Goal: Task Accomplishment & Management: Manage account settings

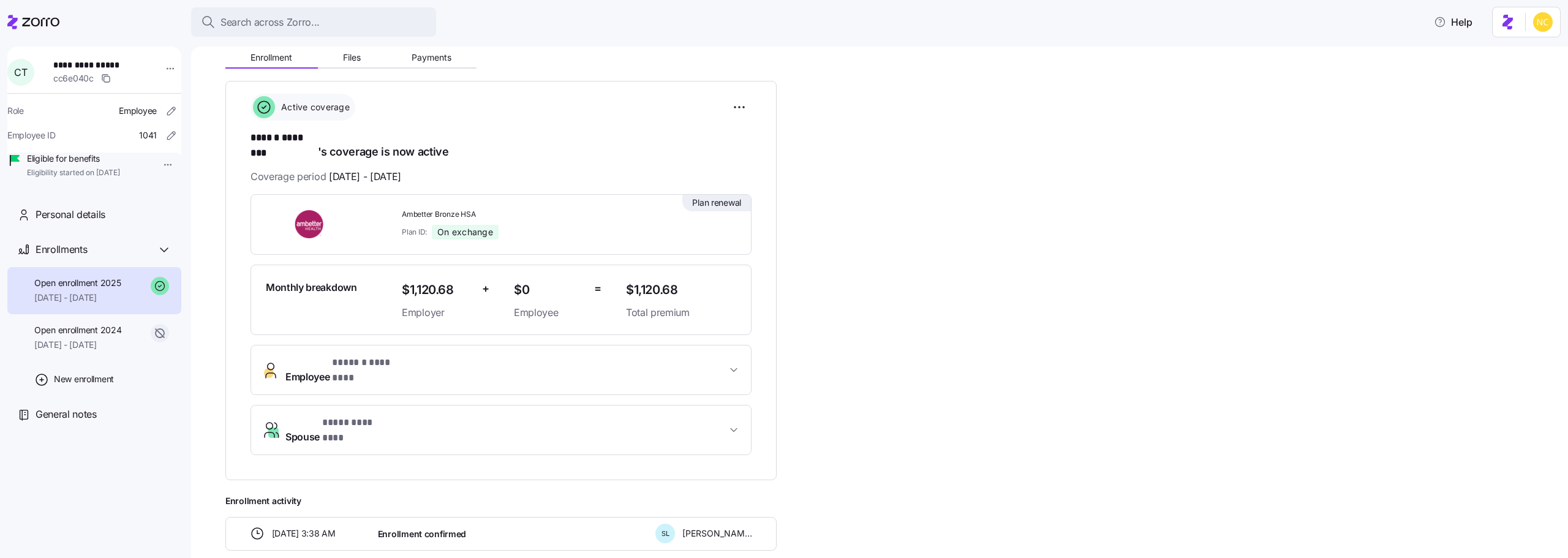
scroll to position [127, 0]
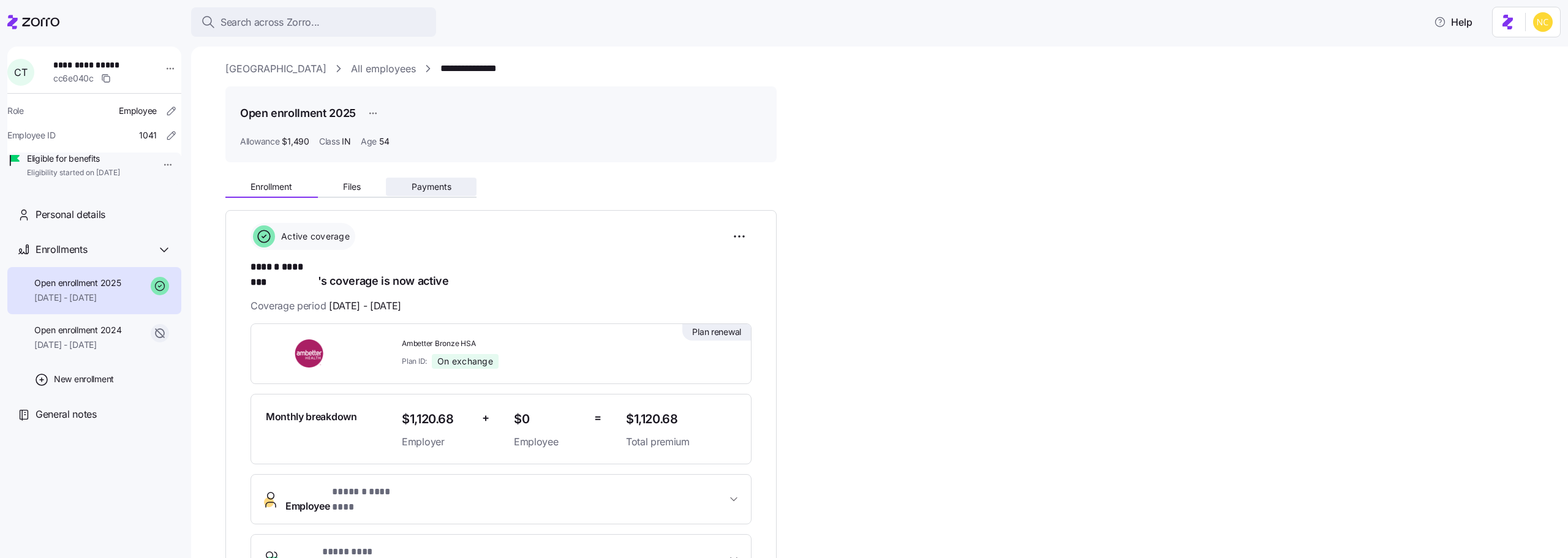
click at [423, 186] on span "Payments" at bounding box center [432, 187] width 40 height 8
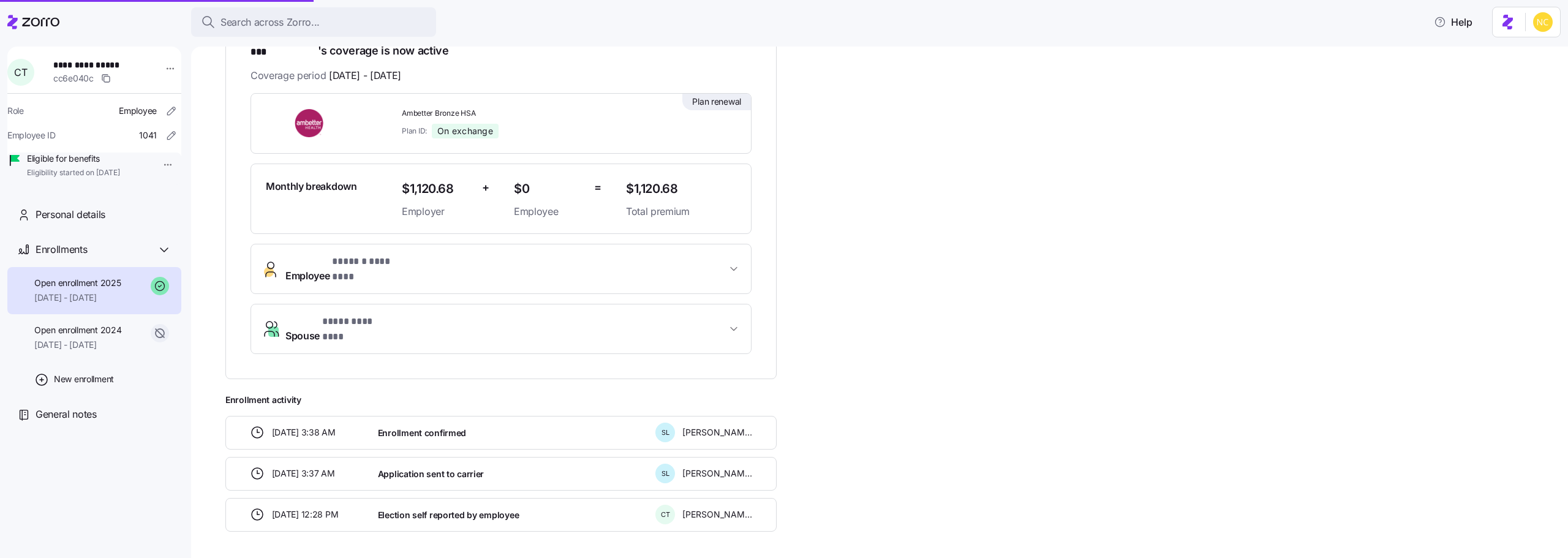
scroll to position [250, 0]
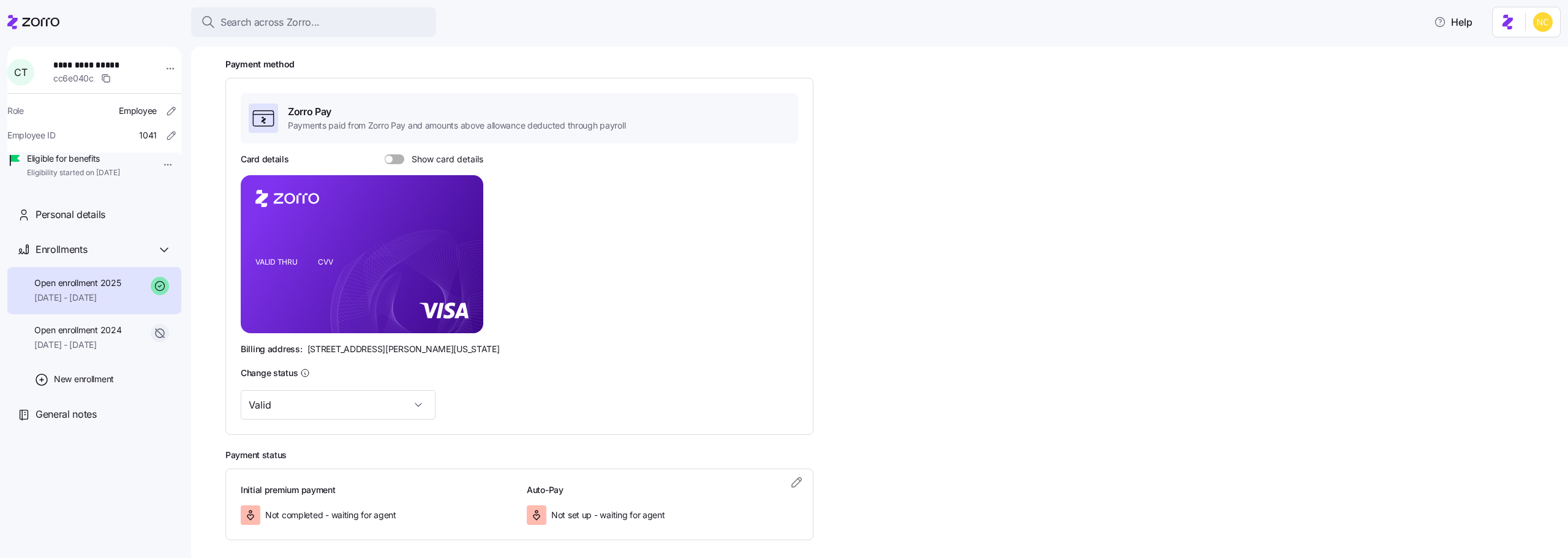
scroll to position [212, 0]
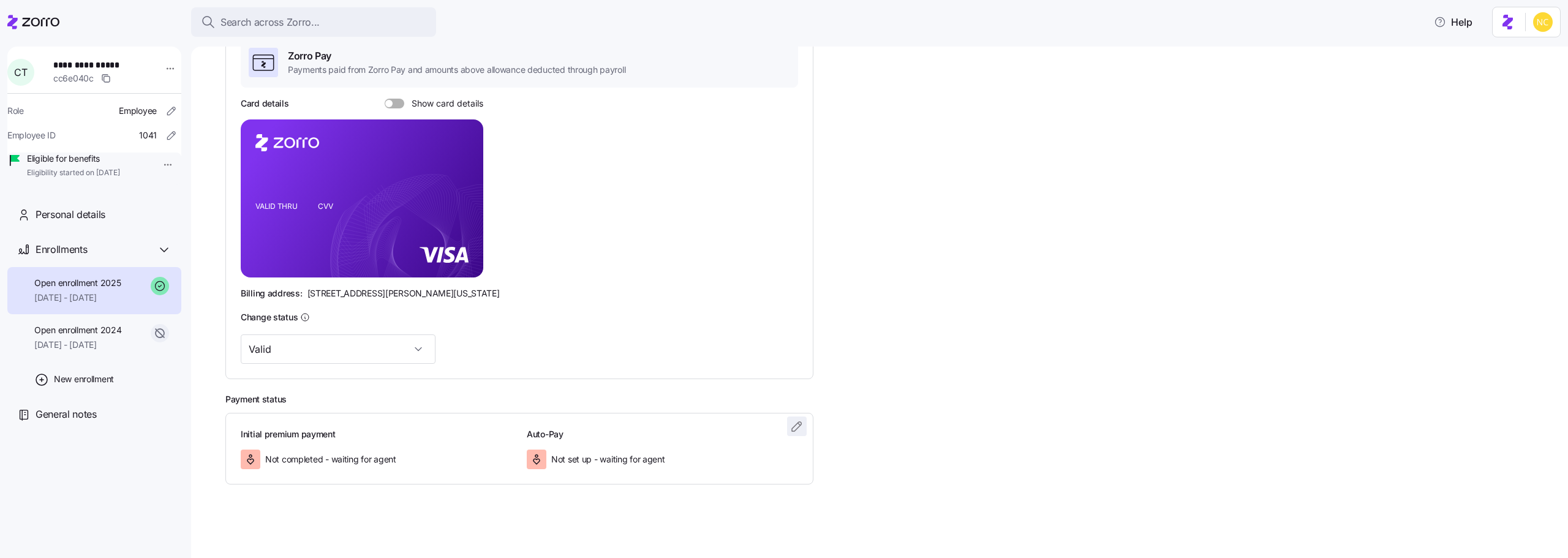
click at [799, 420] on icon "button" at bounding box center [797, 426] width 15 height 15
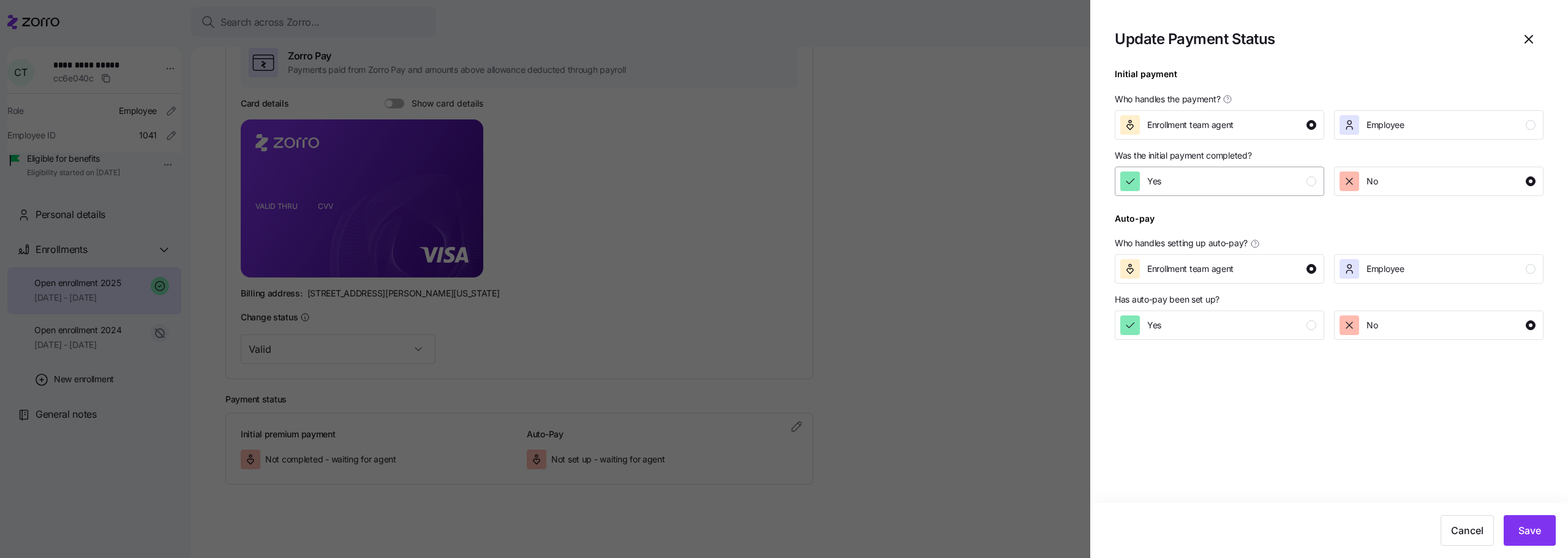
click at [1163, 194] on button "Yes" at bounding box center [1219, 181] width 210 height 29
click at [1531, 528] on span "Save" at bounding box center [1530, 530] width 23 height 15
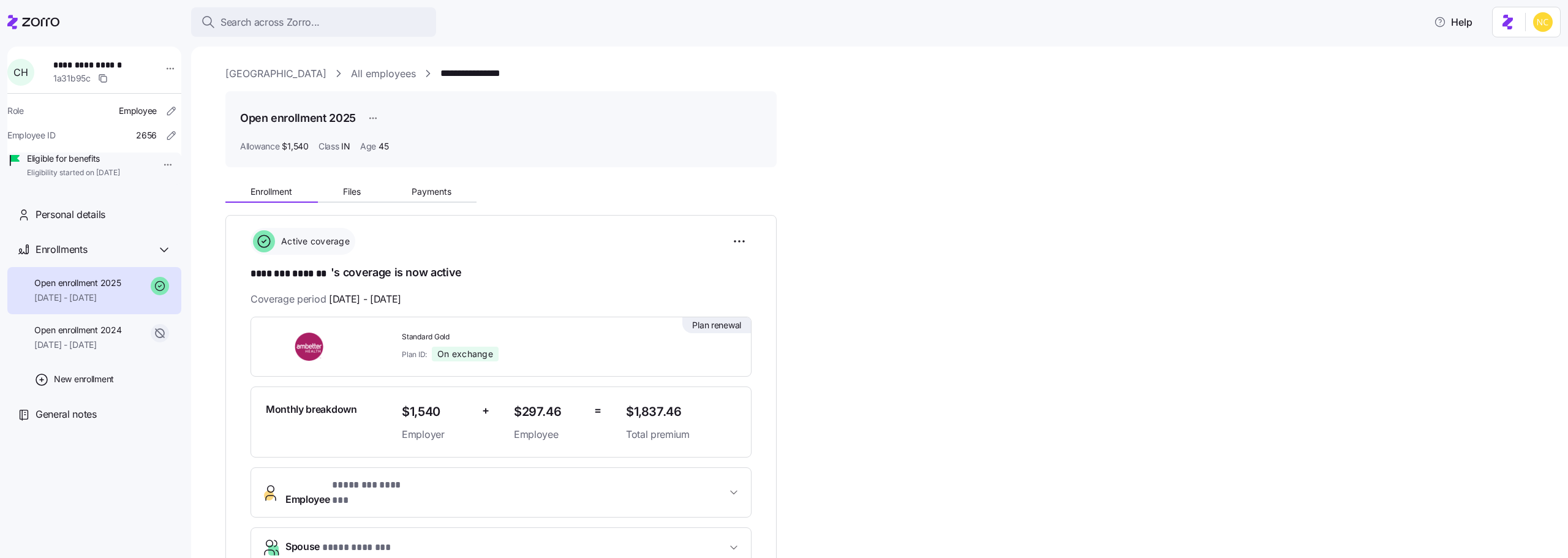
click at [407, 178] on div "Enrollment Files Payments" at bounding box center [501, 190] width 551 height 26
click at [413, 188] on span "Payments" at bounding box center [432, 192] width 40 height 8
click at [417, 204] on div "**********" at bounding box center [888, 512] width 1326 height 669
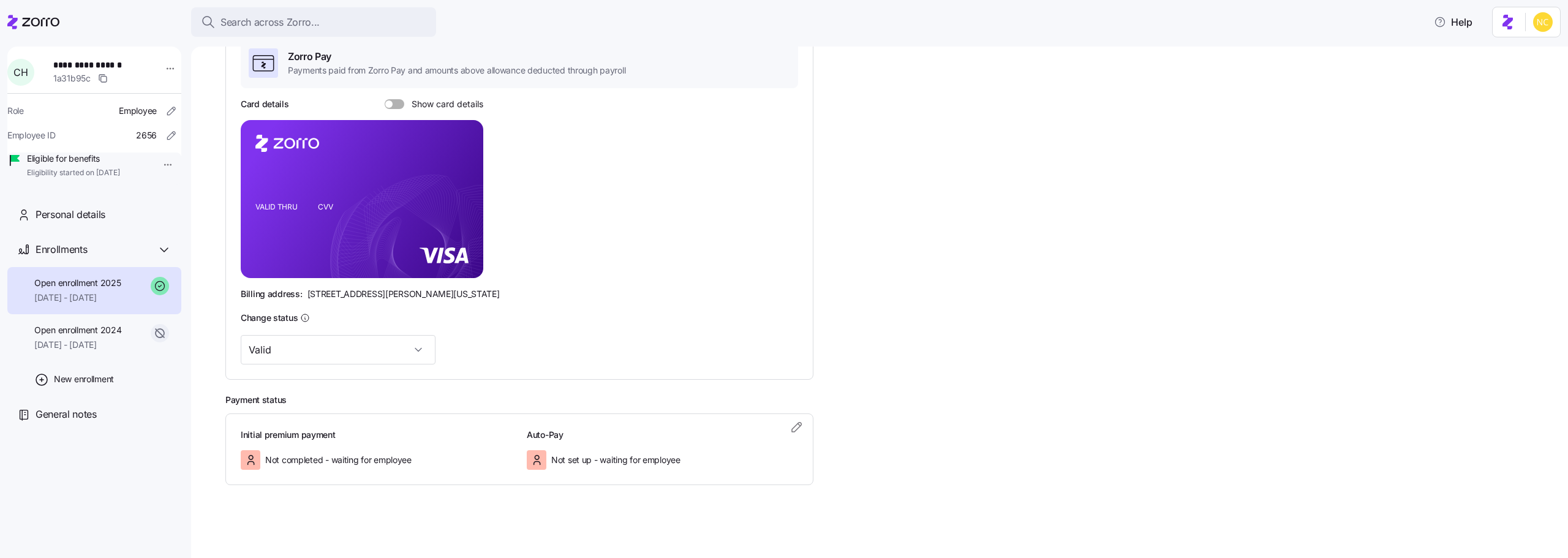
scroll to position [212, 0]
click at [792, 429] on icon "button" at bounding box center [797, 426] width 15 height 15
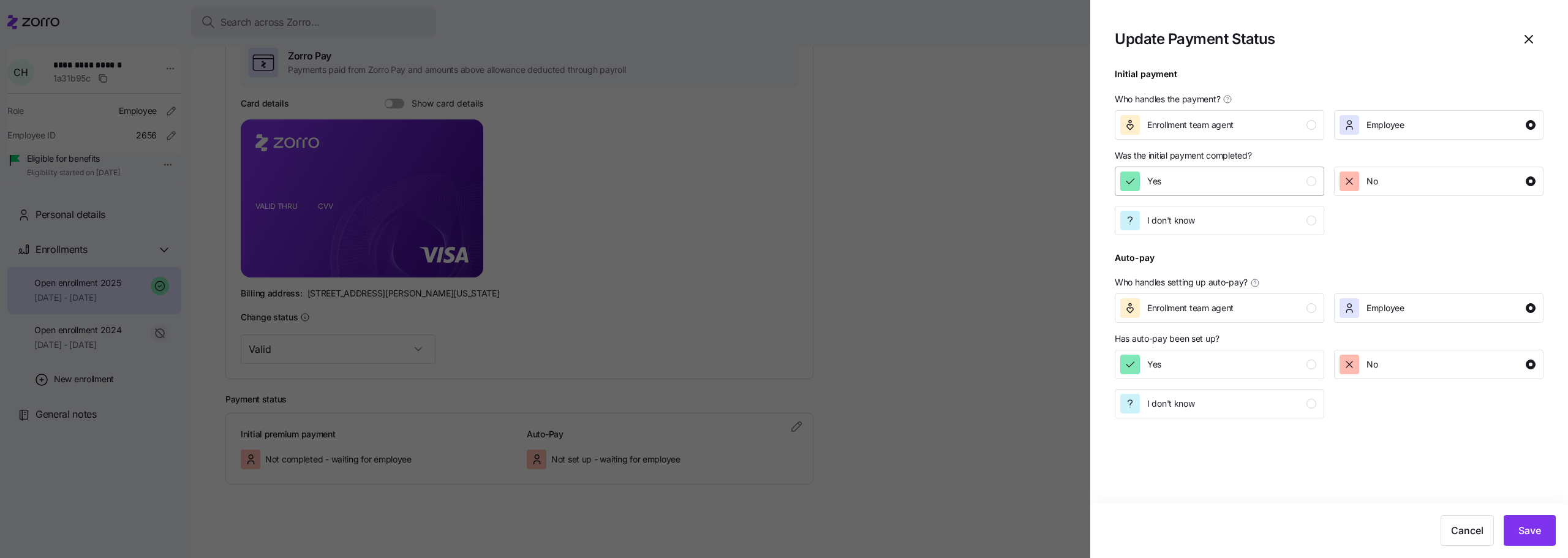
click at [1178, 189] on div "Yes" at bounding box center [1218, 181] width 196 height 19
click at [1532, 525] on span "Save" at bounding box center [1530, 530] width 23 height 15
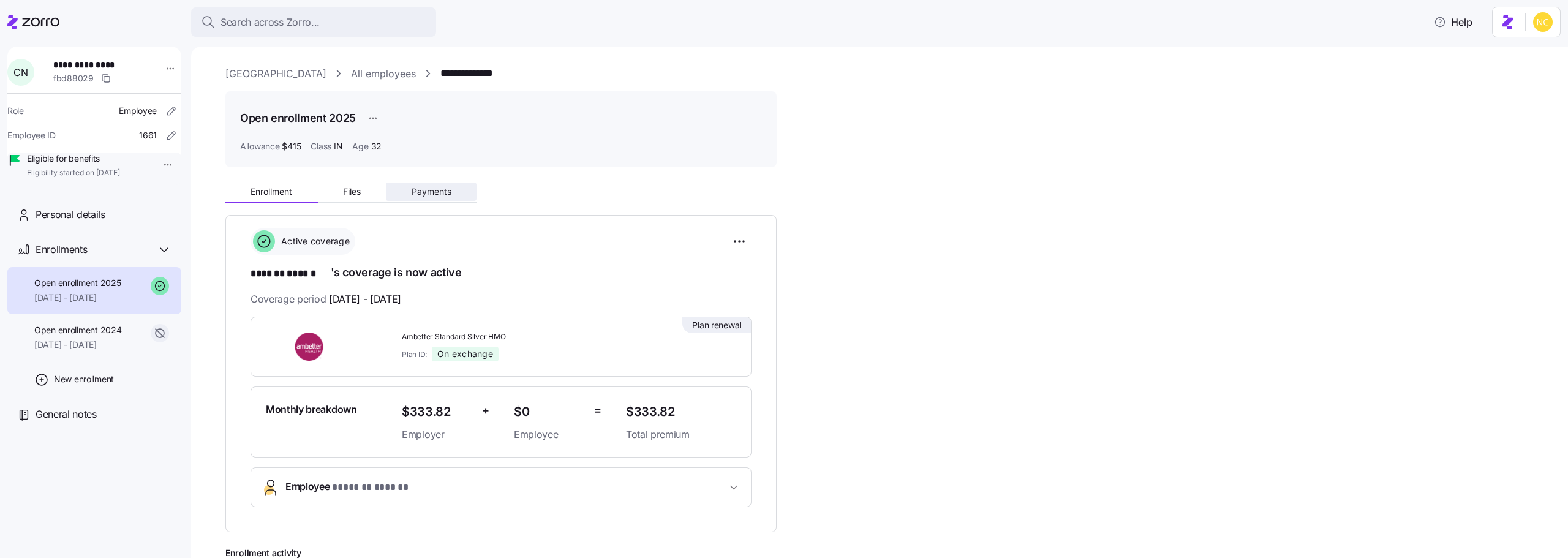
click at [445, 199] on button "Payments" at bounding box center [431, 192] width 91 height 19
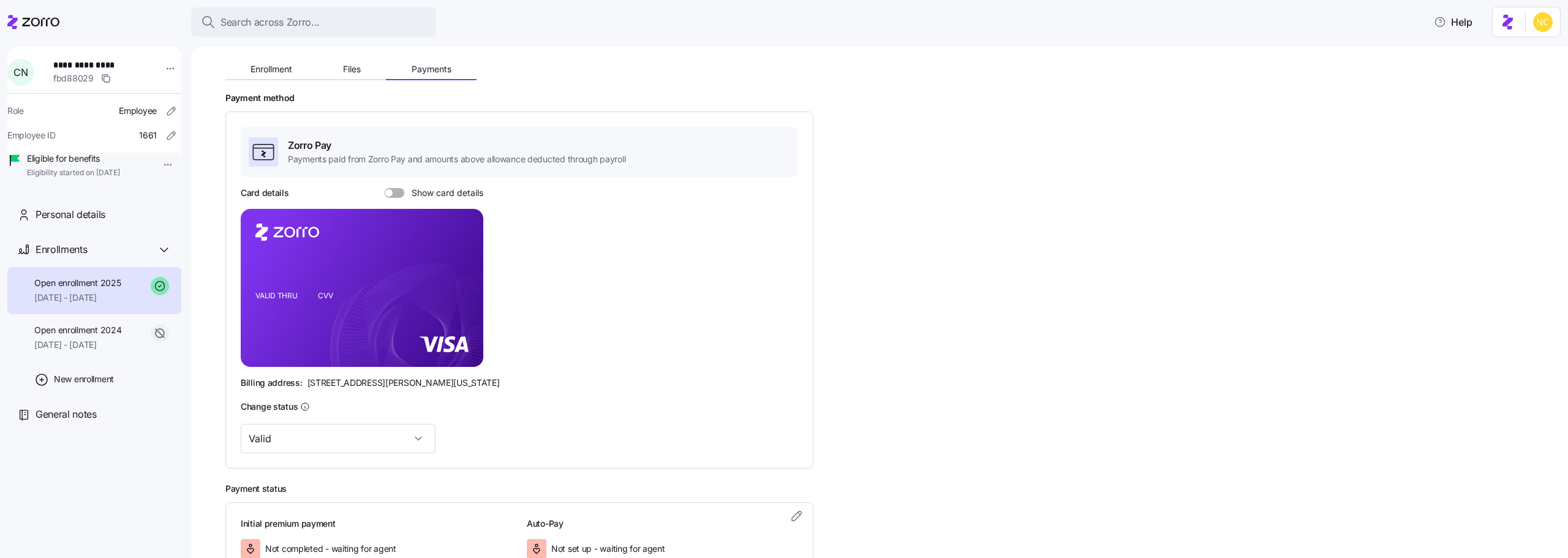
scroll to position [212, 0]
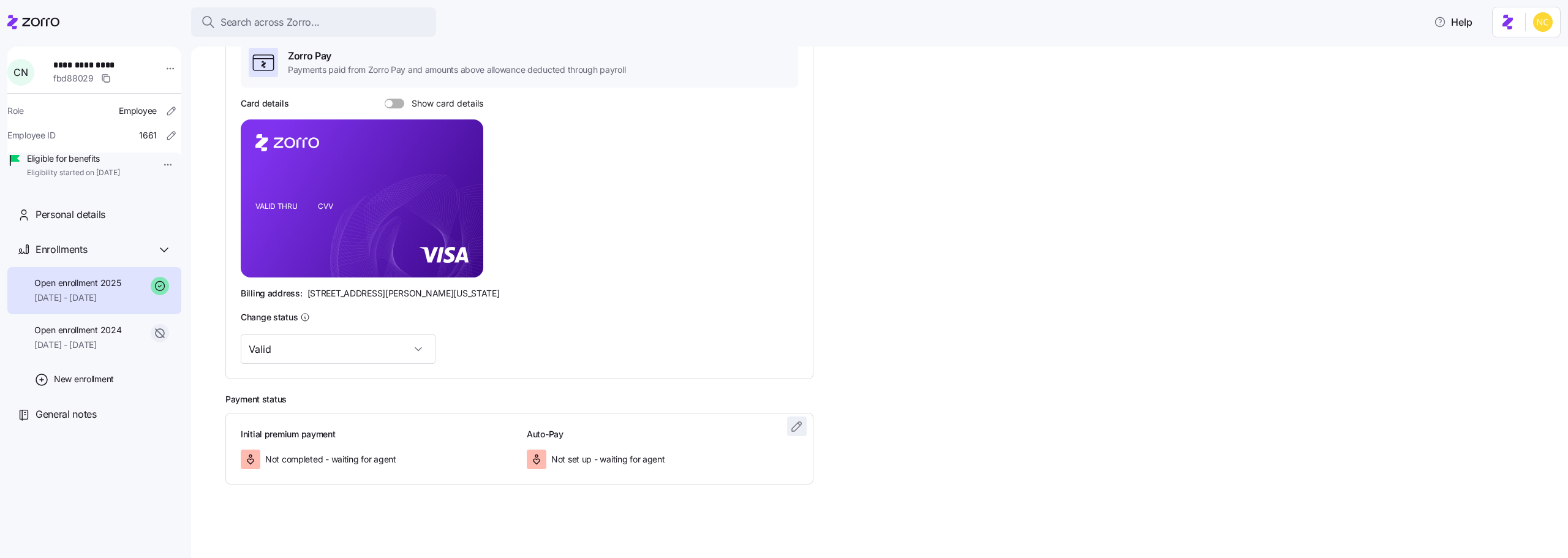
click at [799, 420] on icon "button" at bounding box center [797, 426] width 15 height 15
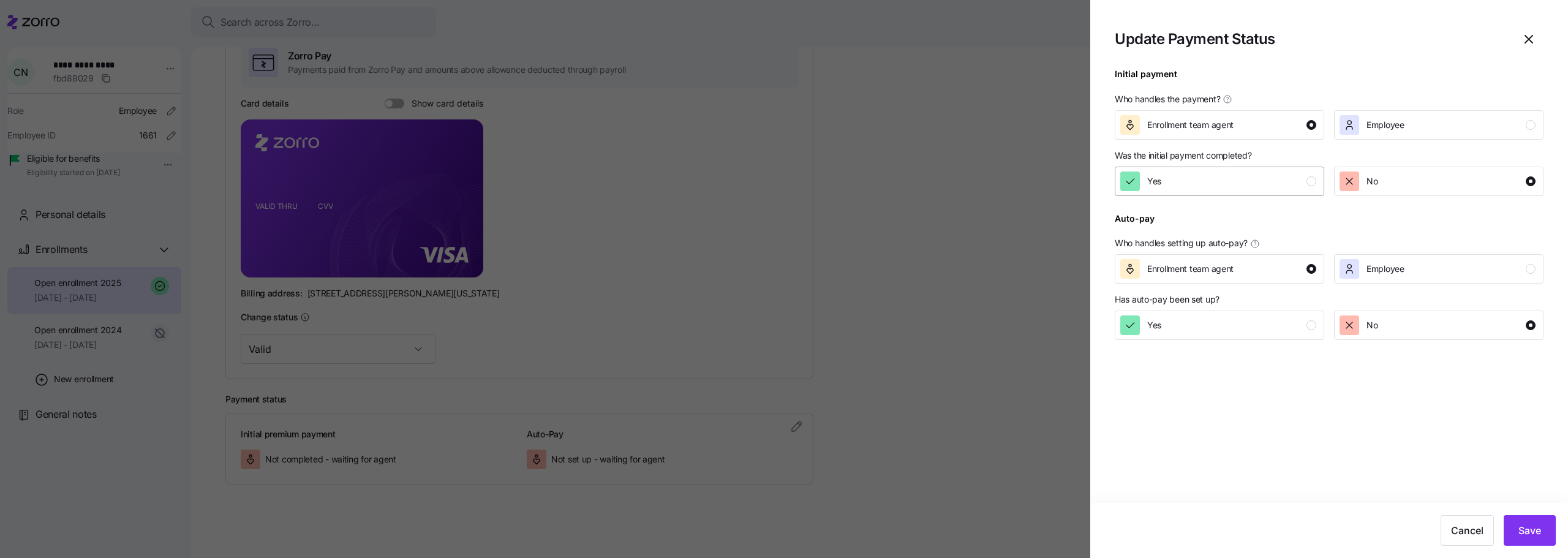
click at [1205, 175] on div "Yes" at bounding box center [1218, 181] width 196 height 19
click at [1519, 529] on span "Save" at bounding box center [1530, 530] width 23 height 15
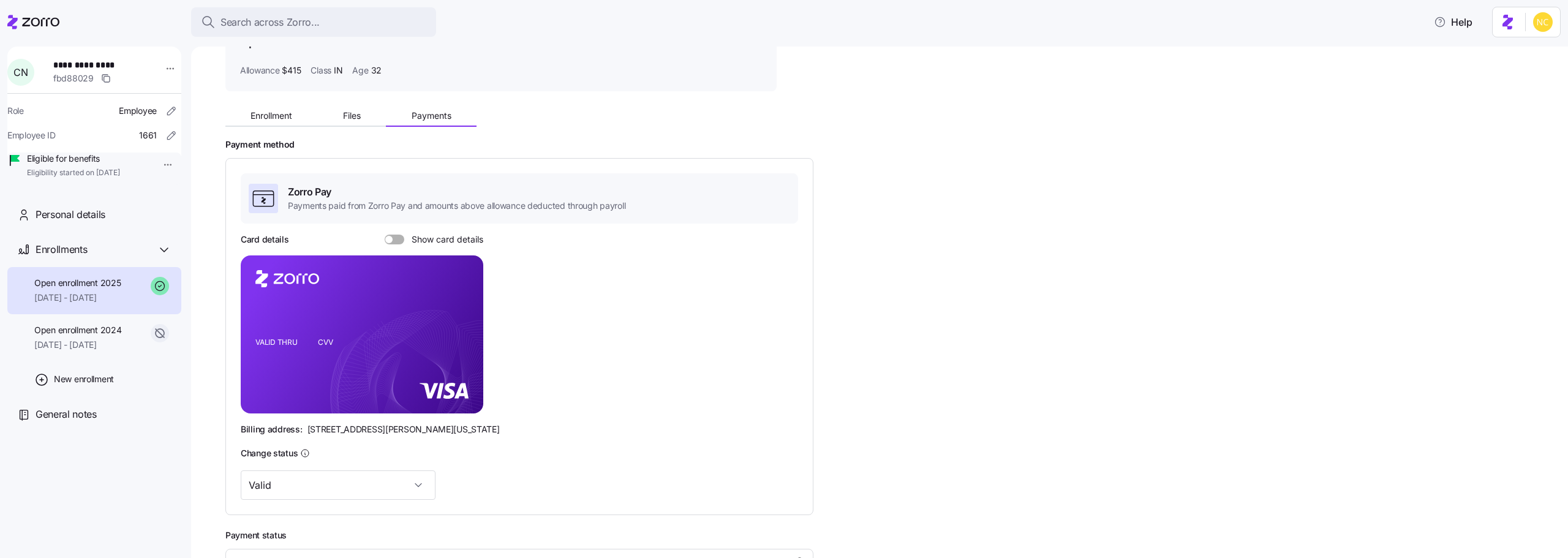
scroll to position [0, 0]
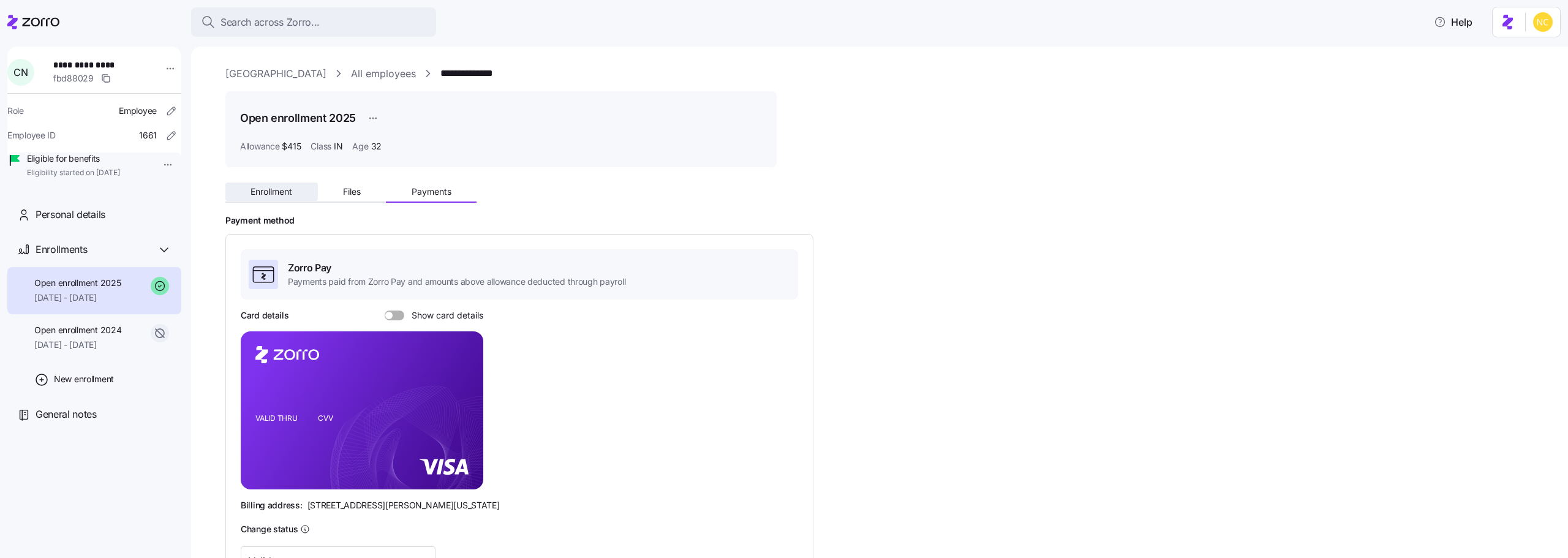
click at [283, 195] on span "Enrollment" at bounding box center [271, 192] width 42 height 8
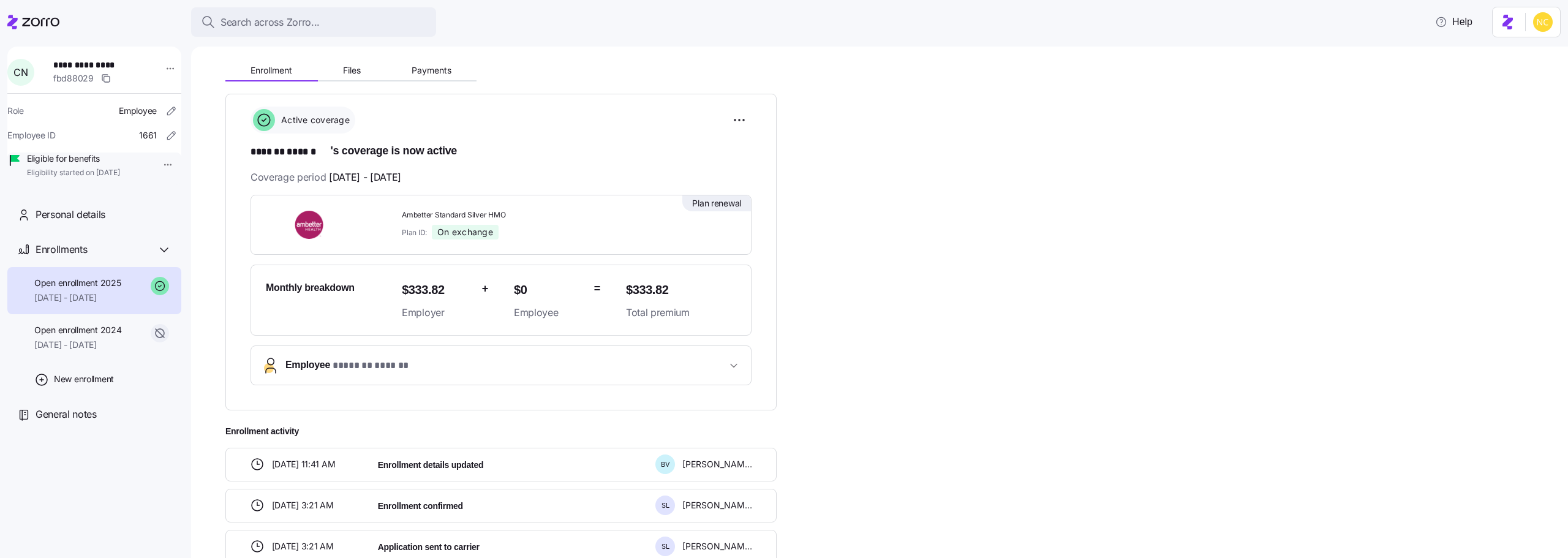
scroll to position [118, 0]
click at [415, 76] on span "Payments" at bounding box center [432, 73] width 40 height 8
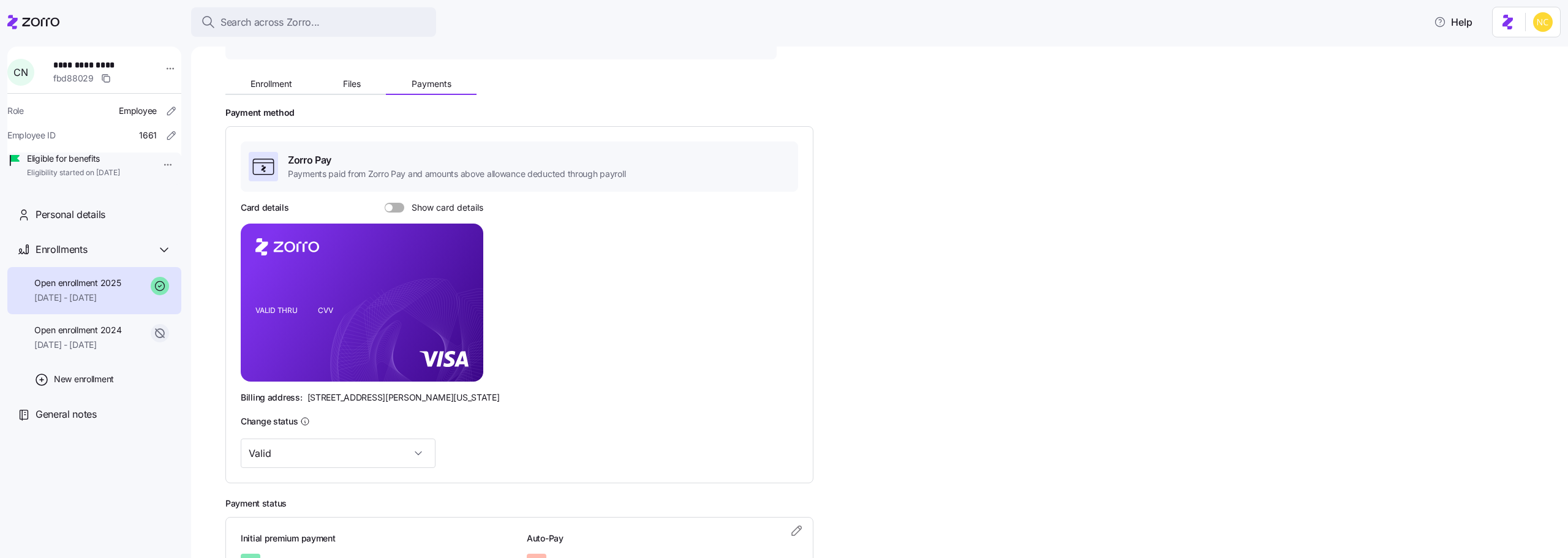
scroll to position [212, 0]
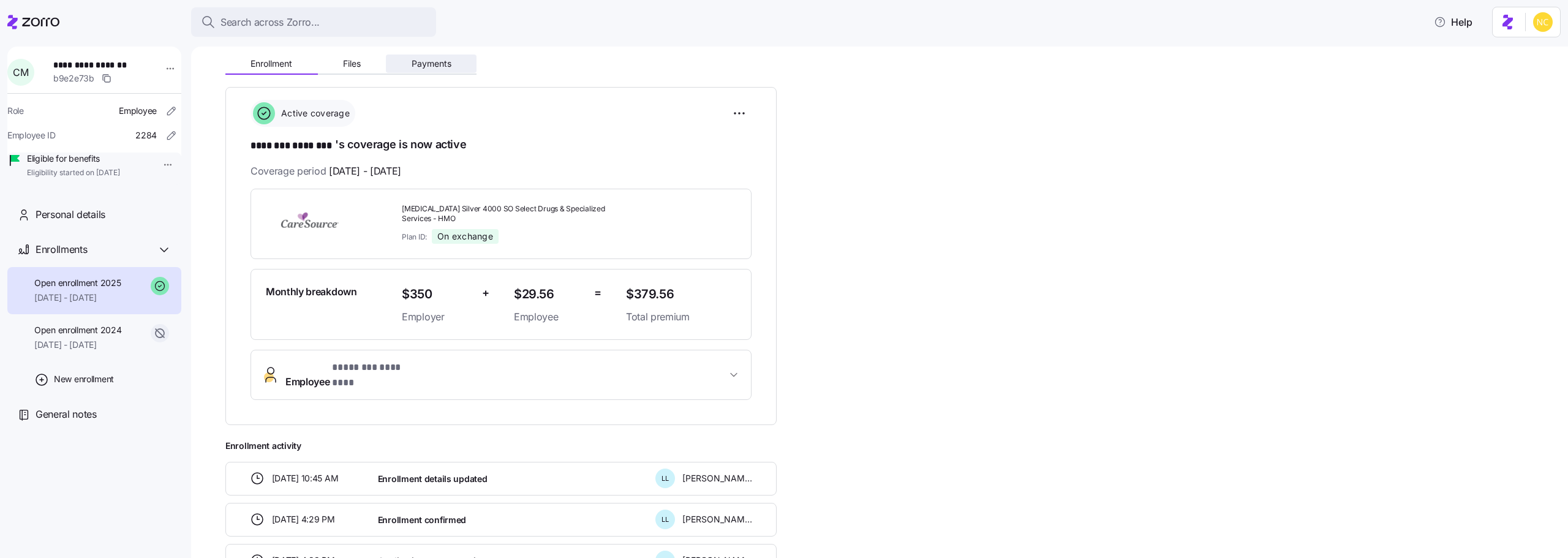
click at [428, 67] on span "Payments" at bounding box center [432, 64] width 40 height 8
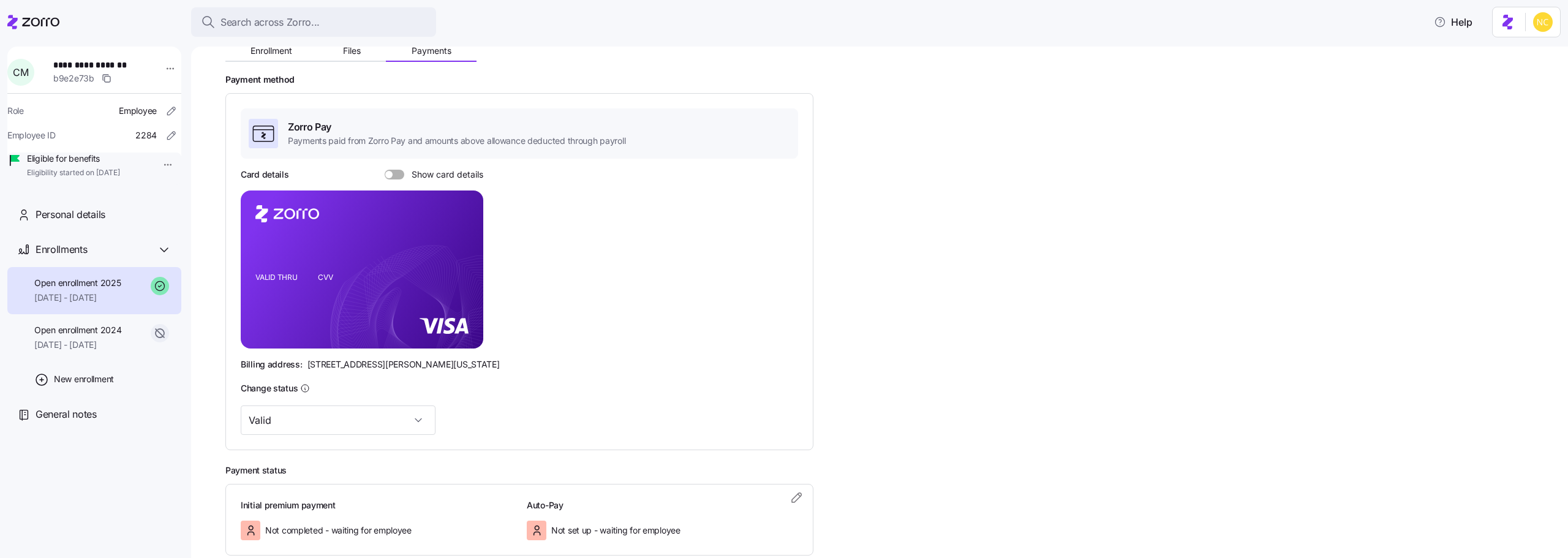
scroll to position [212, 0]
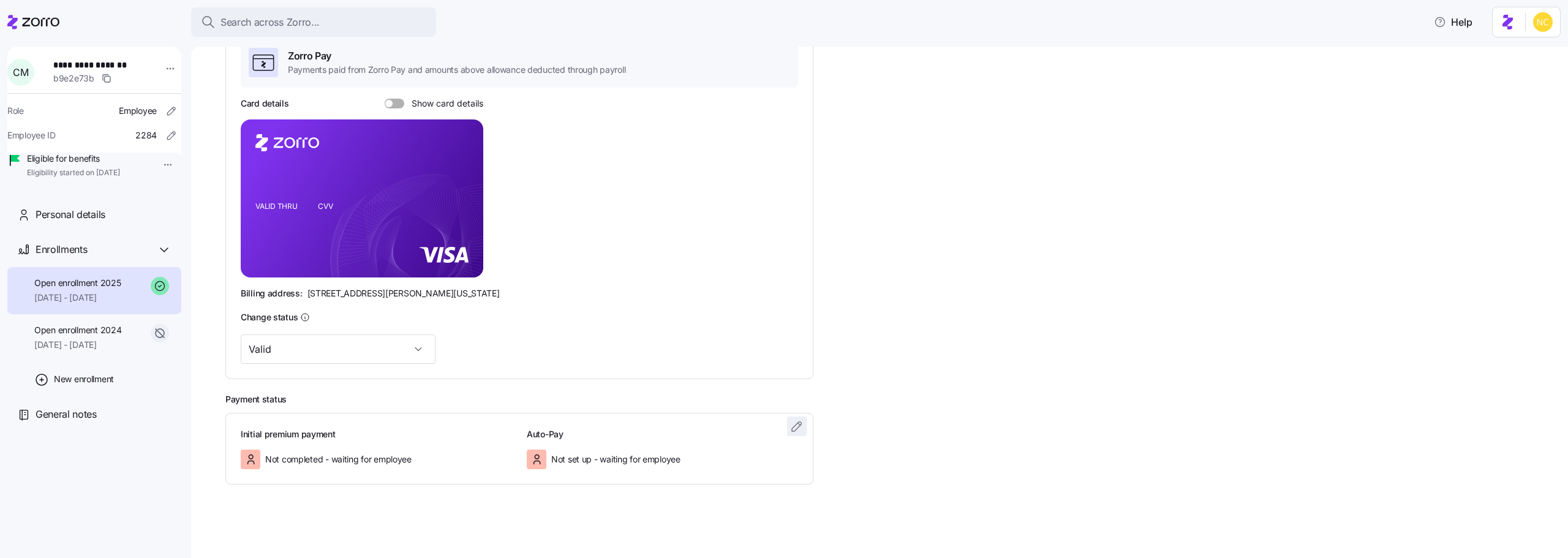
click at [802, 426] on icon "button" at bounding box center [797, 426] width 15 height 15
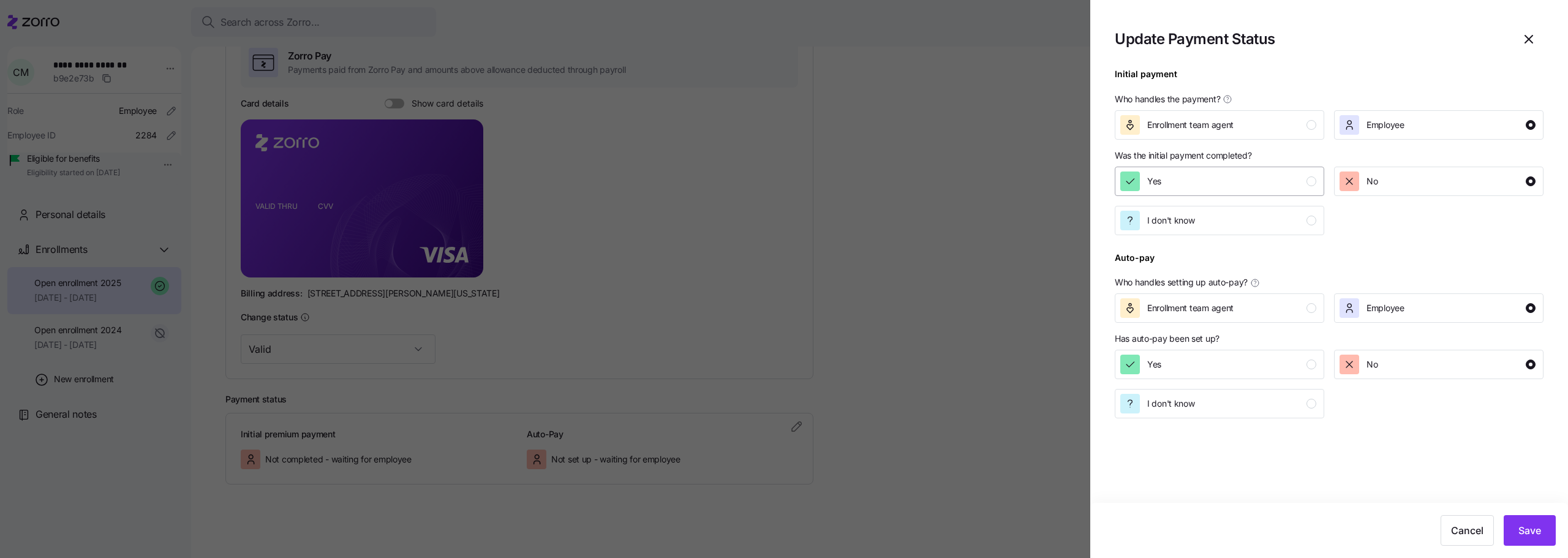
click at [1259, 177] on div "Yes" at bounding box center [1218, 181] width 196 height 19
click at [1526, 520] on button "Save" at bounding box center [1529, 530] width 52 height 30
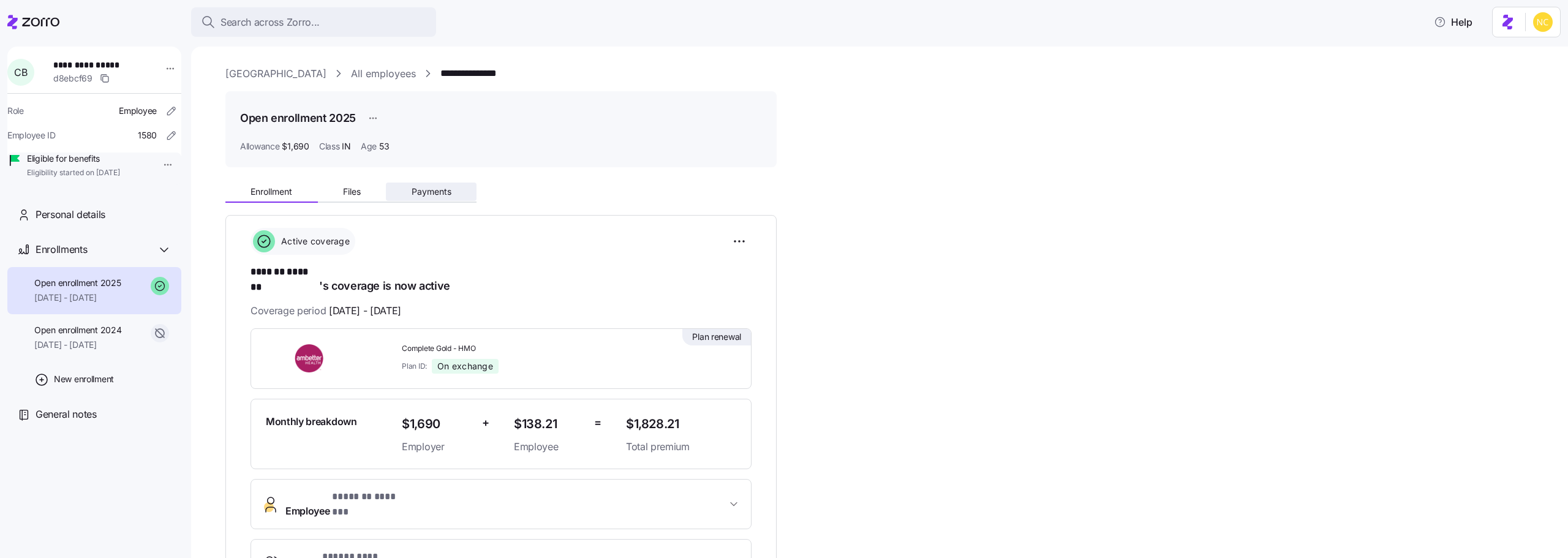
click at [439, 194] on span "Payments" at bounding box center [432, 192] width 40 height 8
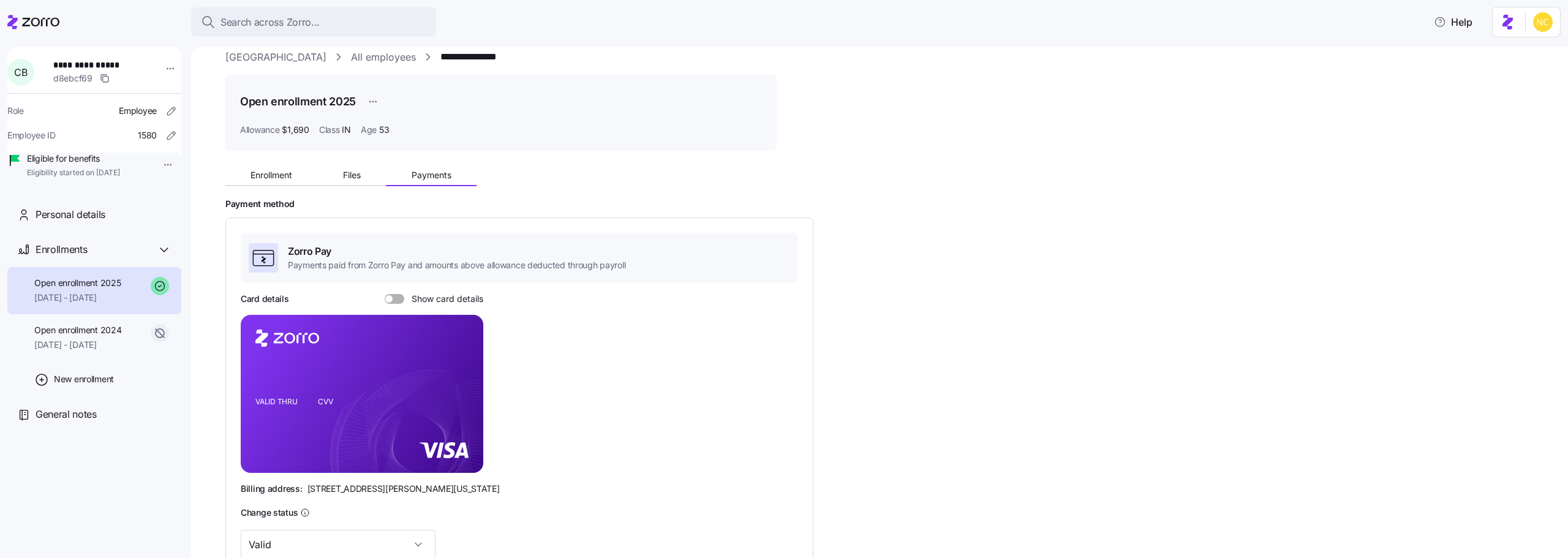
scroll to position [212, 0]
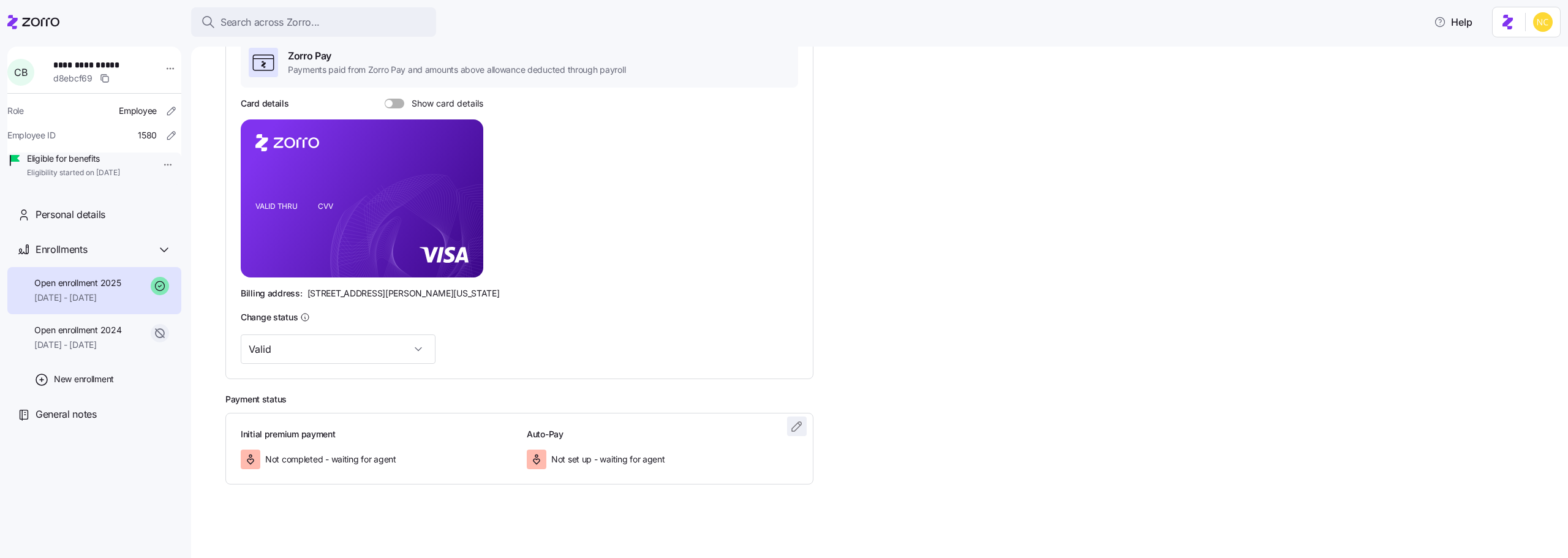
click at [792, 422] on icon "button" at bounding box center [797, 426] width 15 height 15
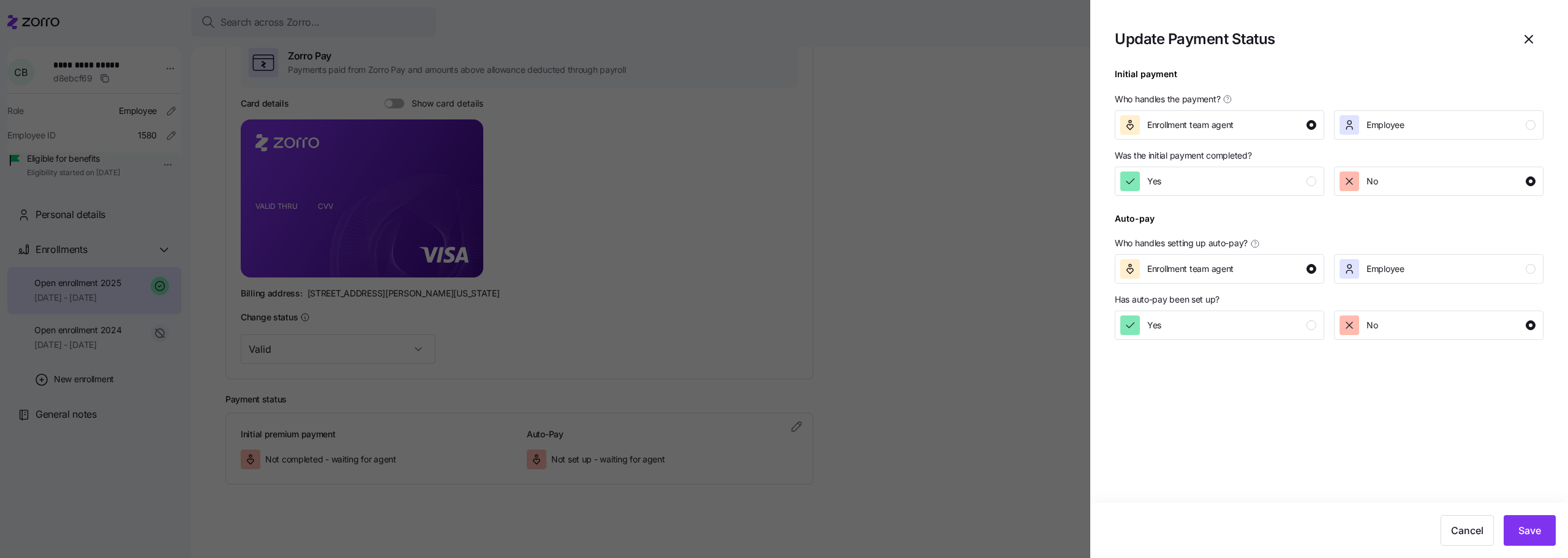
click at [1157, 201] on div at bounding box center [1328, 203] width 429 height 15
click at [1161, 192] on button "Yes" at bounding box center [1219, 181] width 210 height 29
click at [1533, 546] on div "Cancel Save" at bounding box center [1329, 530] width 478 height 55
click at [1529, 536] on span "Save" at bounding box center [1530, 530] width 23 height 15
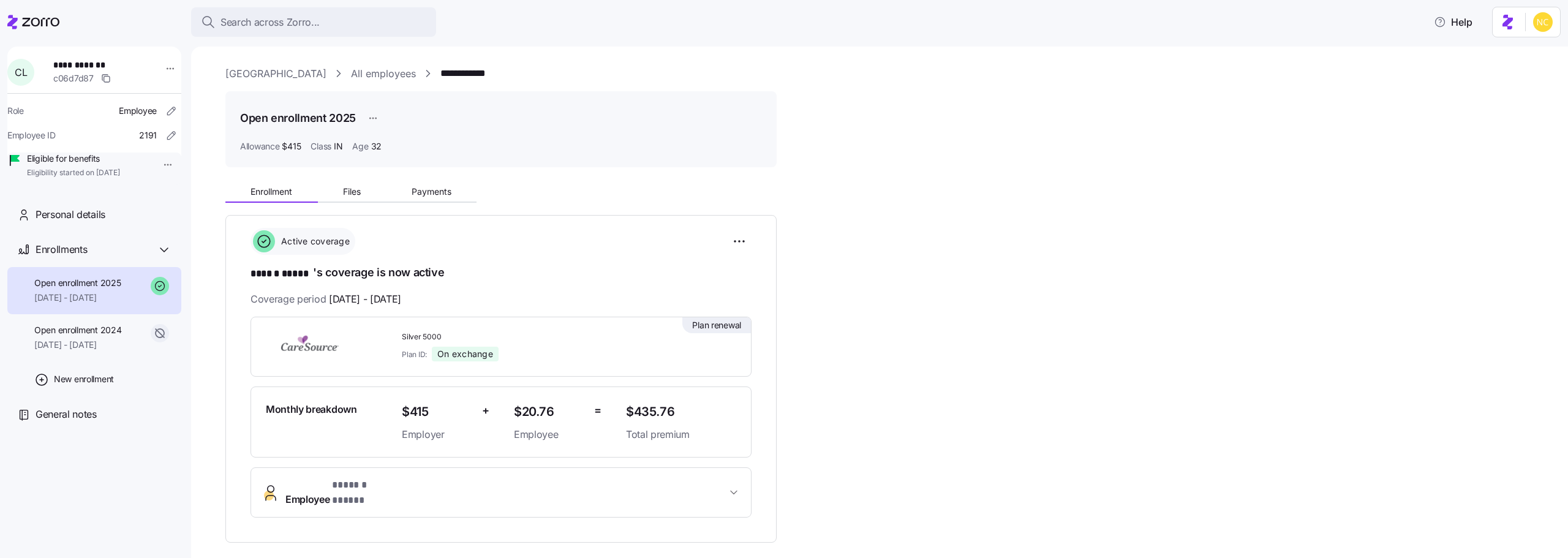
click at [423, 181] on div "Enrollment Files Payments" at bounding box center [501, 190] width 551 height 26
click at [423, 188] on span "Payments" at bounding box center [432, 192] width 40 height 8
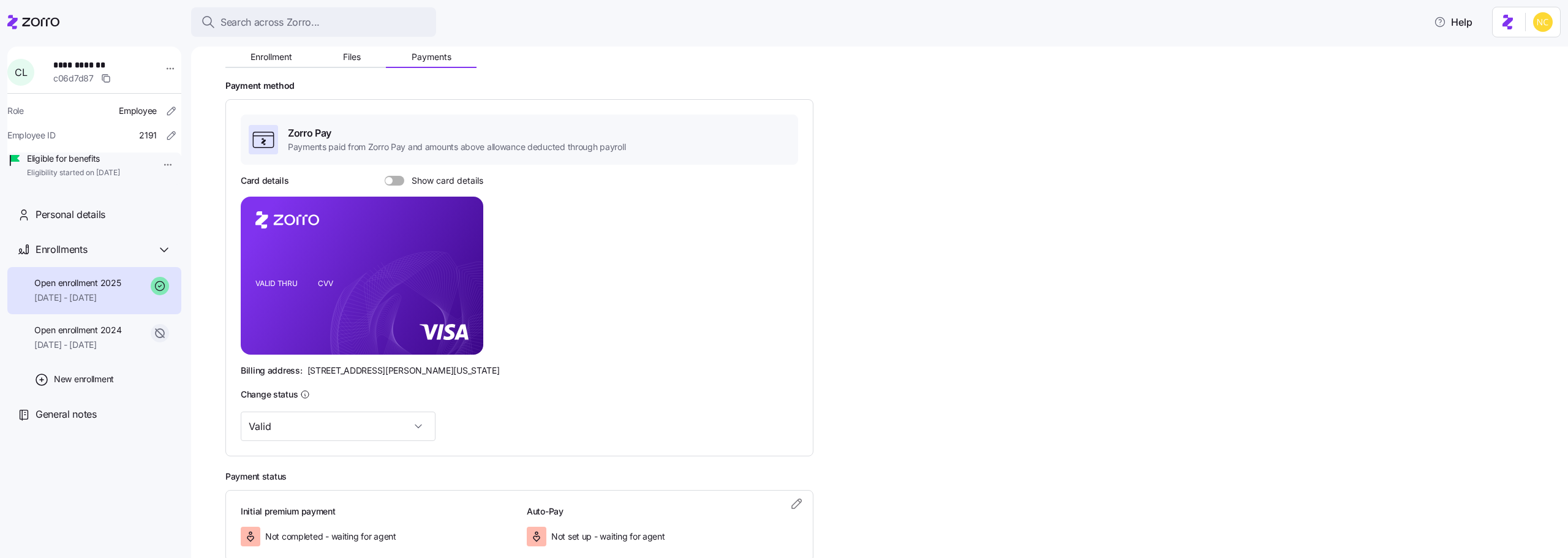
scroll to position [212, 0]
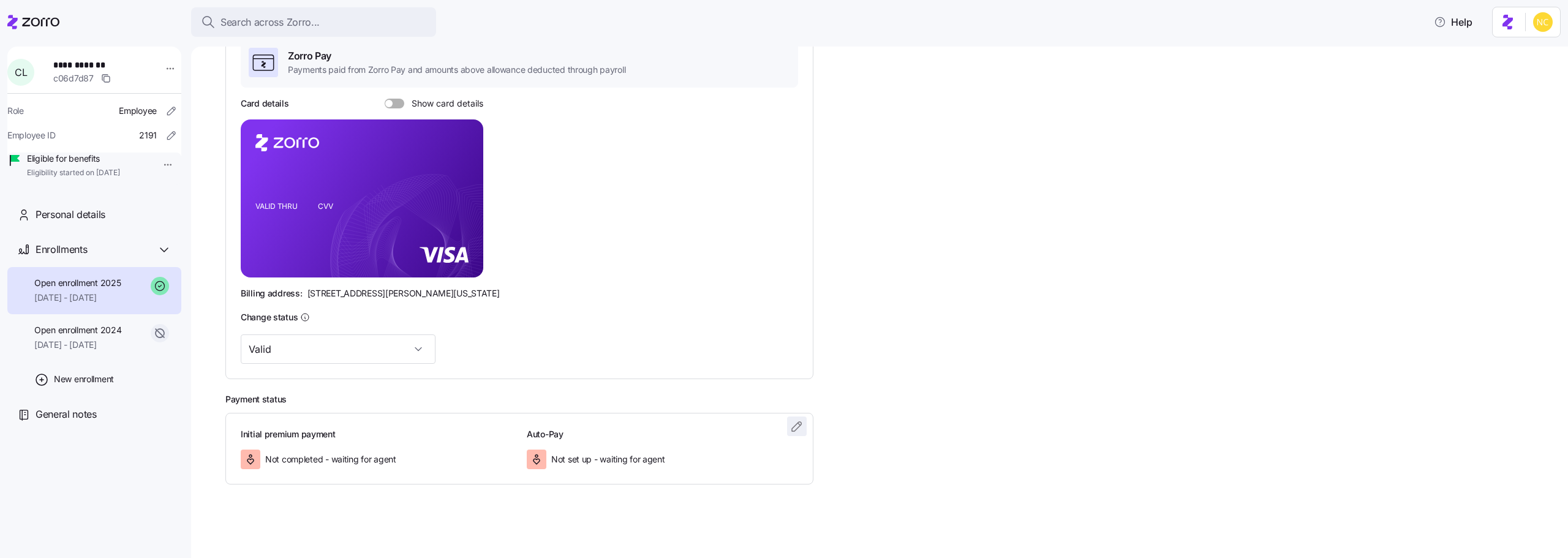
click at [801, 426] on icon "button" at bounding box center [797, 426] width 15 height 15
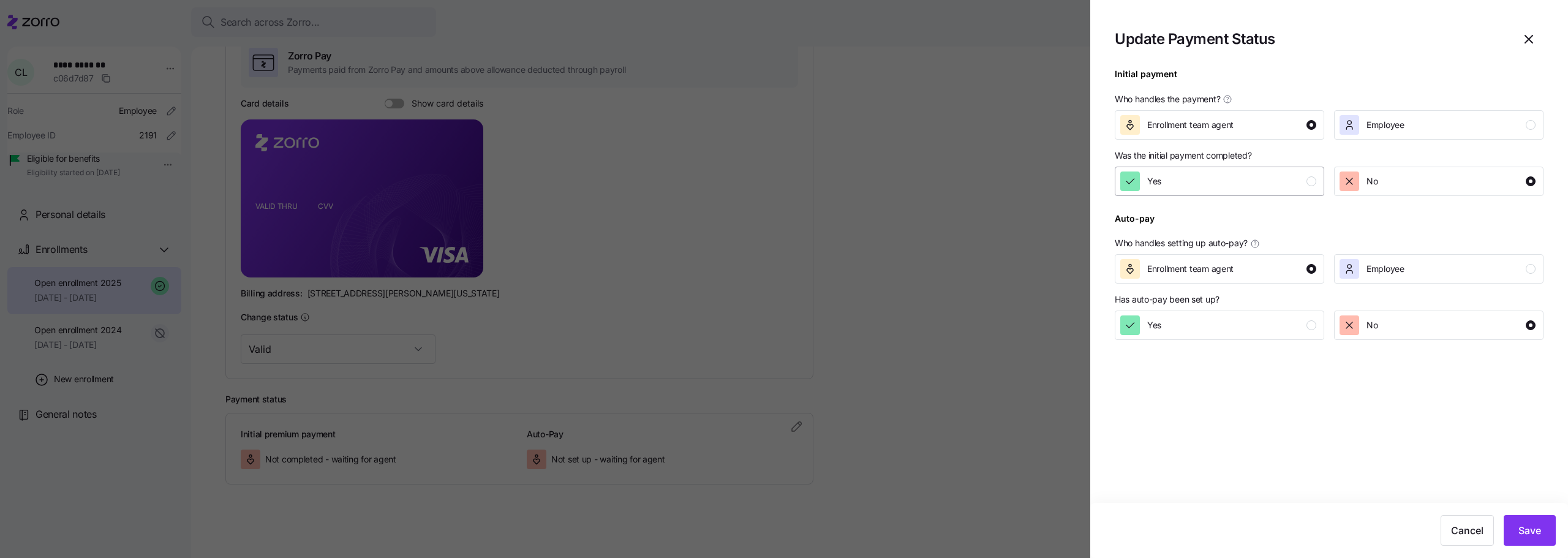
click at [1269, 173] on div "Yes" at bounding box center [1218, 181] width 196 height 19
click at [1527, 529] on span "Save" at bounding box center [1530, 530] width 23 height 15
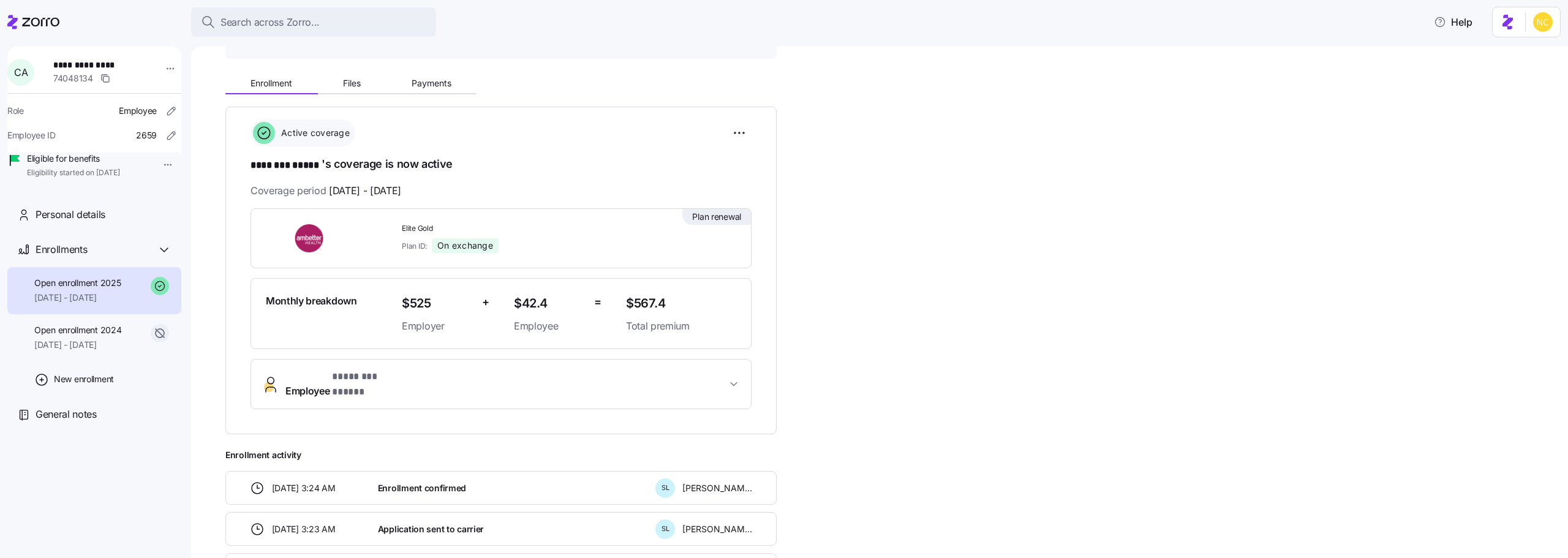
scroll to position [16, 0]
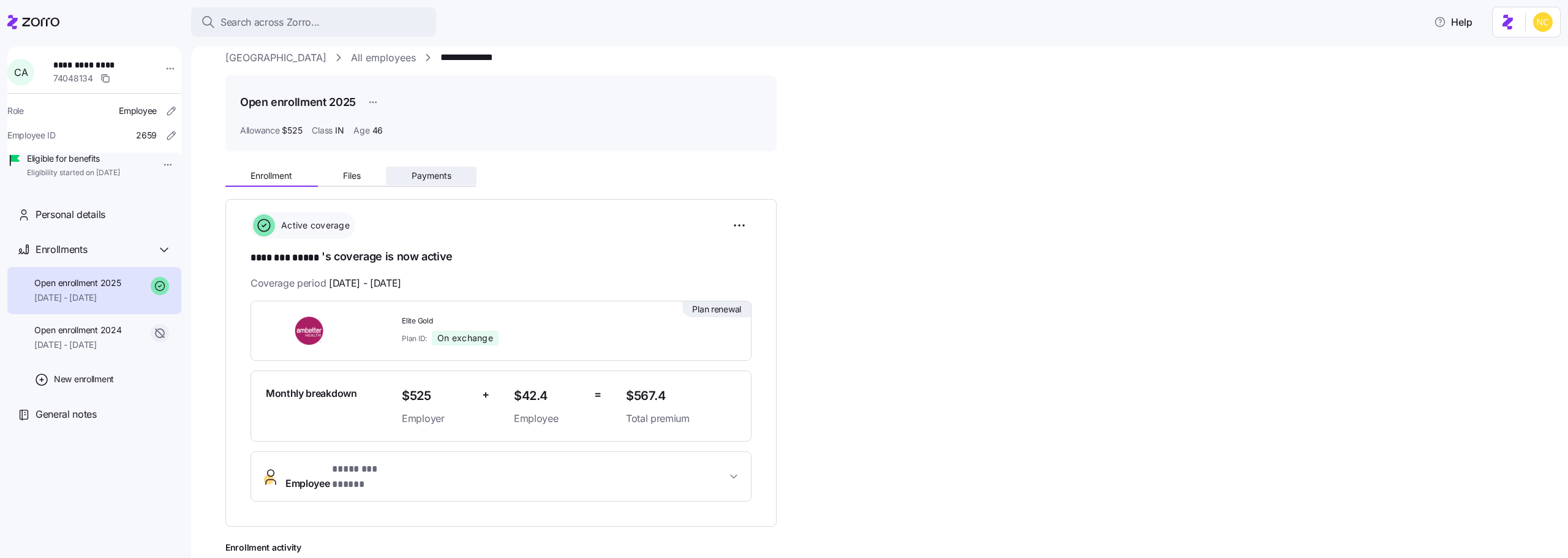
click at [411, 174] on button "Payments" at bounding box center [431, 176] width 91 height 19
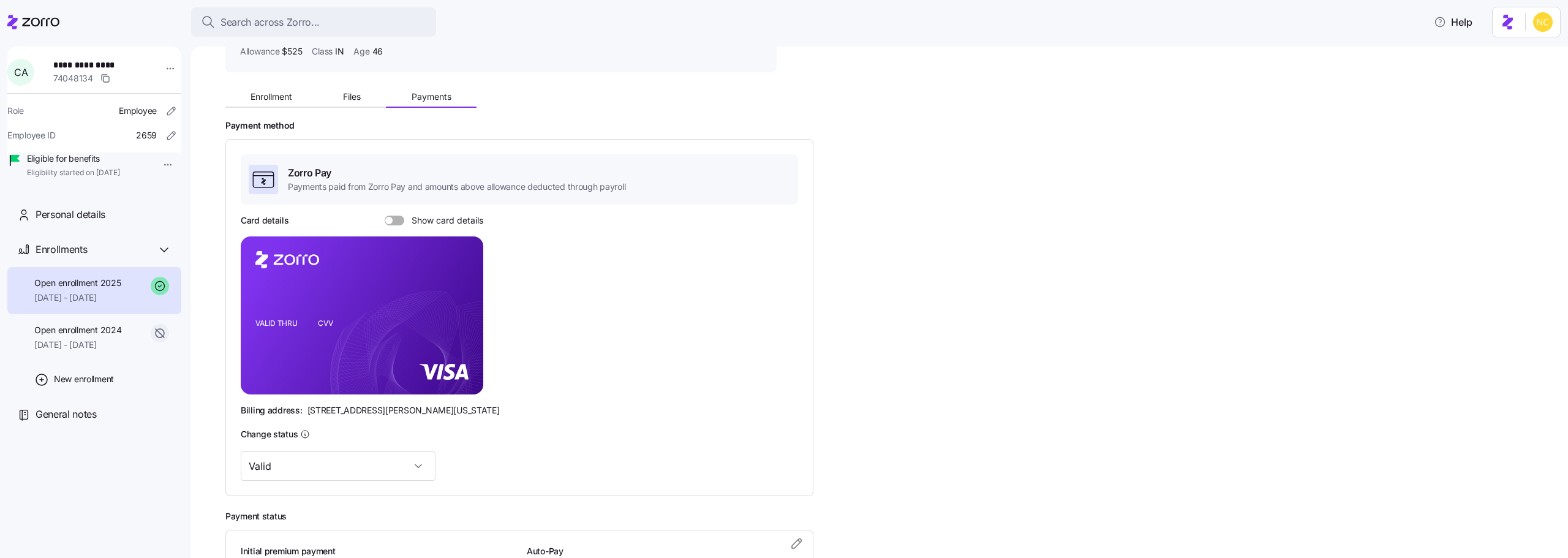
scroll to position [212, 0]
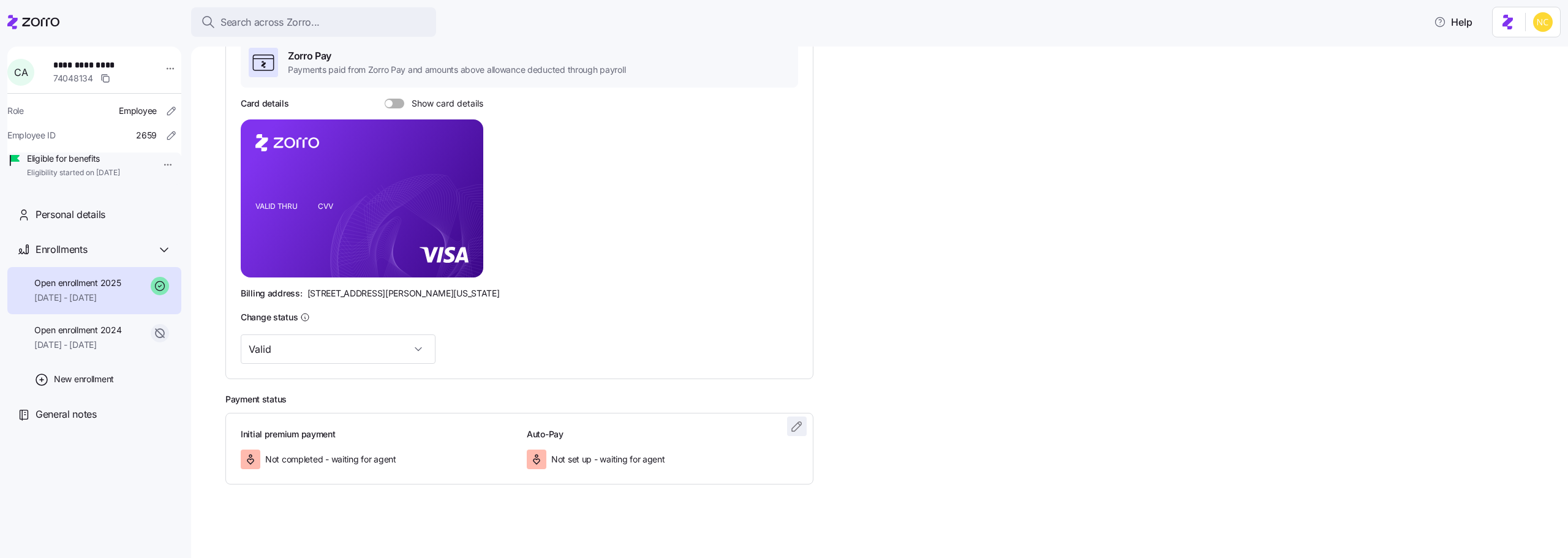
click at [790, 429] on icon "button" at bounding box center [797, 426] width 15 height 15
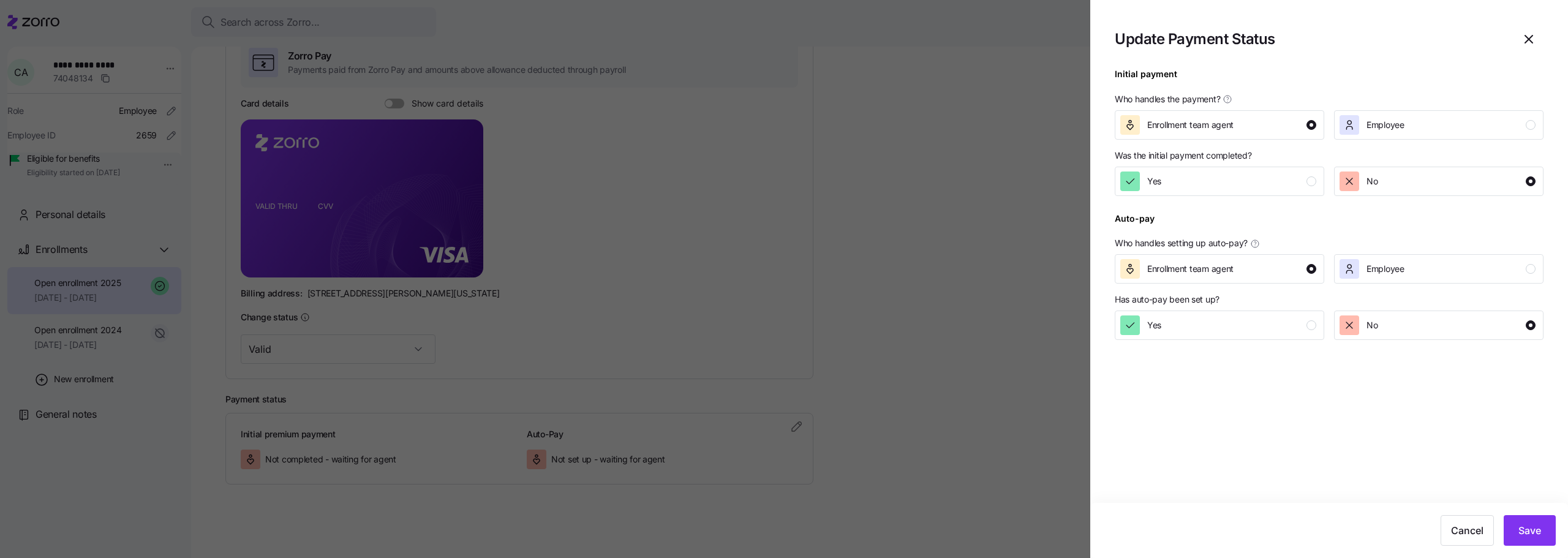
click at [1218, 199] on div at bounding box center [1328, 203] width 429 height 15
click at [1217, 196] on div at bounding box center [1328, 203] width 429 height 15
click at [1216, 193] on button "Yes" at bounding box center [1219, 181] width 210 height 29
click at [1522, 529] on span "Save" at bounding box center [1530, 530] width 23 height 15
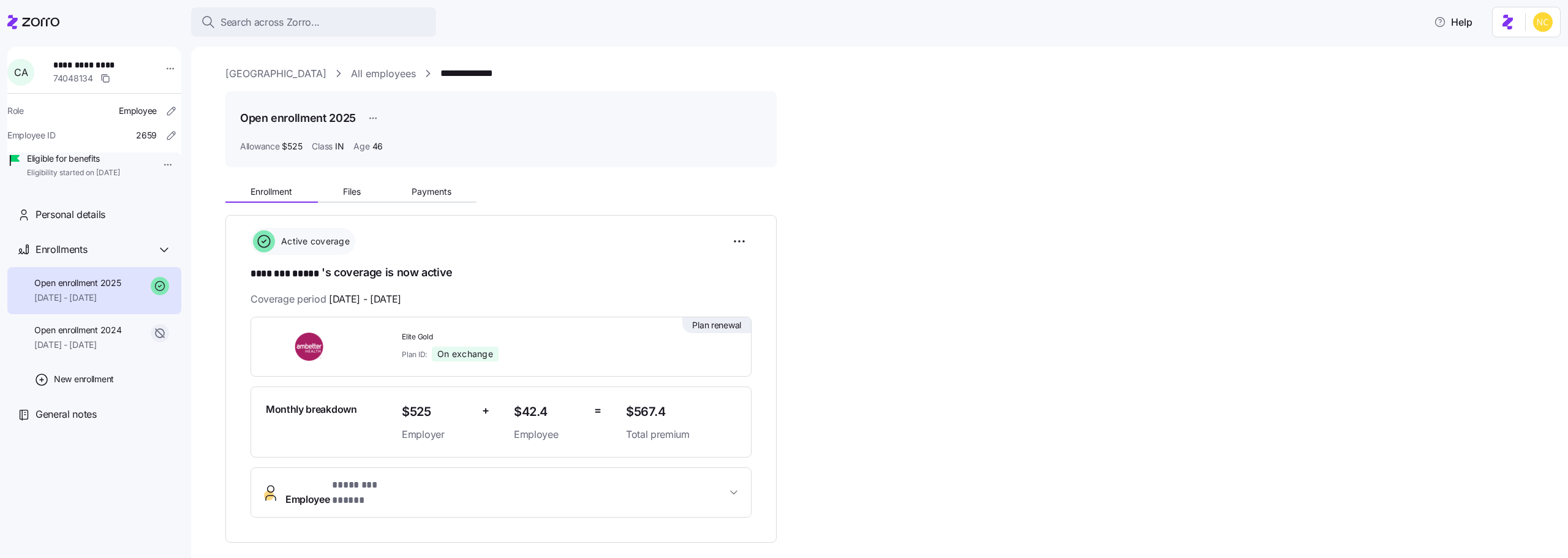
click at [423, 179] on div "Enrollment Files Payments" at bounding box center [501, 190] width 551 height 26
click at [423, 183] on button "Payments" at bounding box center [431, 192] width 91 height 19
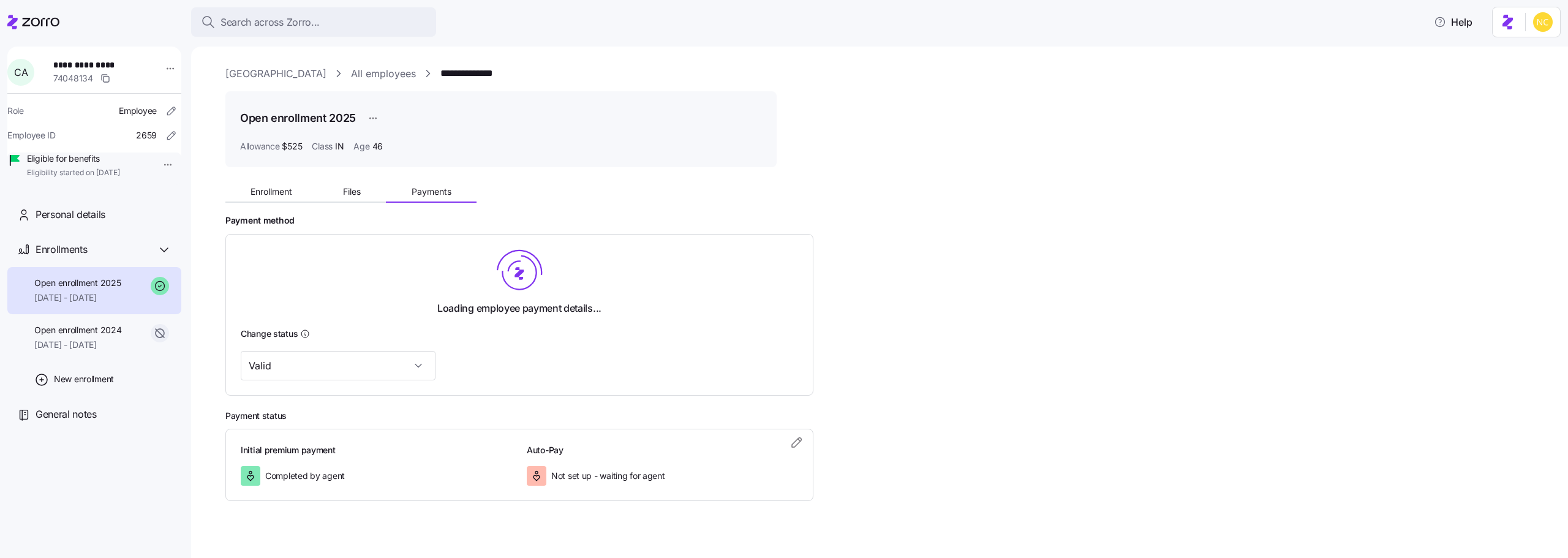
click at [430, 194] on span "Payments" at bounding box center [432, 192] width 40 height 8
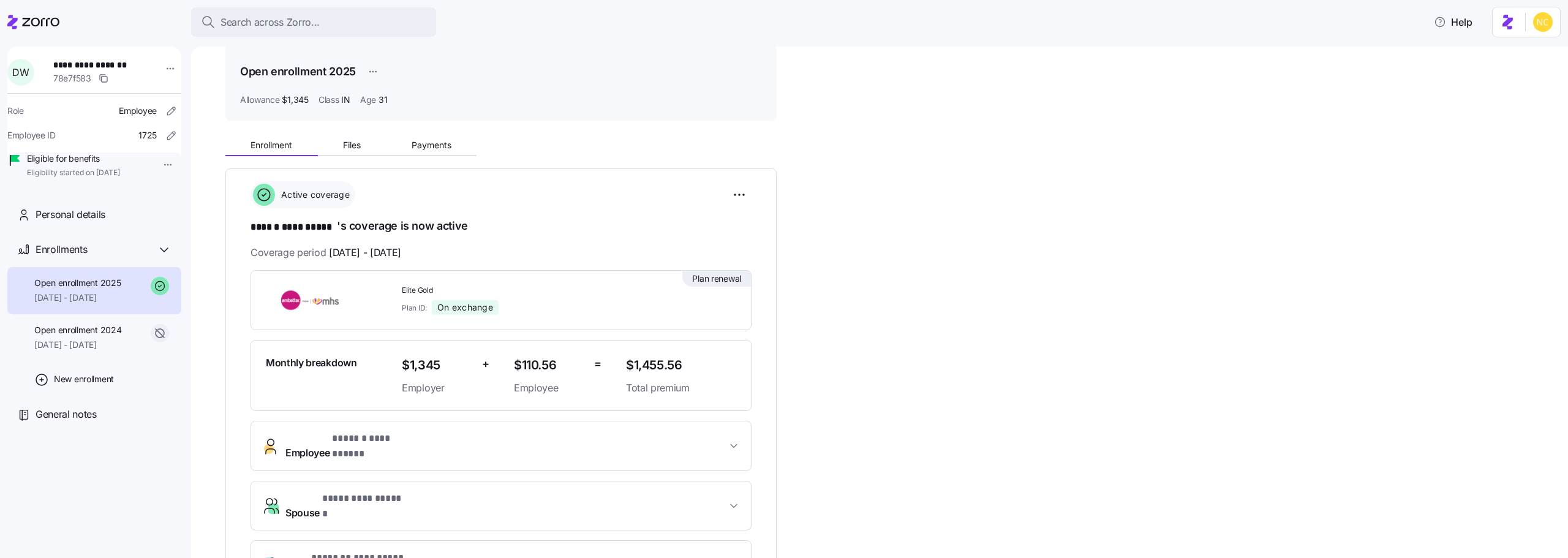
scroll to position [123, 0]
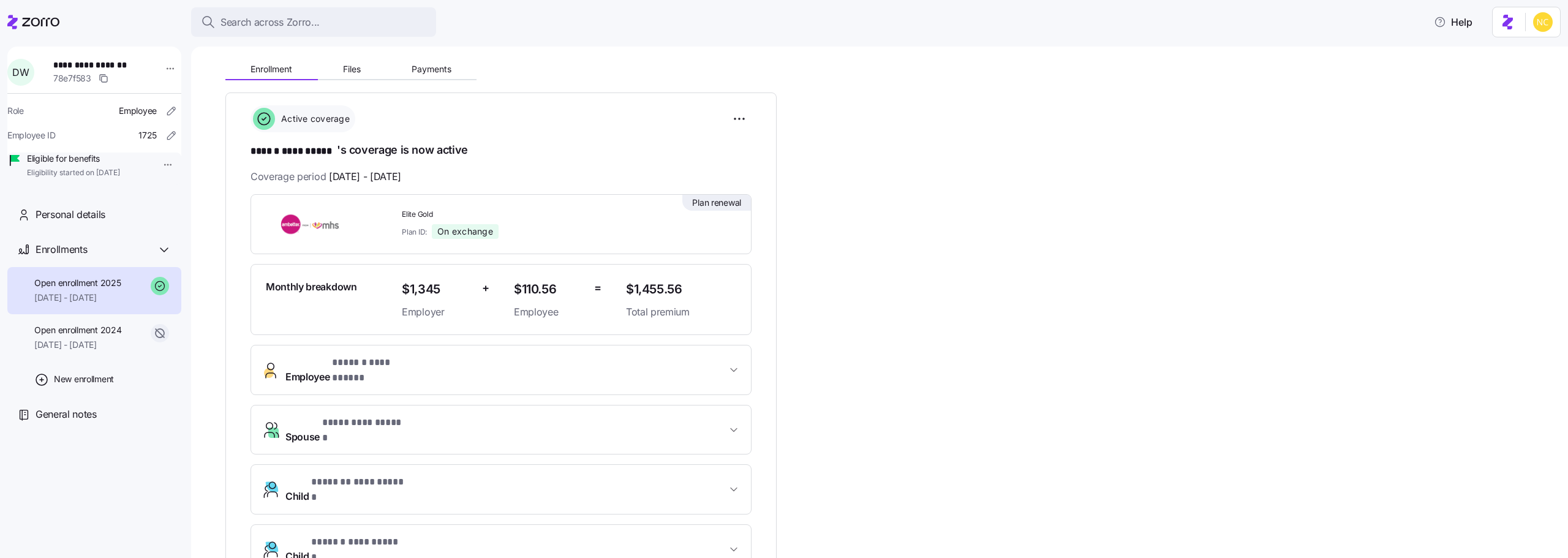
click at [418, 80] on div "Enrollment Files Payments" at bounding box center [351, 71] width 251 height 19
click at [415, 69] on span "Payments" at bounding box center [432, 69] width 40 height 8
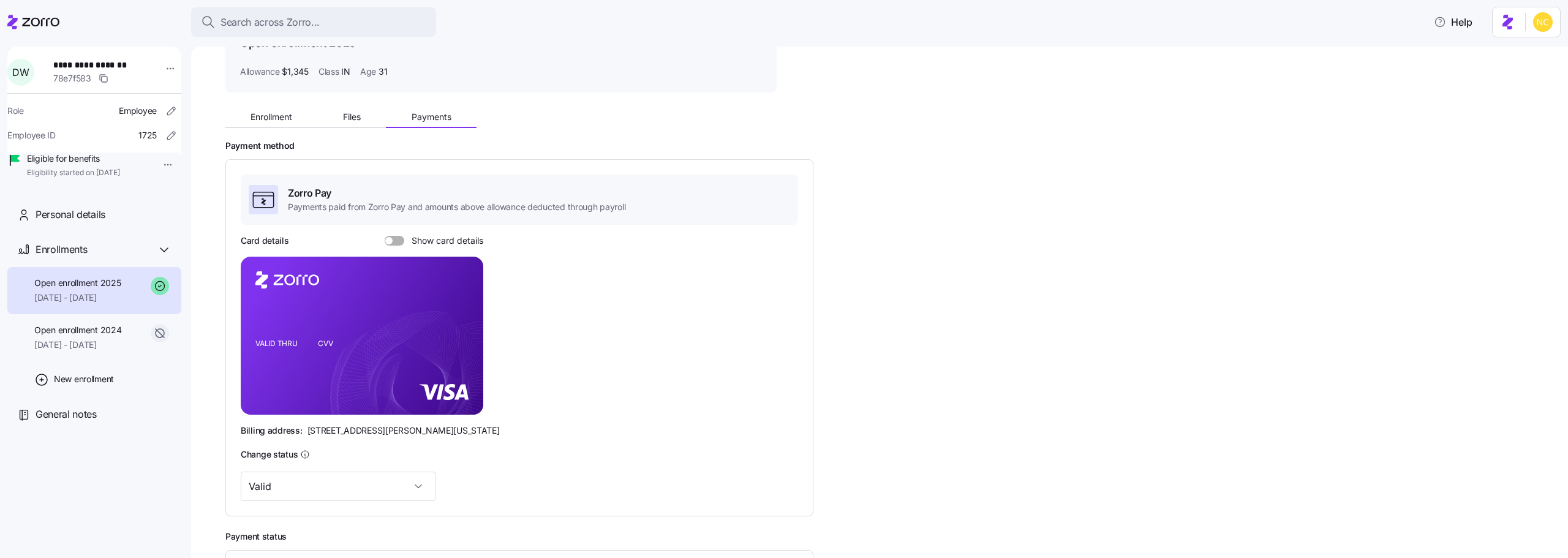
scroll to position [212, 0]
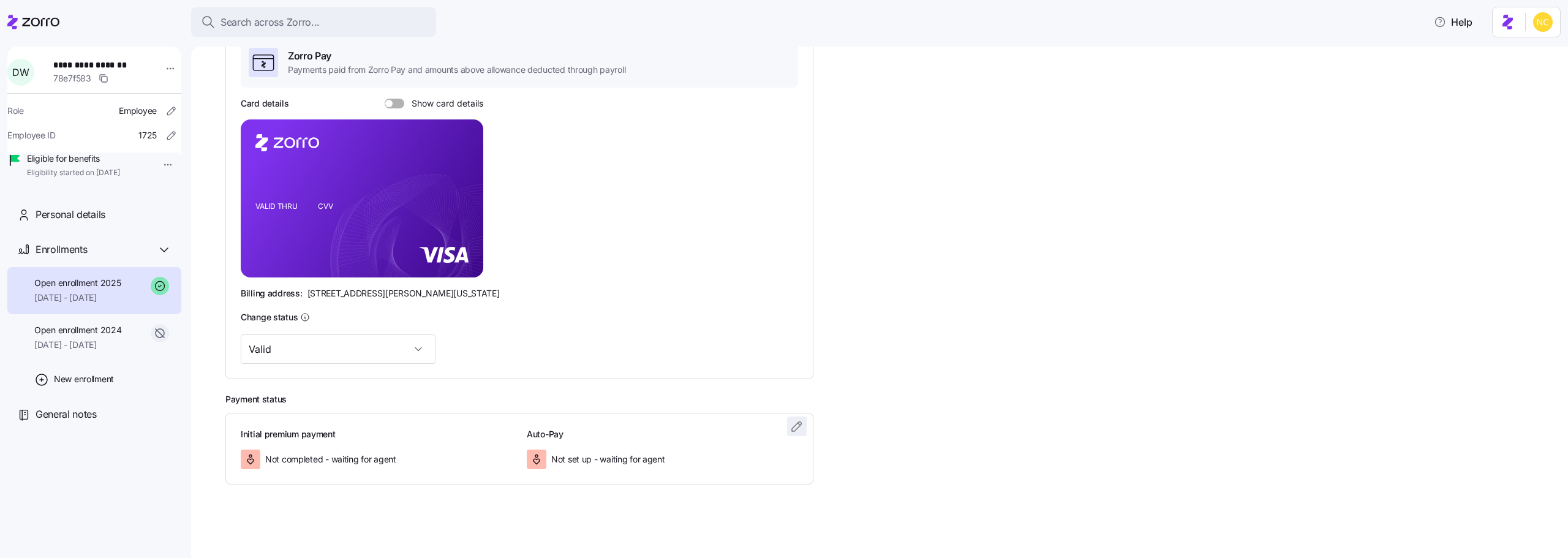
click at [806, 428] on span "button" at bounding box center [797, 426] width 19 height 19
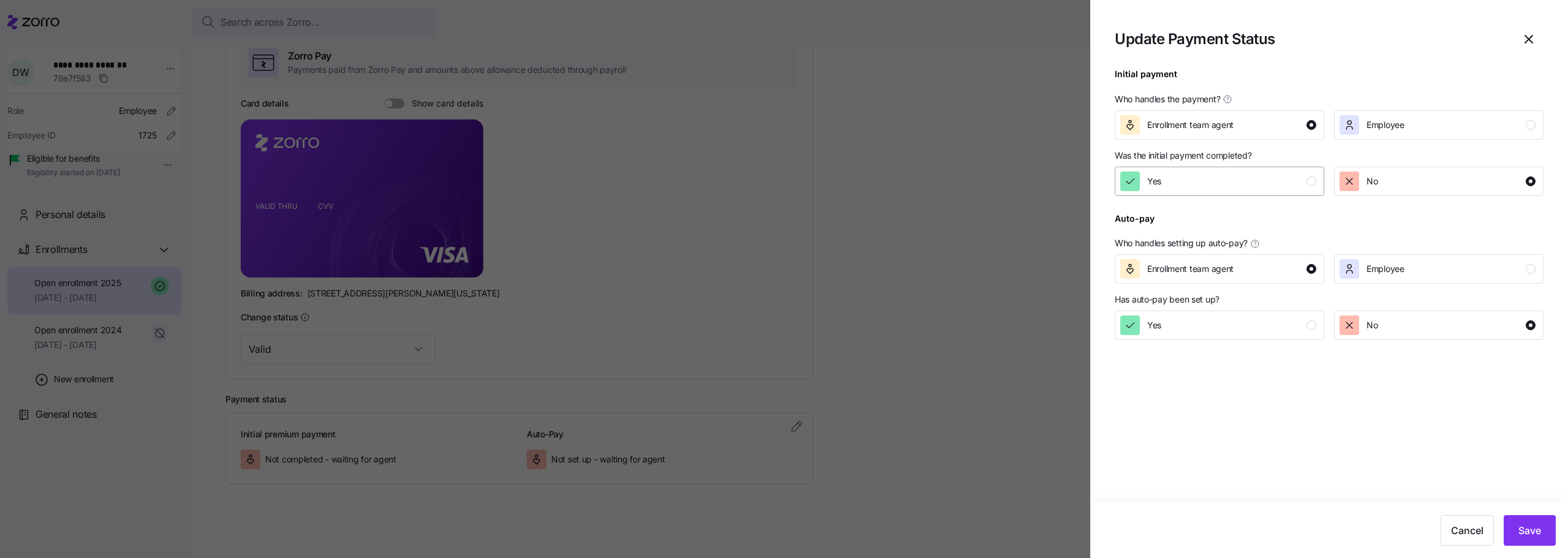
click at [1186, 188] on div "Yes" at bounding box center [1218, 181] width 196 height 19
click at [1513, 530] on button "Save" at bounding box center [1529, 530] width 52 height 30
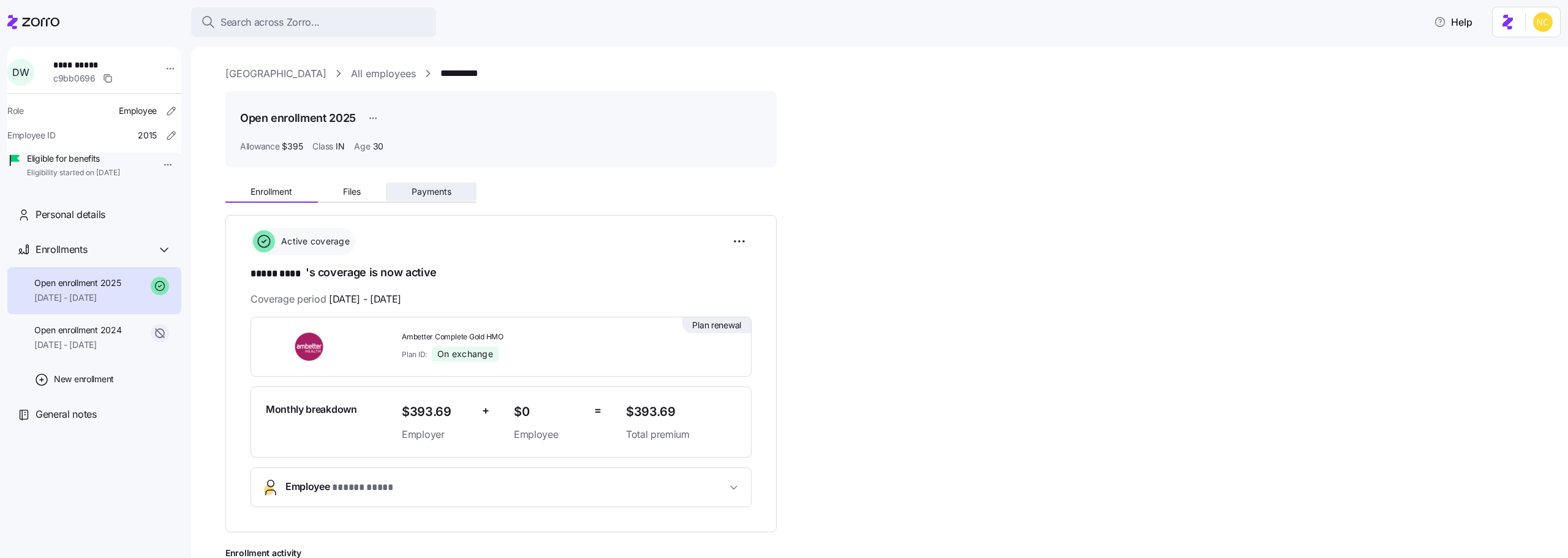
click at [390, 183] on button "Payments" at bounding box center [431, 192] width 91 height 19
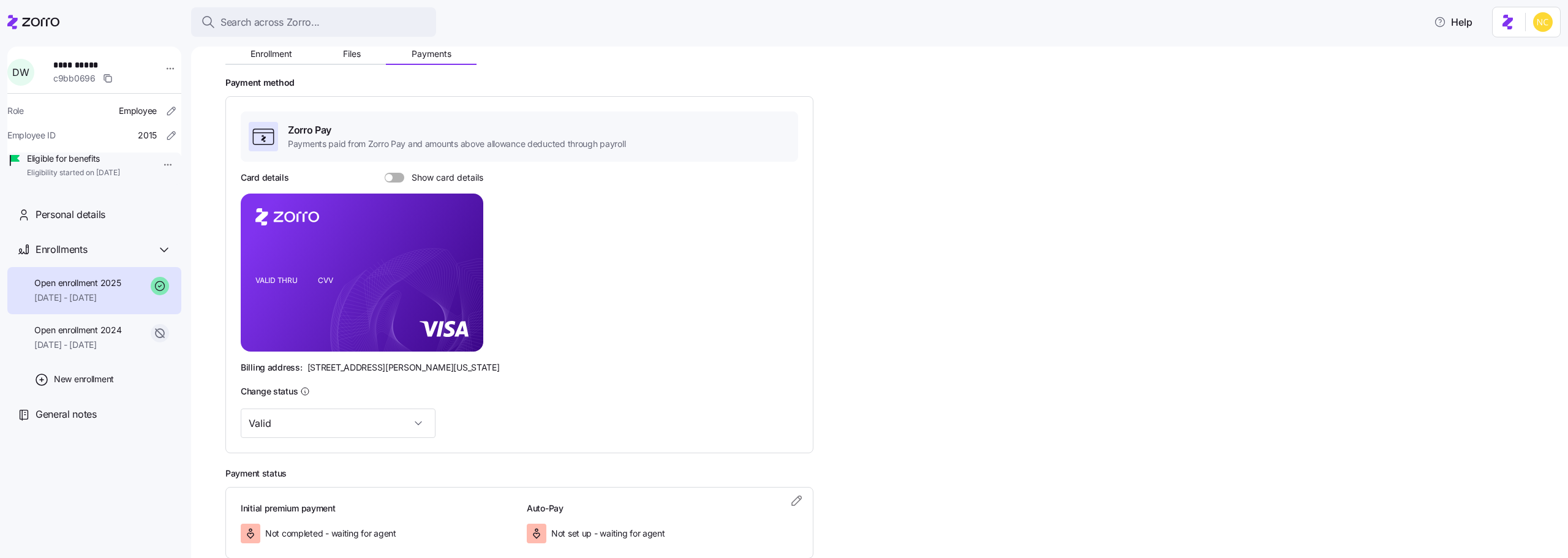
scroll to position [212, 0]
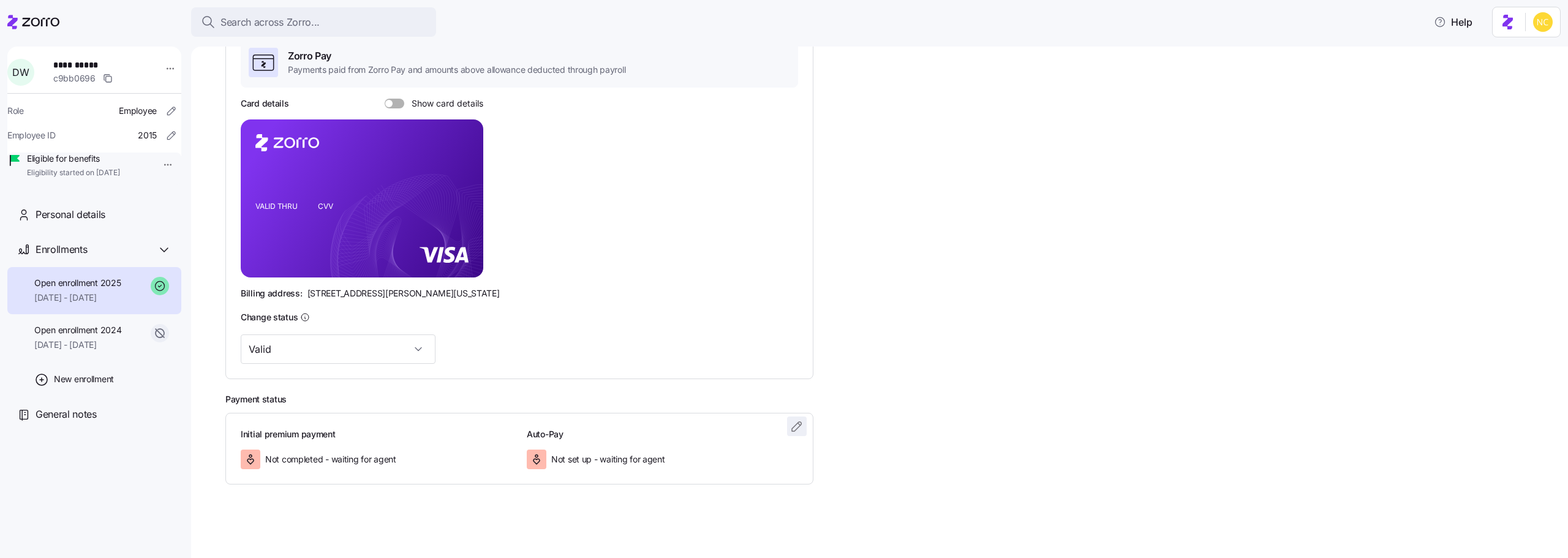
click at [788, 425] on span "button" at bounding box center [797, 426] width 19 height 19
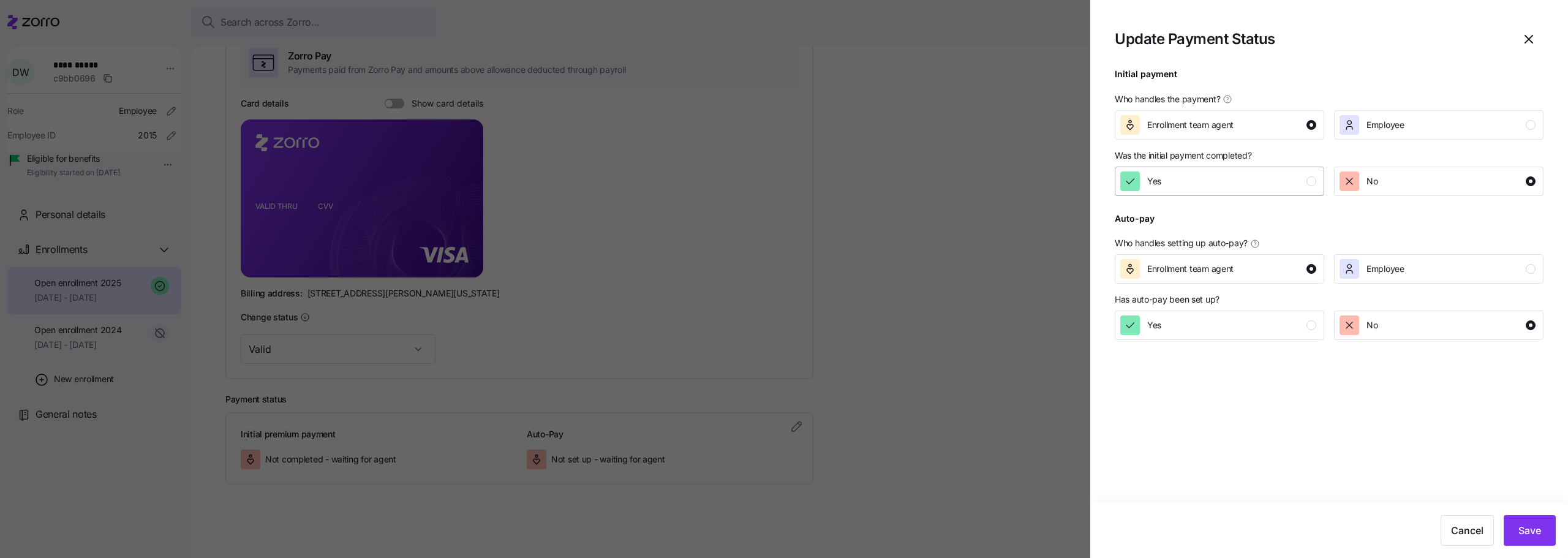
click at [1269, 192] on button "Yes" at bounding box center [1219, 181] width 210 height 29
click at [1542, 536] on button "Save" at bounding box center [1529, 530] width 52 height 30
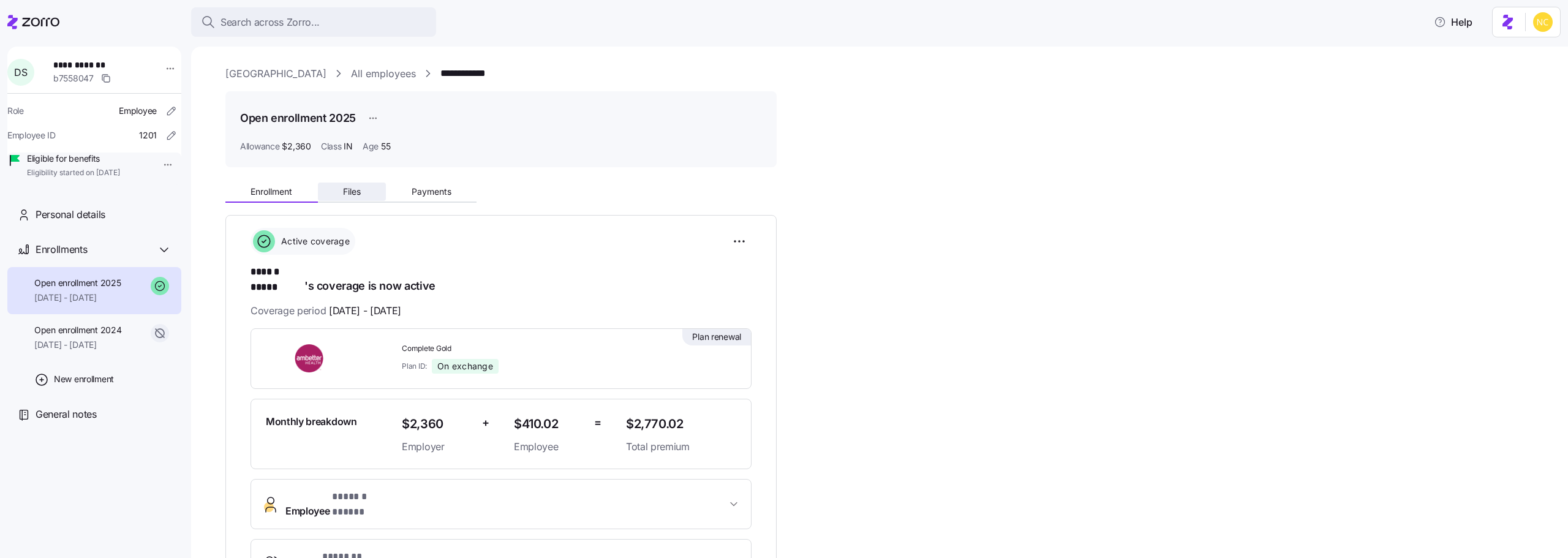
click at [363, 194] on button "Files" at bounding box center [352, 192] width 69 height 19
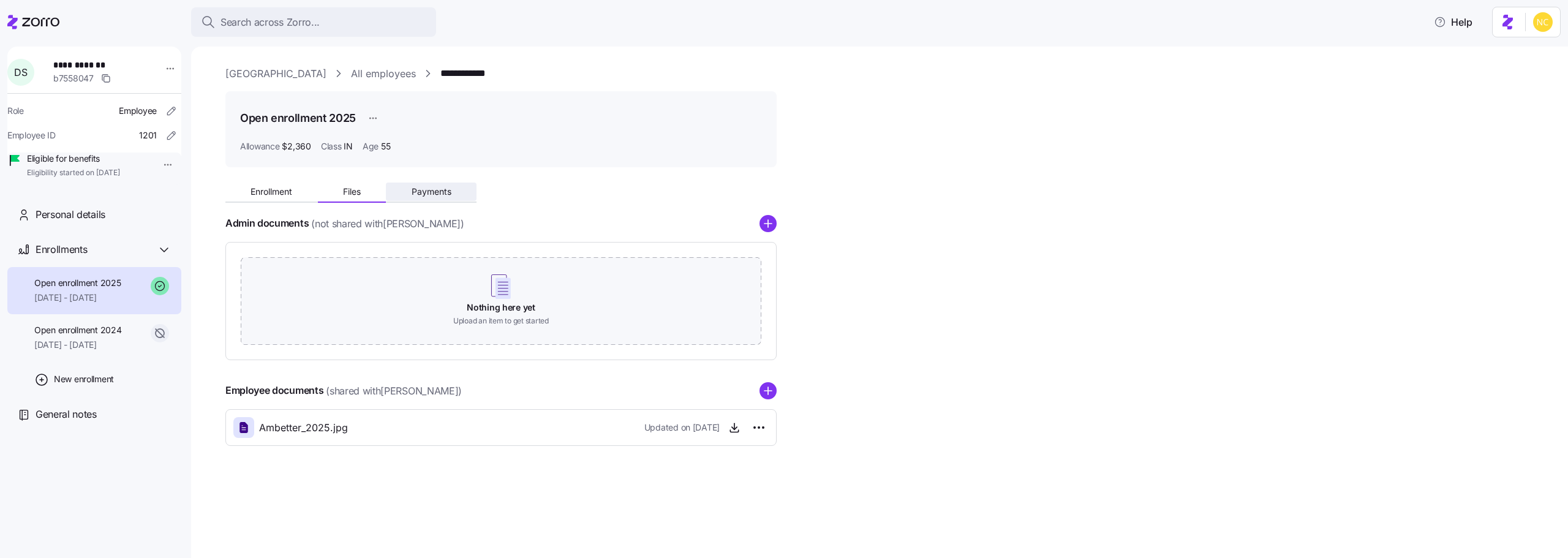
click at [408, 185] on button "Payments" at bounding box center [431, 192] width 91 height 19
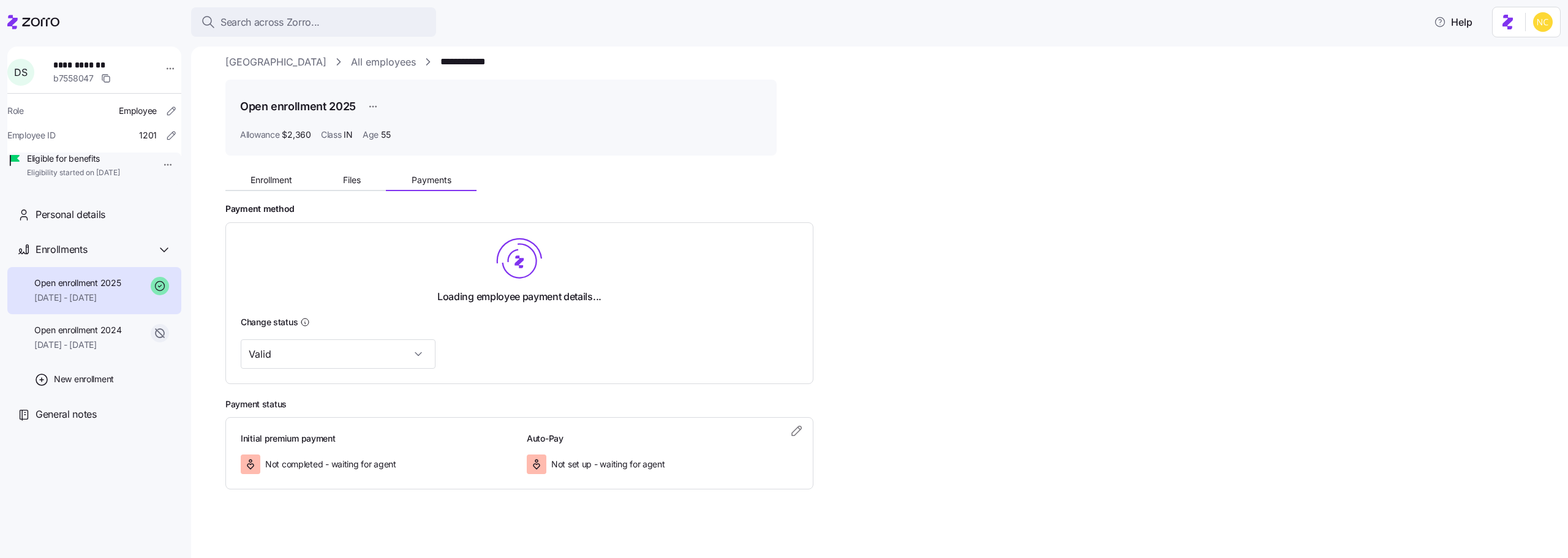
scroll to position [17, 0]
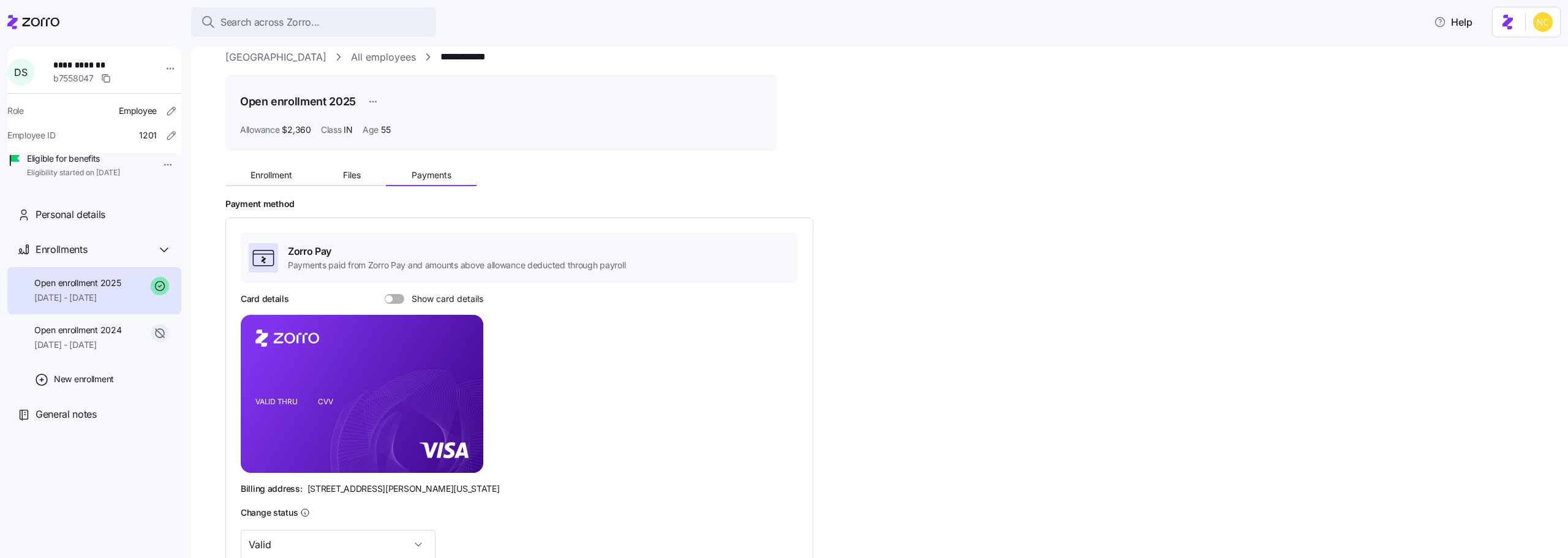
click at [797, 424] on div "Card details Show card details VALID THRU CVV Billing address: 810 Sharon Drive…" at bounding box center [519, 394] width 557 height 202
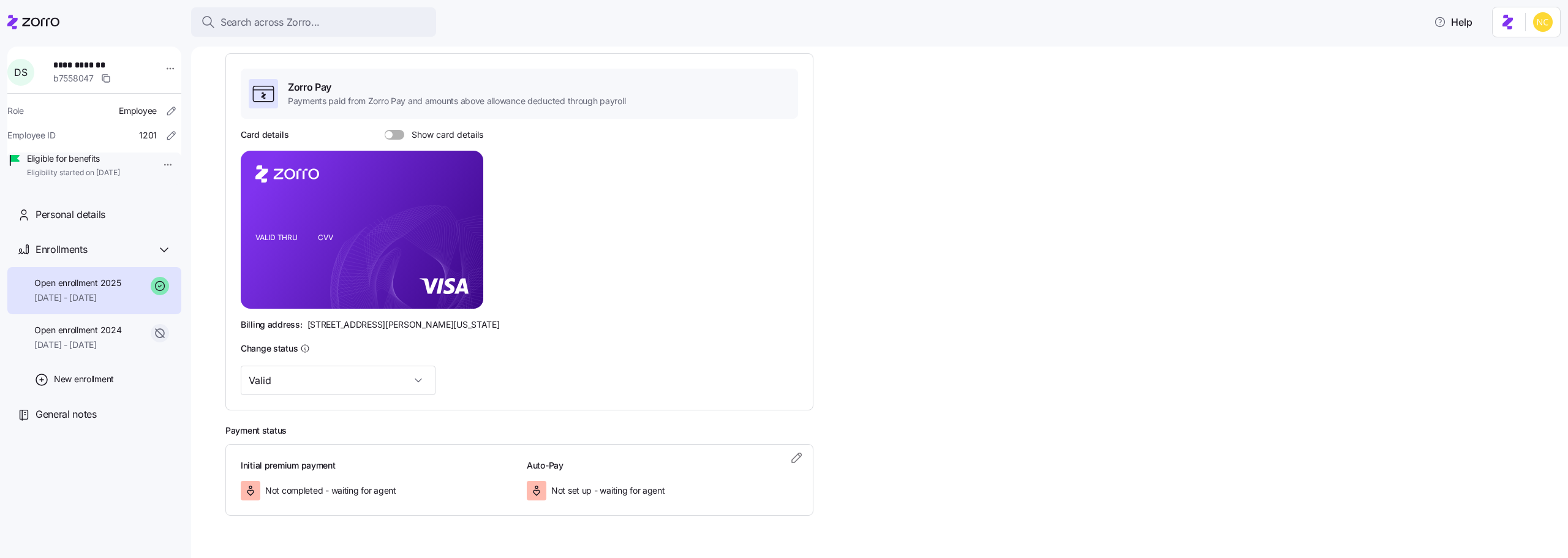
scroll to position [212, 0]
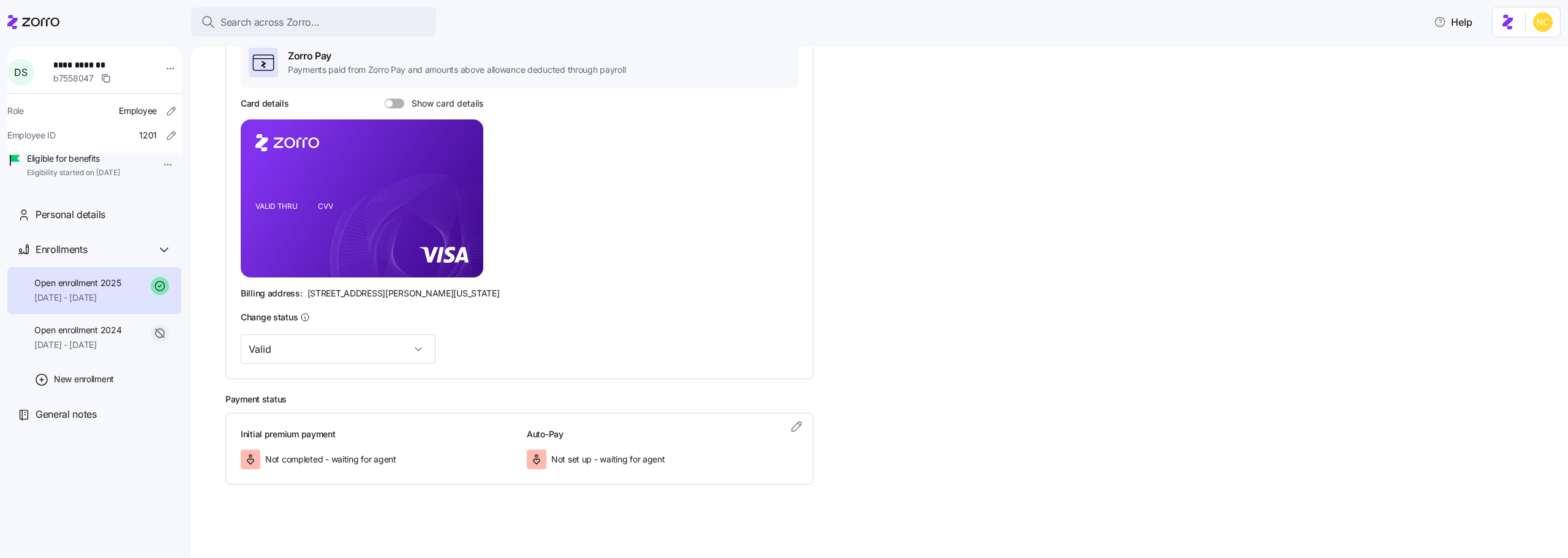
click at [795, 439] on h3 "Auto-Pay" at bounding box center [663, 435] width 271 height 12
click at [795, 425] on icon "button" at bounding box center [797, 426] width 15 height 15
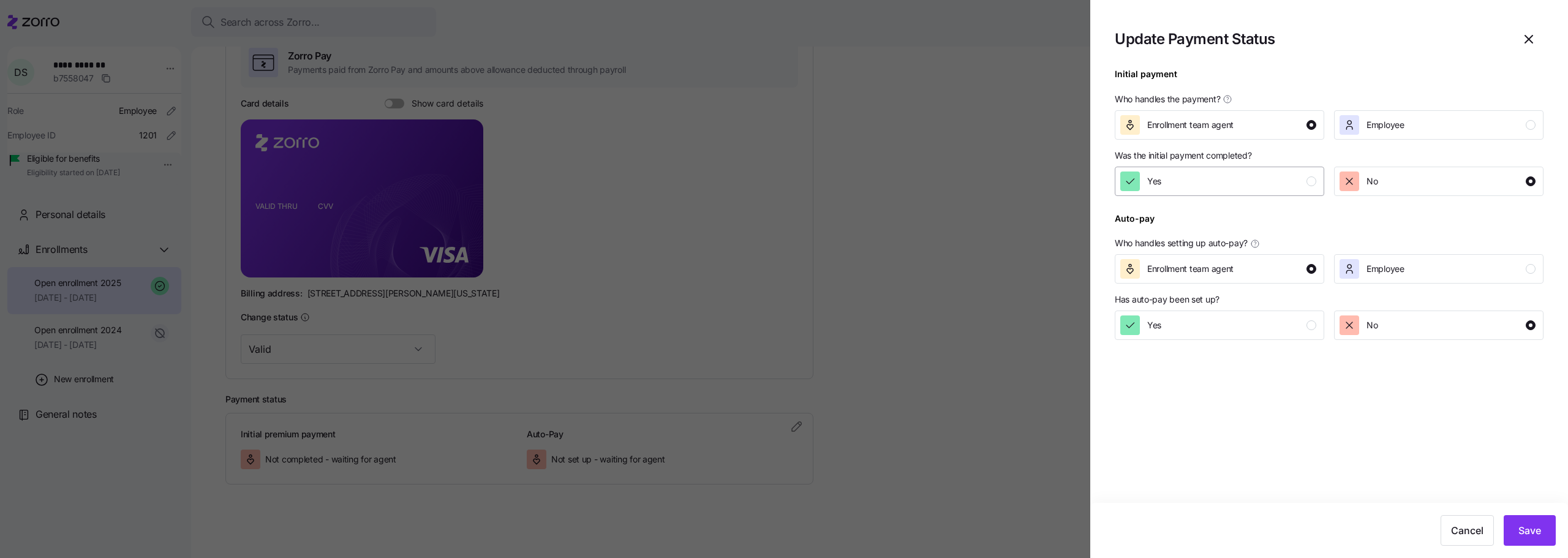
click at [1268, 185] on div "Yes" at bounding box center [1218, 181] width 196 height 19
click at [1537, 539] on button "Save" at bounding box center [1529, 530] width 52 height 30
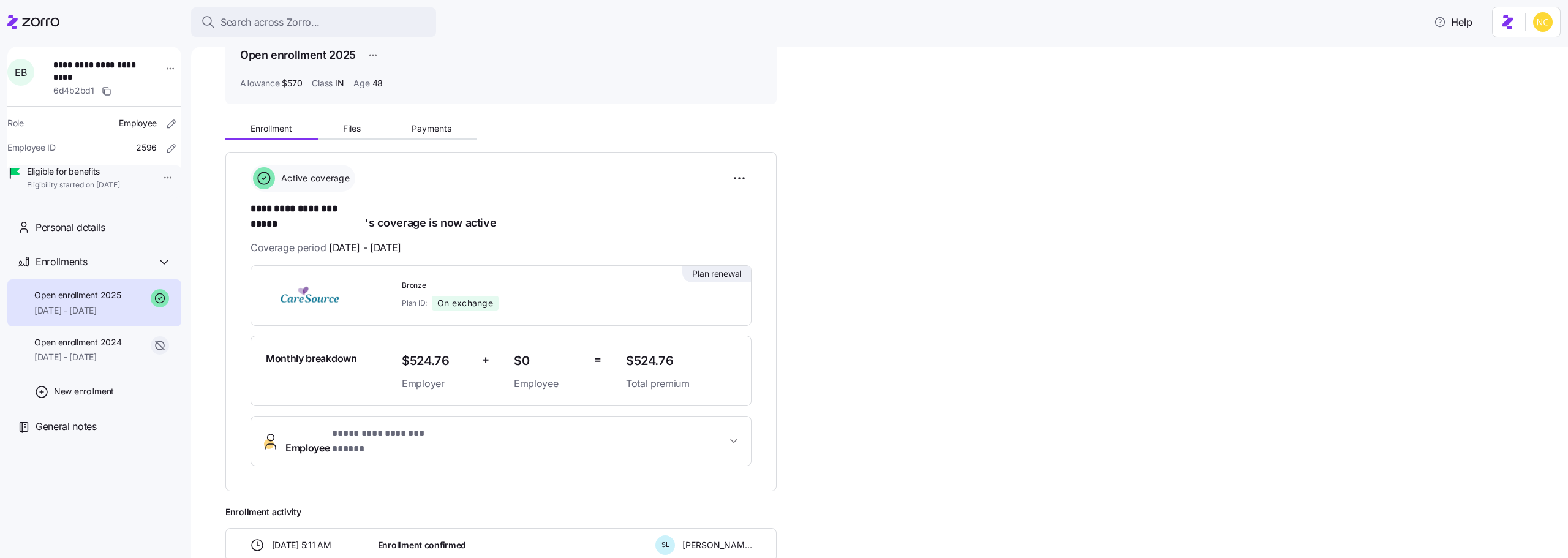
scroll to position [123, 0]
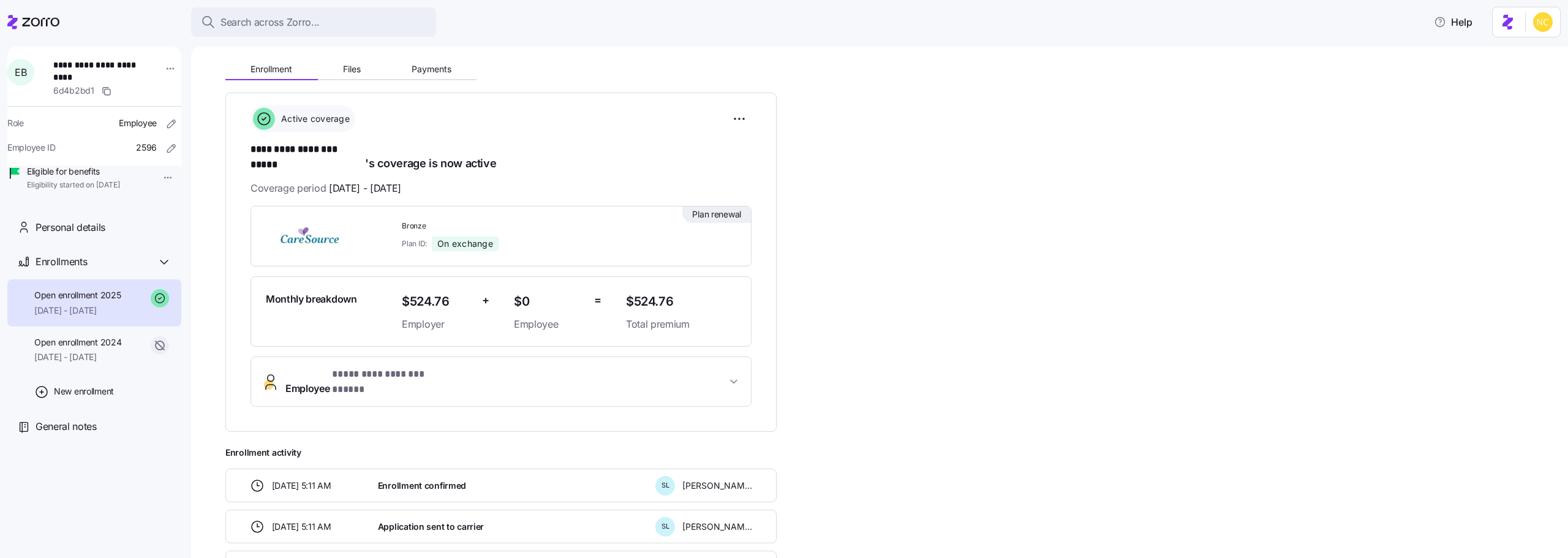
click at [415, 84] on div "**********" at bounding box center [888, 319] width 1326 height 530
click at [415, 80] on div "Enrollment Files Payments" at bounding box center [351, 71] width 251 height 19
click at [416, 73] on span "Payments" at bounding box center [432, 69] width 40 height 8
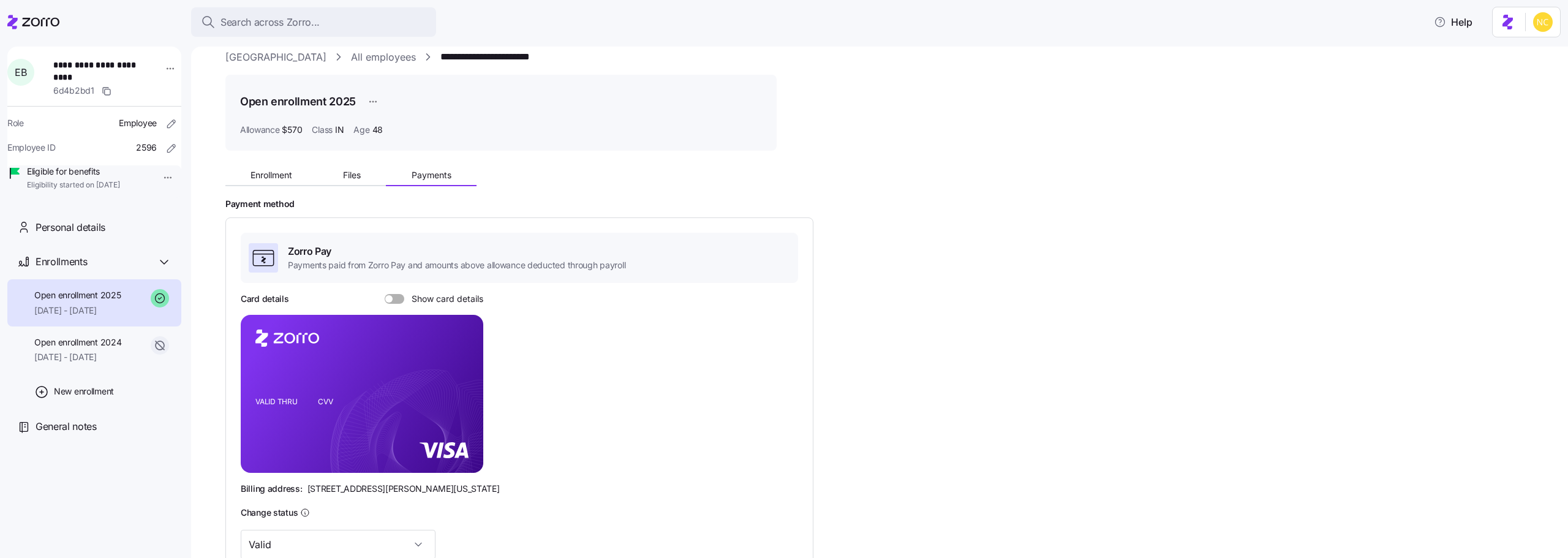
scroll to position [212, 0]
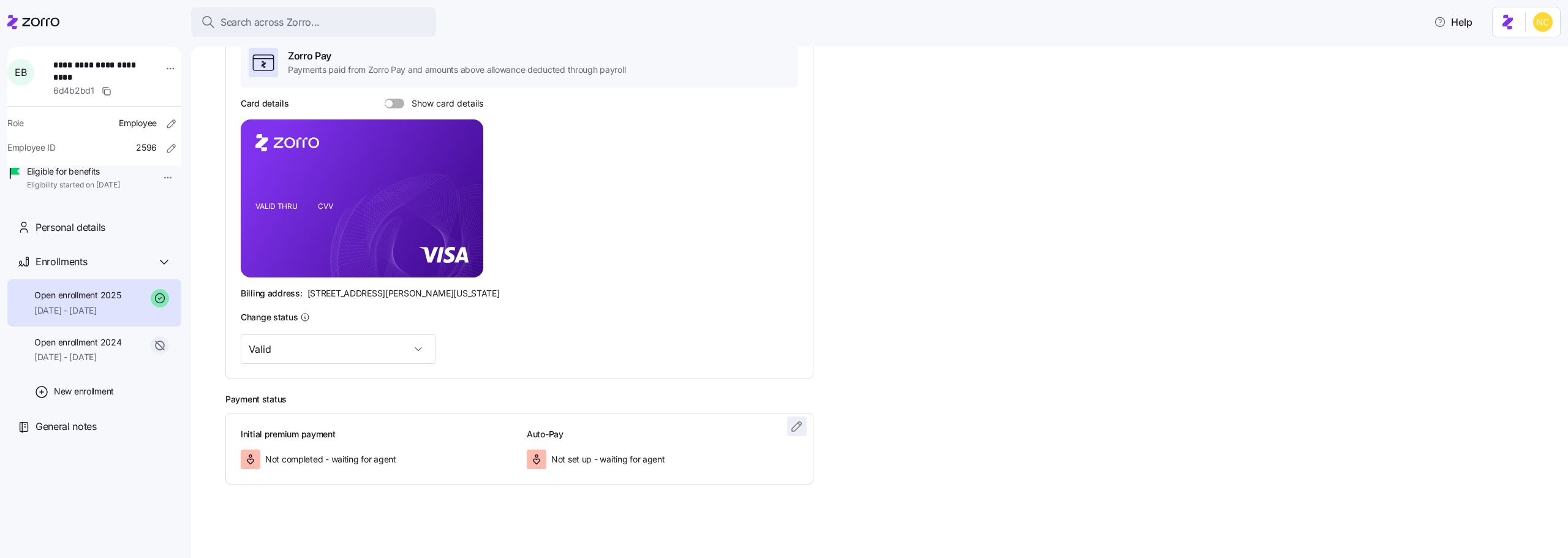
drag, startPoint x: 782, startPoint y: 415, endPoint x: 788, endPoint y: 426, distance: 12.5
click at [784, 417] on div "Initial premium payment Not completed - waiting for agent Auto-Pay Not set up -…" at bounding box center [519, 449] width 588 height 72
click at [788, 427] on span "button" at bounding box center [797, 426] width 19 height 19
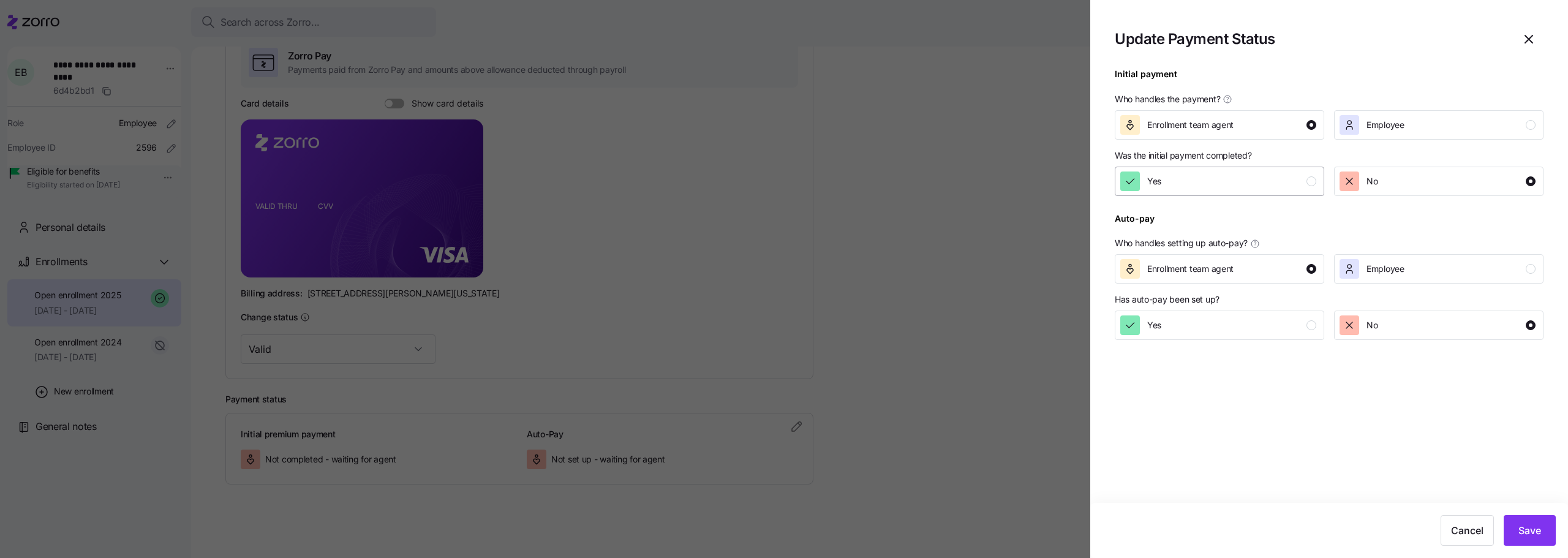
click at [1170, 177] on div "Yes" at bounding box center [1218, 181] width 196 height 19
click at [1529, 525] on span "Save" at bounding box center [1530, 530] width 23 height 15
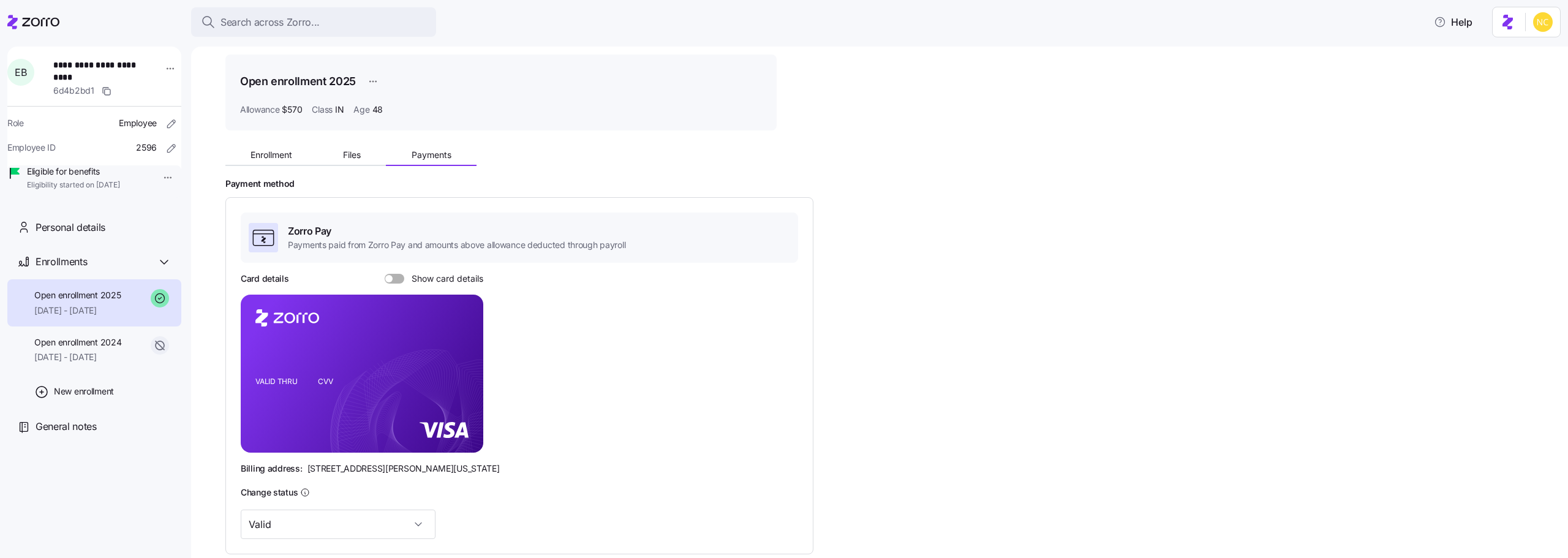
scroll to position [0, 0]
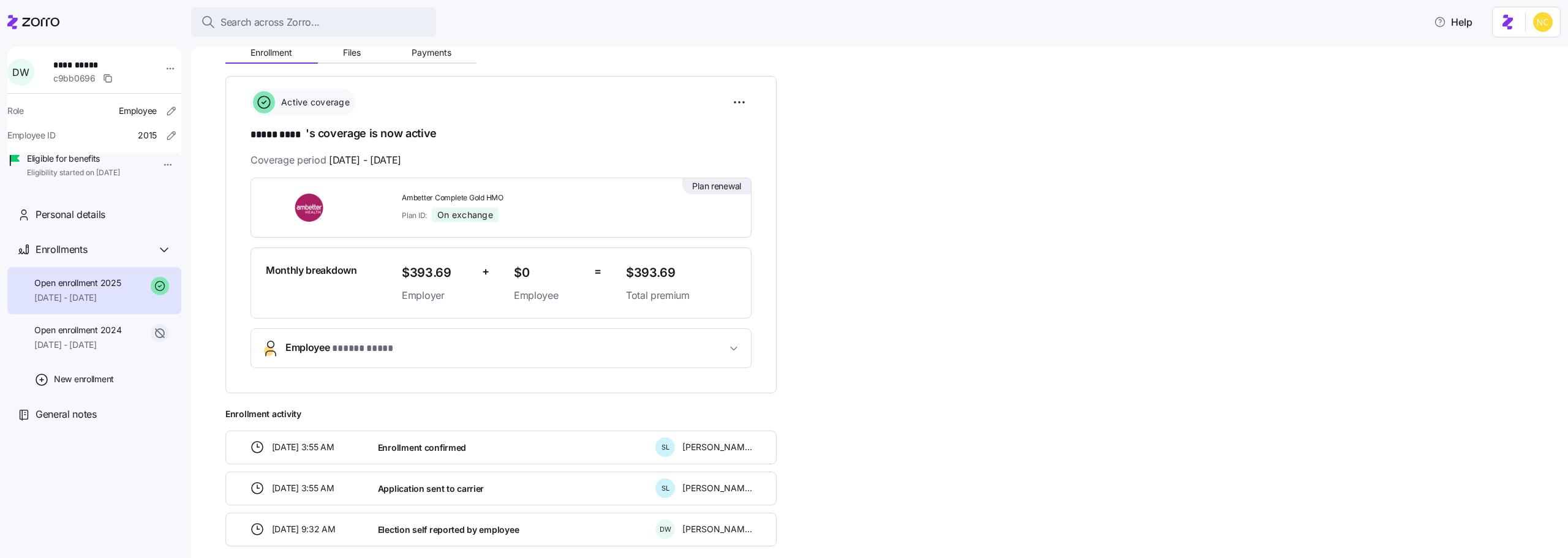
scroll to position [16, 0]
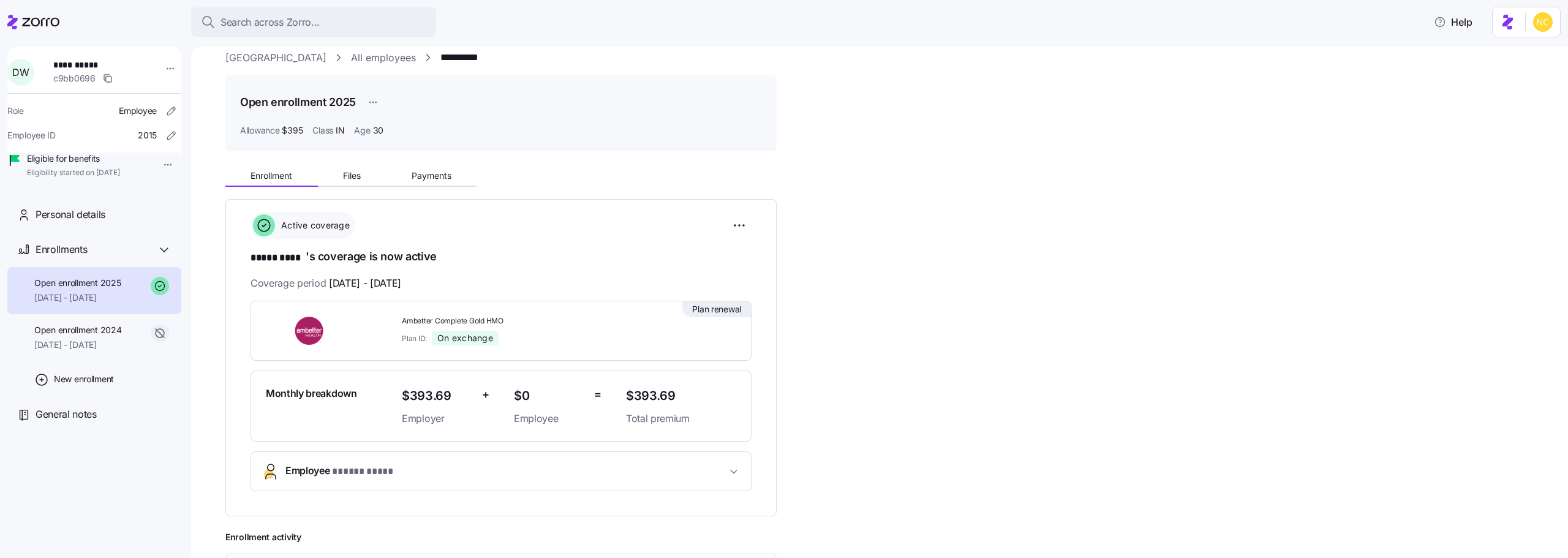
click at [438, 187] on div "Enrollment Files Payments" at bounding box center [351, 177] width 251 height 19
click at [438, 179] on span "Payments" at bounding box center [432, 176] width 40 height 8
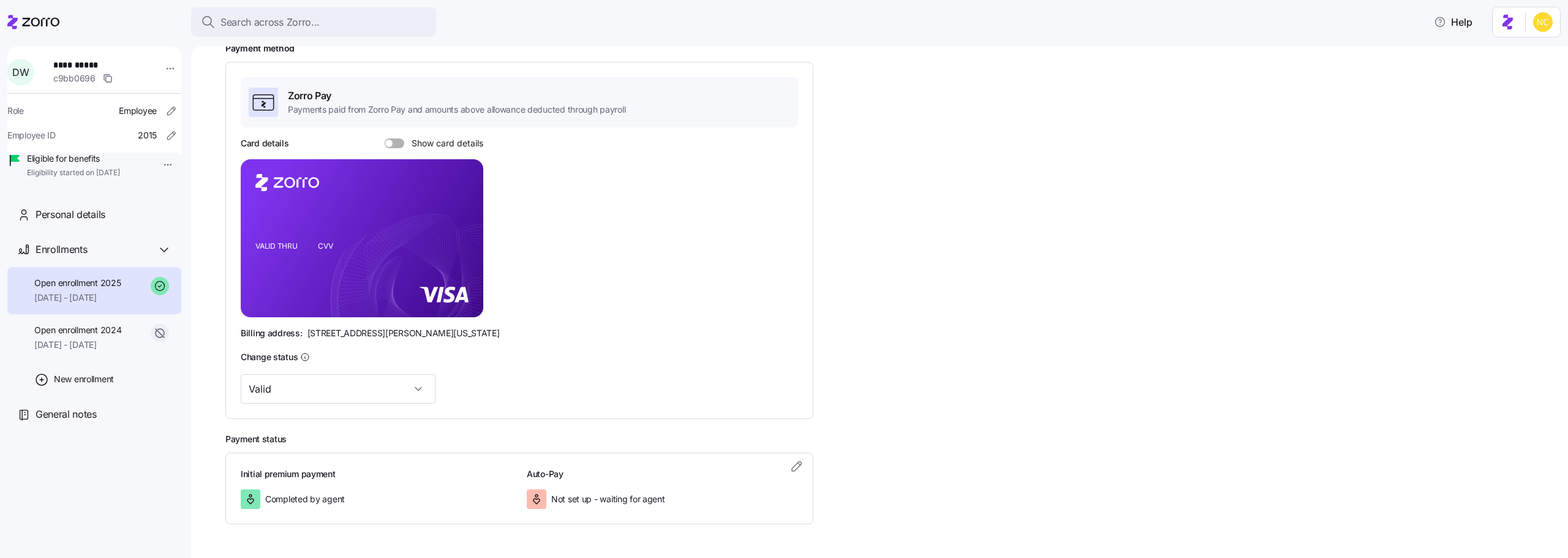
scroll to position [212, 0]
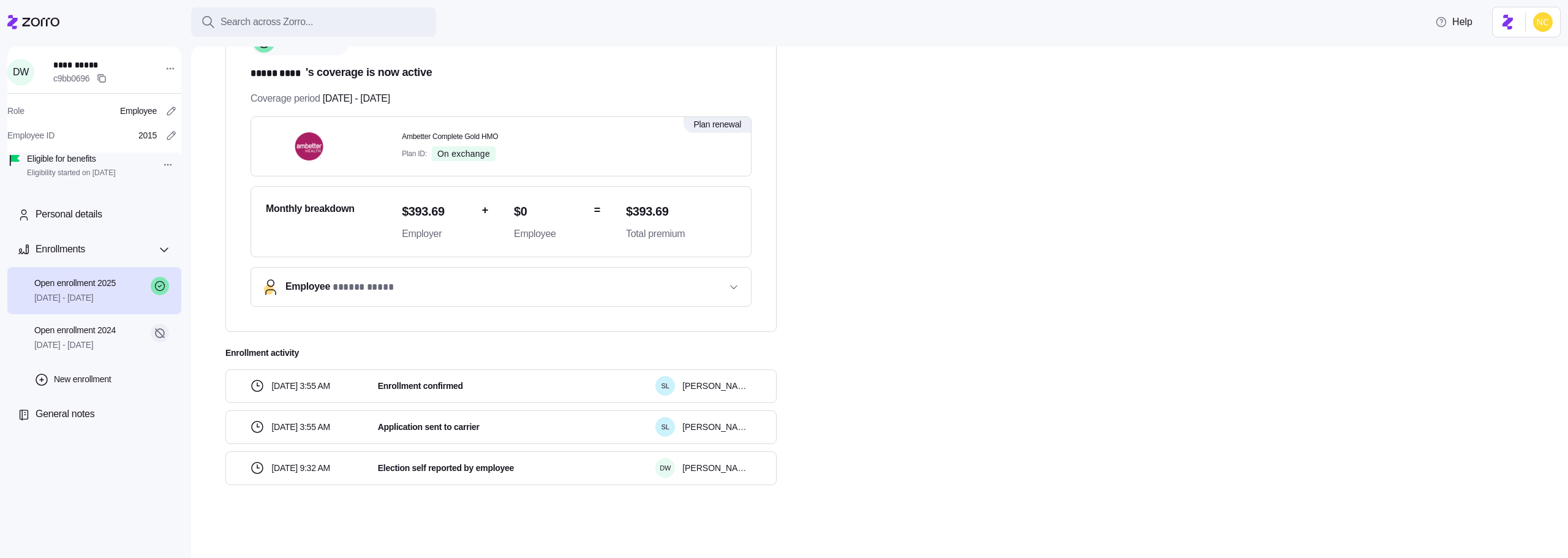
scroll to position [77, 0]
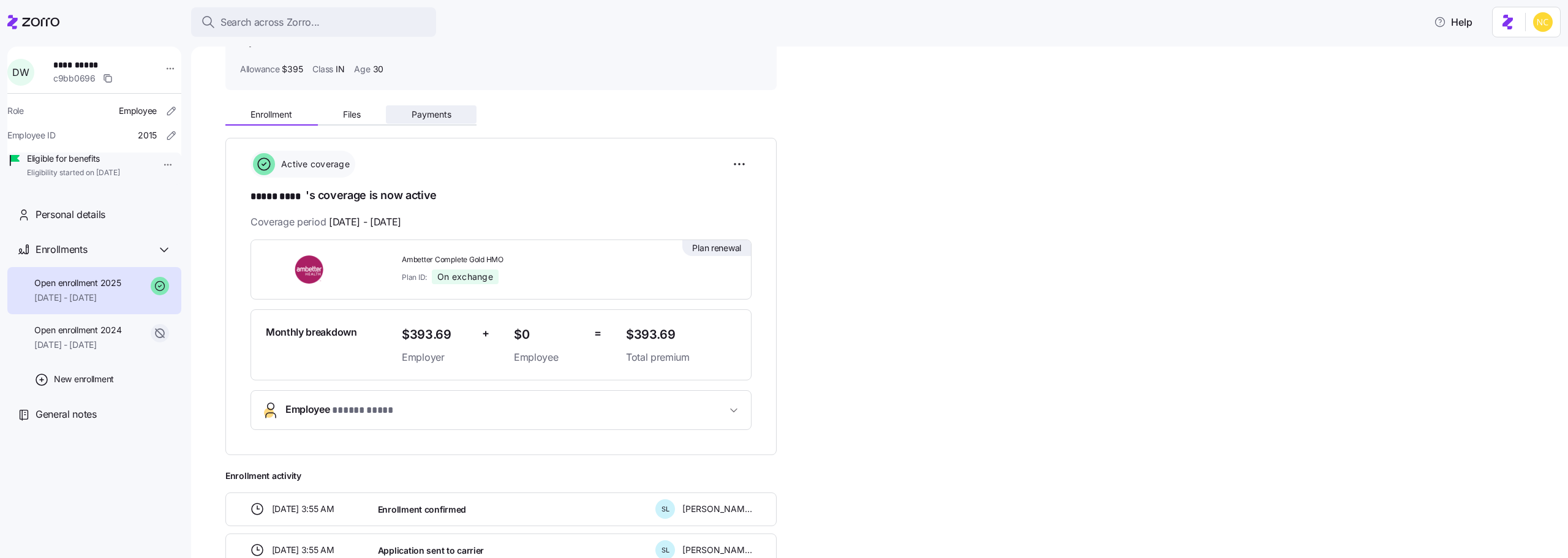
click at [437, 110] on span "Payments" at bounding box center [432, 114] width 40 height 8
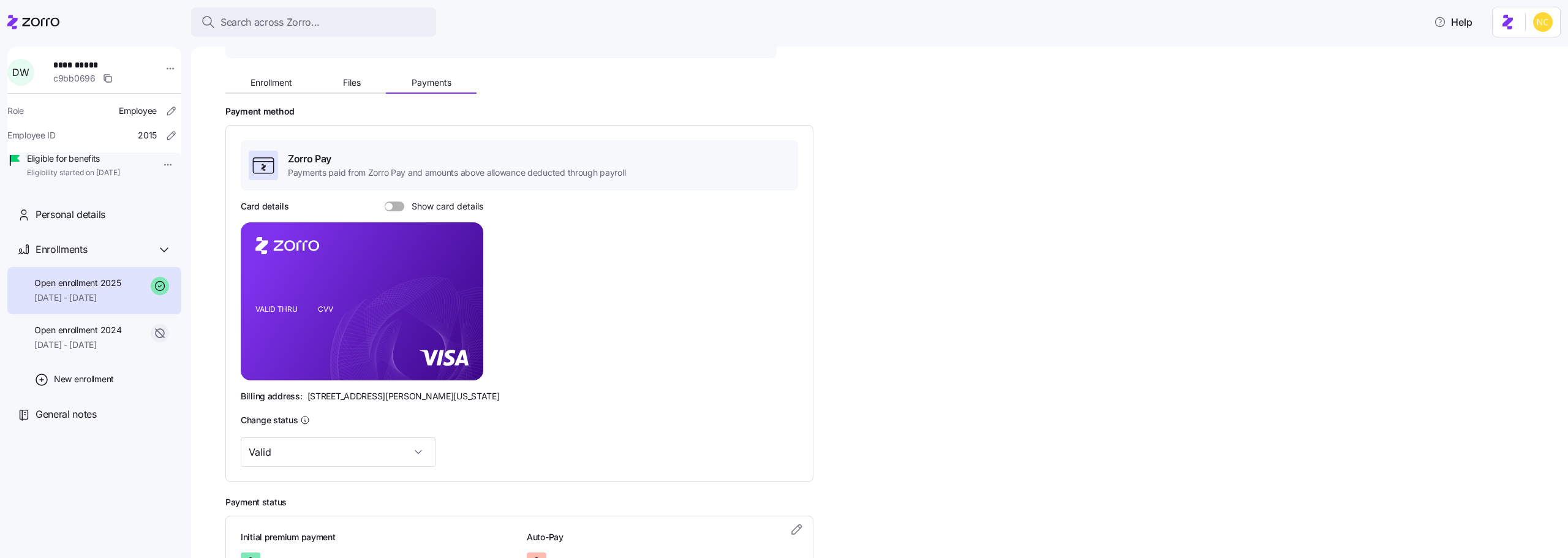
scroll to position [17, 0]
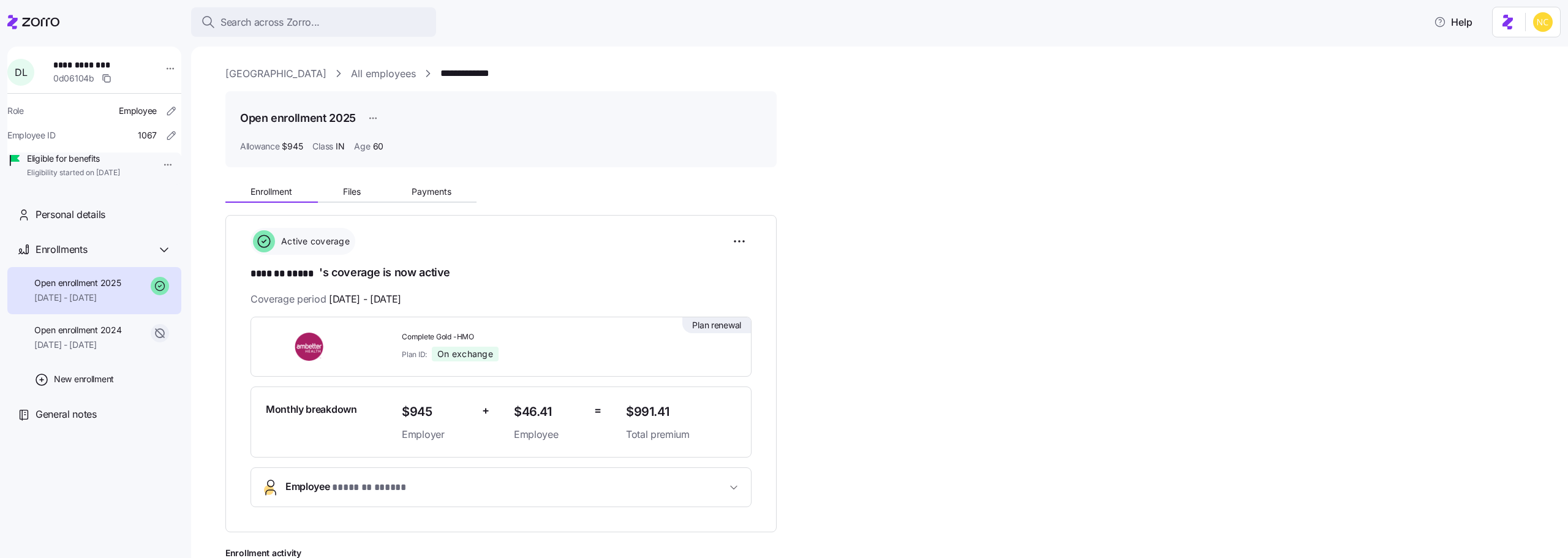
click at [462, 201] on div "Enrollment Files Payments" at bounding box center [351, 193] width 251 height 19
click at [454, 195] on button "Payments" at bounding box center [431, 192] width 91 height 19
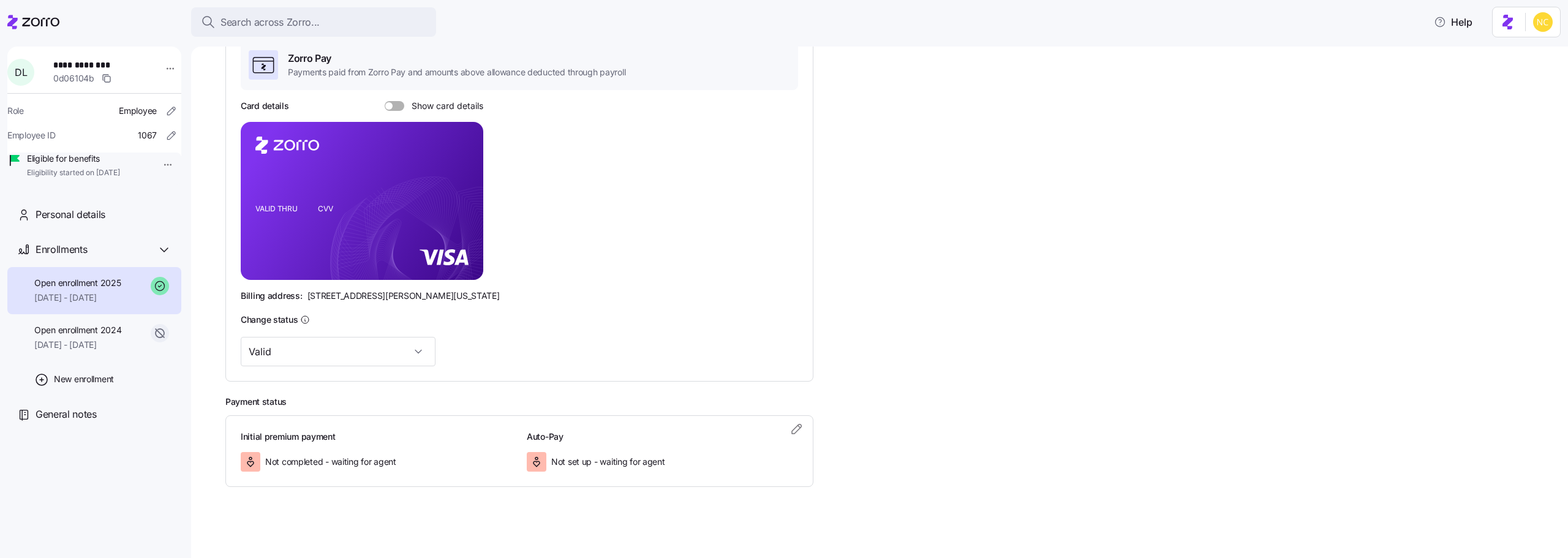
scroll to position [212, 0]
click at [788, 431] on span "button" at bounding box center [797, 426] width 19 height 19
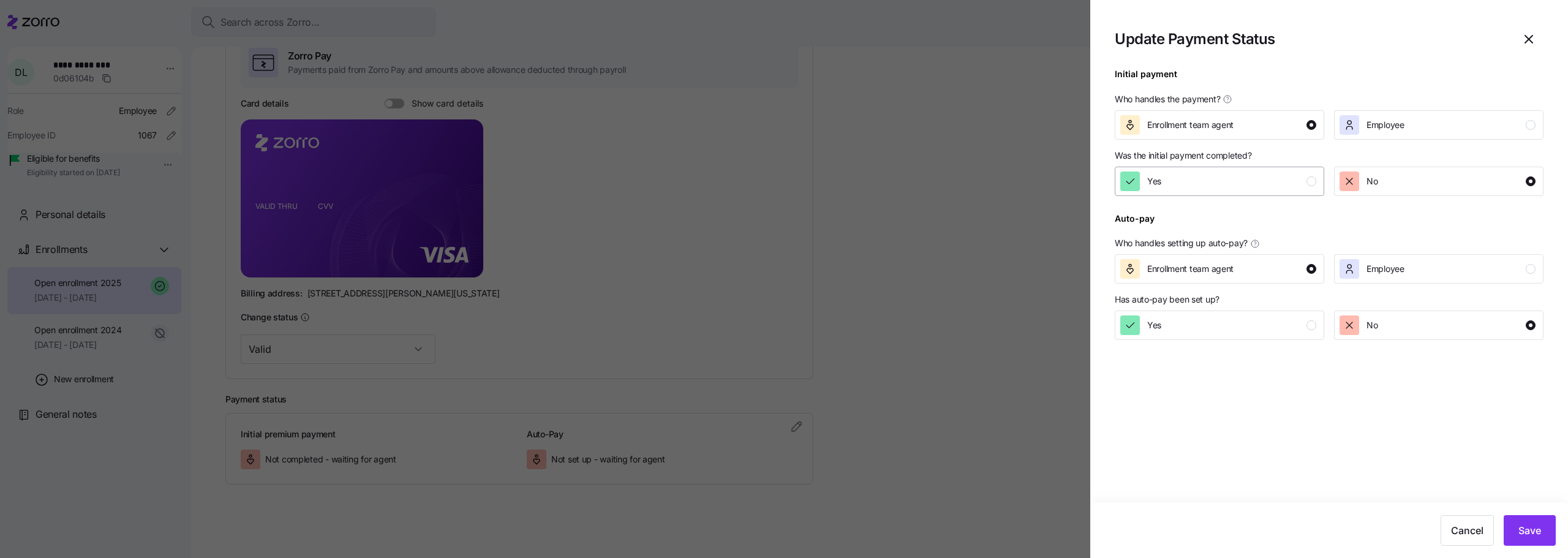
click at [1127, 173] on div "button" at bounding box center [1130, 181] width 19 height 19
click at [1517, 530] on button "Save" at bounding box center [1529, 530] width 52 height 30
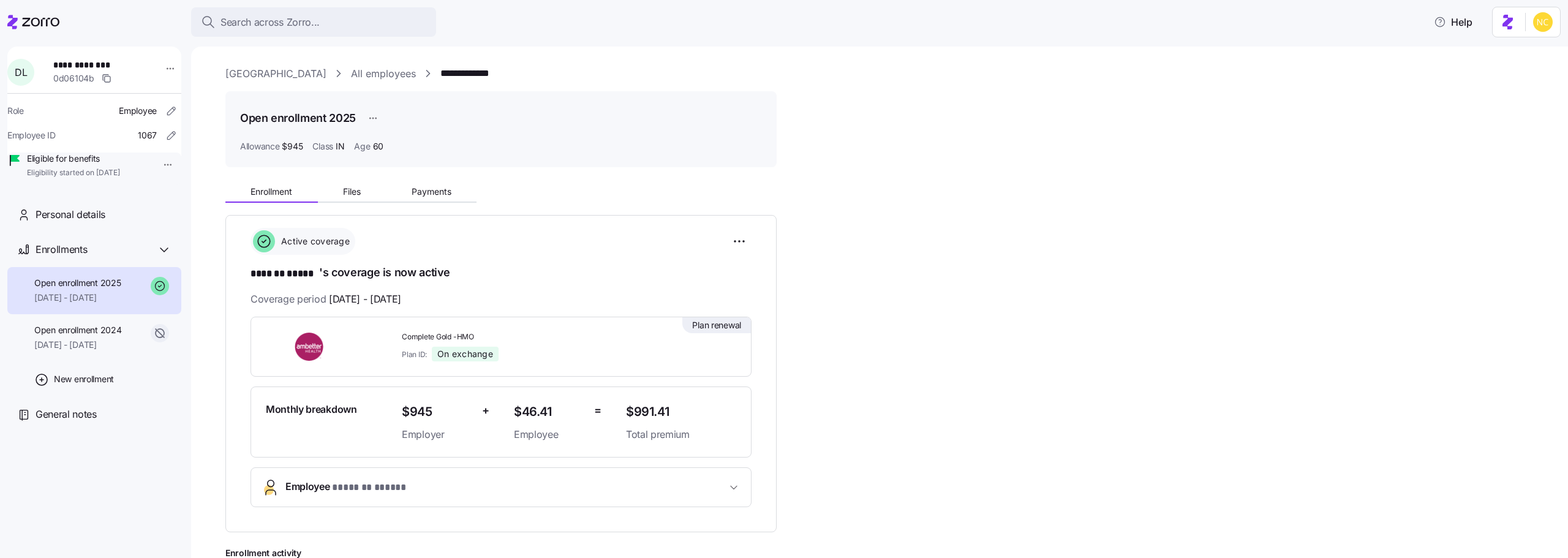
click at [420, 181] on div "Enrollment Files Payments" at bounding box center [501, 190] width 551 height 26
click at [425, 197] on button "Payments" at bounding box center [431, 192] width 91 height 19
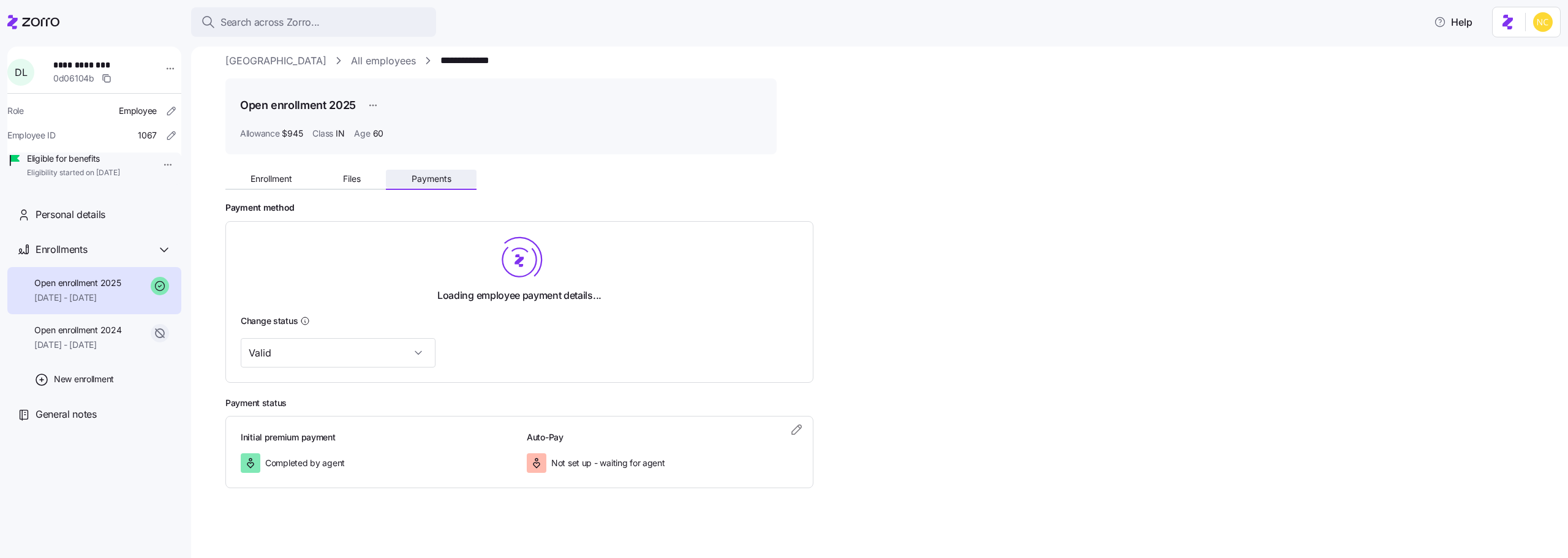
scroll to position [17, 0]
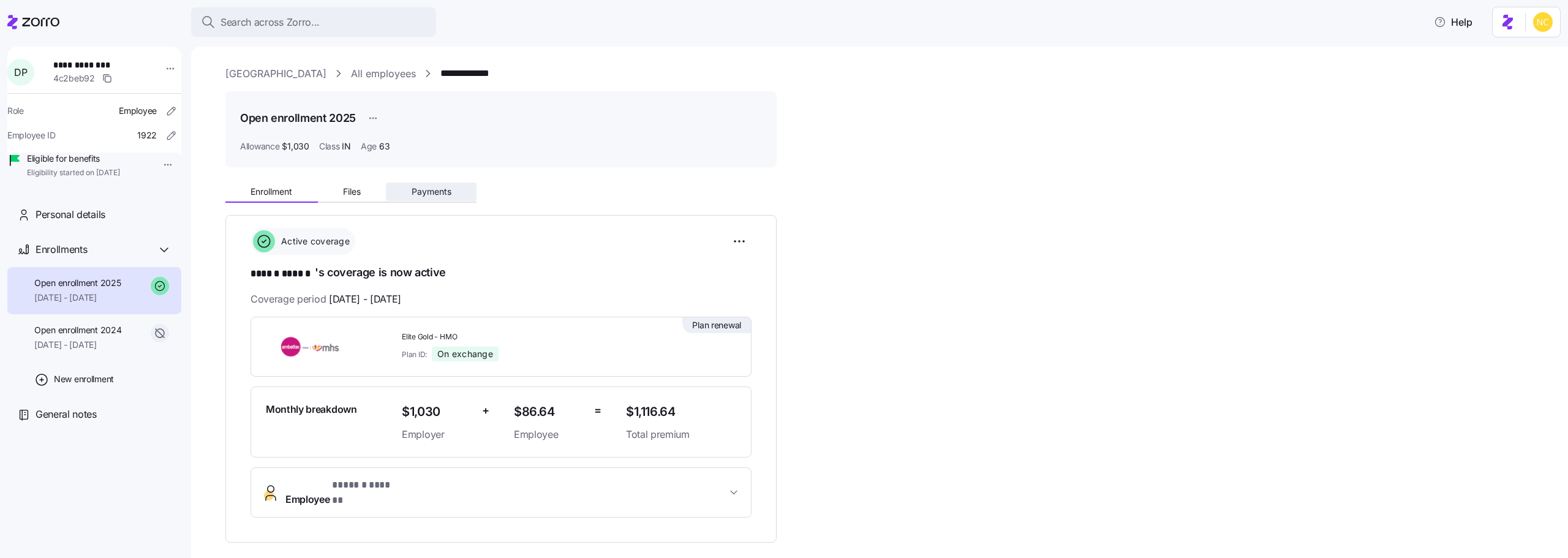
click at [423, 189] on span "Payments" at bounding box center [432, 192] width 40 height 8
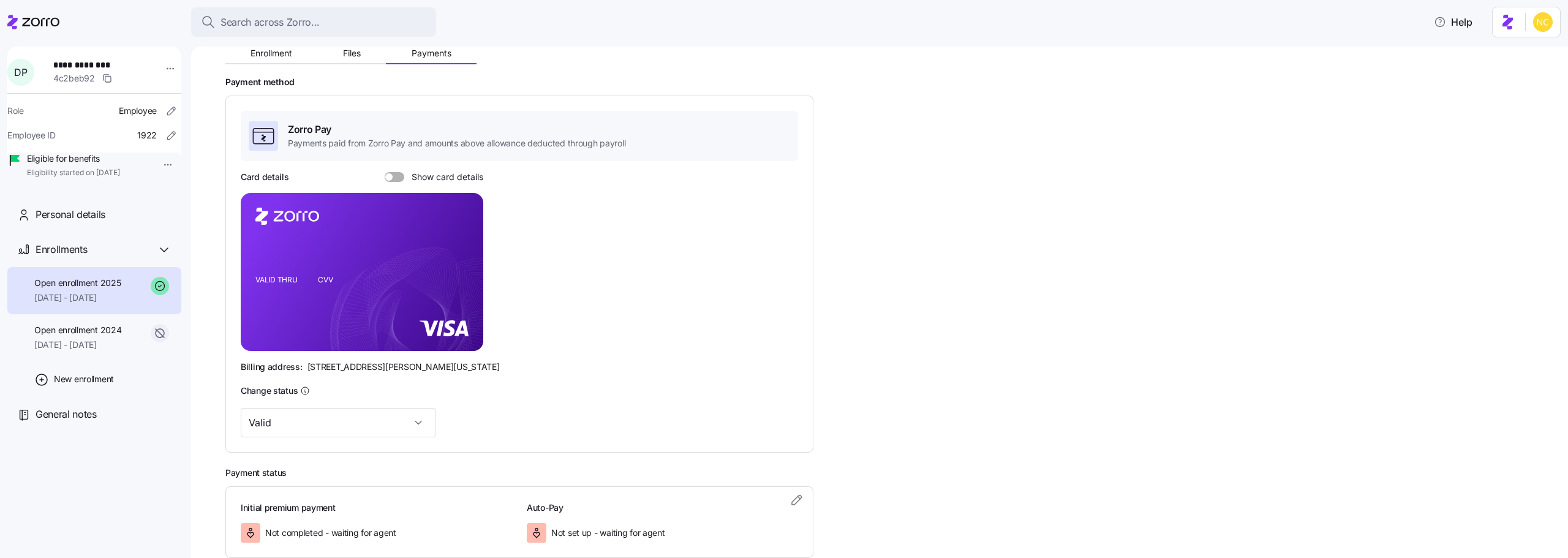
scroll to position [212, 0]
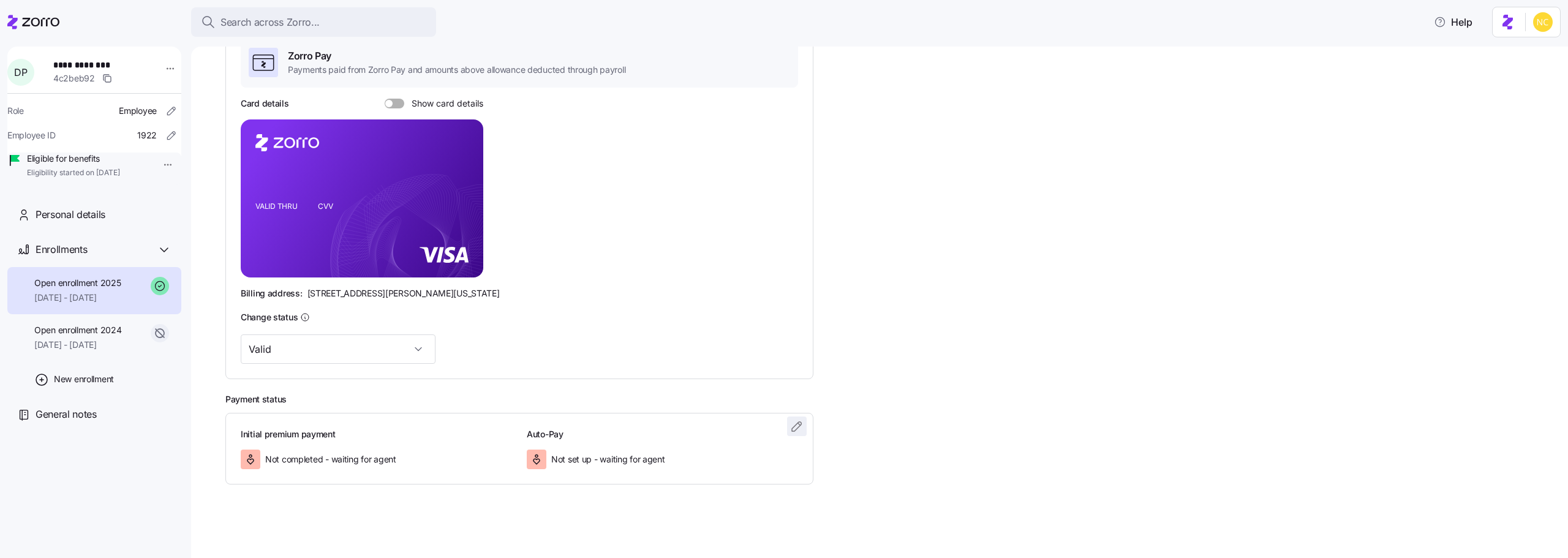
click at [797, 426] on icon "button" at bounding box center [797, 426] width 15 height 15
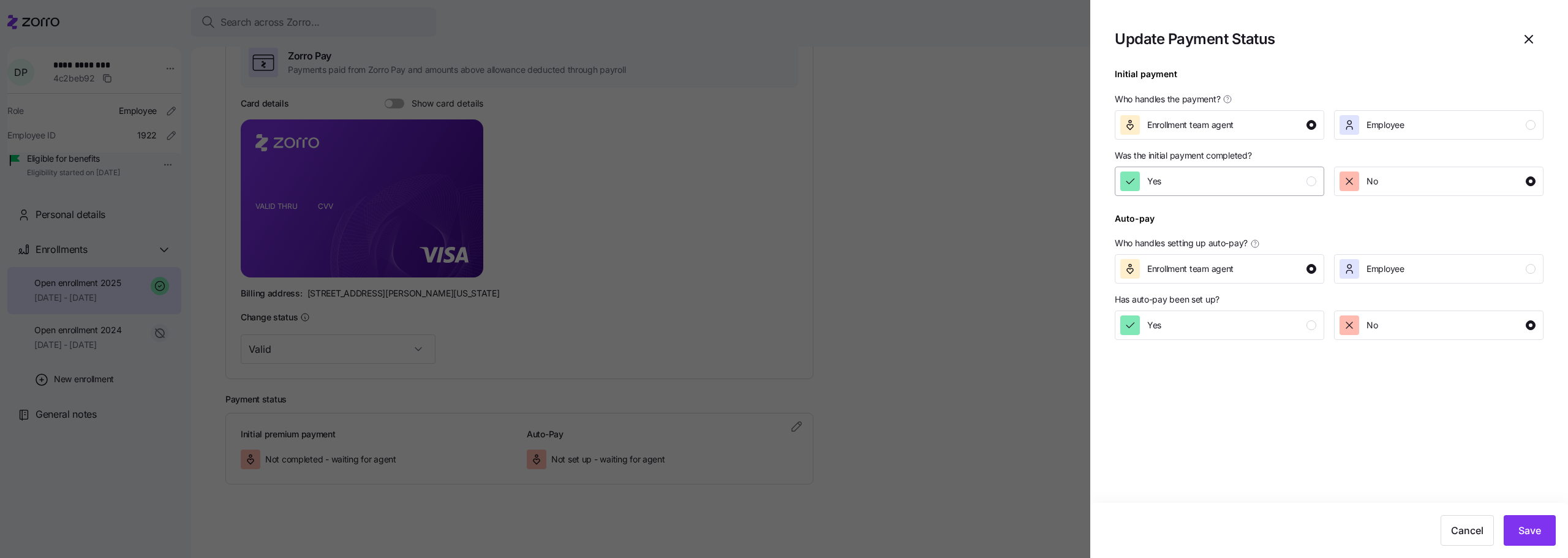
click at [1126, 192] on button "Yes" at bounding box center [1219, 181] width 210 height 29
click at [1524, 524] on span "Save" at bounding box center [1530, 530] width 23 height 15
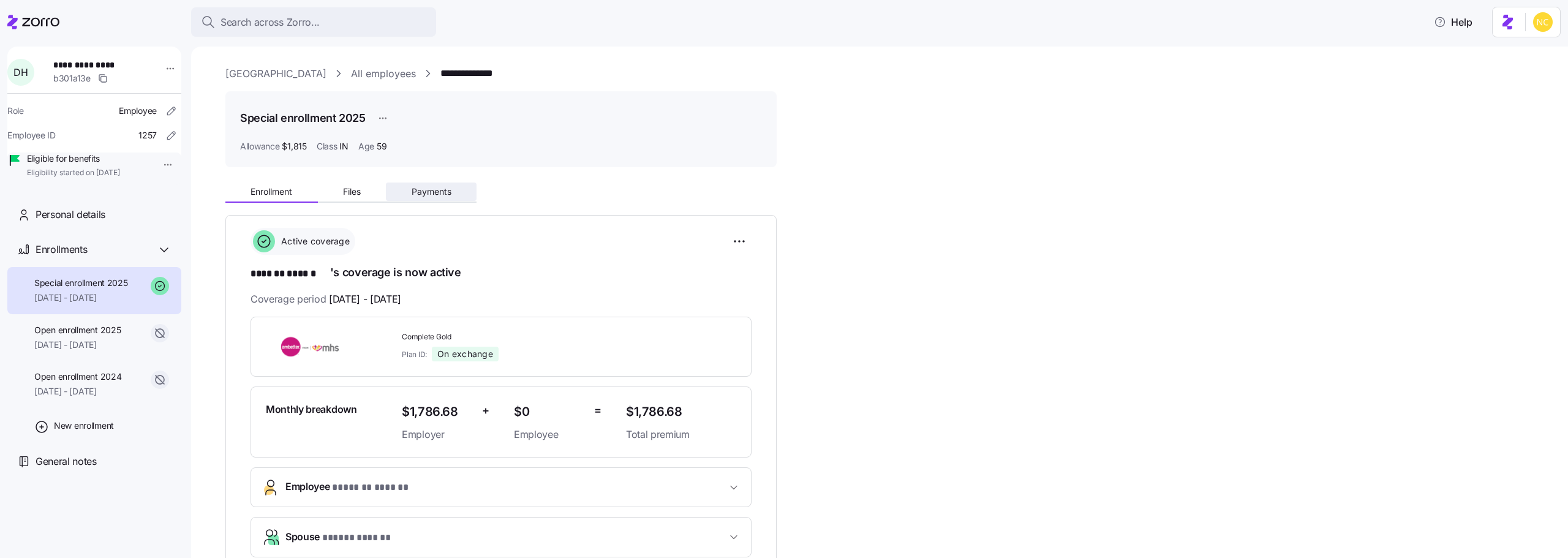
drag, startPoint x: 452, startPoint y: 183, endPoint x: 449, endPoint y: 190, distance: 7.6
click at [451, 186] on div "Enrollment Files Payments" at bounding box center [501, 190] width 551 height 26
click at [449, 194] on span "Payments" at bounding box center [432, 192] width 40 height 8
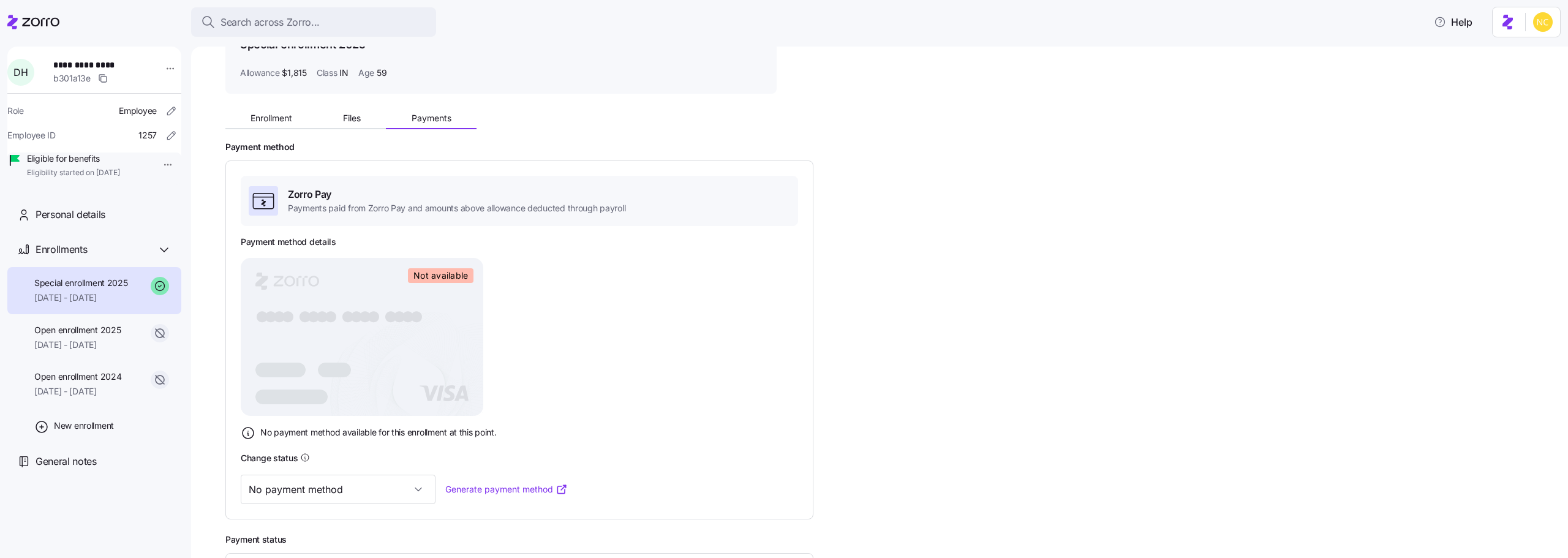
scroll to position [215, 0]
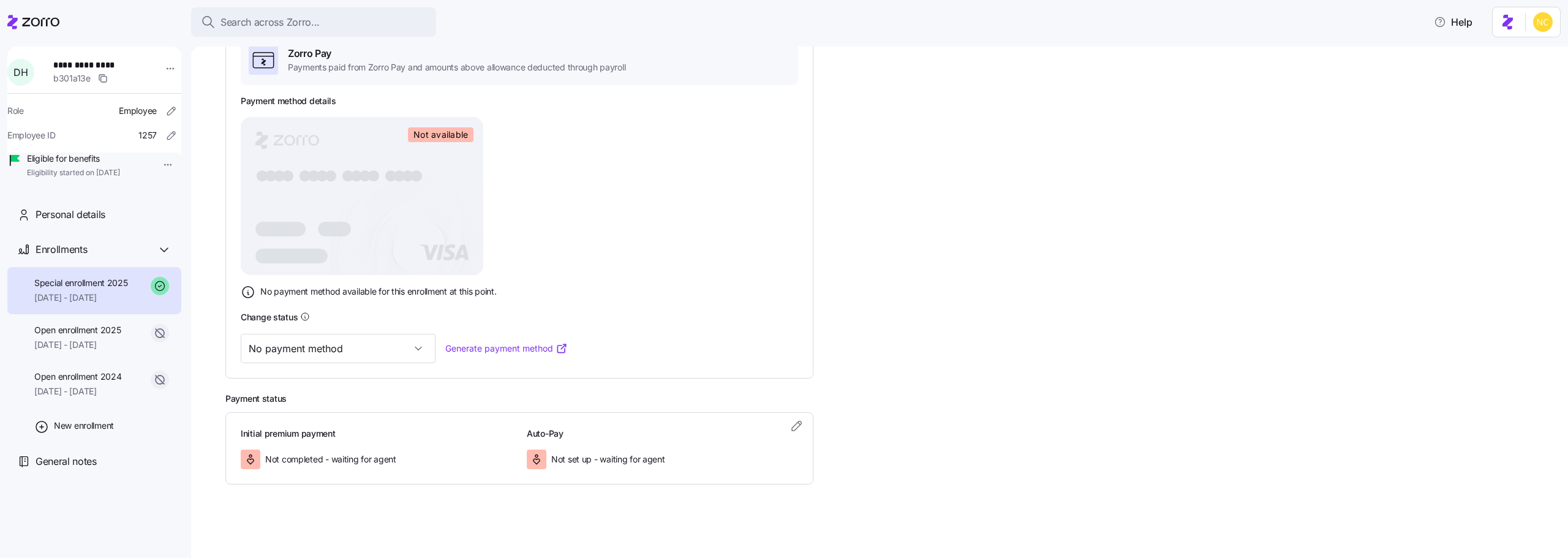
click at [805, 435] on div "Initial premium payment Not completed - waiting for agent Auto-Pay Not set up -…" at bounding box center [519, 449] width 588 height 72
click at [802, 433] on icon "button" at bounding box center [797, 425] width 15 height 15
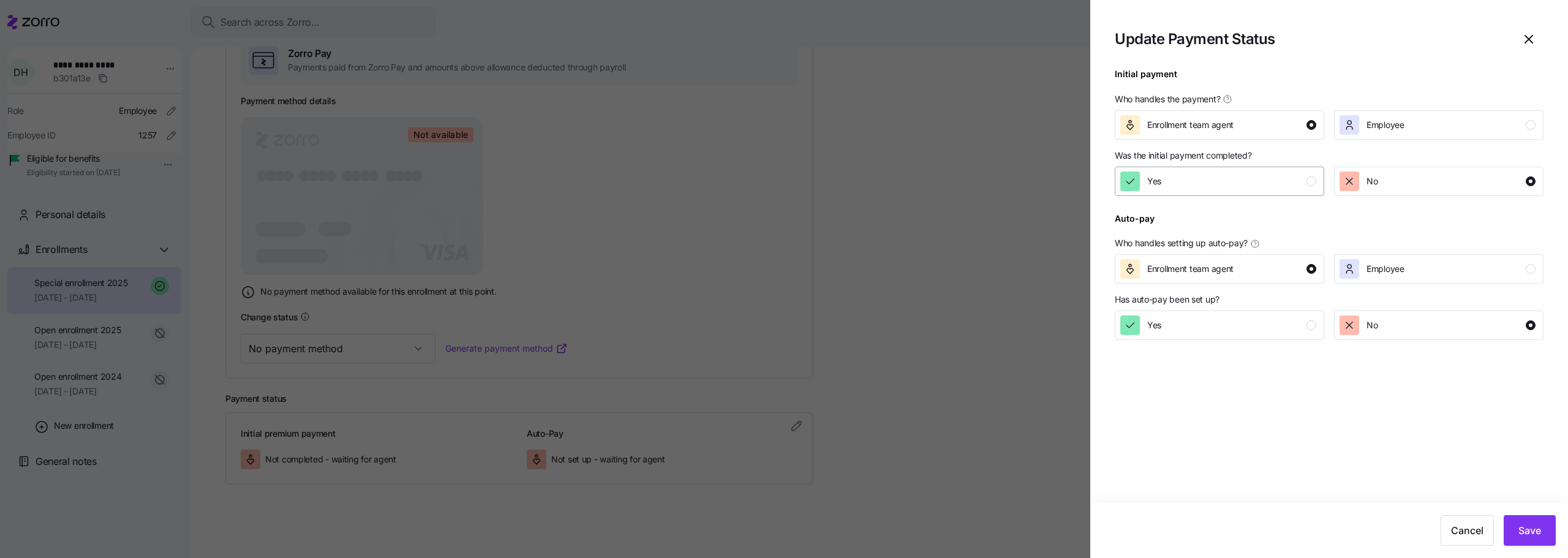
click at [1193, 183] on div "Yes" at bounding box center [1218, 181] width 196 height 19
click at [1549, 532] on button "Save" at bounding box center [1529, 530] width 52 height 30
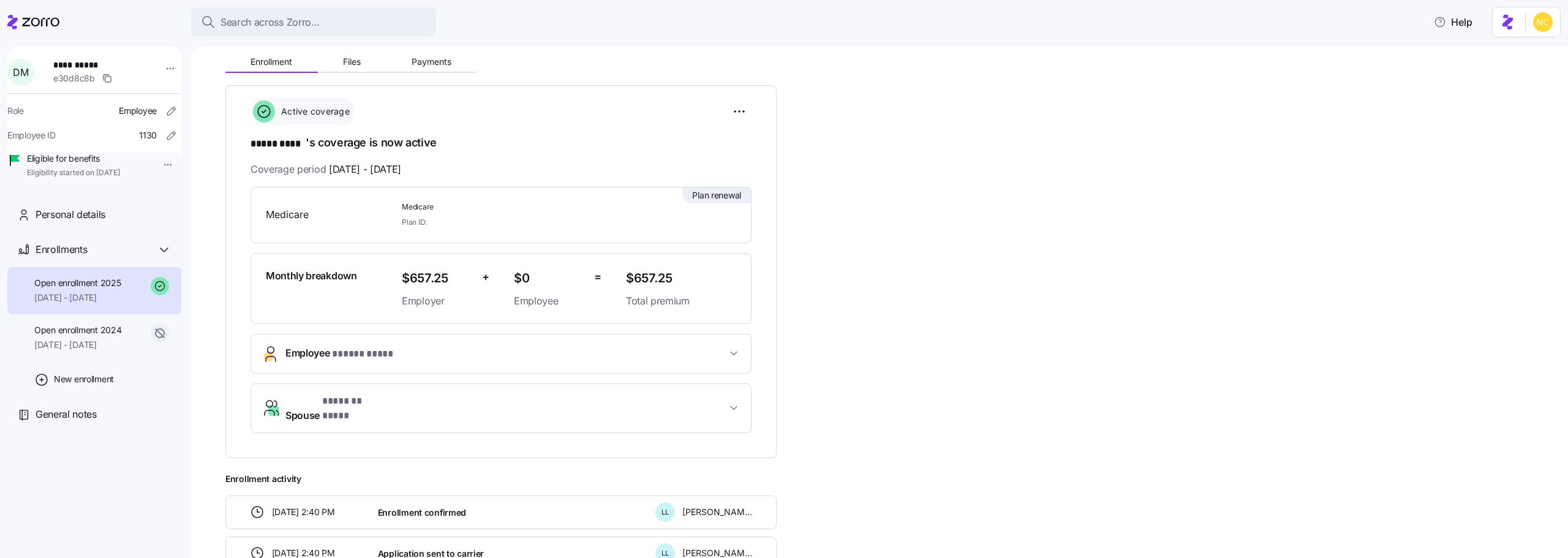
scroll to position [62, 0]
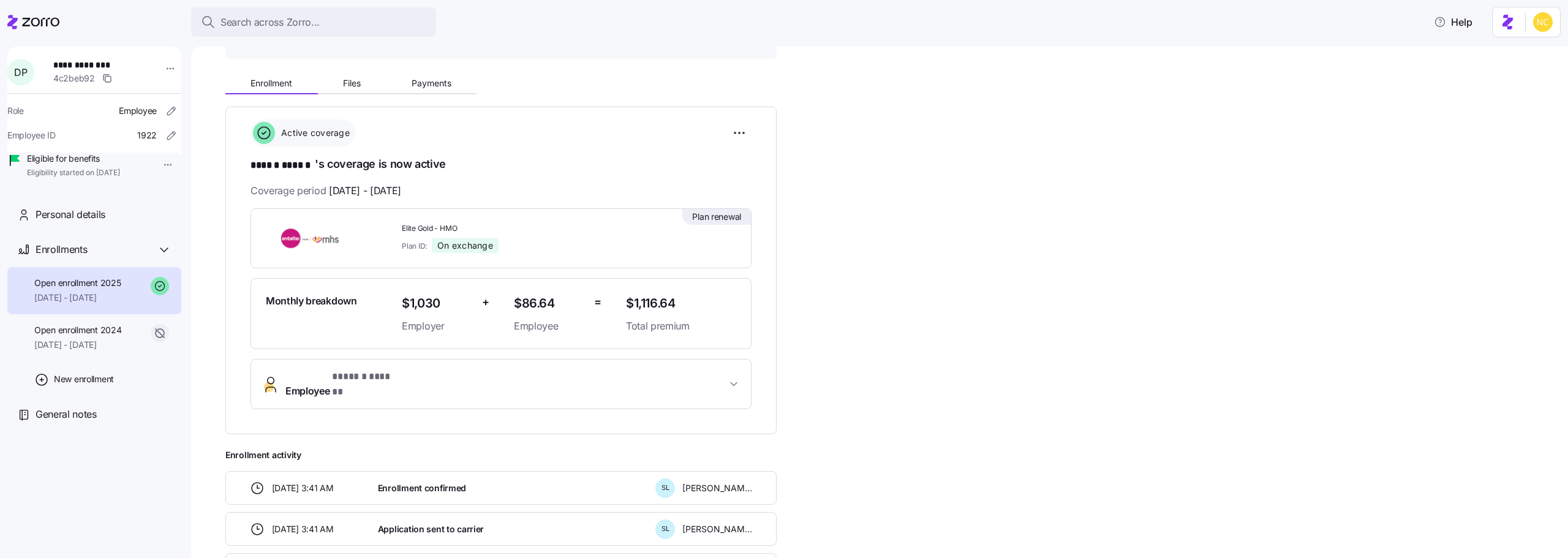
scroll to position [16, 0]
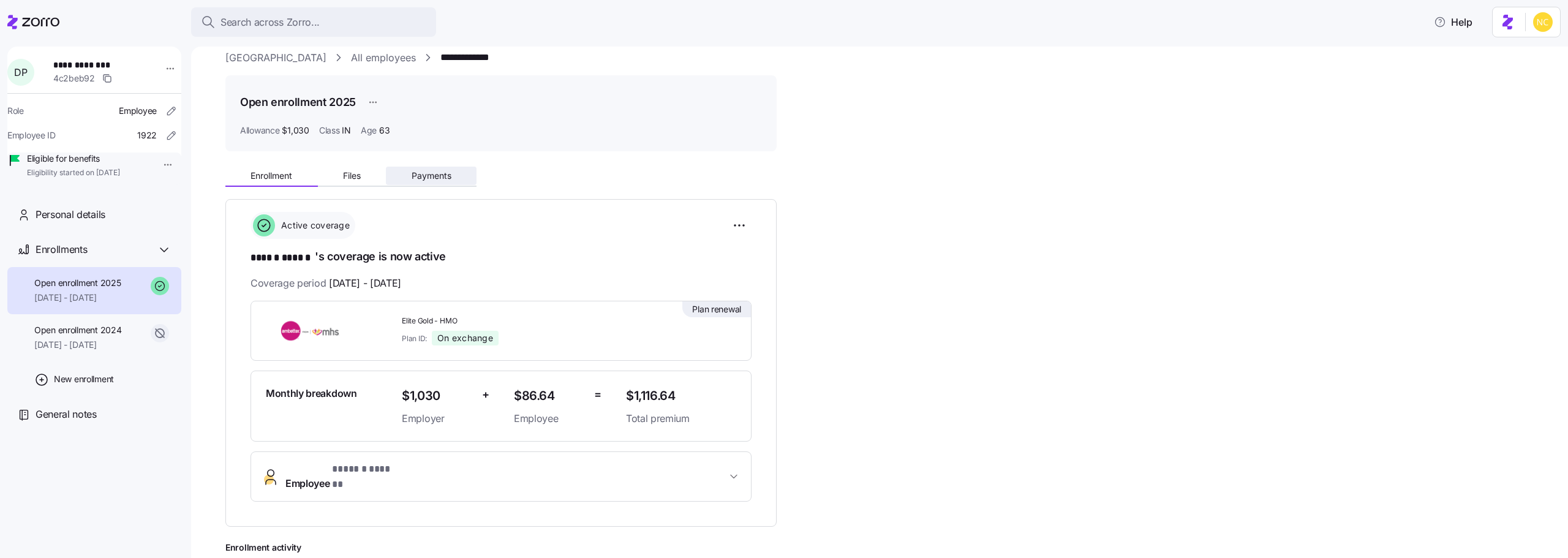
click at [439, 168] on button "Payments" at bounding box center [431, 176] width 91 height 19
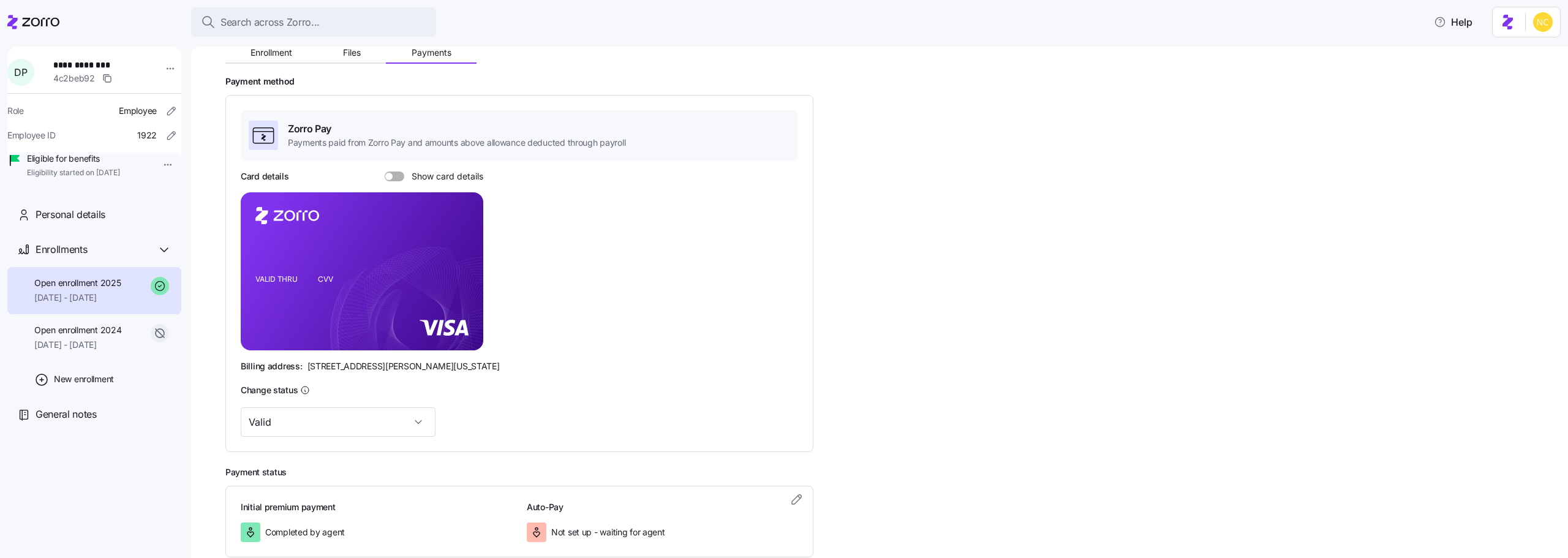
scroll to position [212, 0]
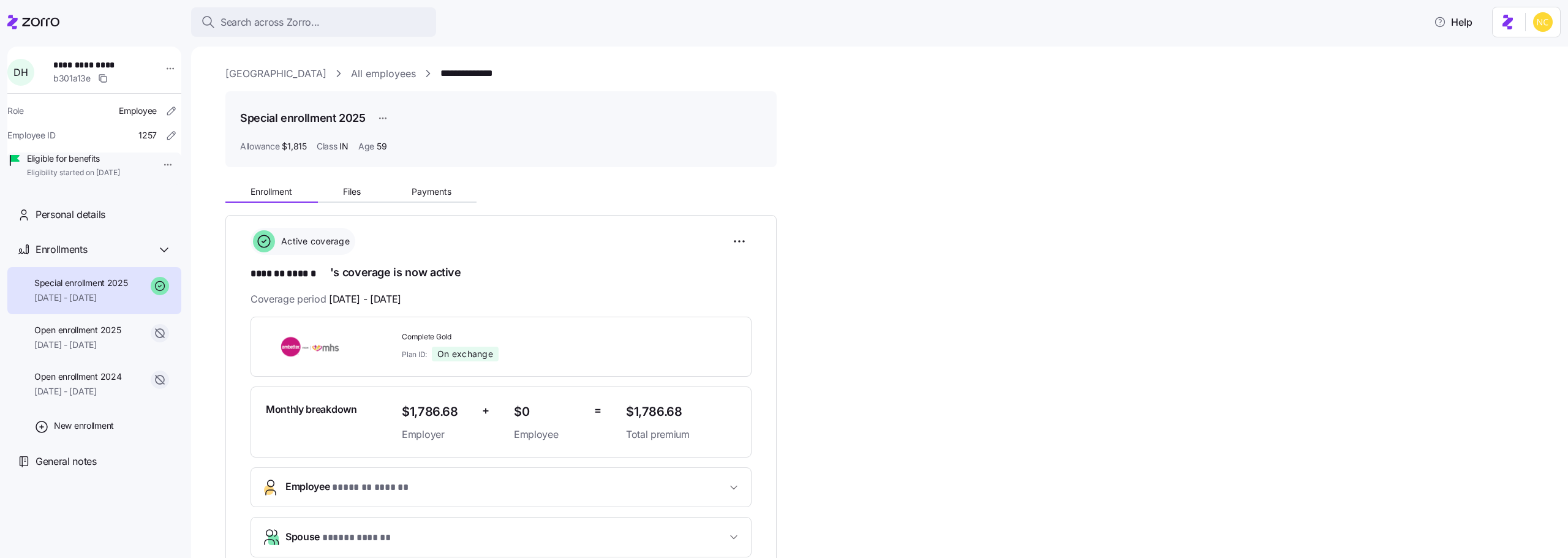
click at [439, 212] on div "**********" at bounding box center [888, 476] width 1326 height 599
click at [429, 184] on button "Payments" at bounding box center [431, 192] width 91 height 19
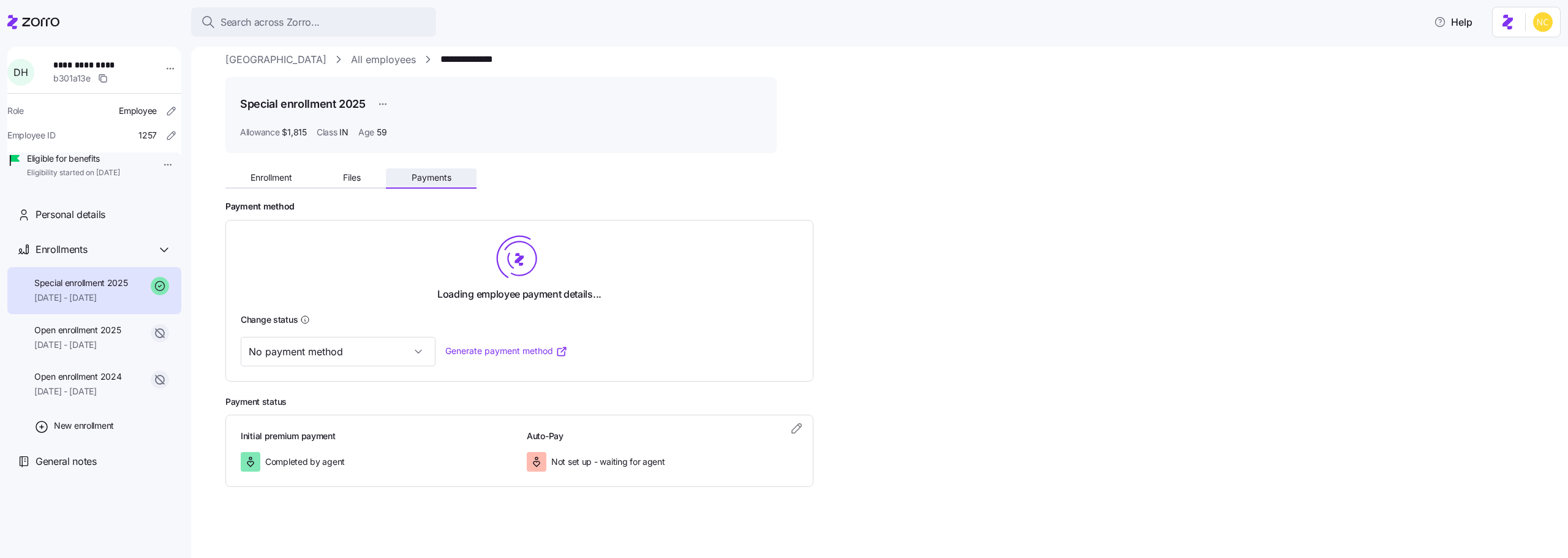
scroll to position [17, 0]
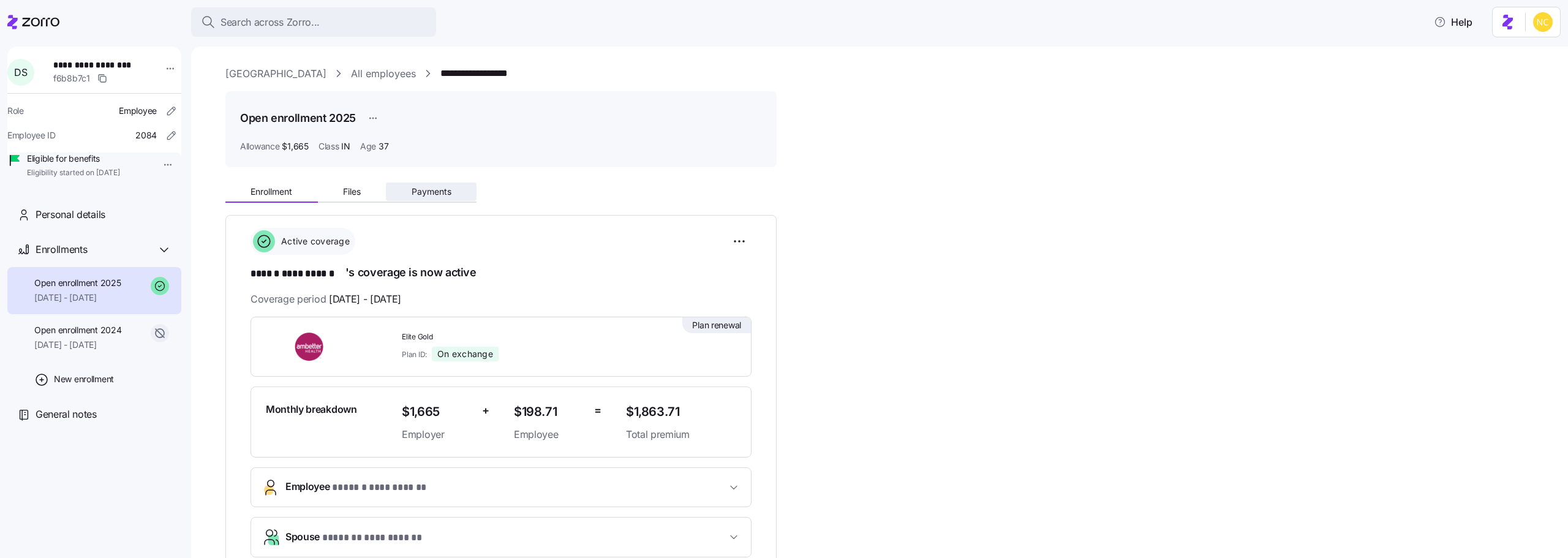
click at [412, 182] on div "Enrollment Files Payments" at bounding box center [501, 190] width 551 height 26
click at [413, 186] on button "Payments" at bounding box center [431, 192] width 91 height 19
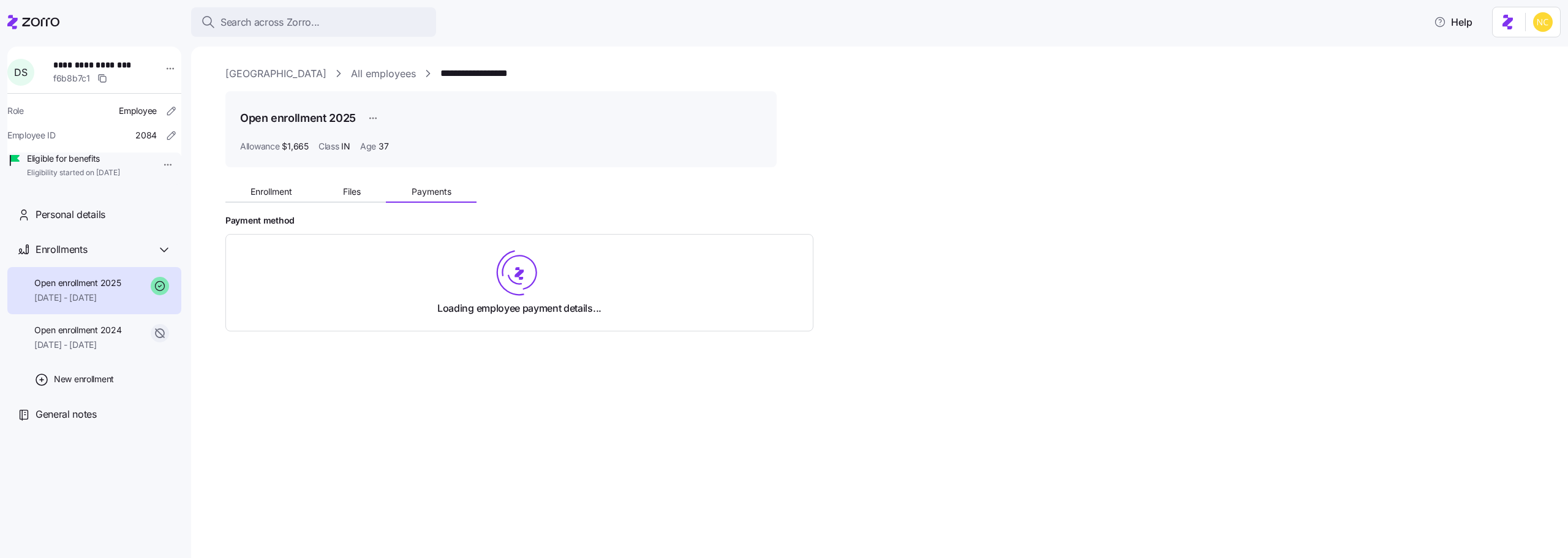
click at [410, 186] on button "Payments" at bounding box center [431, 192] width 91 height 19
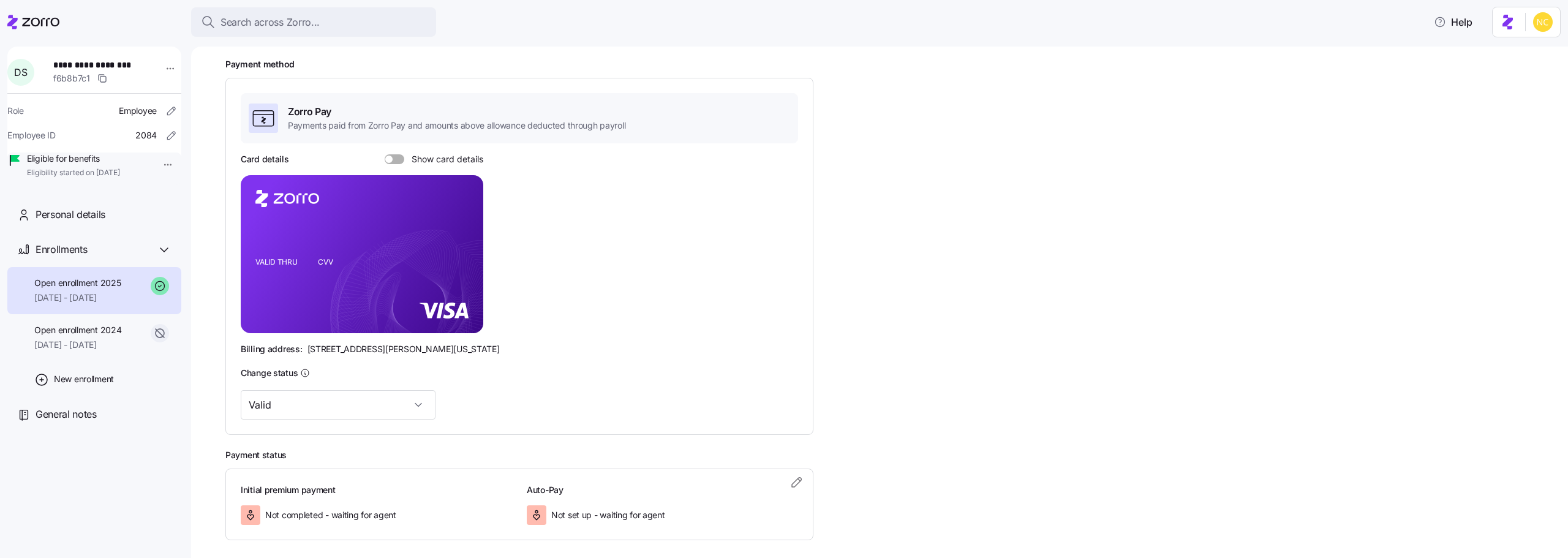
scroll to position [212, 0]
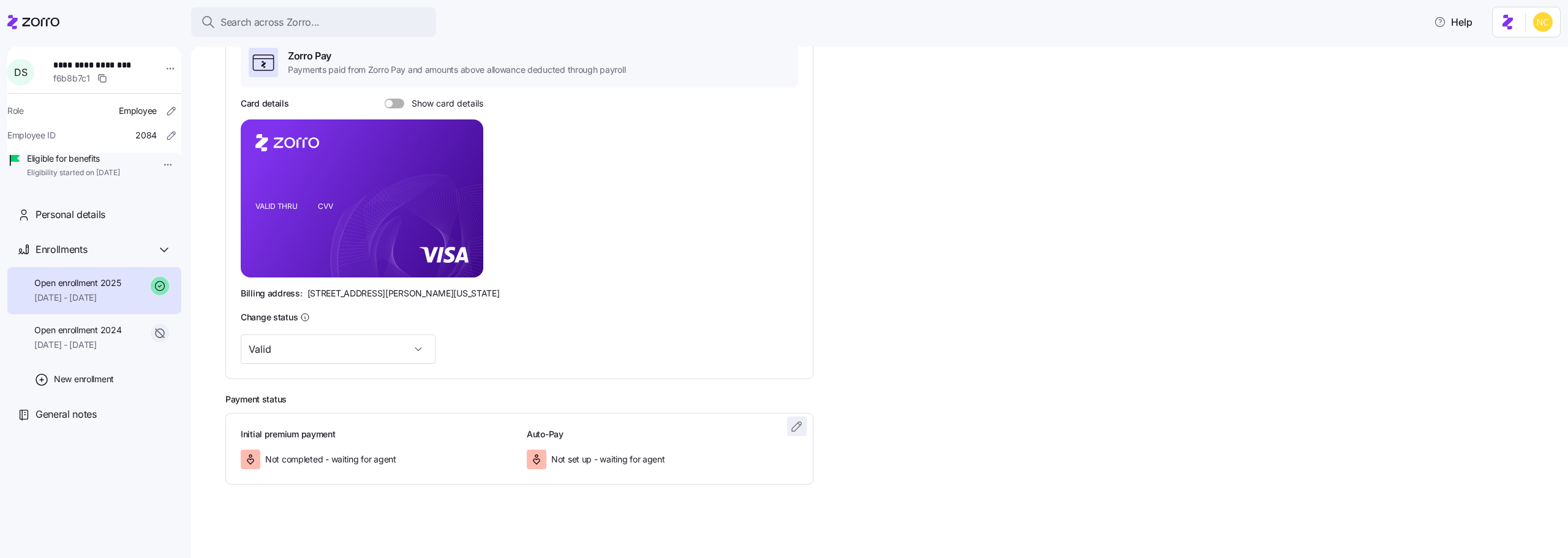
click at [804, 421] on icon "button" at bounding box center [797, 426] width 15 height 15
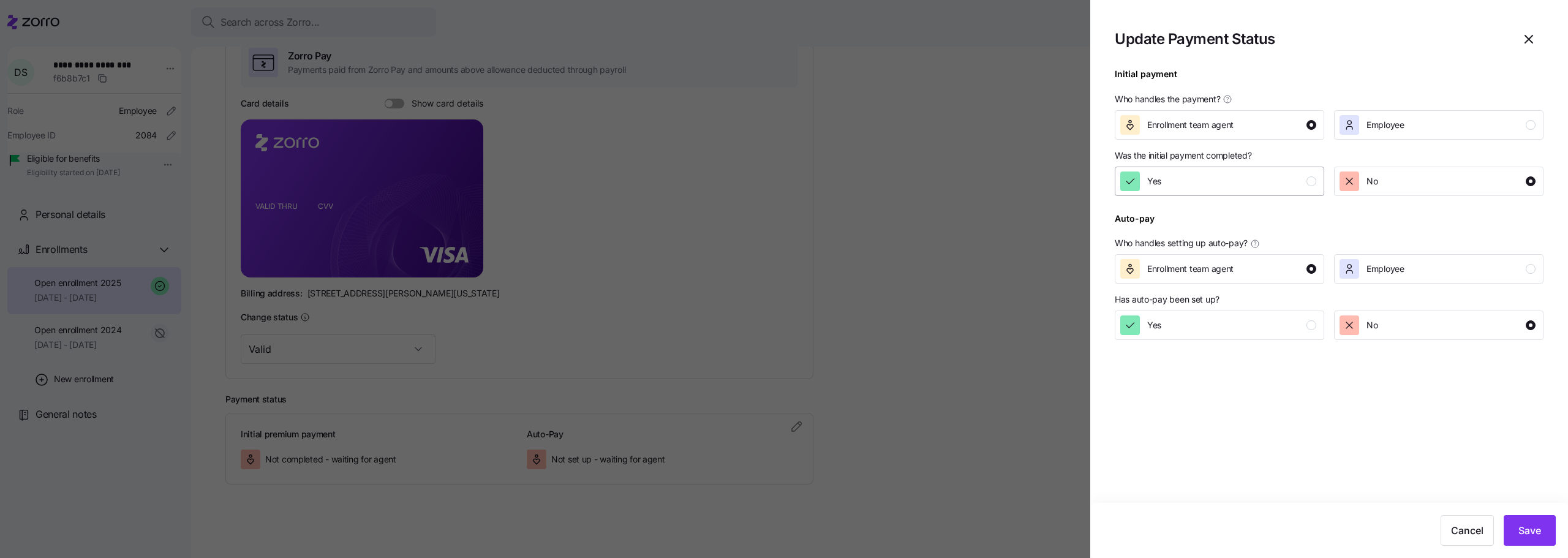
click at [1183, 180] on div "Yes" at bounding box center [1218, 181] width 196 height 19
click at [1520, 525] on span "Save" at bounding box center [1530, 530] width 23 height 15
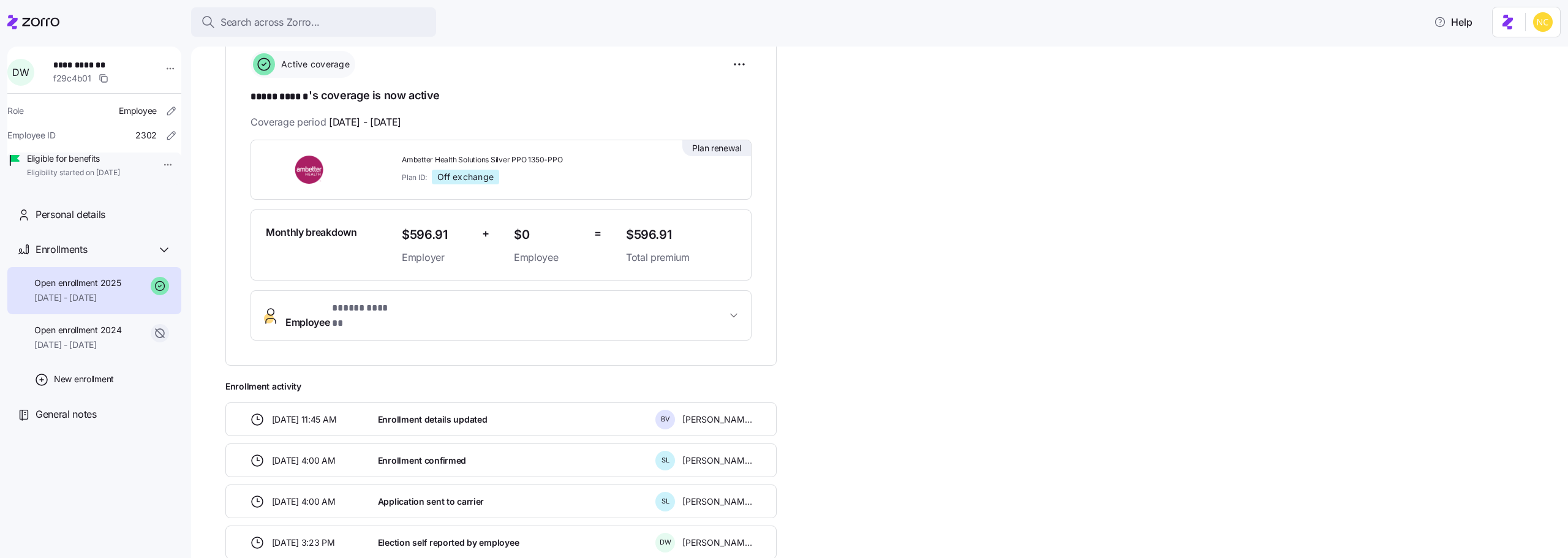
scroll to position [118, 0]
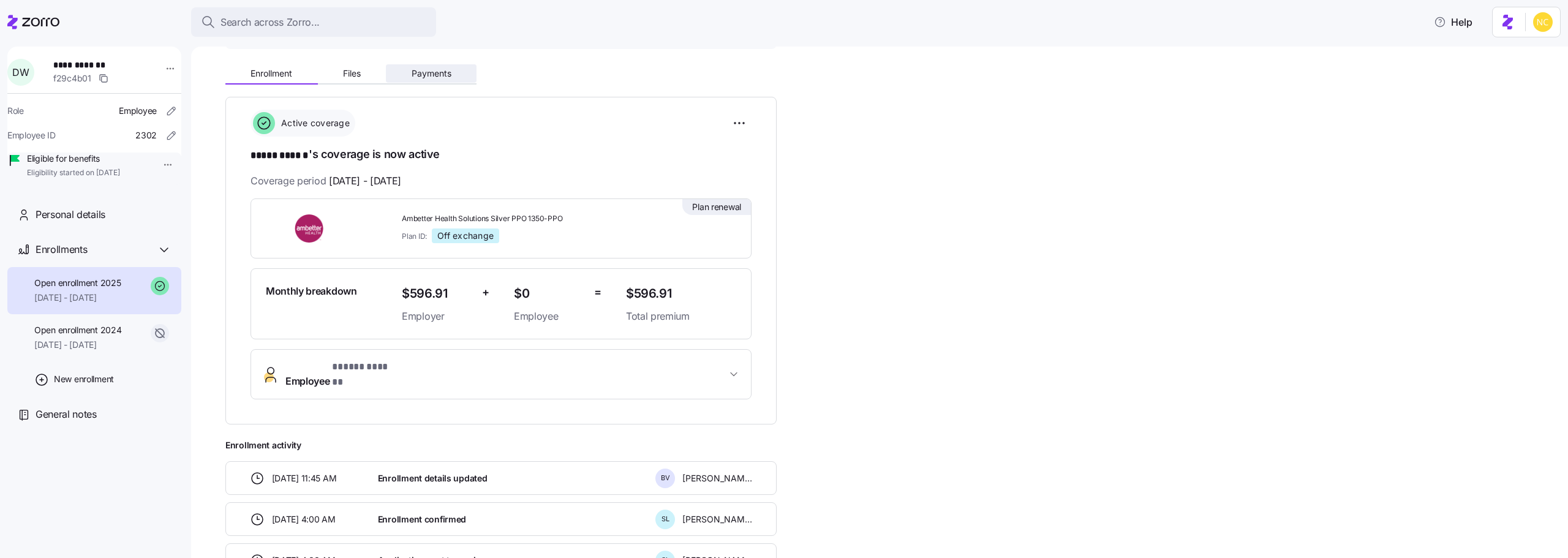
click at [407, 82] on button "Payments" at bounding box center [431, 73] width 91 height 19
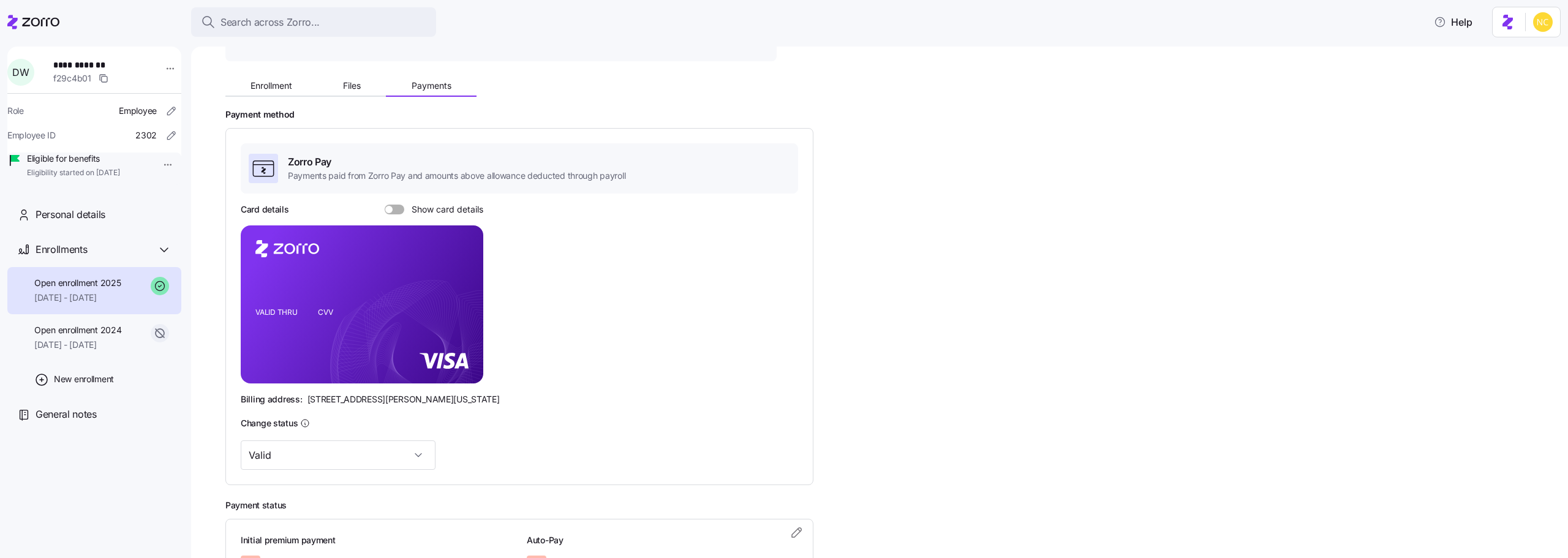
scroll to position [212, 0]
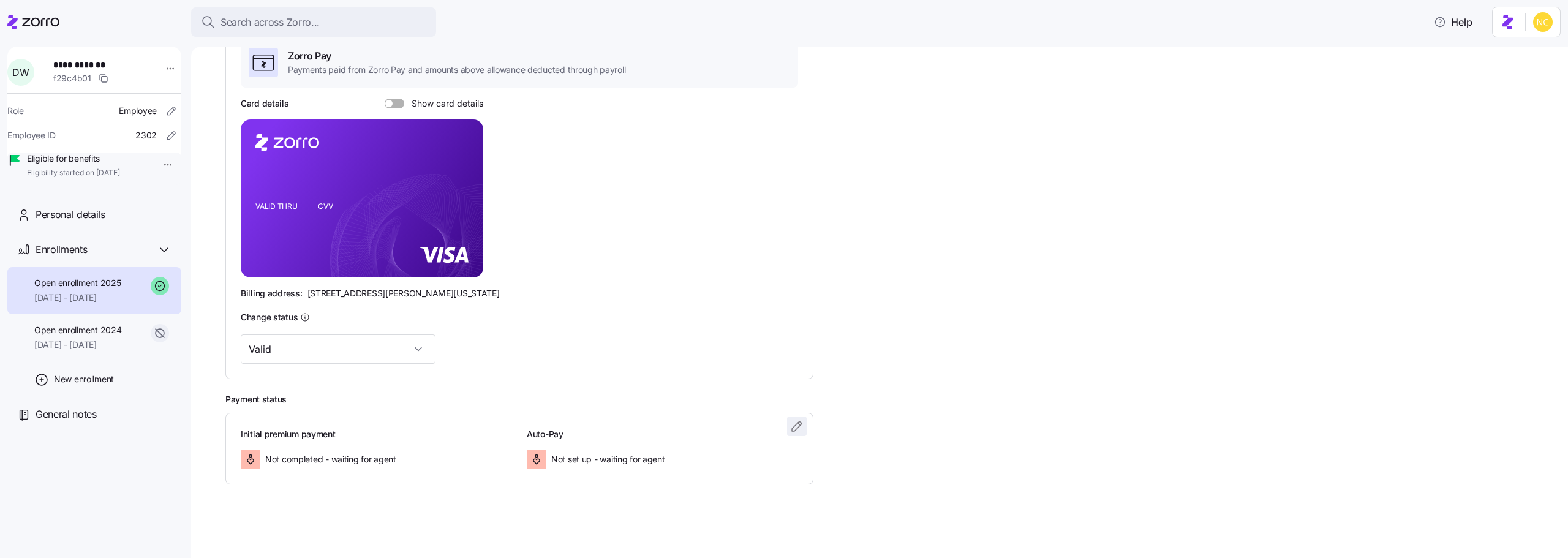
click at [795, 424] on icon "button" at bounding box center [797, 426] width 15 height 15
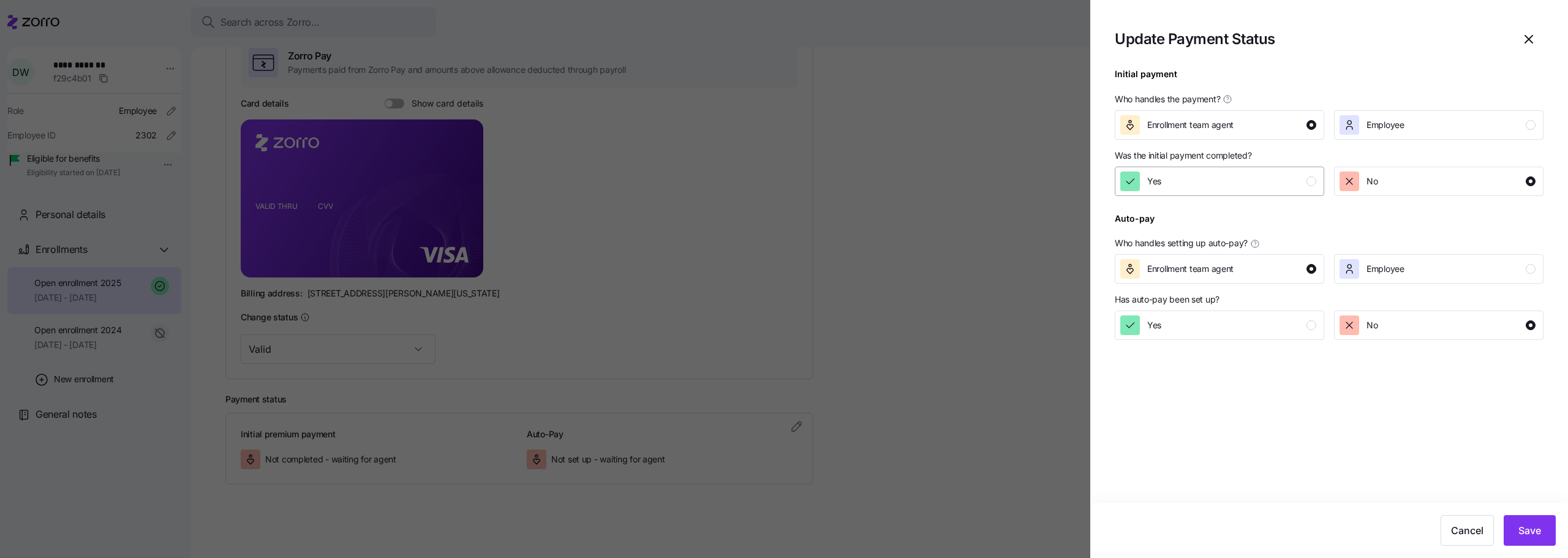
click at [1159, 183] on span "Yes" at bounding box center [1154, 181] width 14 height 12
click at [1529, 517] on button "Save" at bounding box center [1529, 530] width 52 height 30
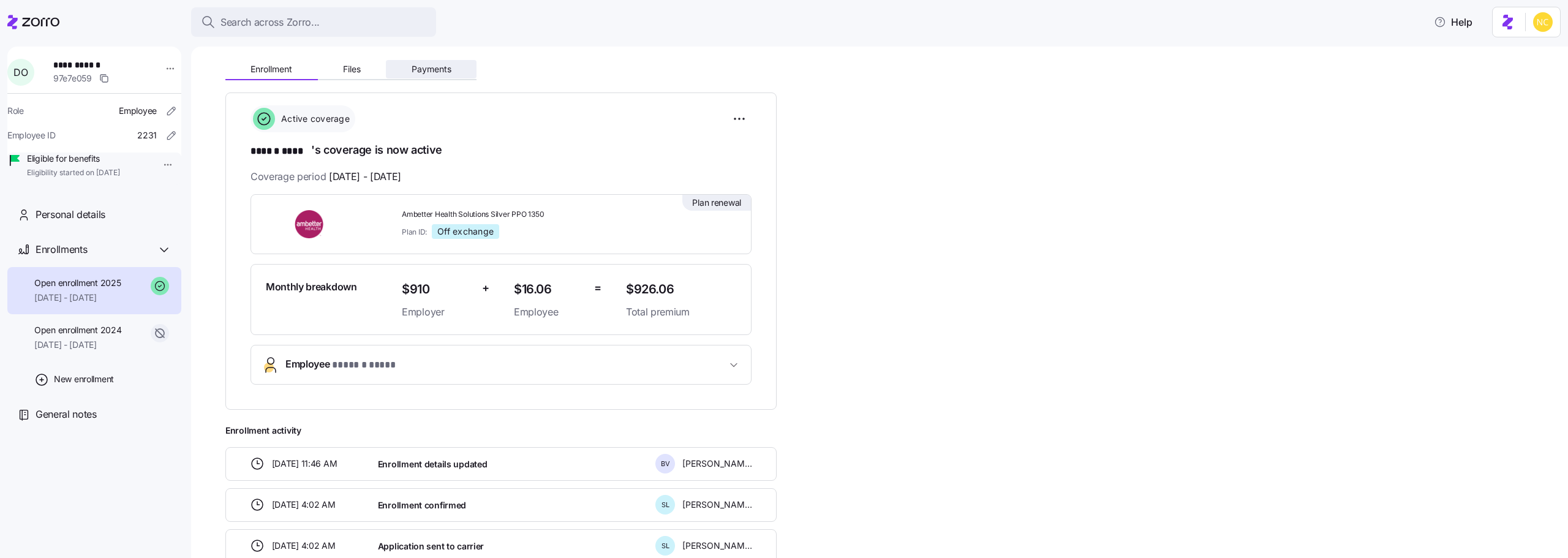
click at [422, 77] on button "Payments" at bounding box center [431, 69] width 91 height 19
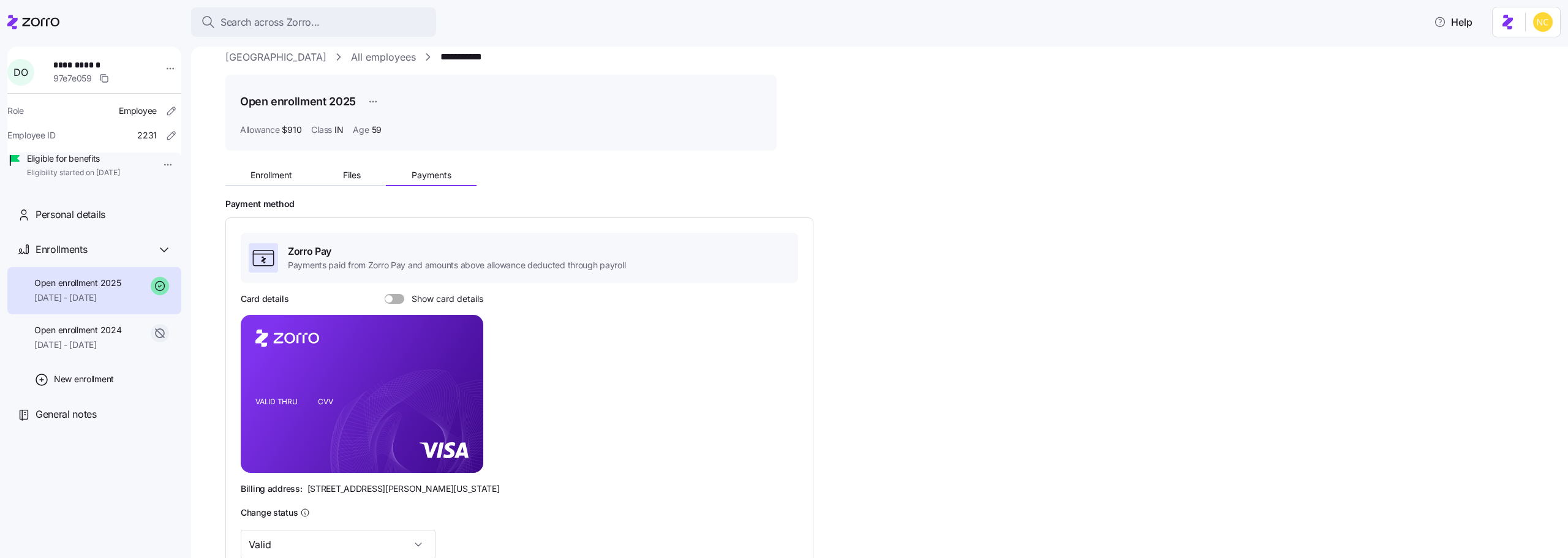
scroll to position [212, 0]
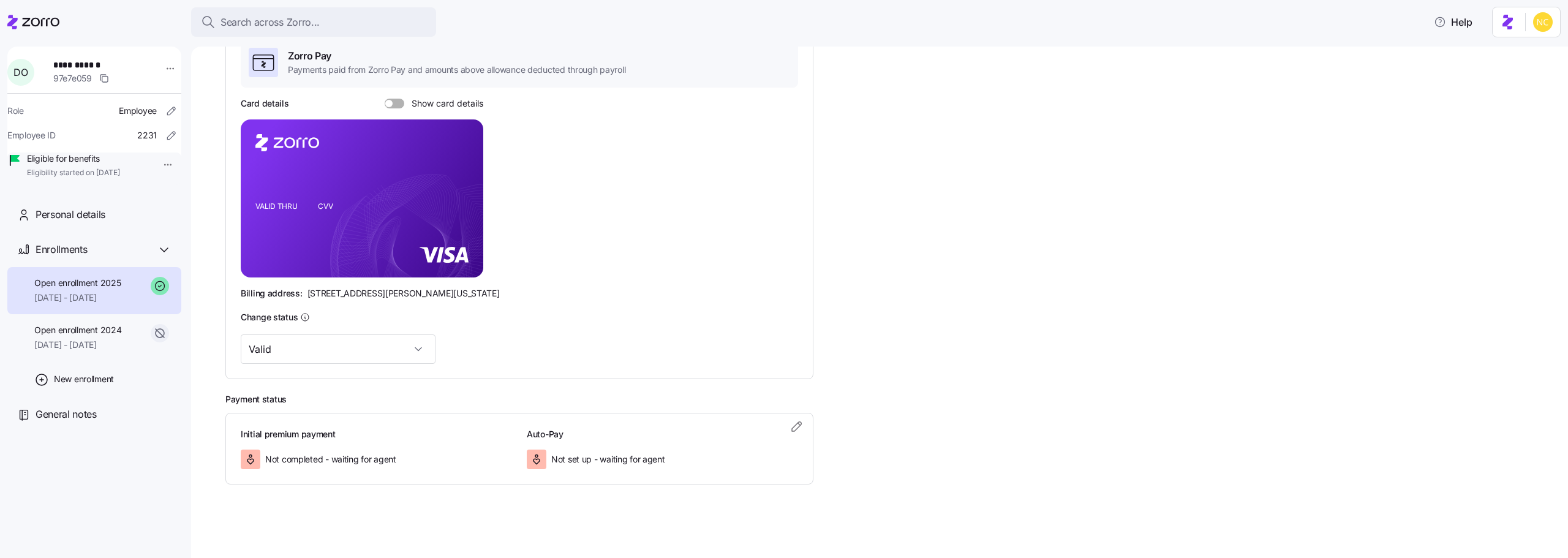
click at [786, 429] on h3 "Auto-Pay" at bounding box center [663, 435] width 271 height 12
click at [803, 429] on icon "button" at bounding box center [797, 426] width 15 height 15
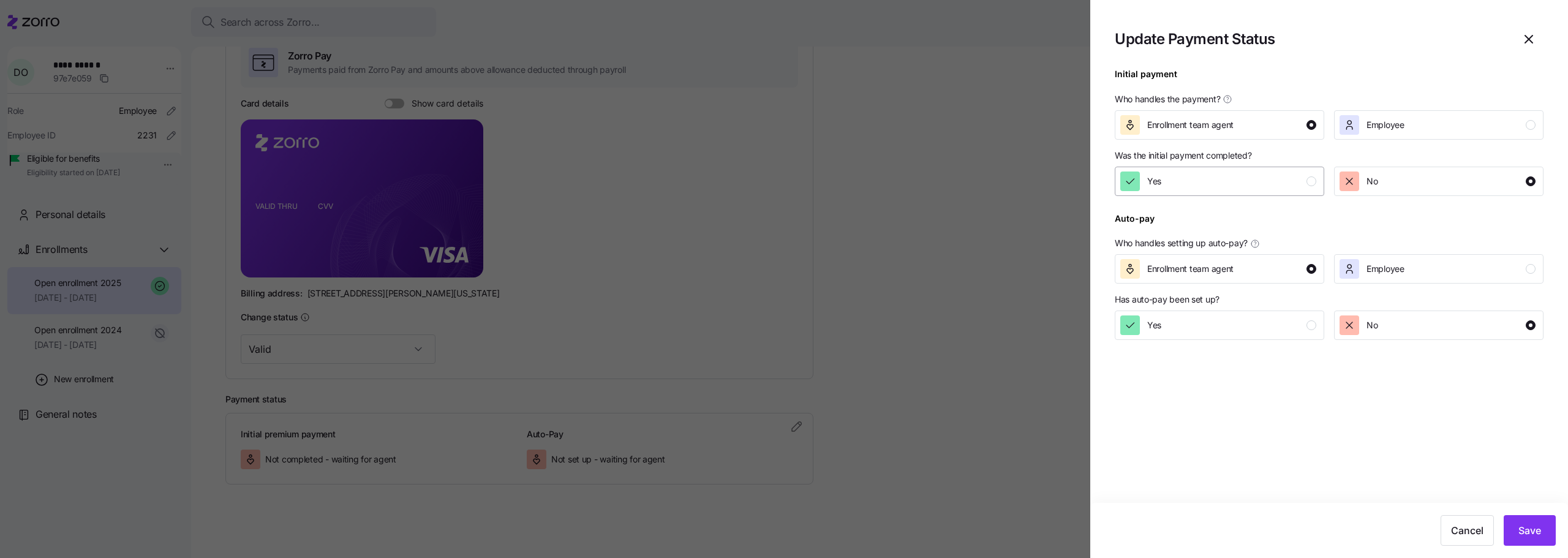
click at [1164, 183] on div "Yes" at bounding box center [1218, 181] width 196 height 19
click at [1538, 539] on button "Save" at bounding box center [1529, 530] width 52 height 30
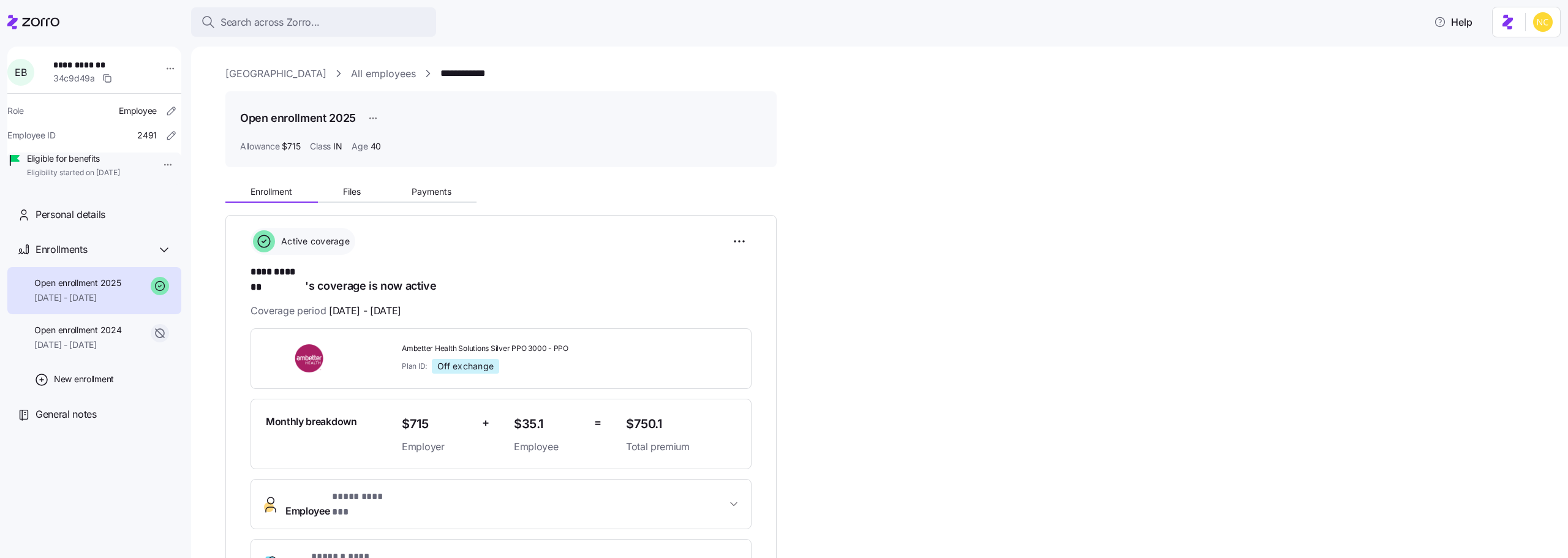
scroll to position [61, 0]
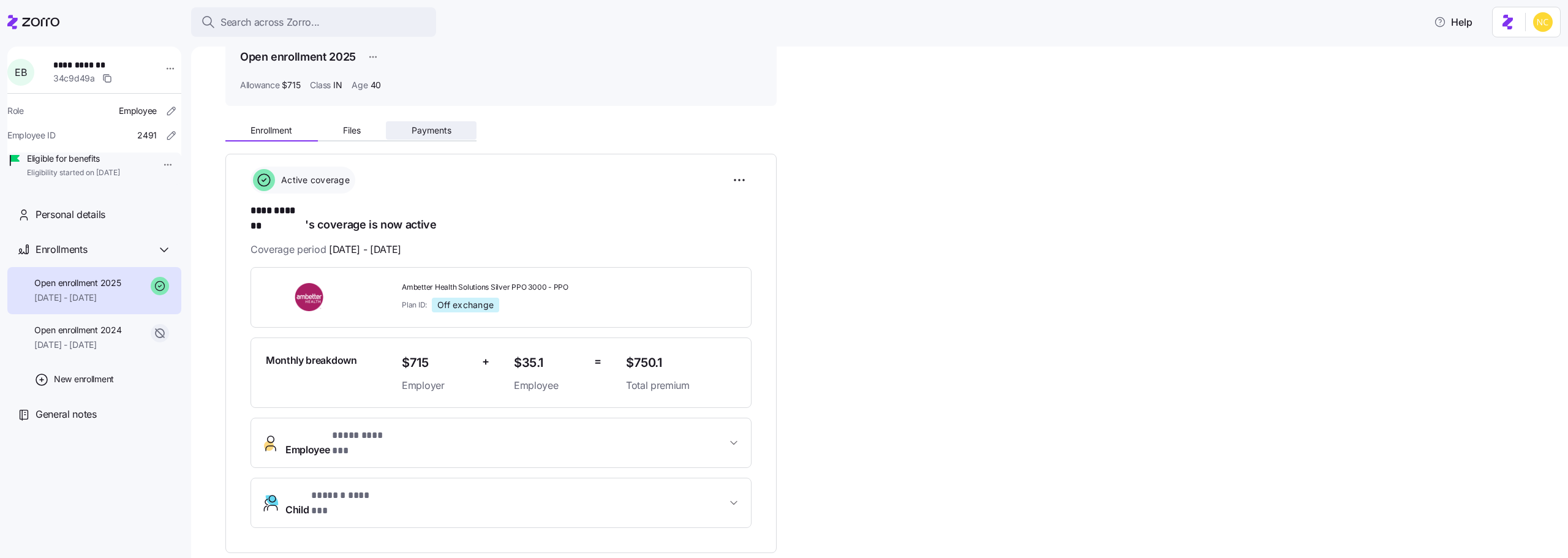
drag, startPoint x: 384, startPoint y: 109, endPoint x: 409, endPoint y: 121, distance: 27.7
click at [390, 116] on div "**********" at bounding box center [888, 384] width 1326 height 759
click at [409, 121] on button "Payments" at bounding box center [431, 130] width 91 height 19
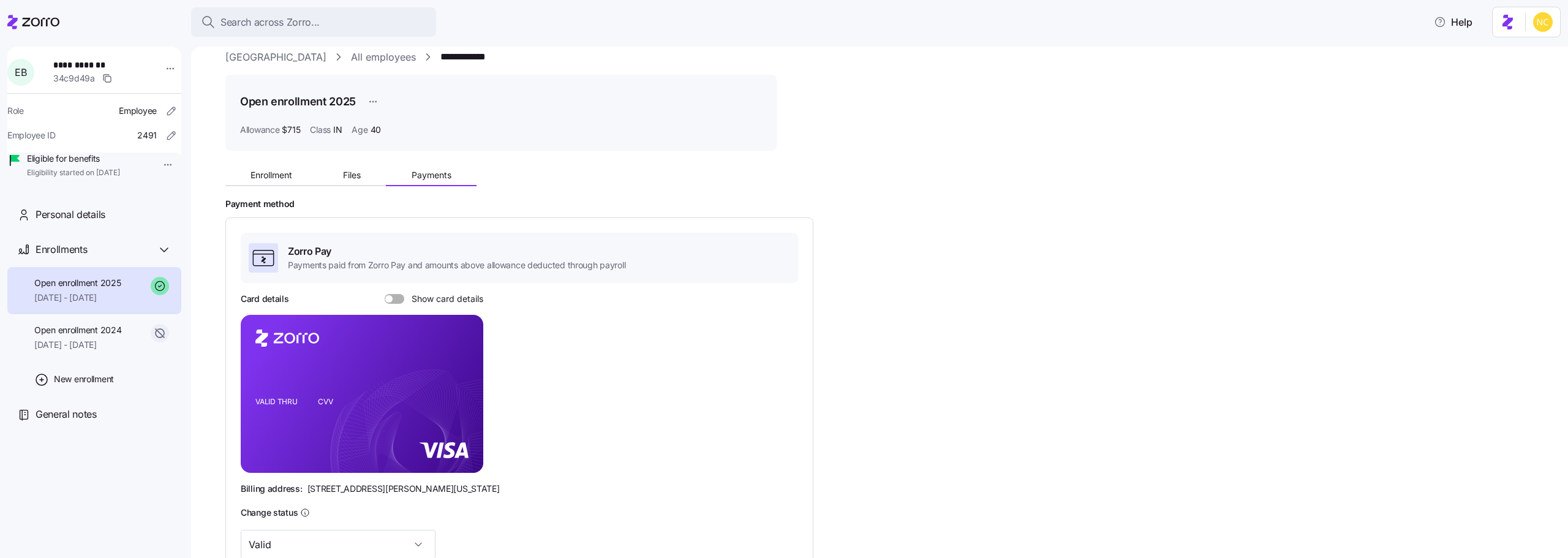
scroll to position [212, 0]
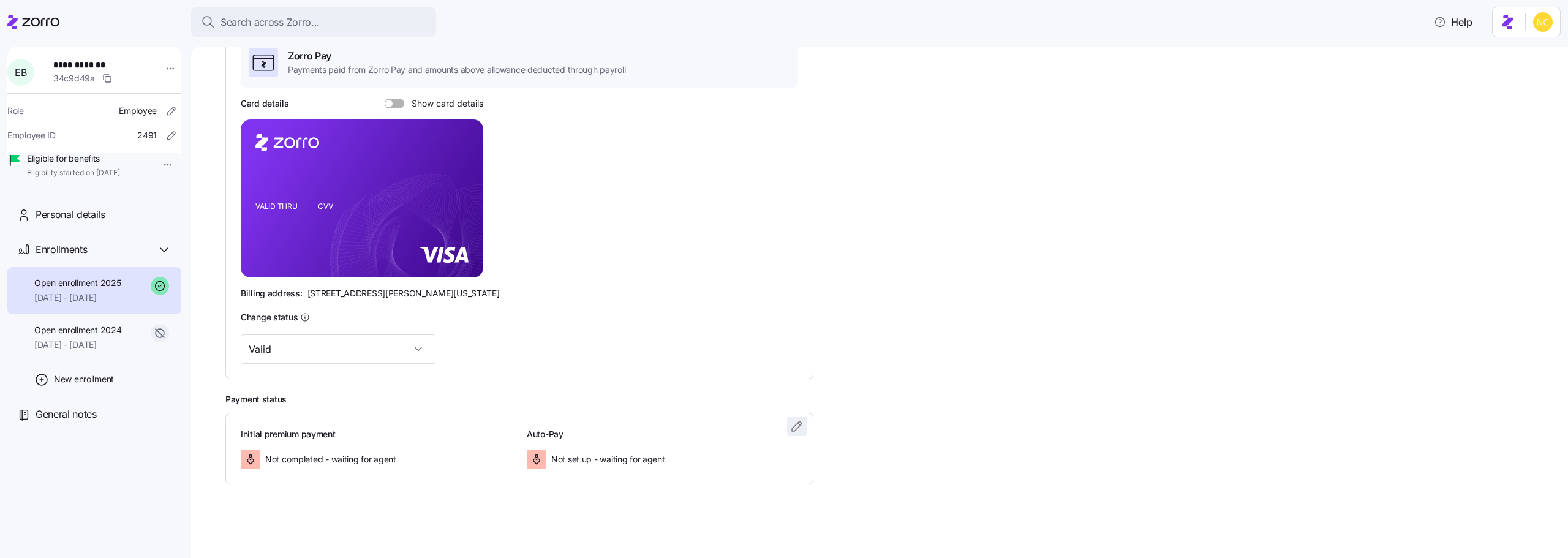
click at [795, 426] on icon "button" at bounding box center [796, 426] width 9 height 9
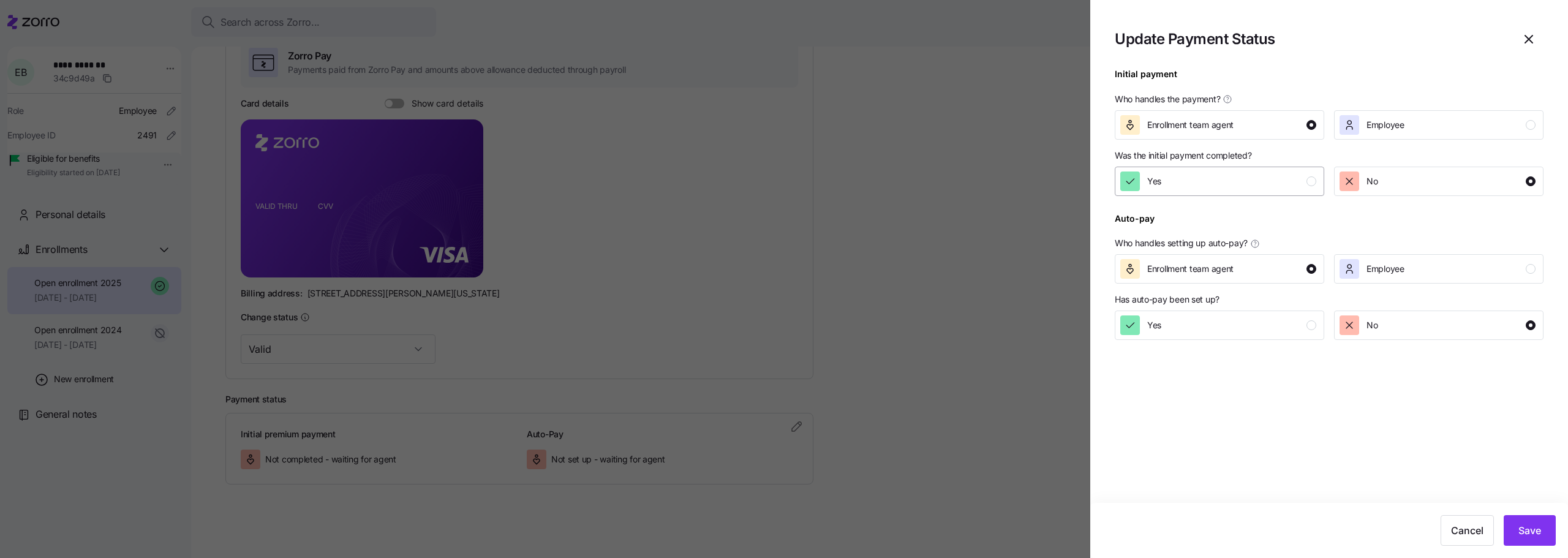
click at [1238, 189] on div "Yes" at bounding box center [1218, 181] width 196 height 19
click at [1520, 529] on span "Save" at bounding box center [1530, 530] width 23 height 15
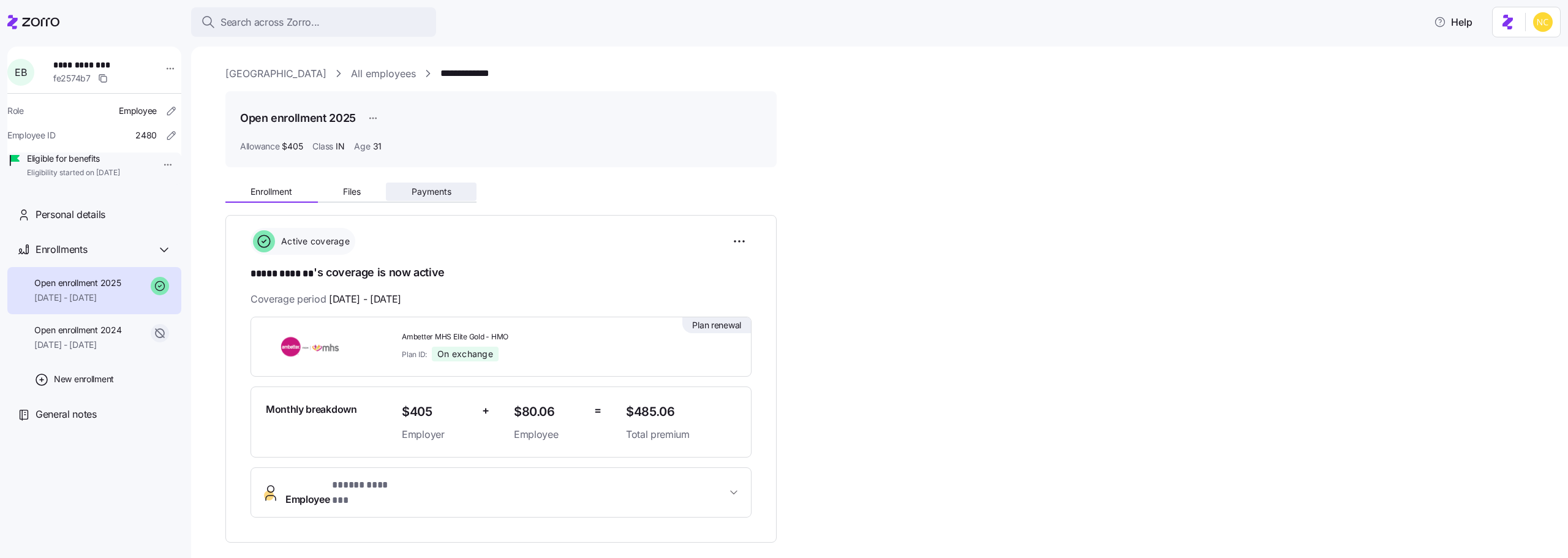
click at [449, 193] on span "Payments" at bounding box center [432, 192] width 40 height 8
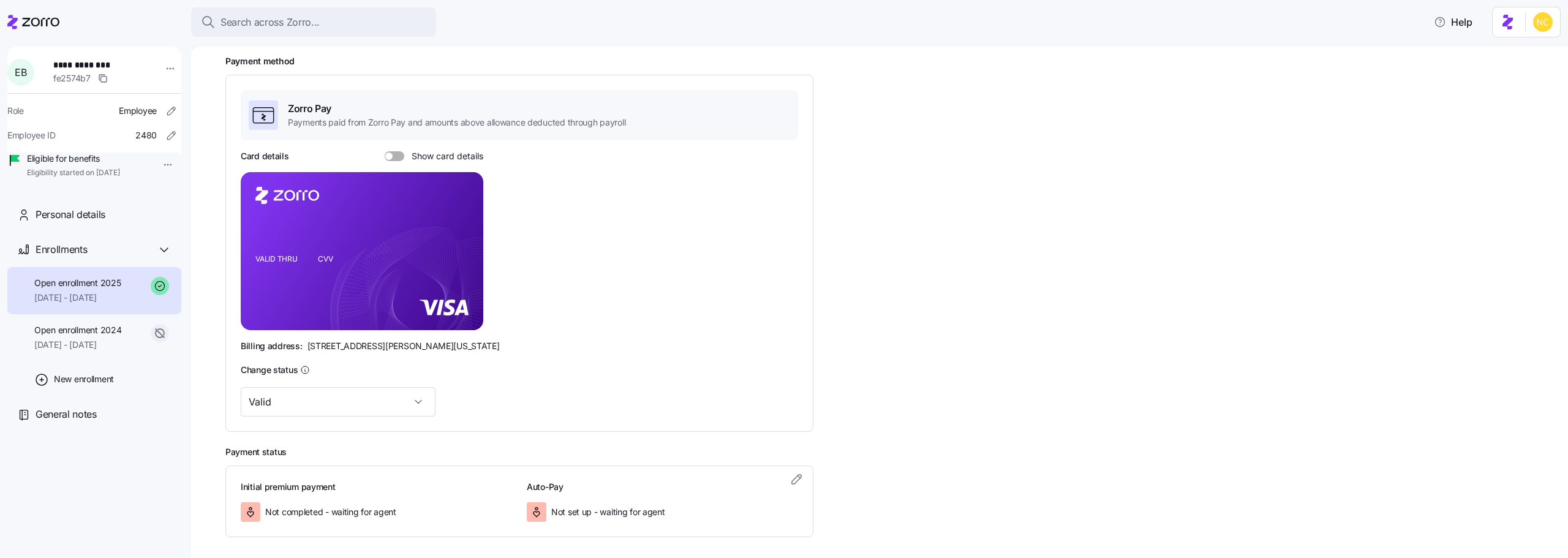
scroll to position [212, 0]
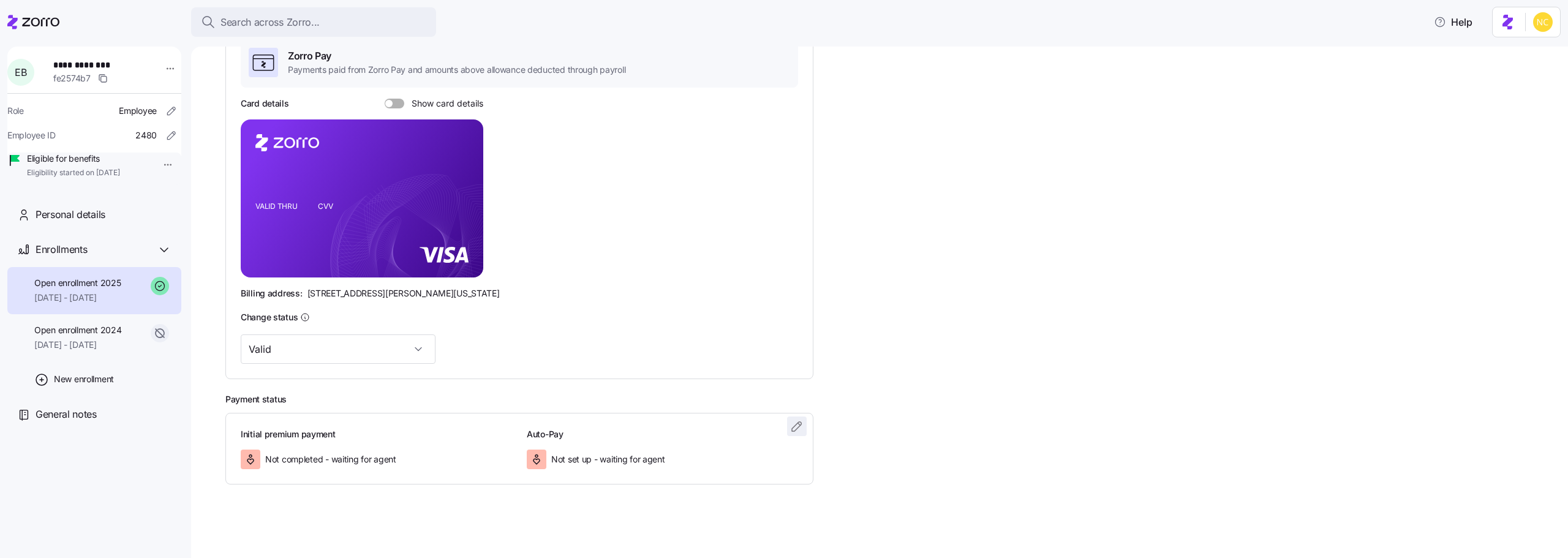
click at [795, 421] on icon "button" at bounding box center [797, 426] width 15 height 15
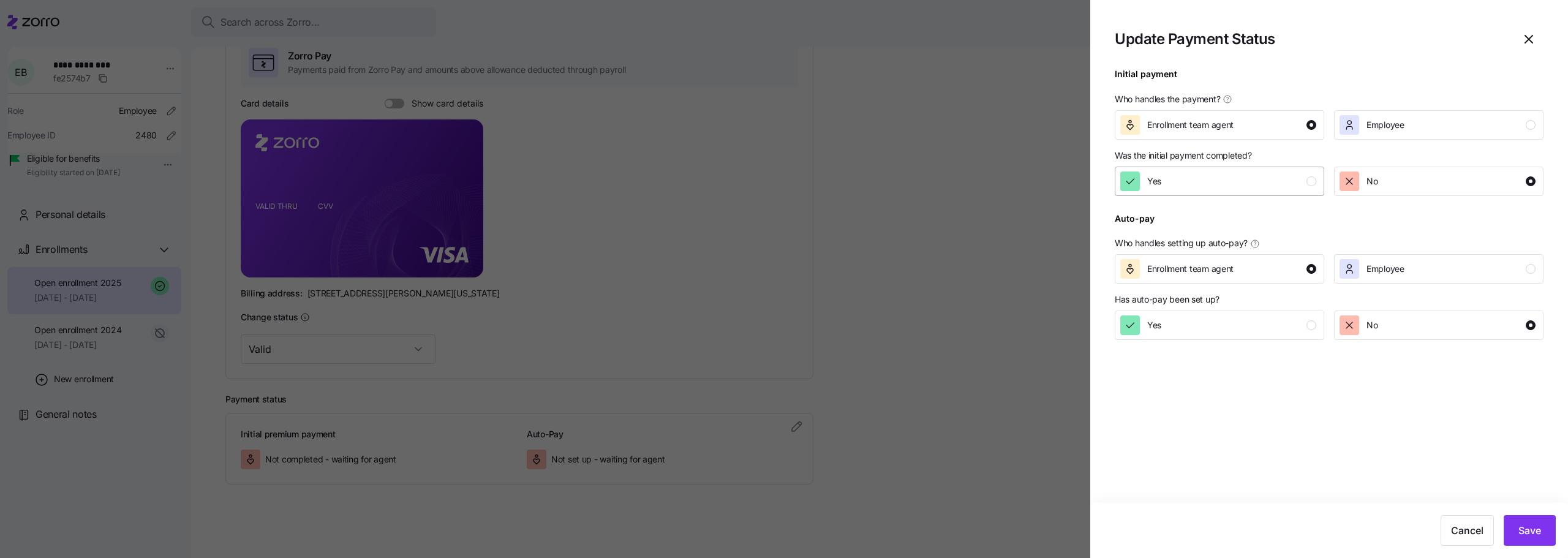
click at [1168, 190] on div "Yes" at bounding box center [1218, 181] width 196 height 19
click at [1531, 527] on span "Save" at bounding box center [1530, 530] width 23 height 15
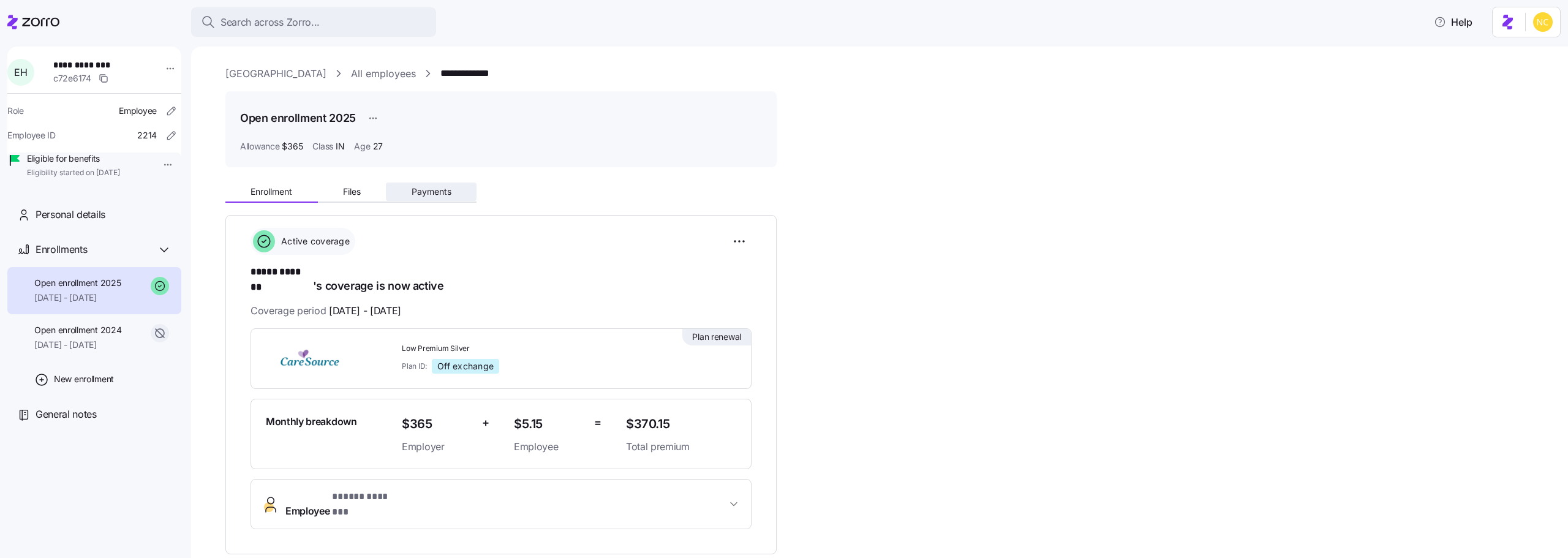
click at [445, 188] on span "Payments" at bounding box center [432, 192] width 40 height 8
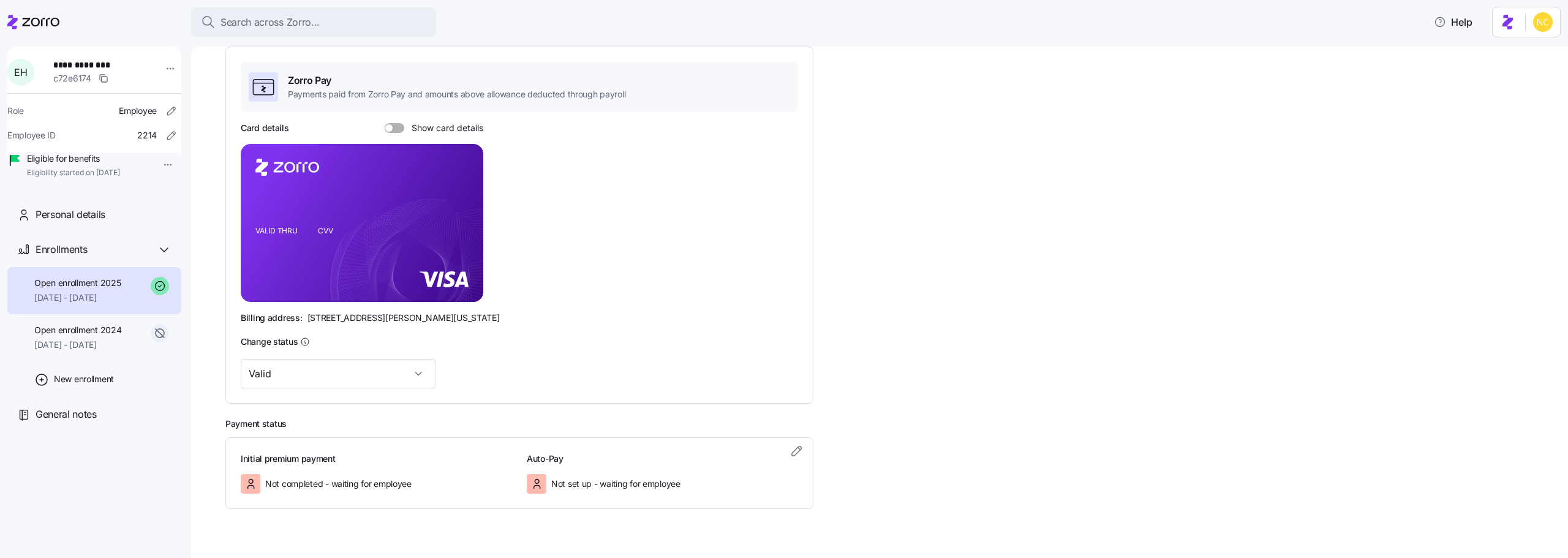
scroll to position [200, 0]
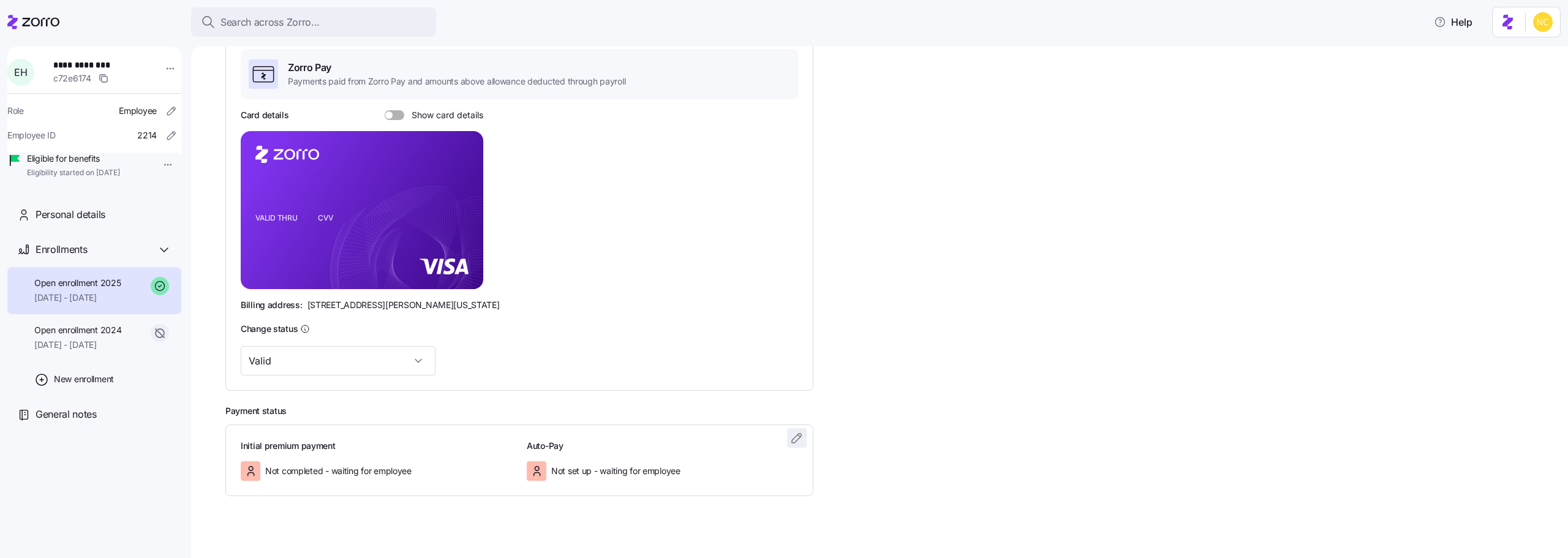
click at [795, 443] on icon "button" at bounding box center [797, 438] width 15 height 15
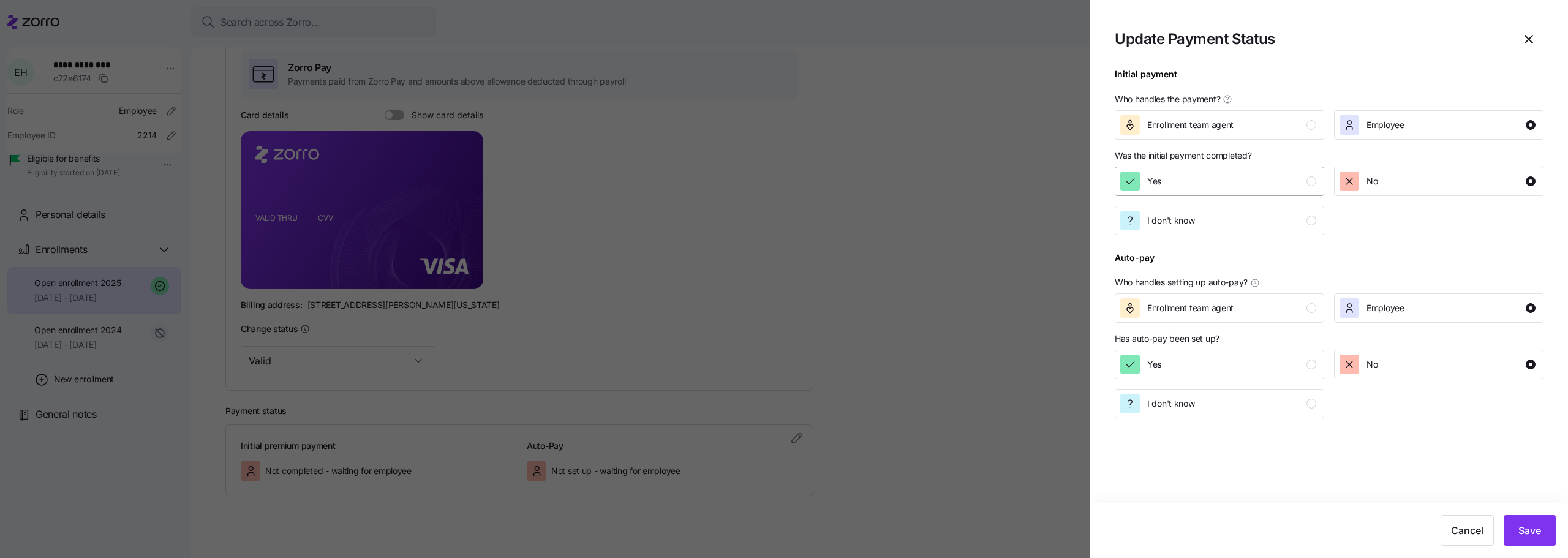
click at [1153, 174] on div "Yes" at bounding box center [1154, 181] width 14 height 19
click at [1517, 528] on button "Save" at bounding box center [1529, 530] width 52 height 30
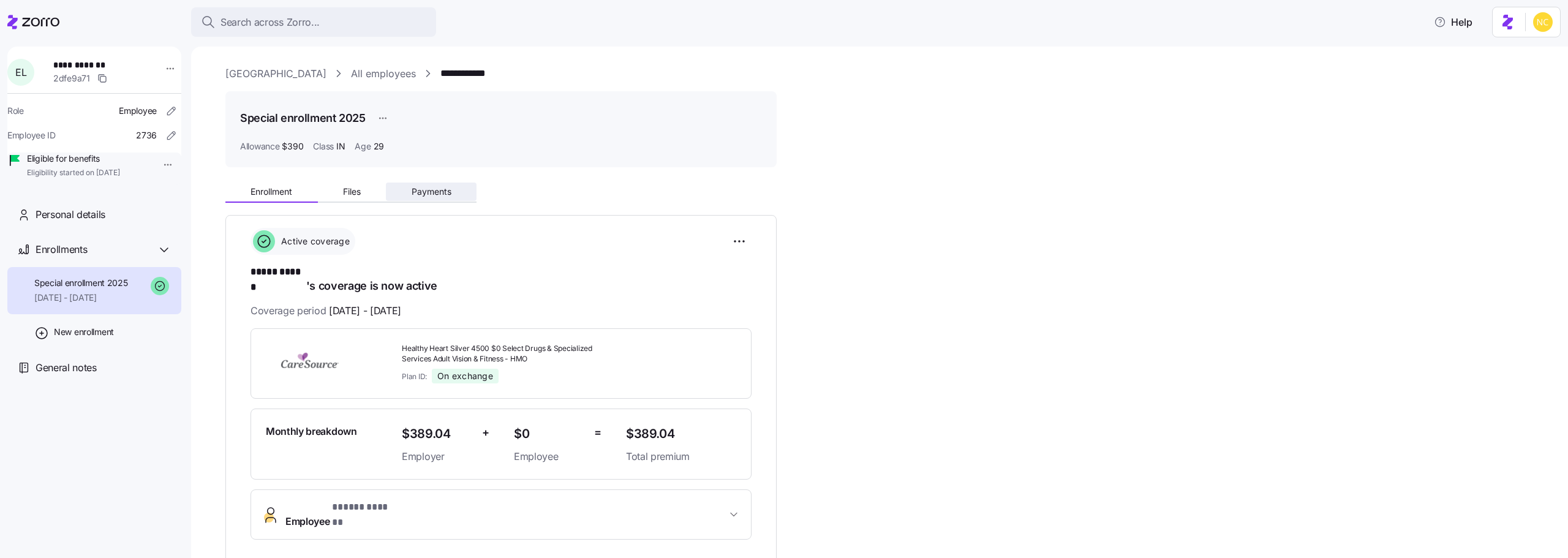
click at [423, 189] on span "Payments" at bounding box center [432, 192] width 40 height 8
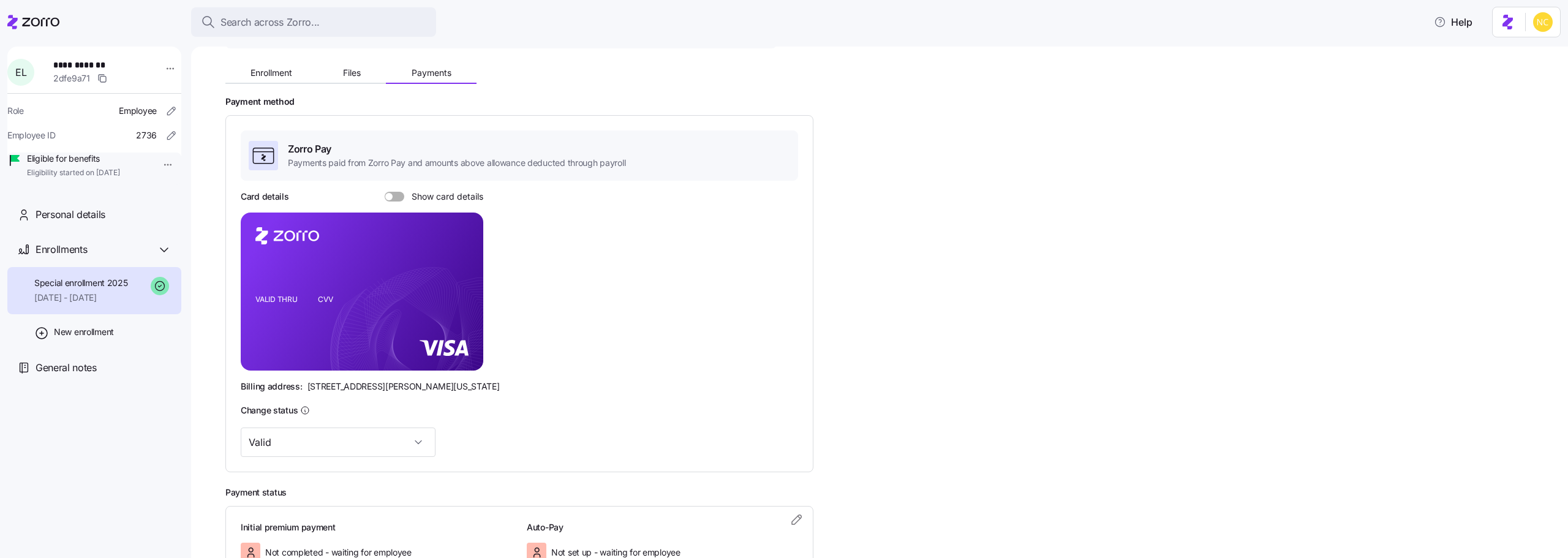
scroll to position [212, 0]
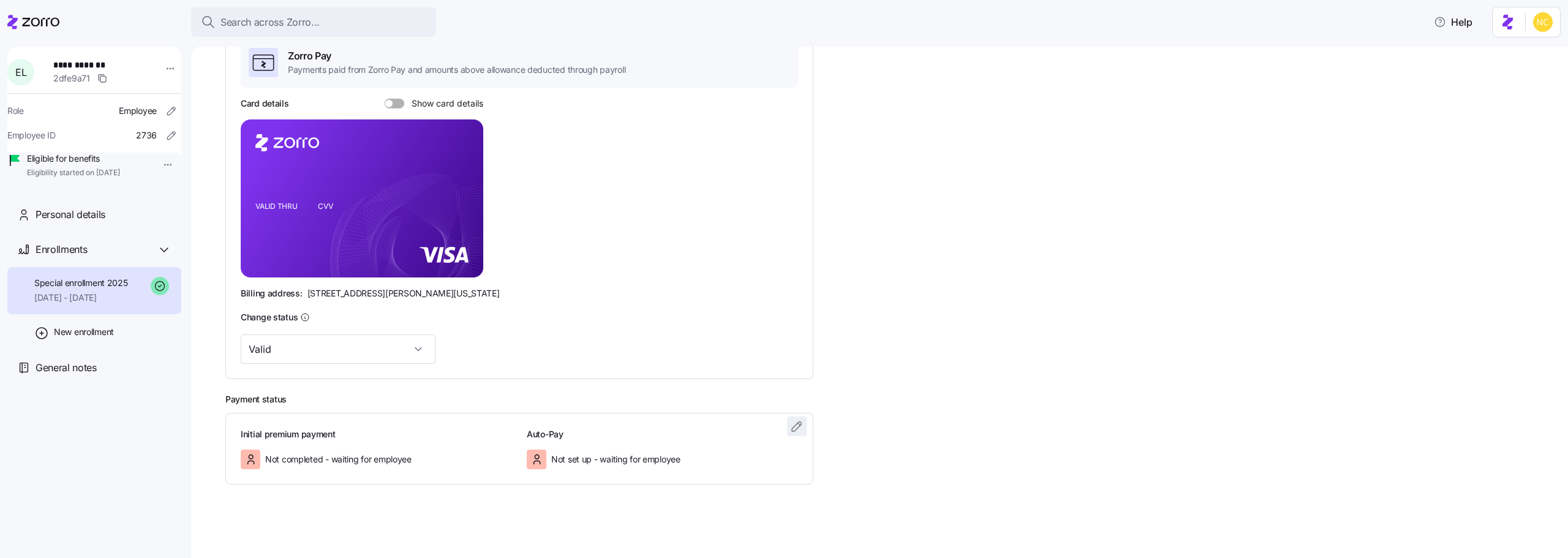
click at [802, 426] on icon "button" at bounding box center [797, 426] width 15 height 15
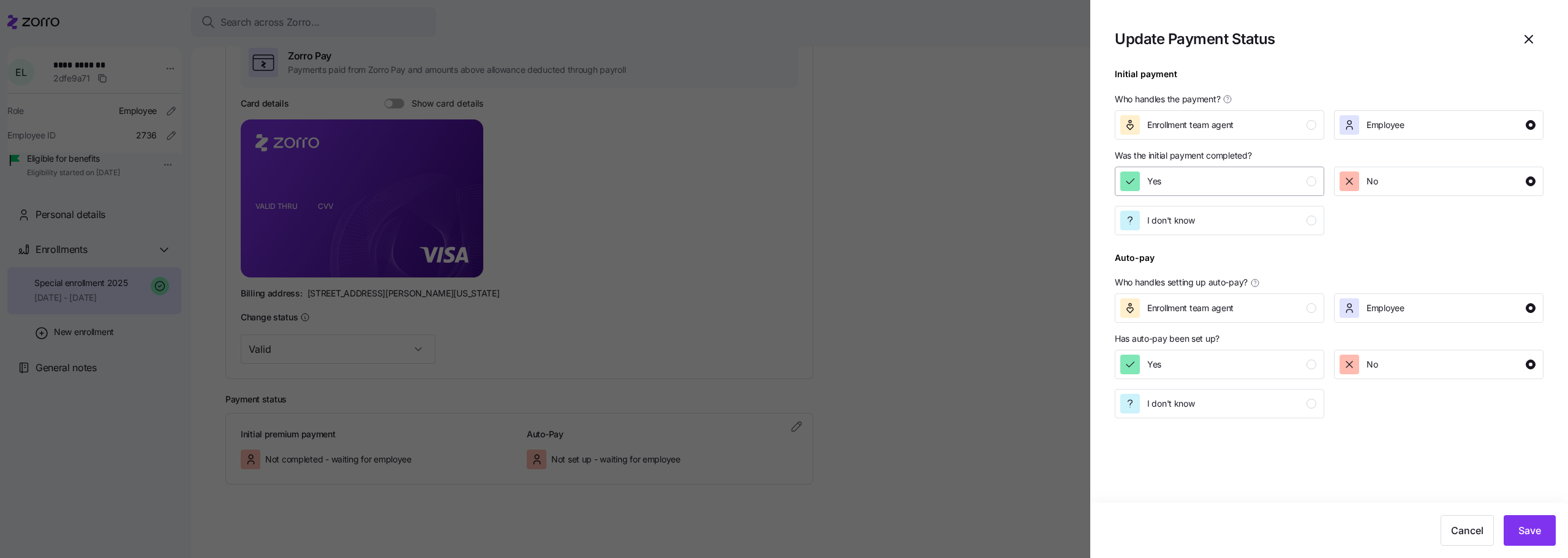
click at [1168, 188] on div "Yes" at bounding box center [1218, 181] width 196 height 19
click at [1515, 527] on button "Save" at bounding box center [1529, 530] width 52 height 30
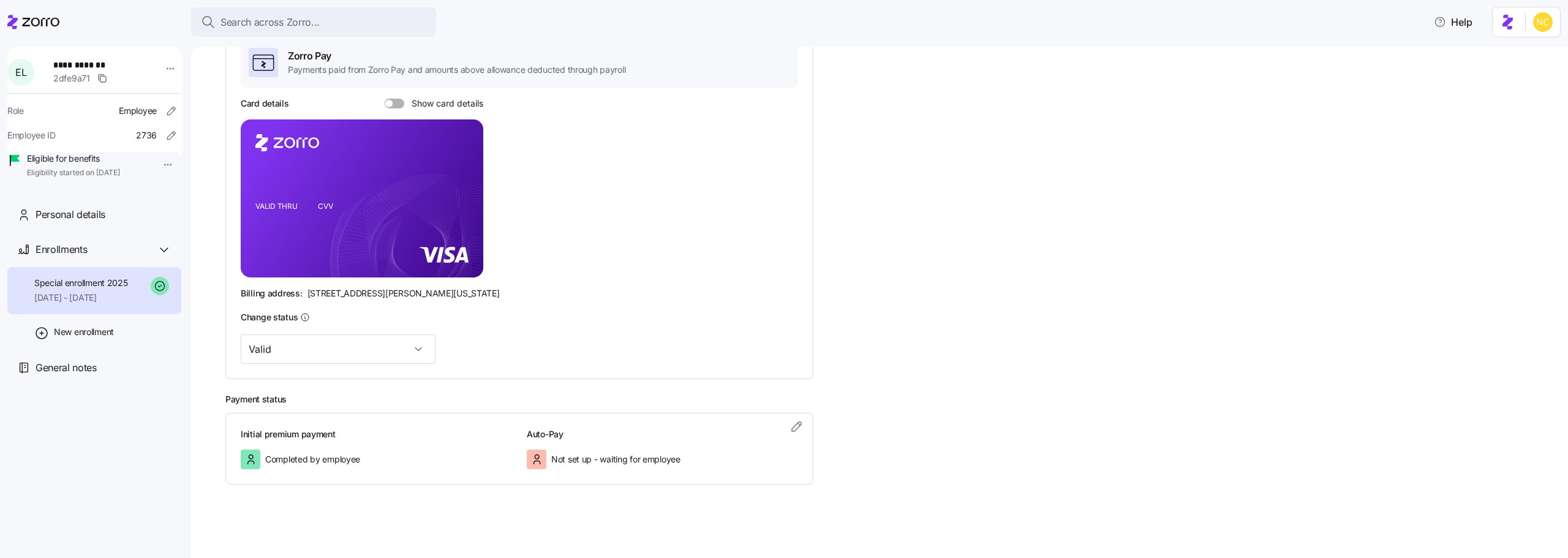
click at [1546, 421] on div "**********" at bounding box center [879, 302] width 1377 height 512
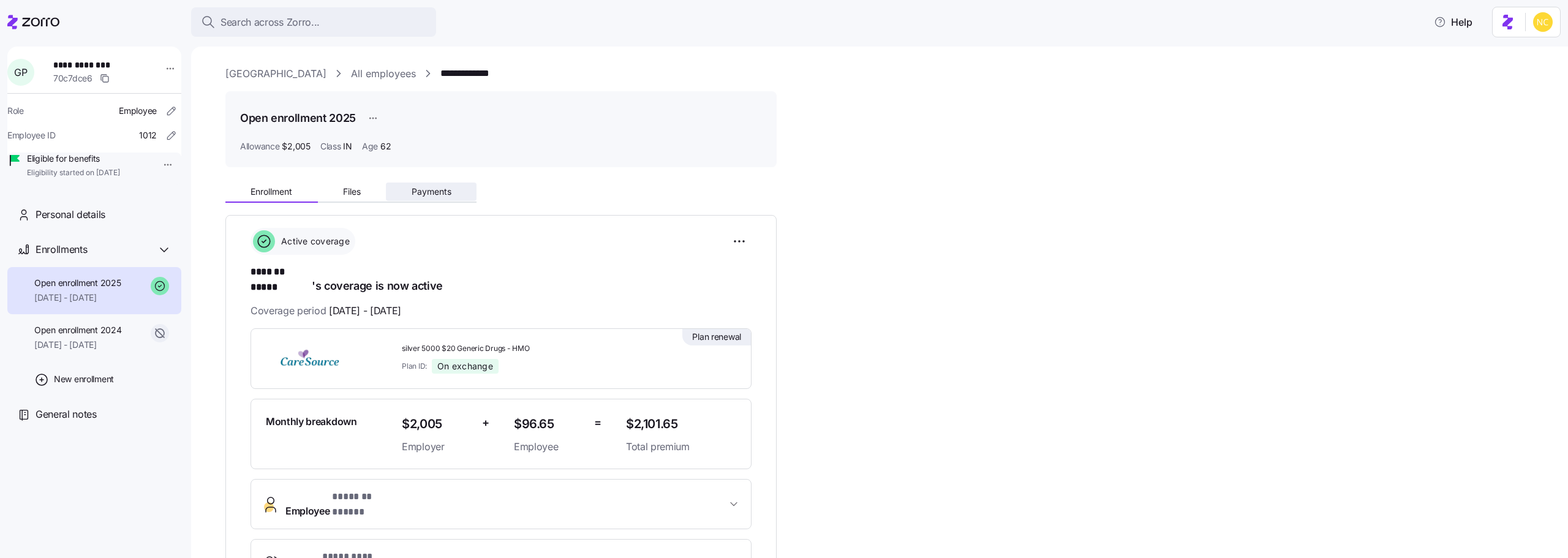
click at [404, 188] on button "Payments" at bounding box center [431, 192] width 91 height 19
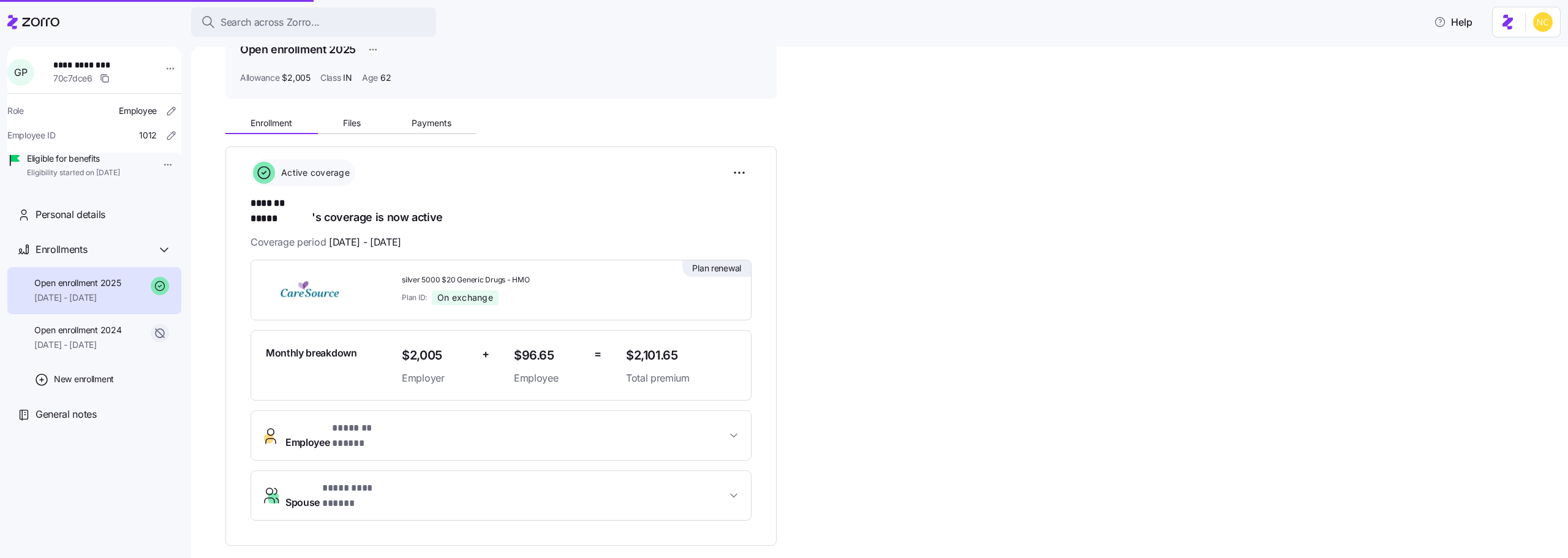
scroll to position [250, 0]
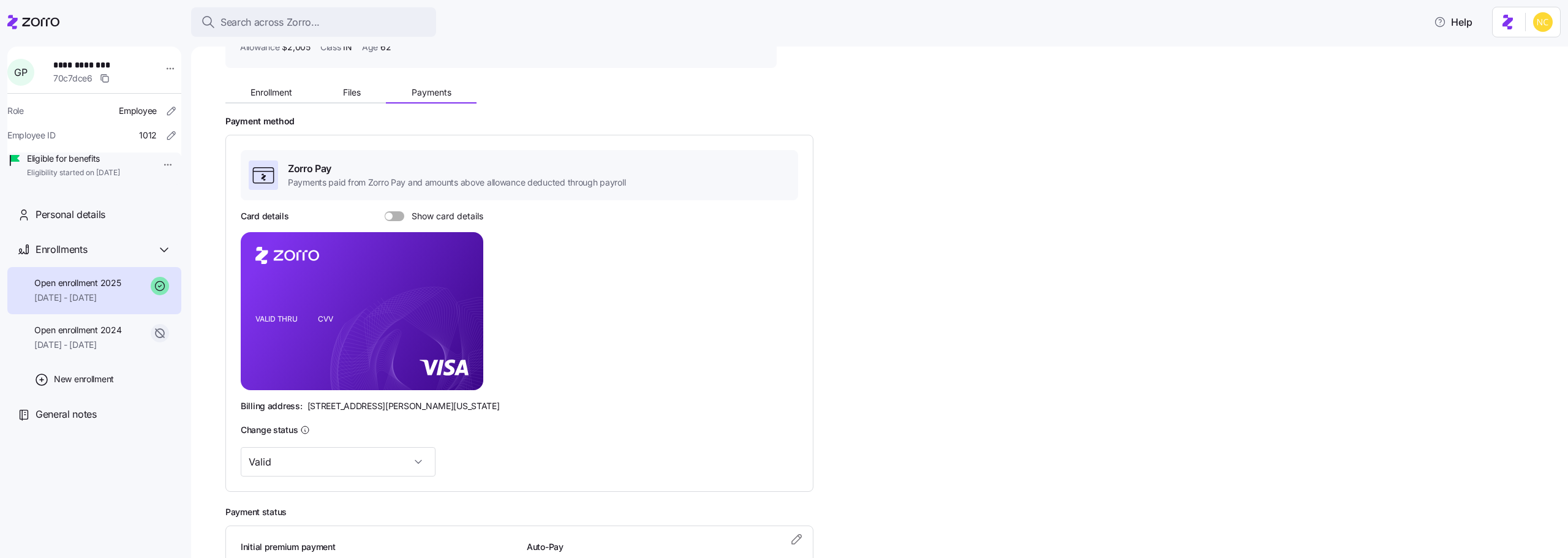
scroll to position [212, 0]
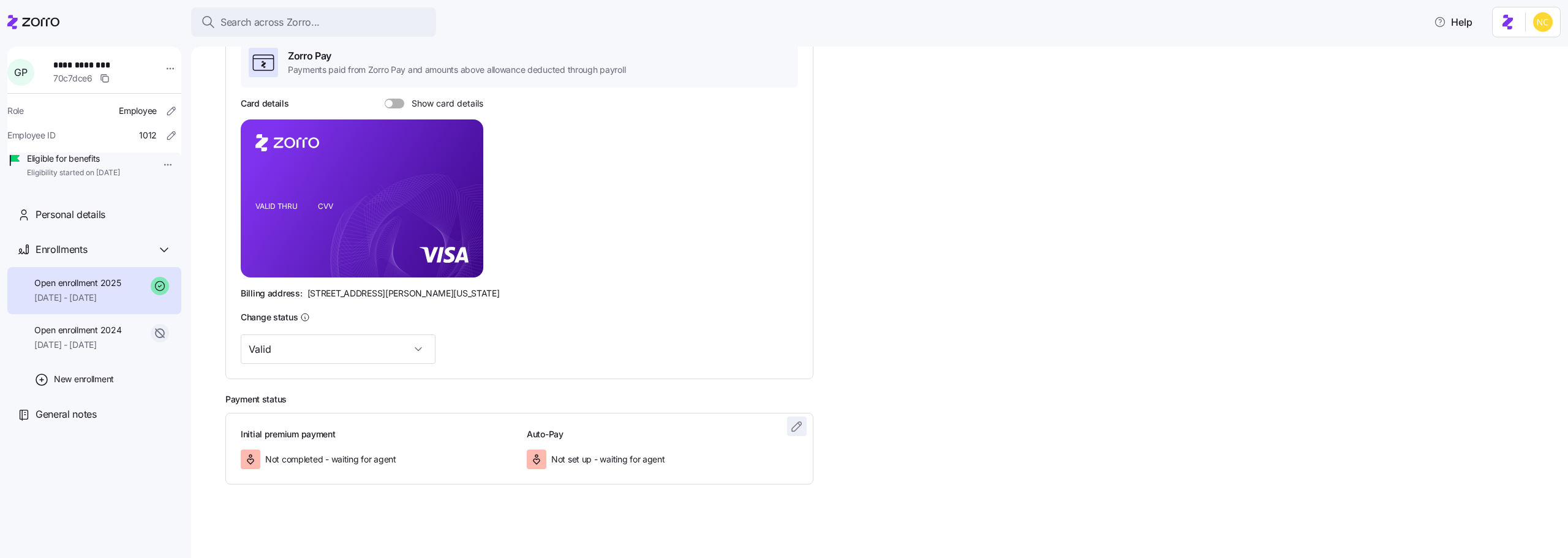
click at [796, 426] on icon "button" at bounding box center [797, 426] width 15 height 15
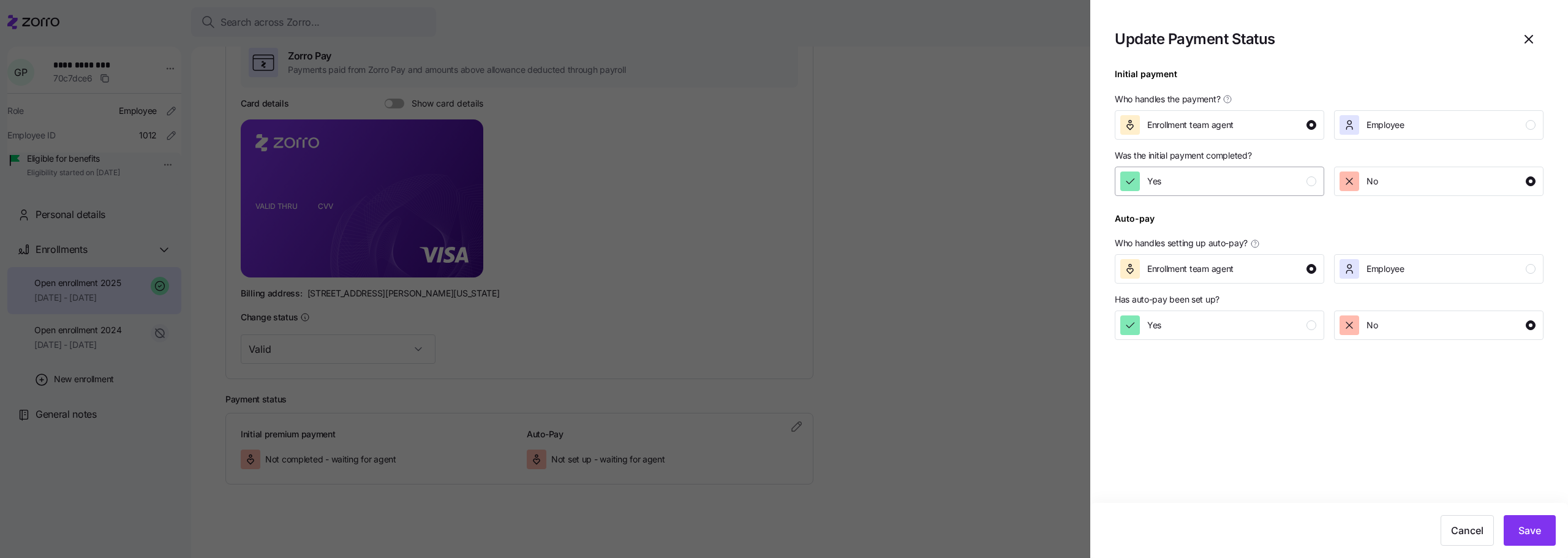
click at [1162, 181] on span "Yes" at bounding box center [1154, 181] width 14 height 12
click at [1528, 532] on span "Save" at bounding box center [1530, 530] width 23 height 15
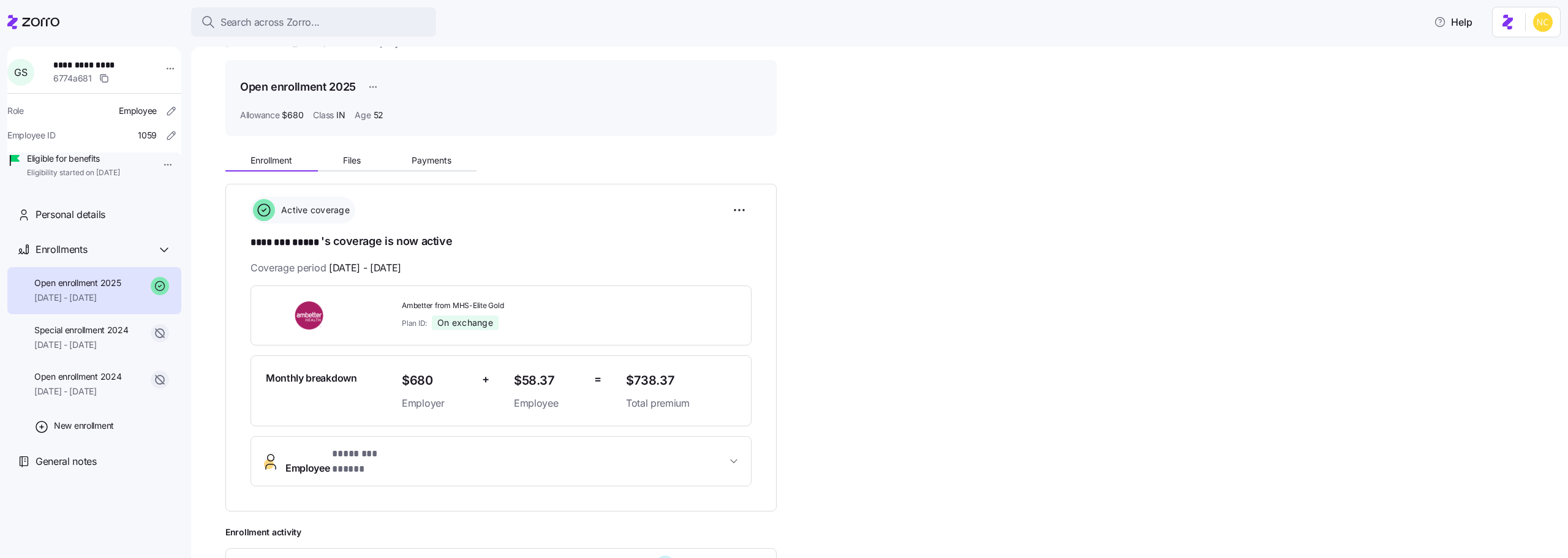
scroll to position [16, 0]
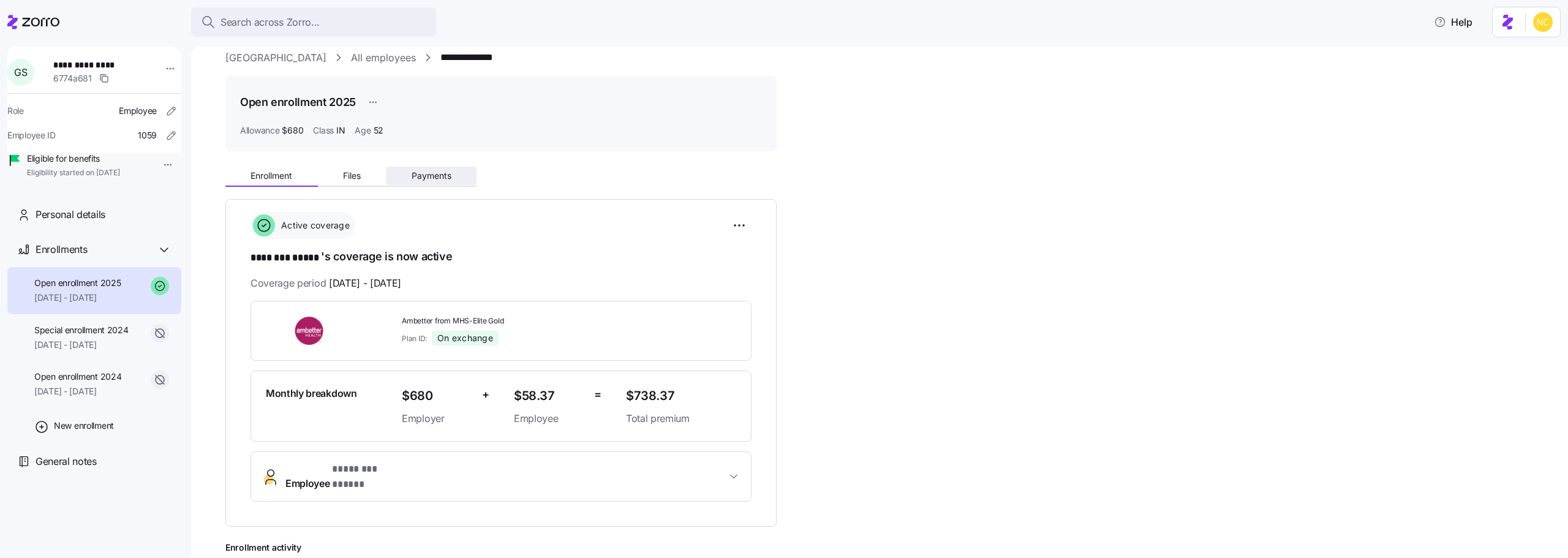
click at [447, 168] on button "Payments" at bounding box center [431, 176] width 91 height 19
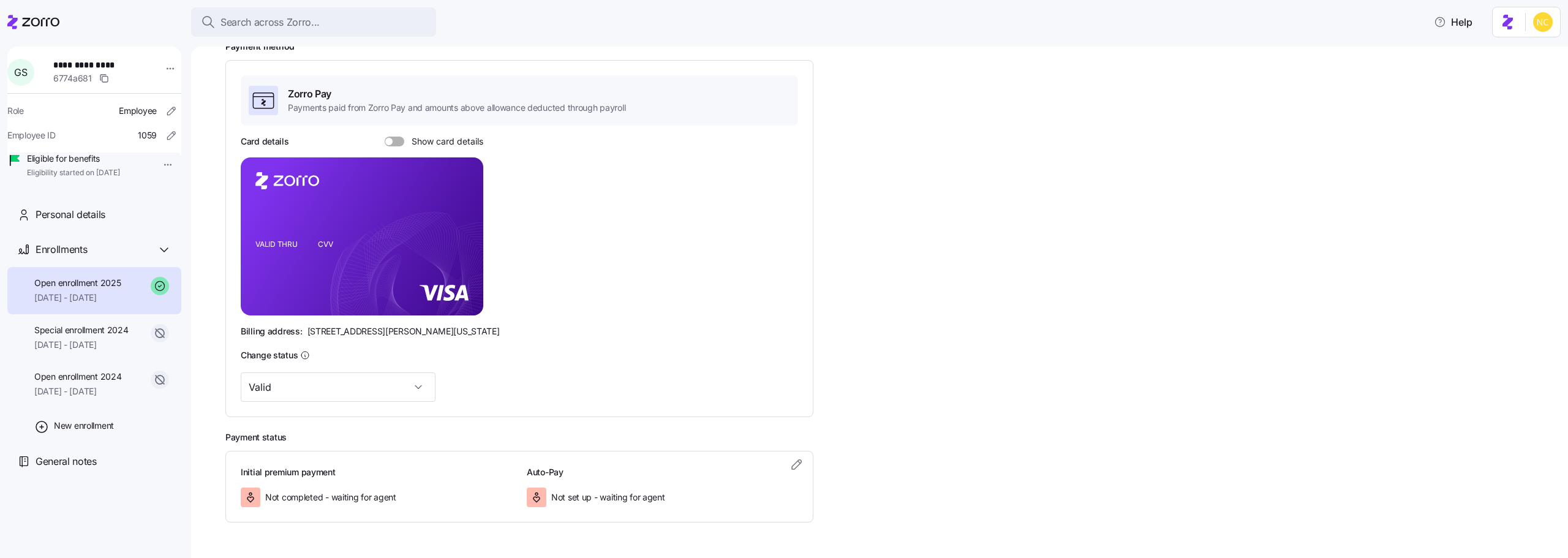
scroll to position [212, 0]
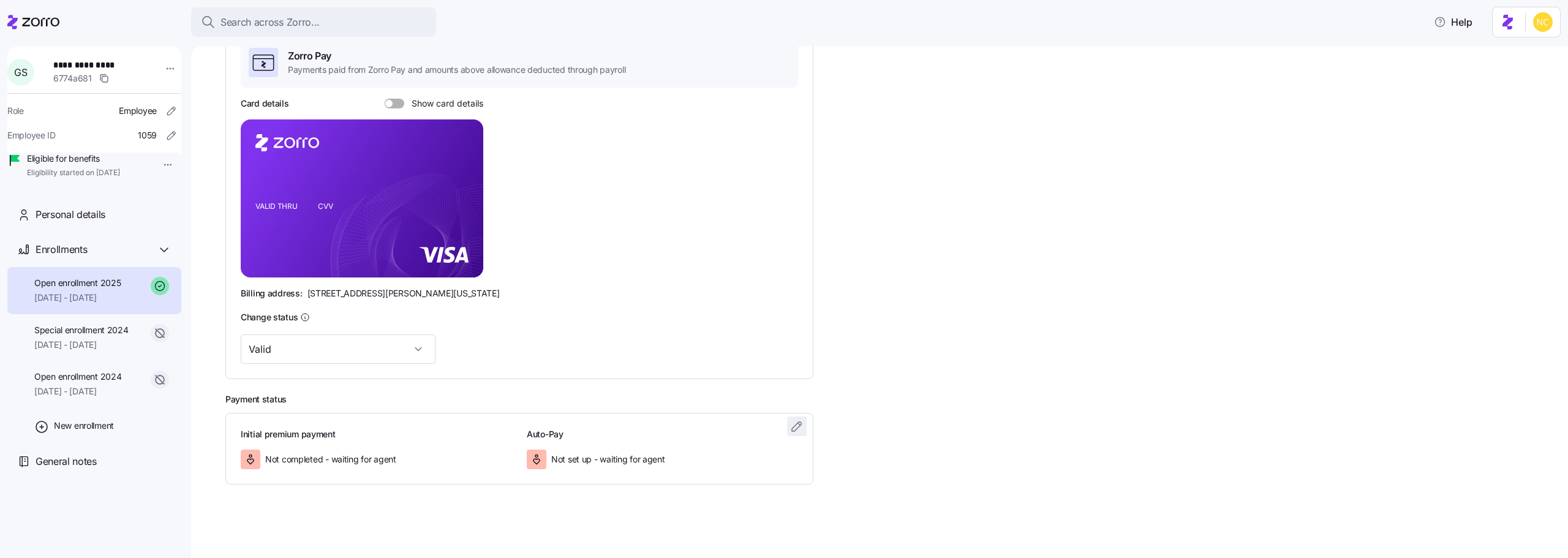
click at [790, 429] on icon "button" at bounding box center [797, 426] width 15 height 15
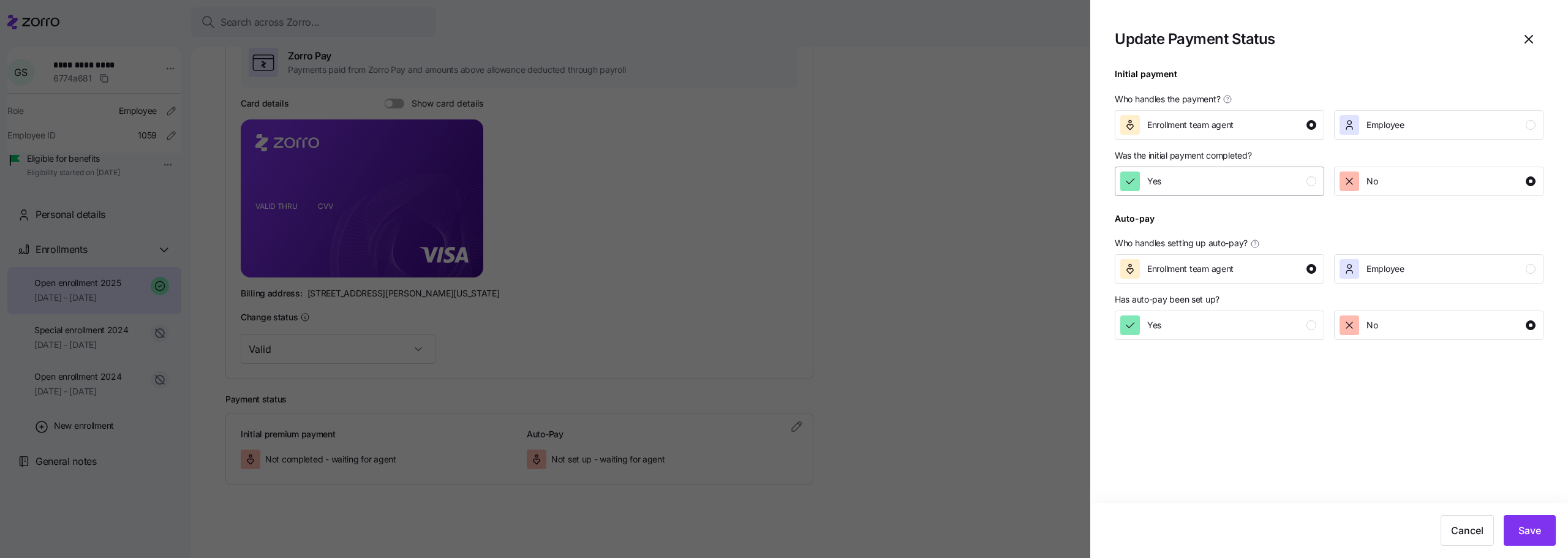
click at [1151, 181] on span "Yes" at bounding box center [1154, 181] width 14 height 12
click at [1517, 524] on button "Save" at bounding box center [1529, 530] width 52 height 30
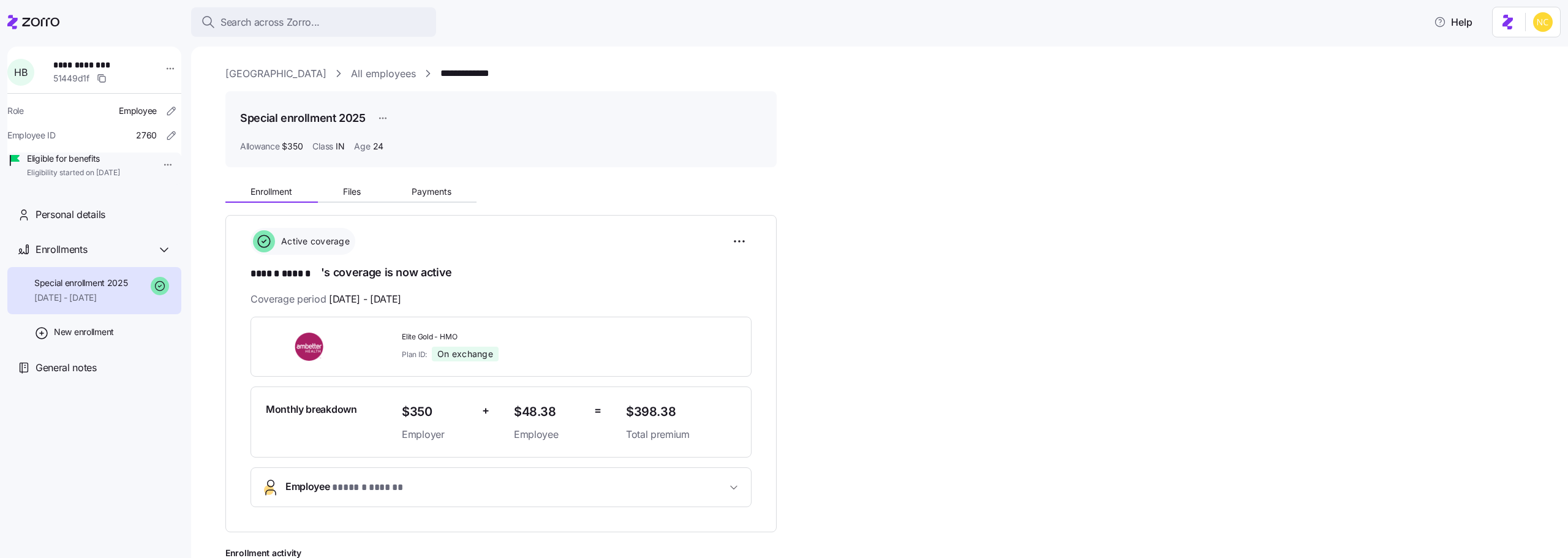
click at [417, 182] on div "Enrollment Files Payments" at bounding box center [501, 190] width 551 height 26
click at [420, 186] on button "Payments" at bounding box center [431, 192] width 91 height 19
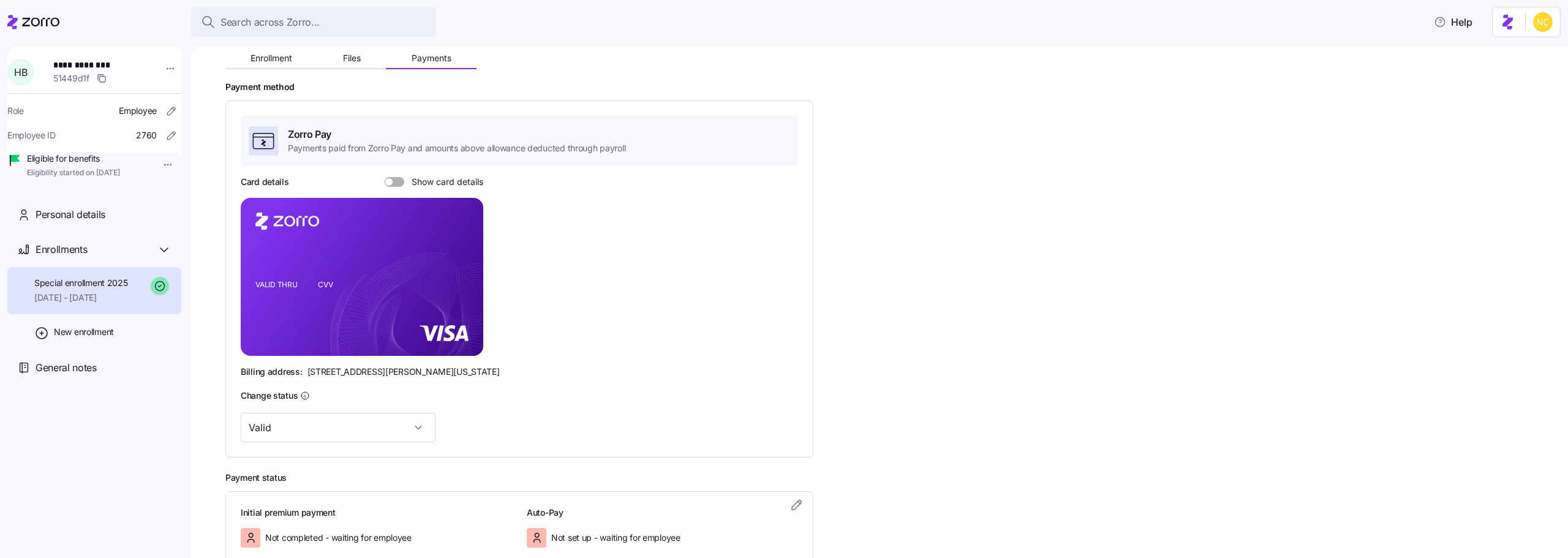
scroll to position [212, 0]
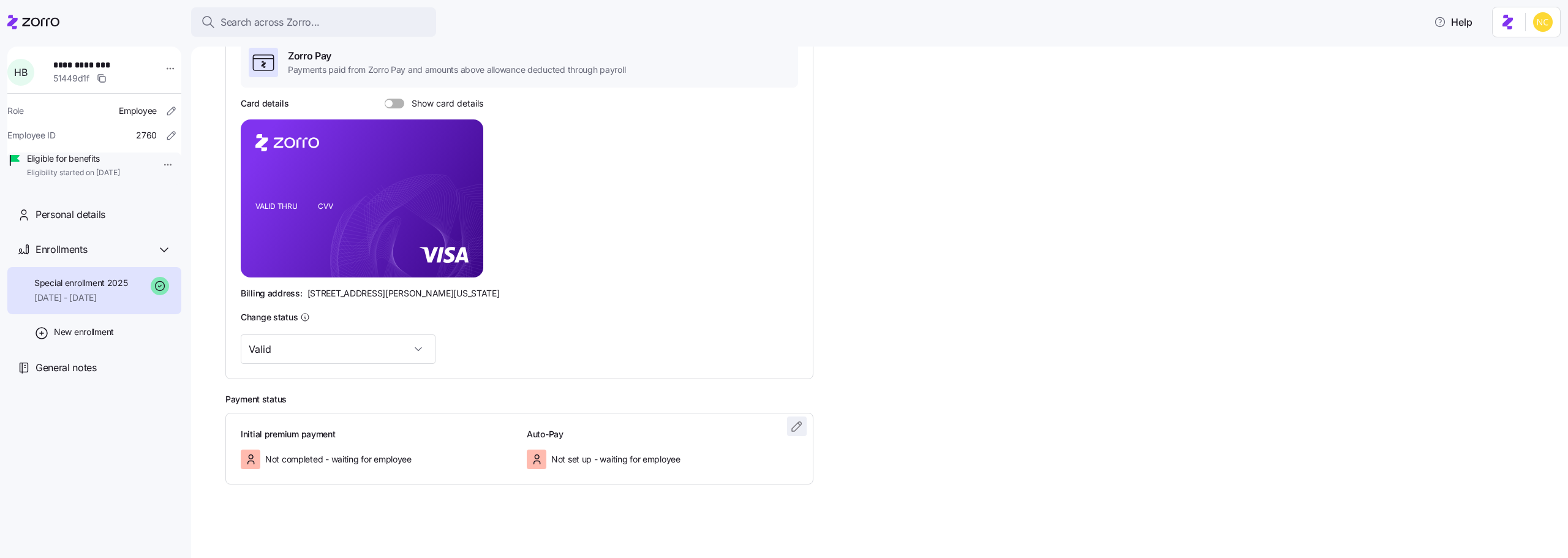
click at [800, 421] on icon "button" at bounding box center [797, 426] width 15 height 15
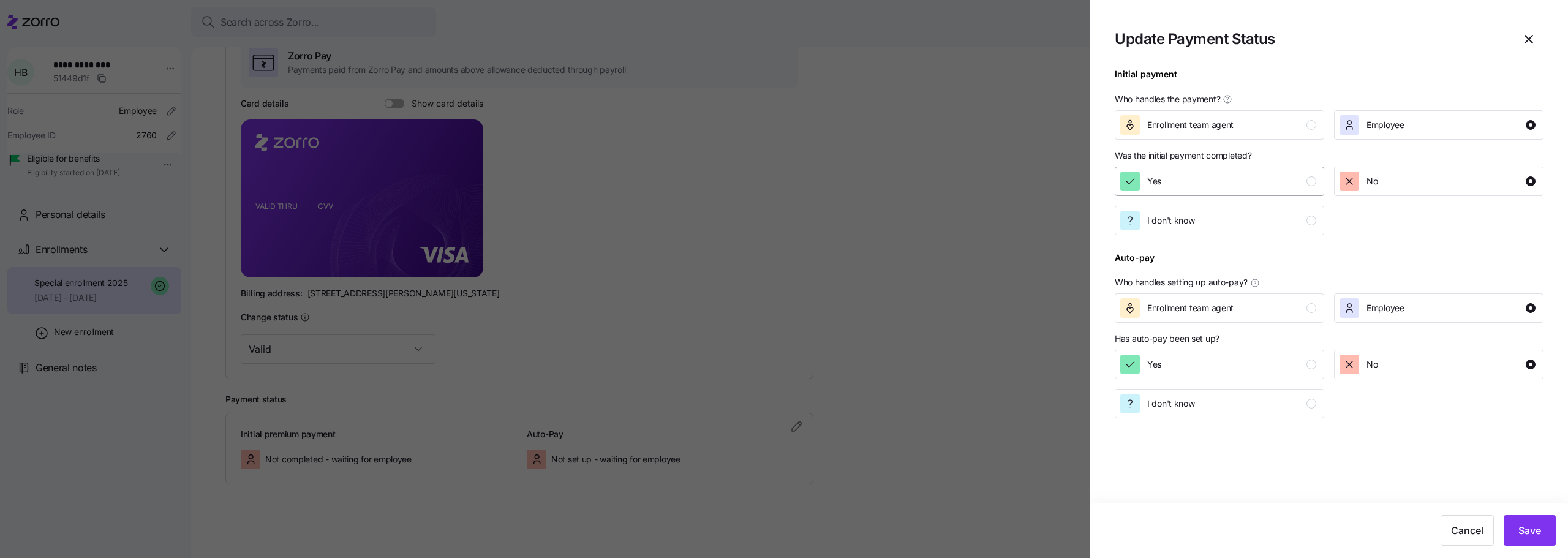
click at [1155, 174] on div "Yes" at bounding box center [1154, 181] width 14 height 19
click at [1524, 519] on button "Save" at bounding box center [1529, 530] width 52 height 30
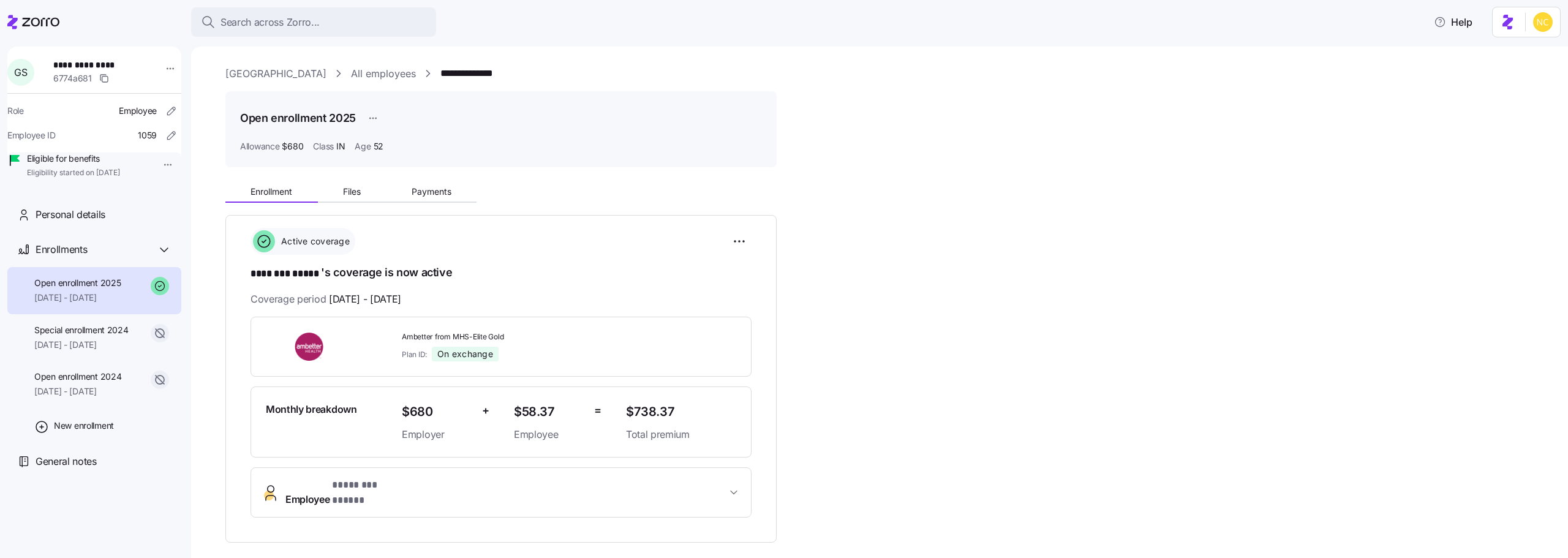
click at [431, 180] on div "Enrollment Files Payments" at bounding box center [501, 190] width 551 height 26
click at [431, 191] on span "Payments" at bounding box center [432, 192] width 40 height 8
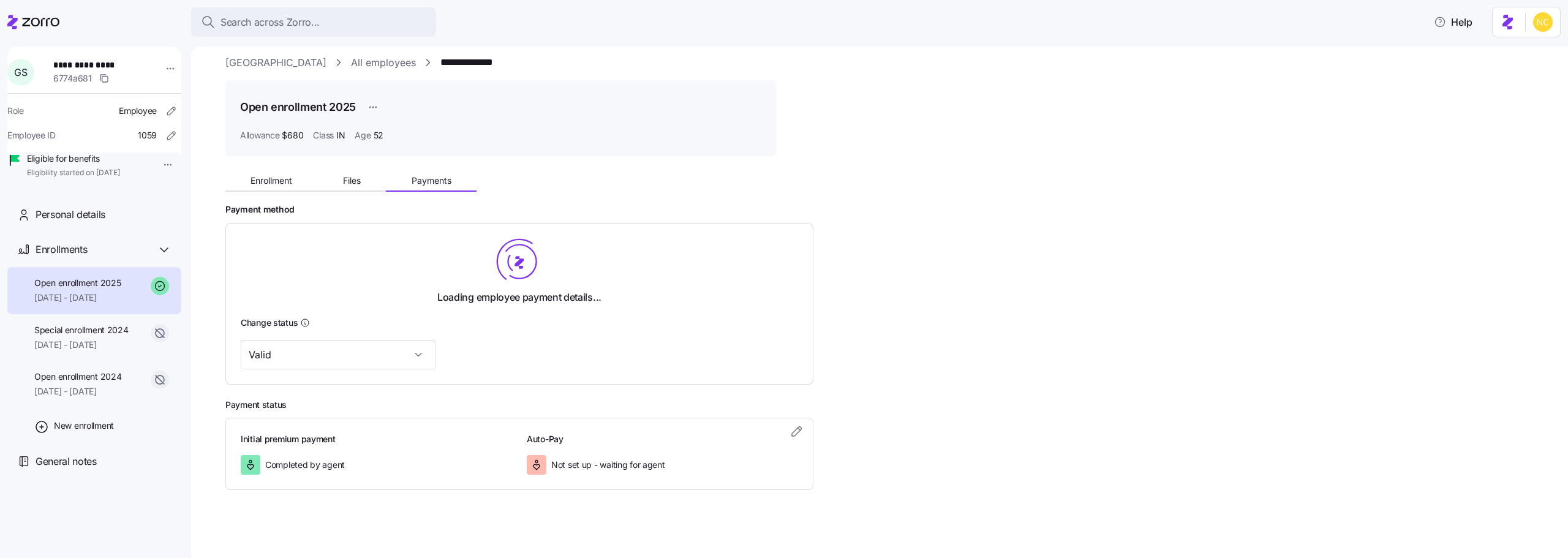
scroll to position [17, 0]
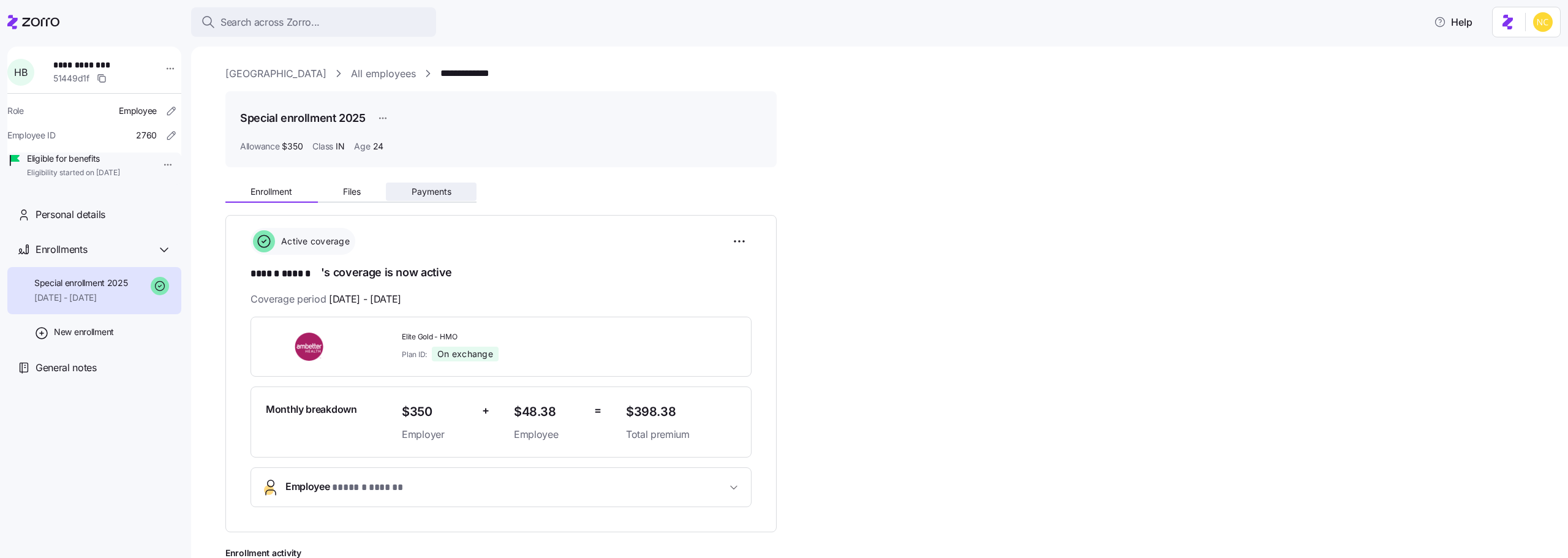
click at [442, 198] on button "Payments" at bounding box center [431, 192] width 91 height 19
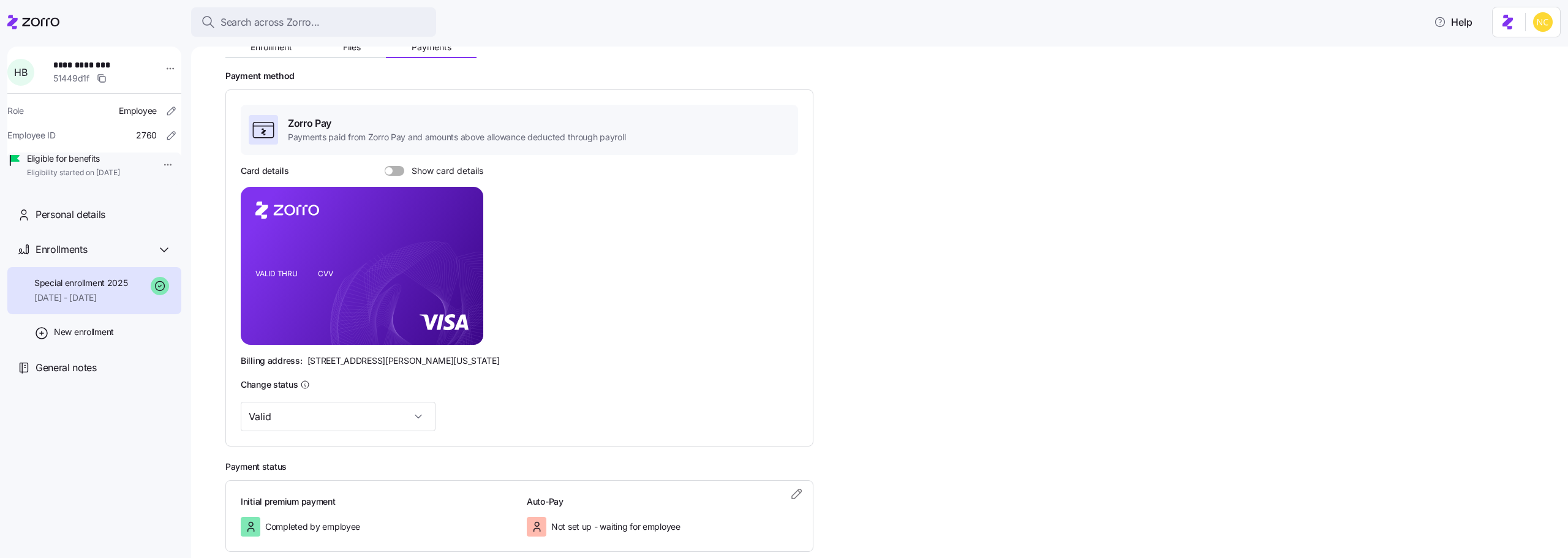
scroll to position [212, 0]
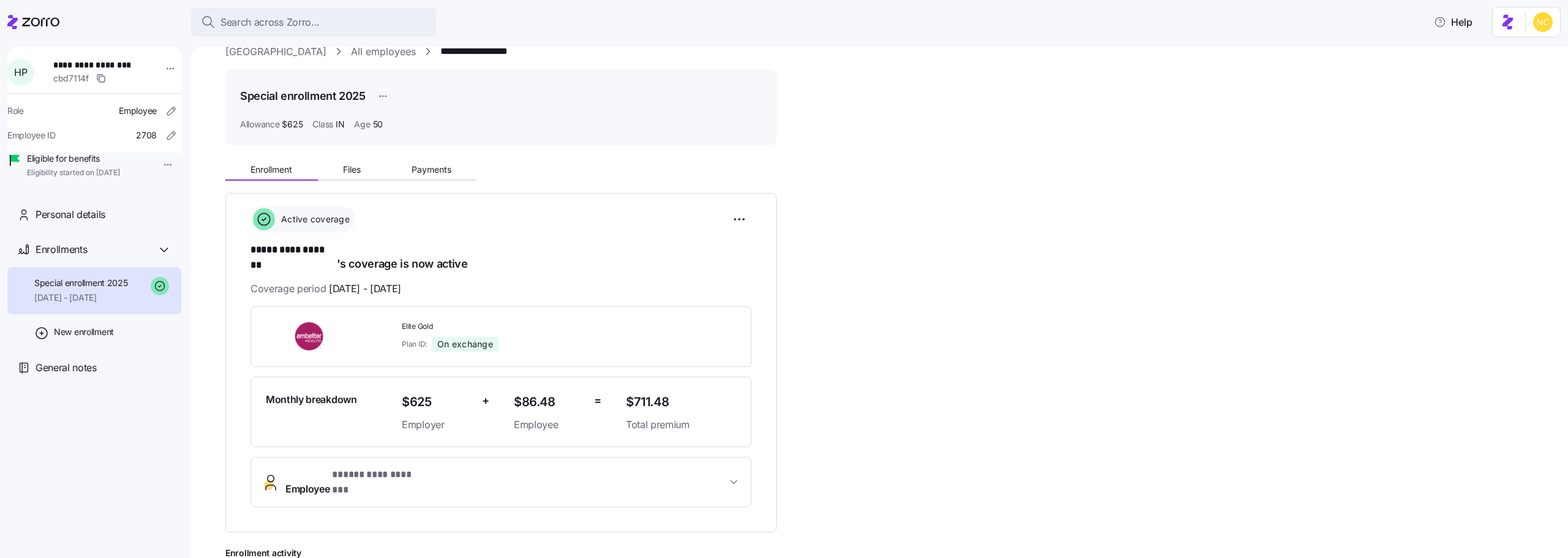
scroll to position [61, 0]
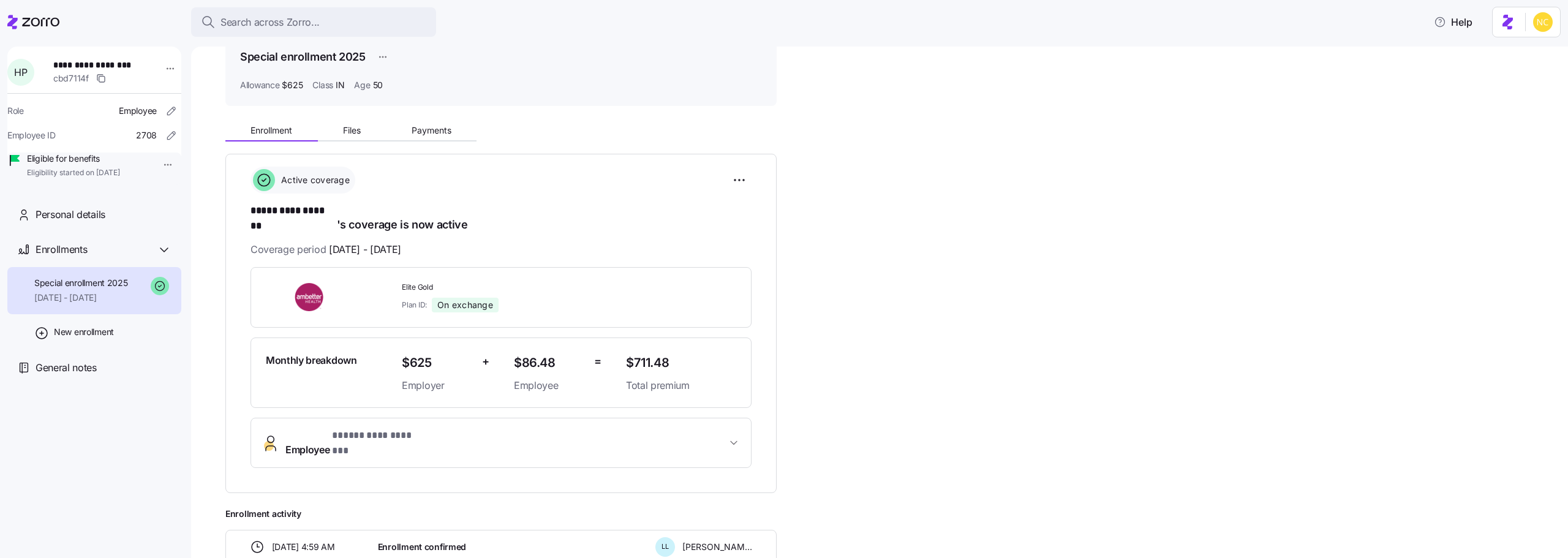
click at [441, 119] on div "Enrollment Files Payments" at bounding box center [501, 128] width 551 height 26
click at [441, 126] on span "Payments" at bounding box center [432, 130] width 40 height 8
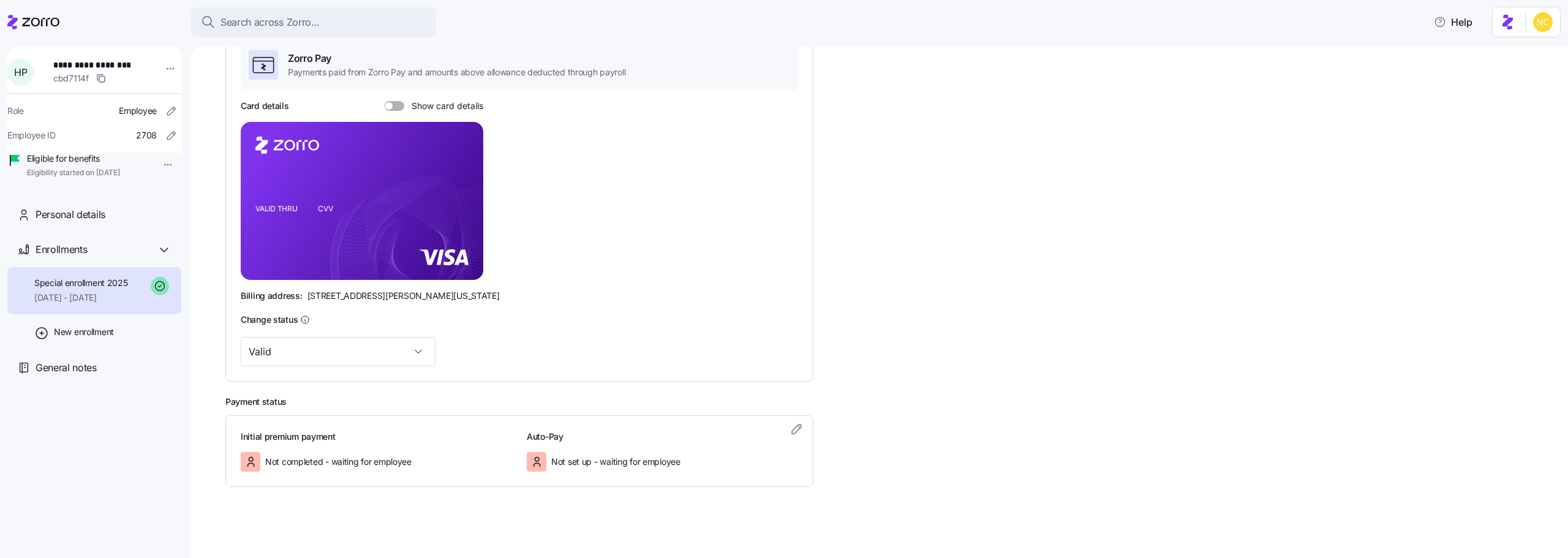
scroll to position [212, 0]
click at [795, 432] on icon "button" at bounding box center [797, 426] width 15 height 15
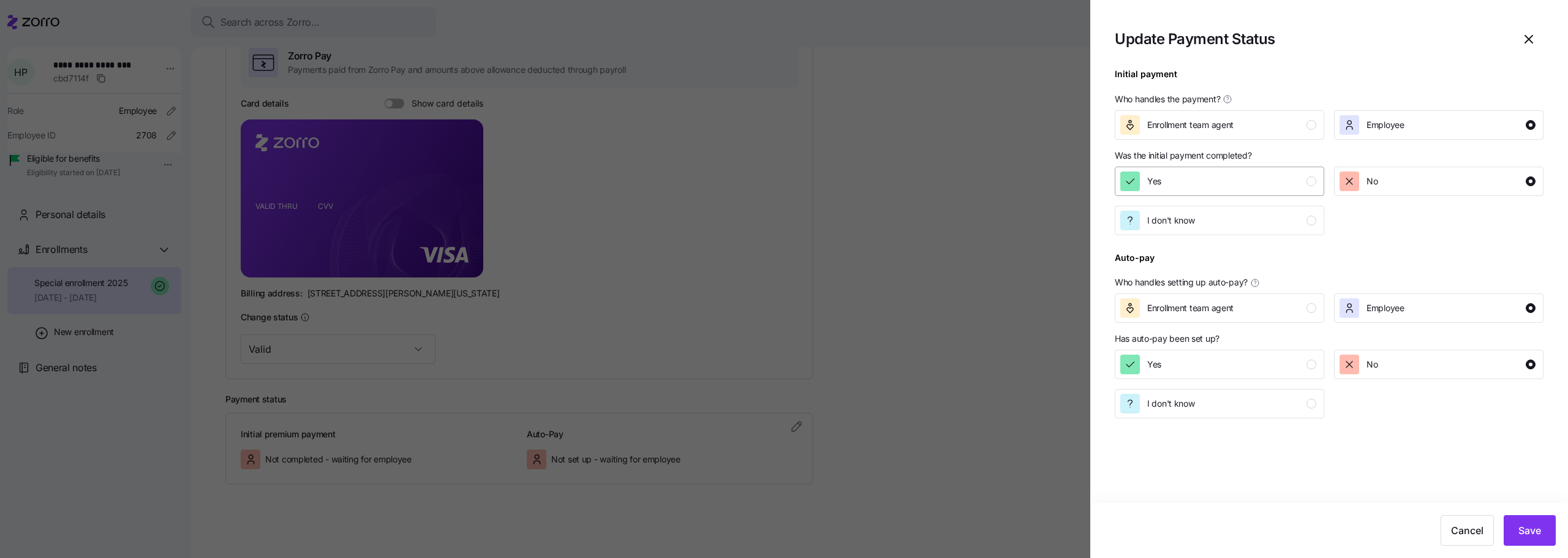
click at [1146, 186] on div "Yes" at bounding box center [1140, 181] width 41 height 19
click at [1531, 542] on button "Save" at bounding box center [1529, 530] width 52 height 30
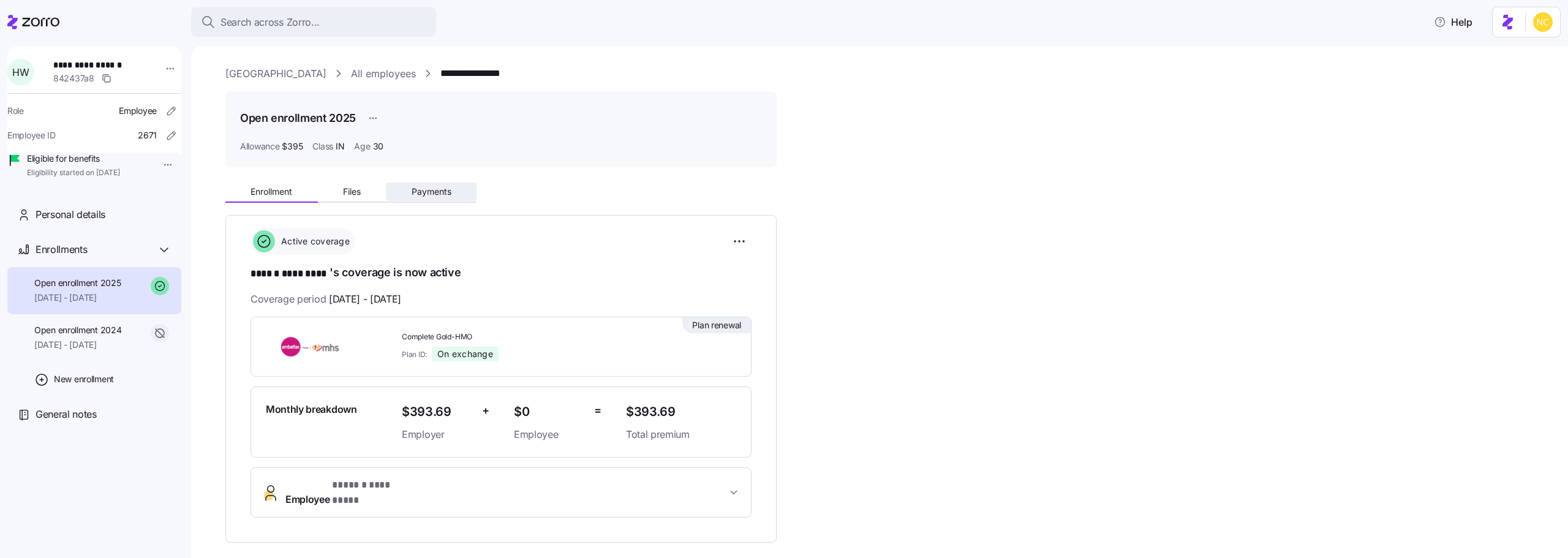
click at [422, 183] on button "Payments" at bounding box center [431, 192] width 91 height 19
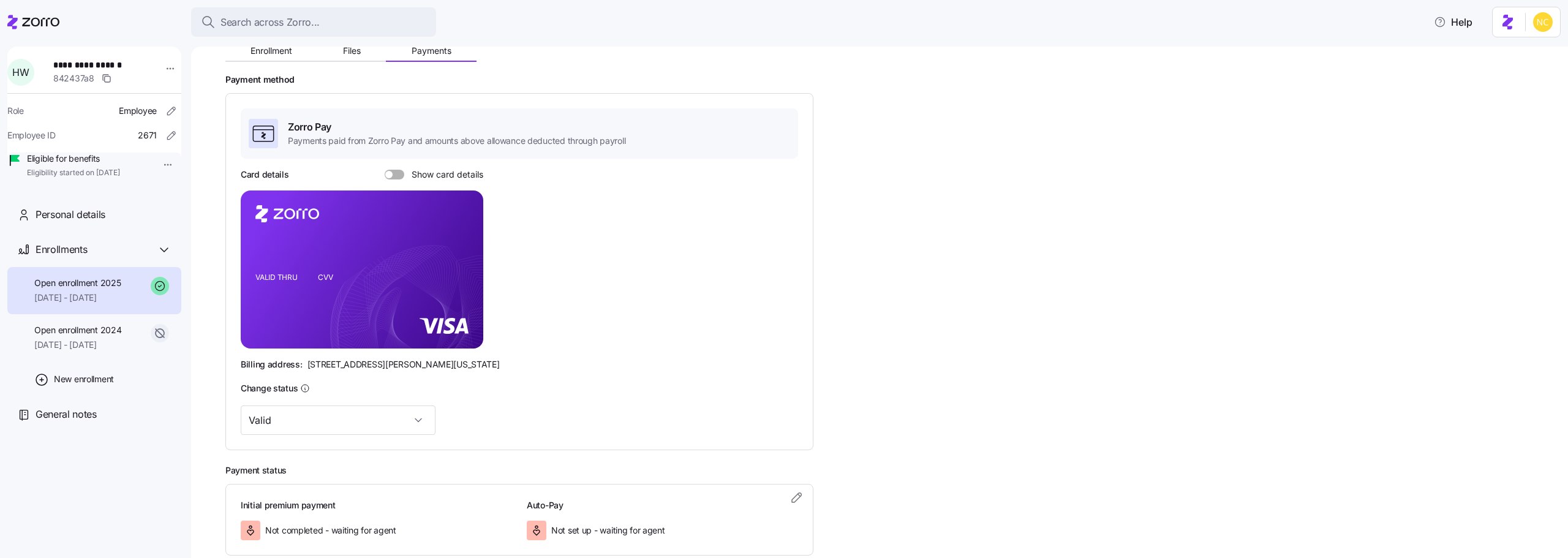
scroll to position [212, 0]
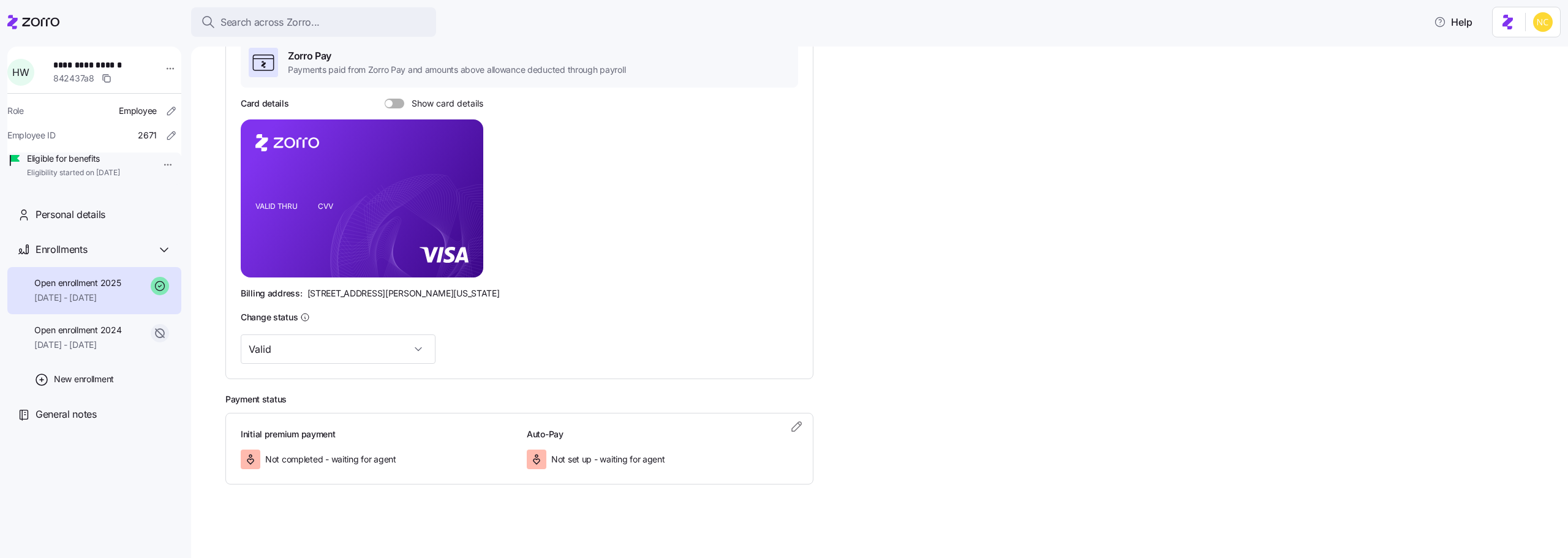
click at [785, 429] on h3 "Auto-Pay" at bounding box center [663, 435] width 271 height 12
click at [790, 429] on icon "button" at bounding box center [797, 426] width 15 height 15
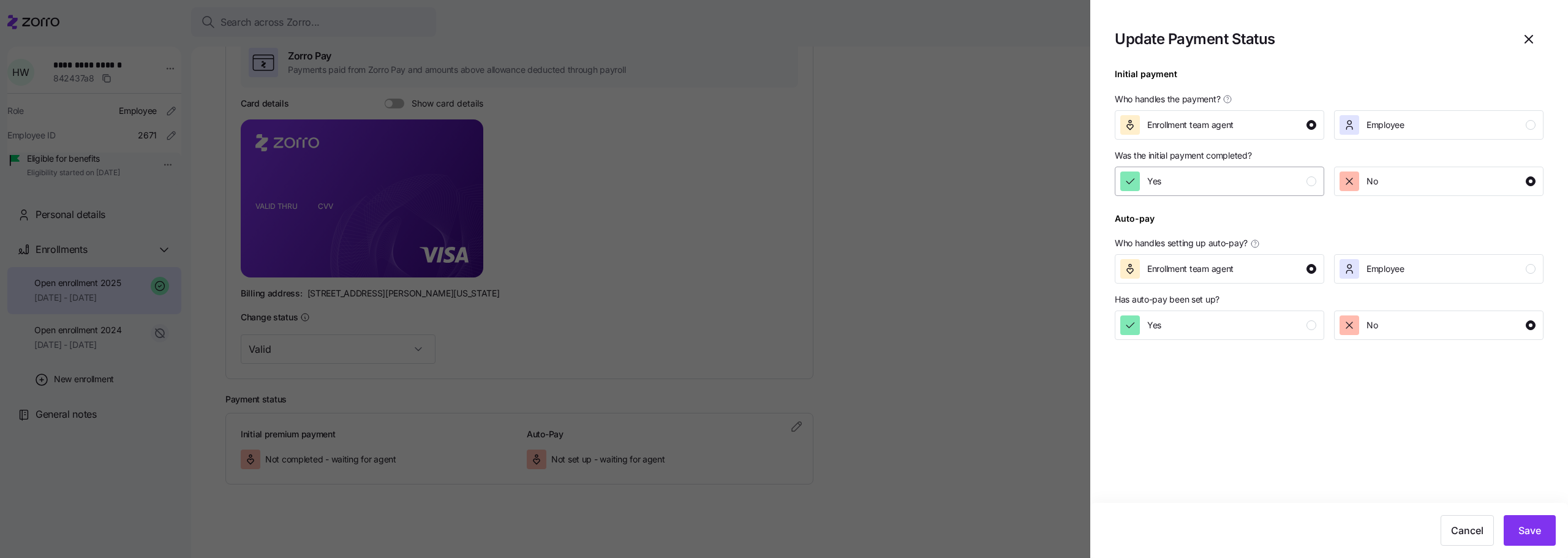
click at [1135, 178] on icon "button" at bounding box center [1130, 181] width 12 height 12
click at [1532, 539] on button "Save" at bounding box center [1529, 530] width 52 height 30
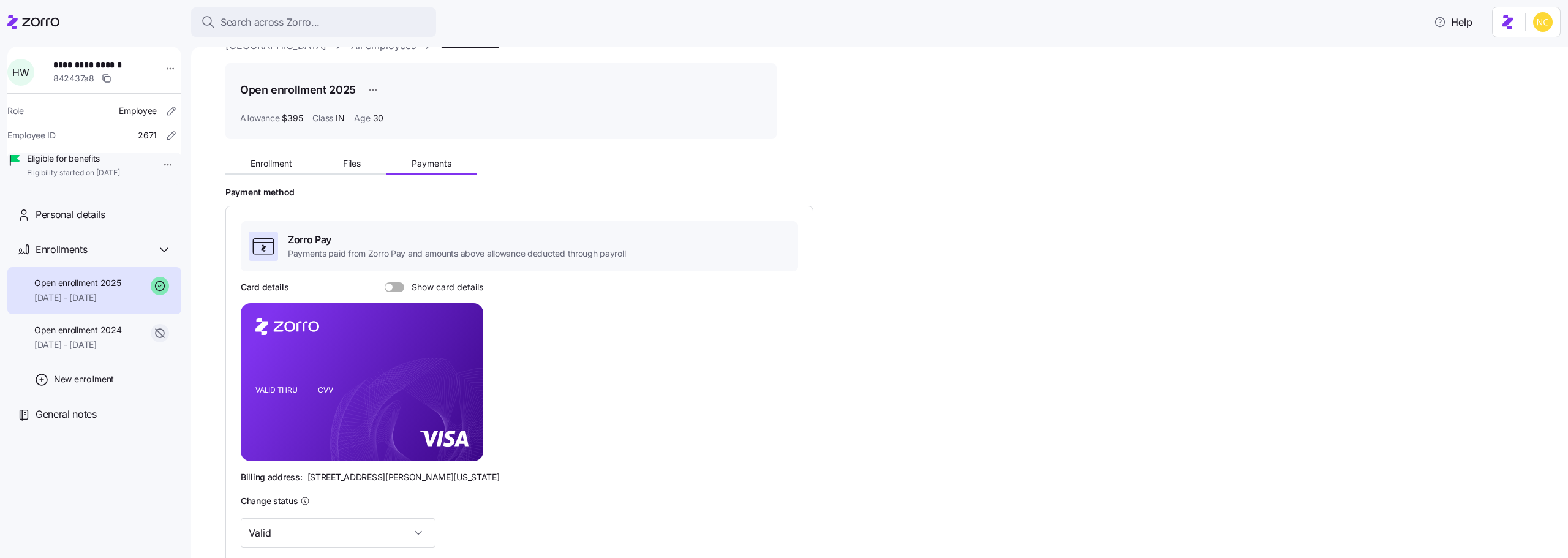
scroll to position [0, 0]
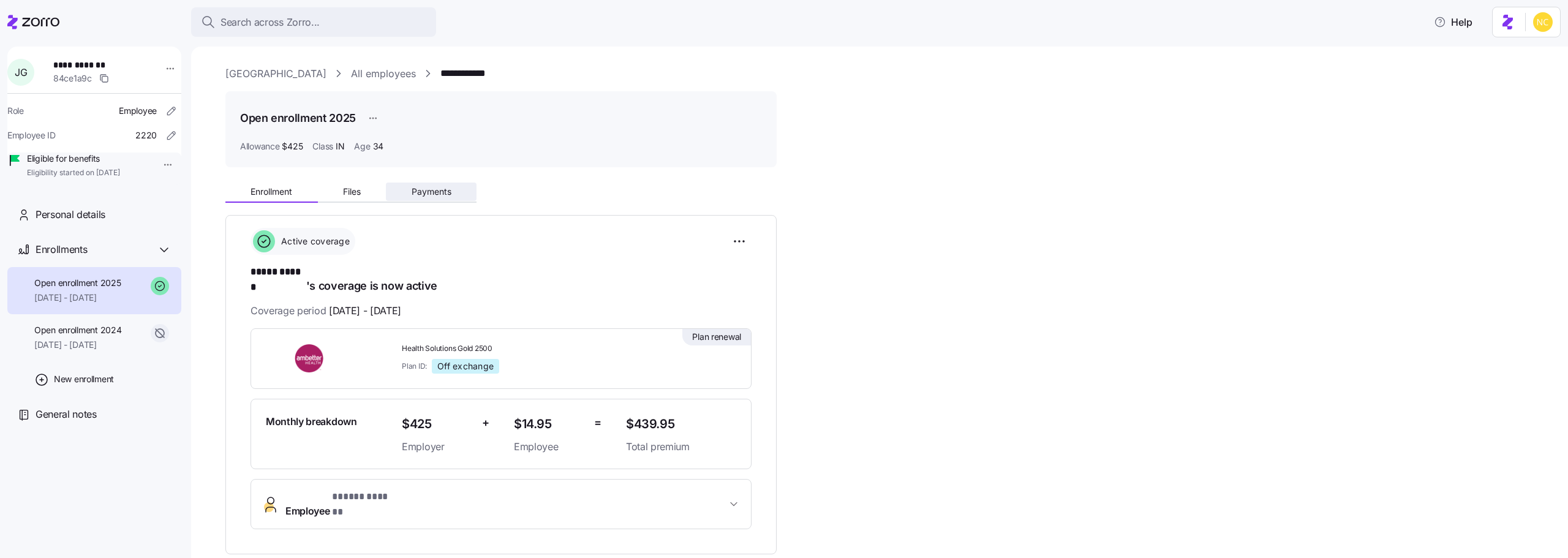
click at [391, 201] on div "Enrollment Files Payments" at bounding box center [351, 193] width 251 height 19
click at [424, 188] on span "Payments" at bounding box center [432, 192] width 40 height 8
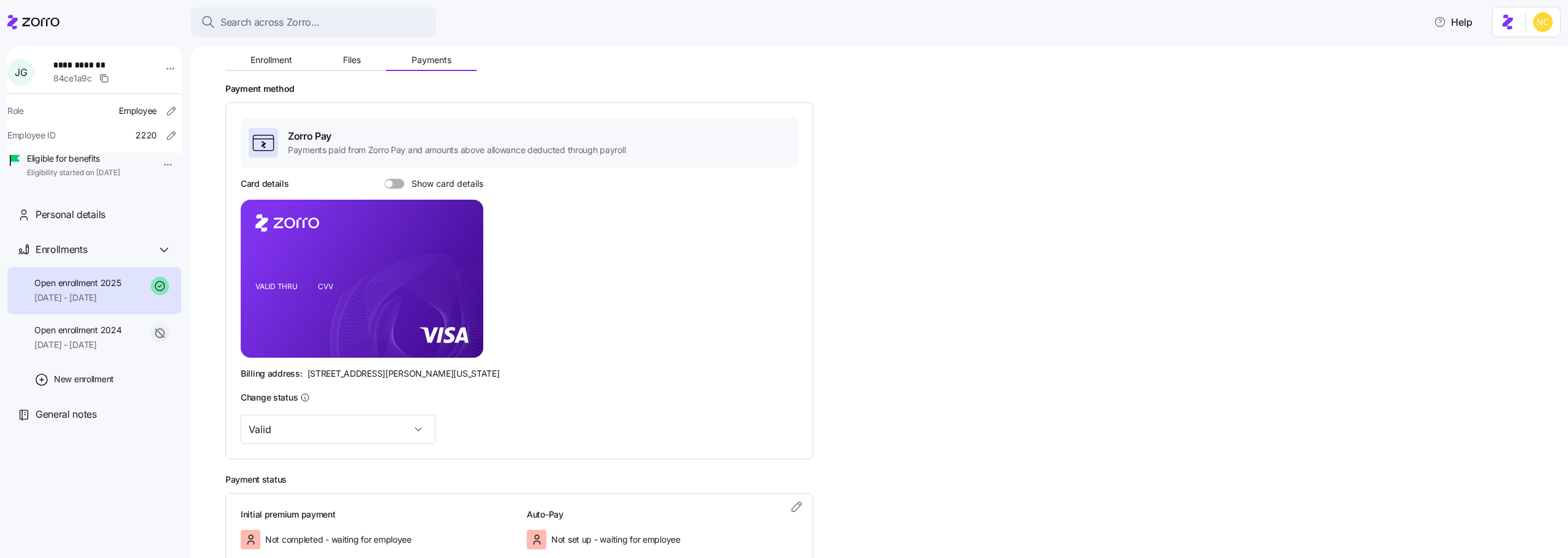
scroll to position [212, 0]
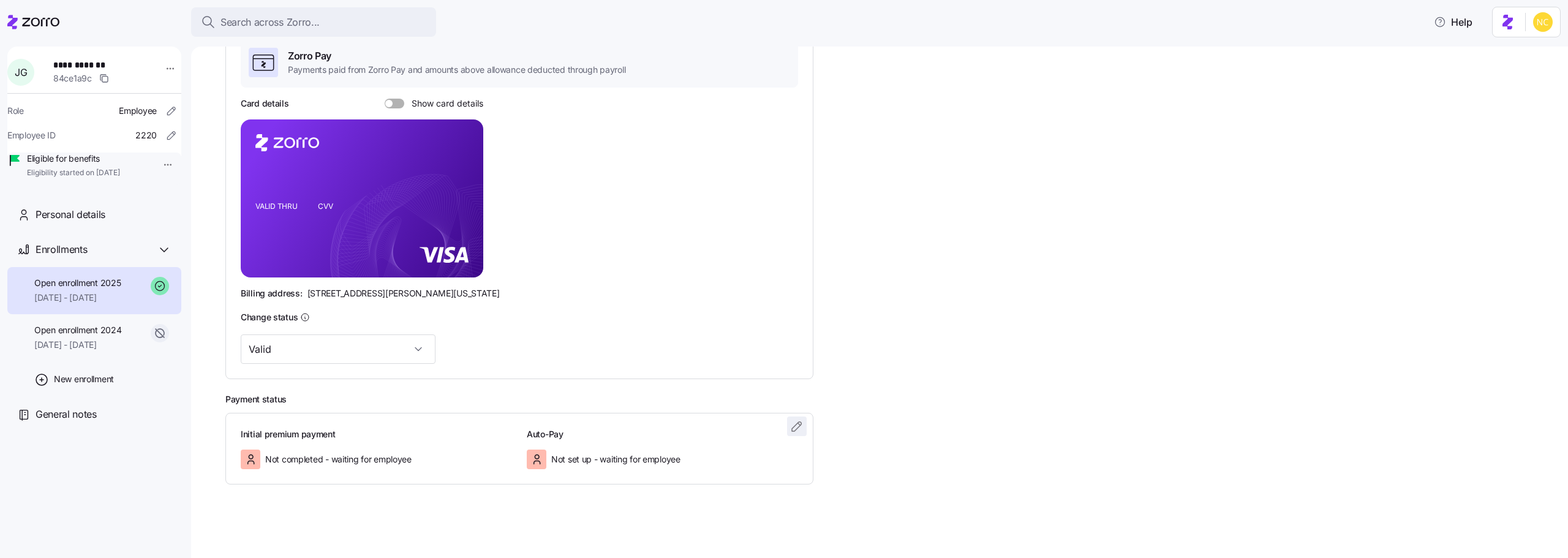
click at [789, 430] on span "button" at bounding box center [797, 426] width 19 height 19
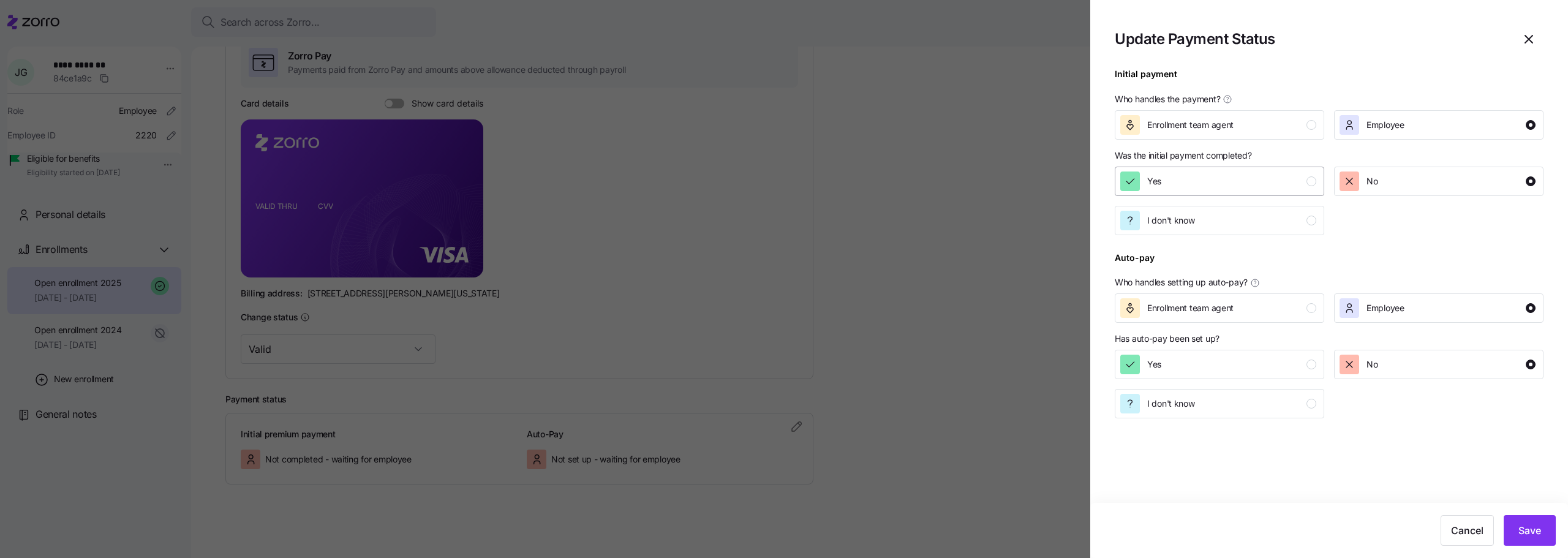
click at [1222, 178] on div "Yes" at bounding box center [1218, 181] width 196 height 19
click at [1543, 530] on button "Save" at bounding box center [1529, 530] width 52 height 30
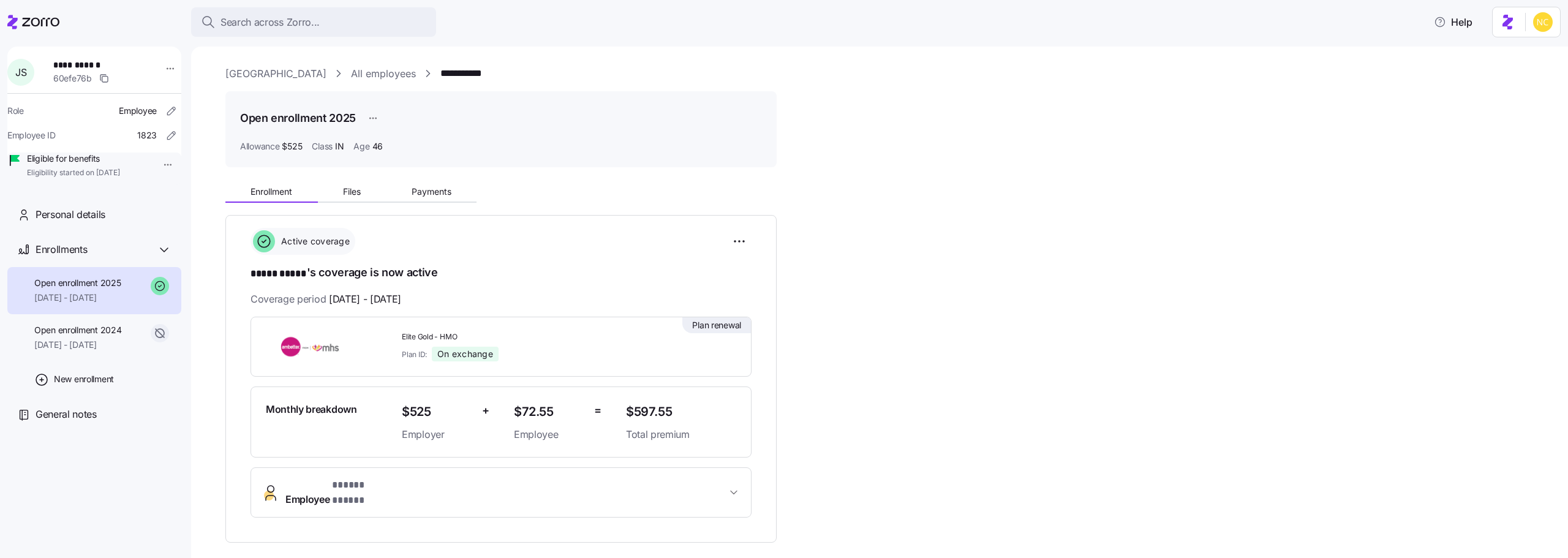
click at [424, 166] on div "Open enrollment 2025 Allowance $525 Class IN Age 46" at bounding box center [501, 129] width 551 height 76
click at [429, 188] on span "Payments" at bounding box center [432, 192] width 40 height 8
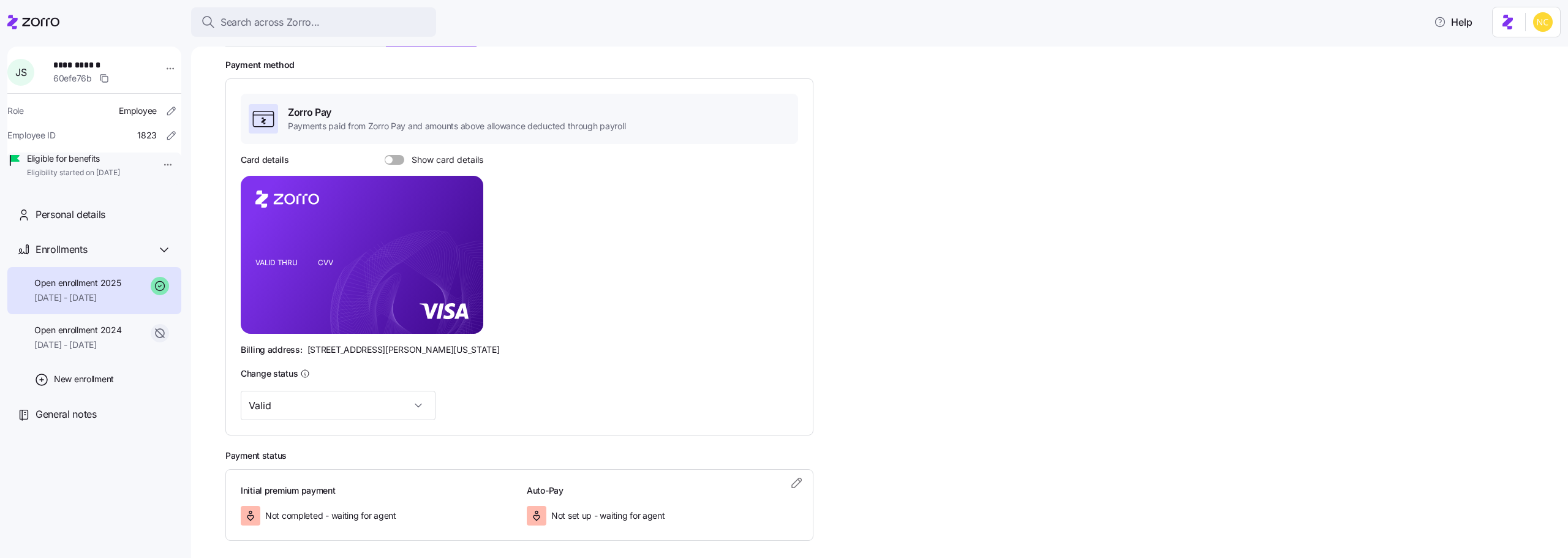
scroll to position [212, 0]
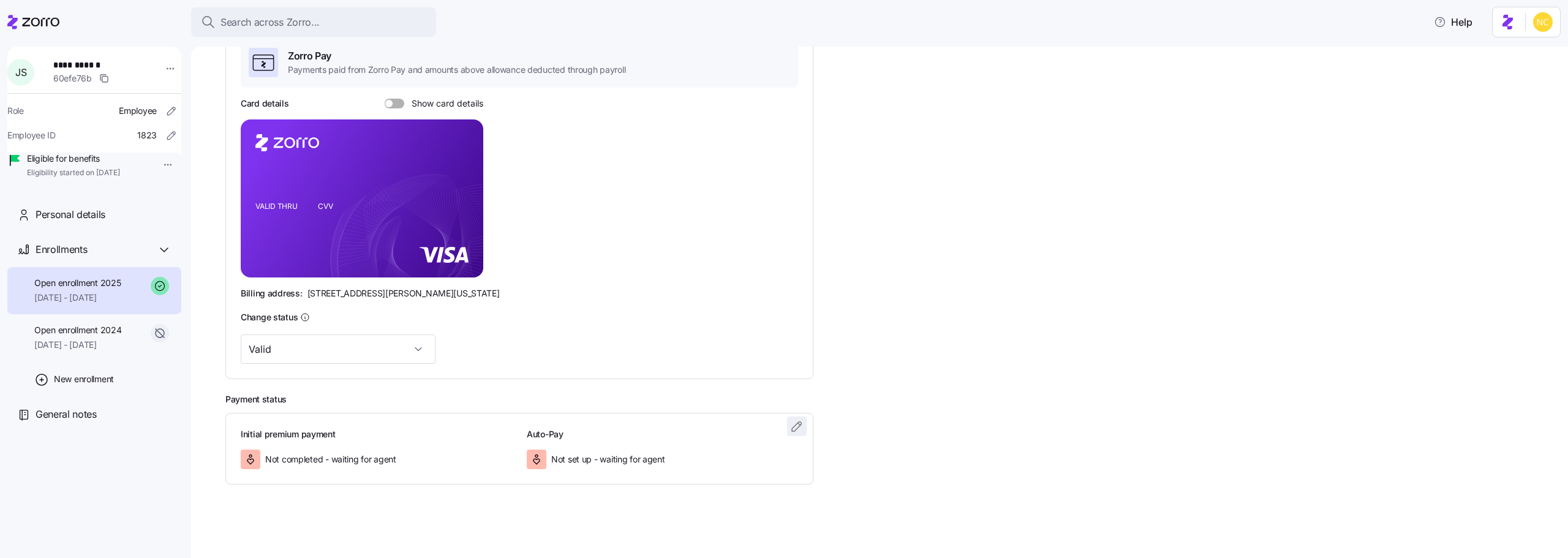
click at [791, 433] on icon "button" at bounding box center [797, 426] width 15 height 15
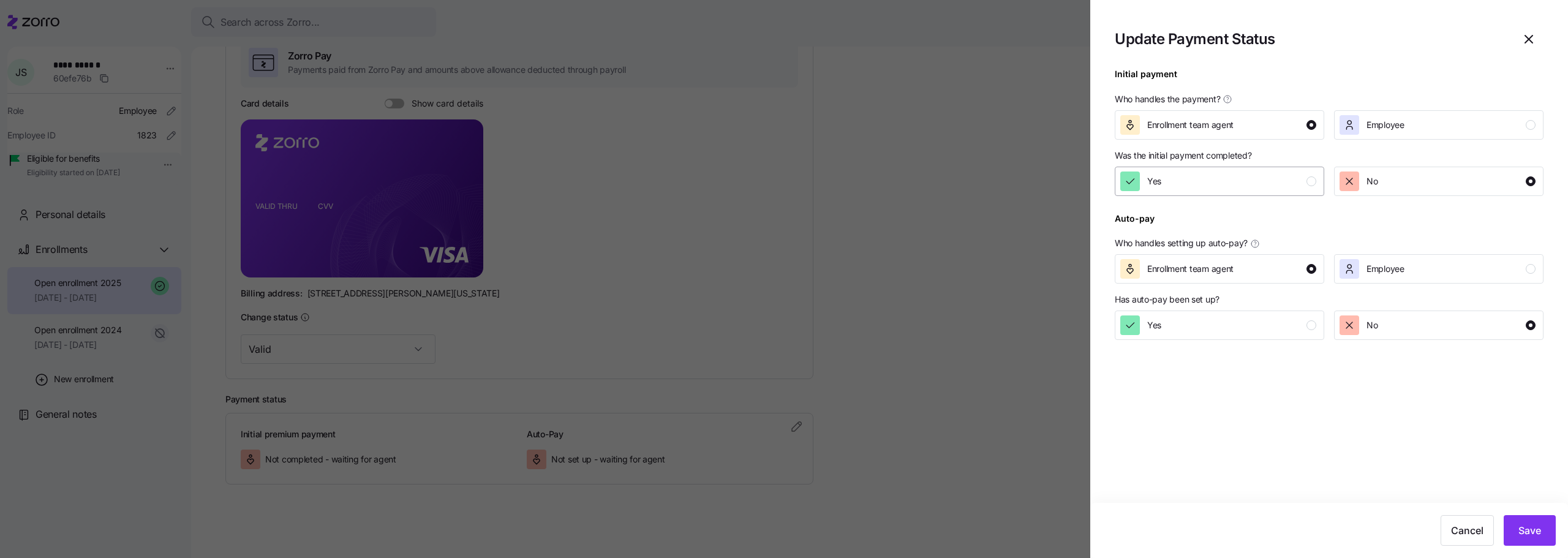
click at [1142, 192] on button "Yes" at bounding box center [1219, 181] width 210 height 29
click at [1506, 525] on button "Save" at bounding box center [1529, 530] width 52 height 30
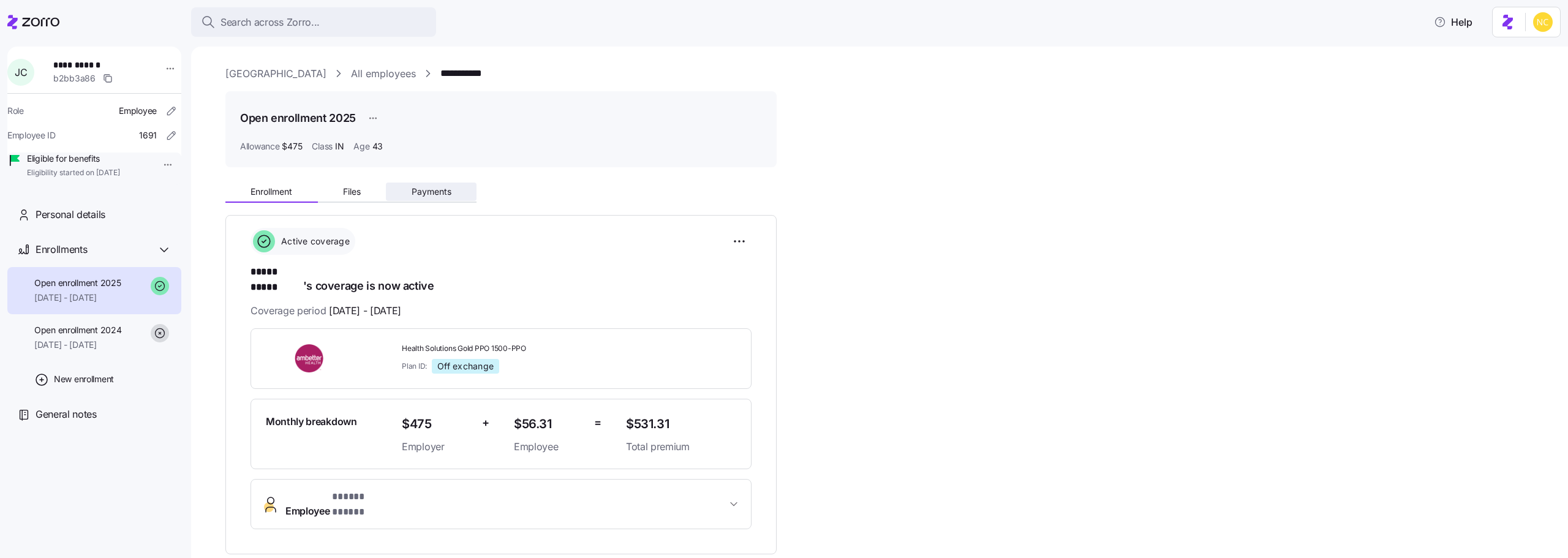
click at [424, 188] on span "Payments" at bounding box center [432, 192] width 40 height 8
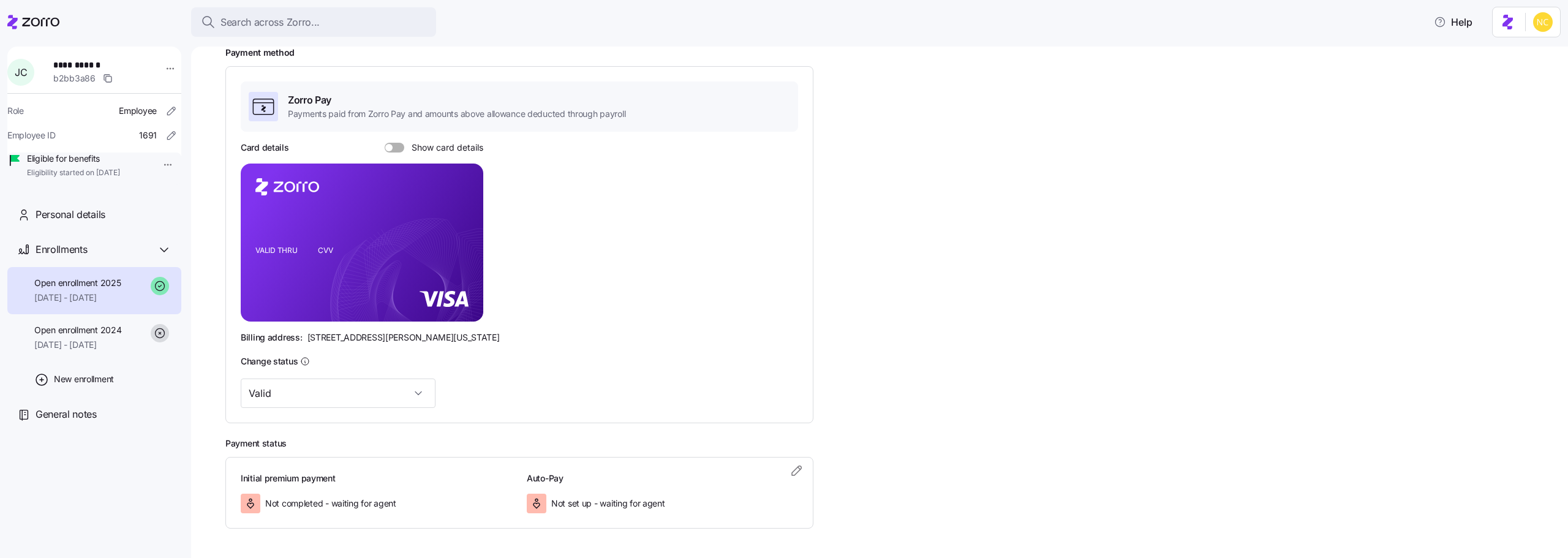
scroll to position [212, 0]
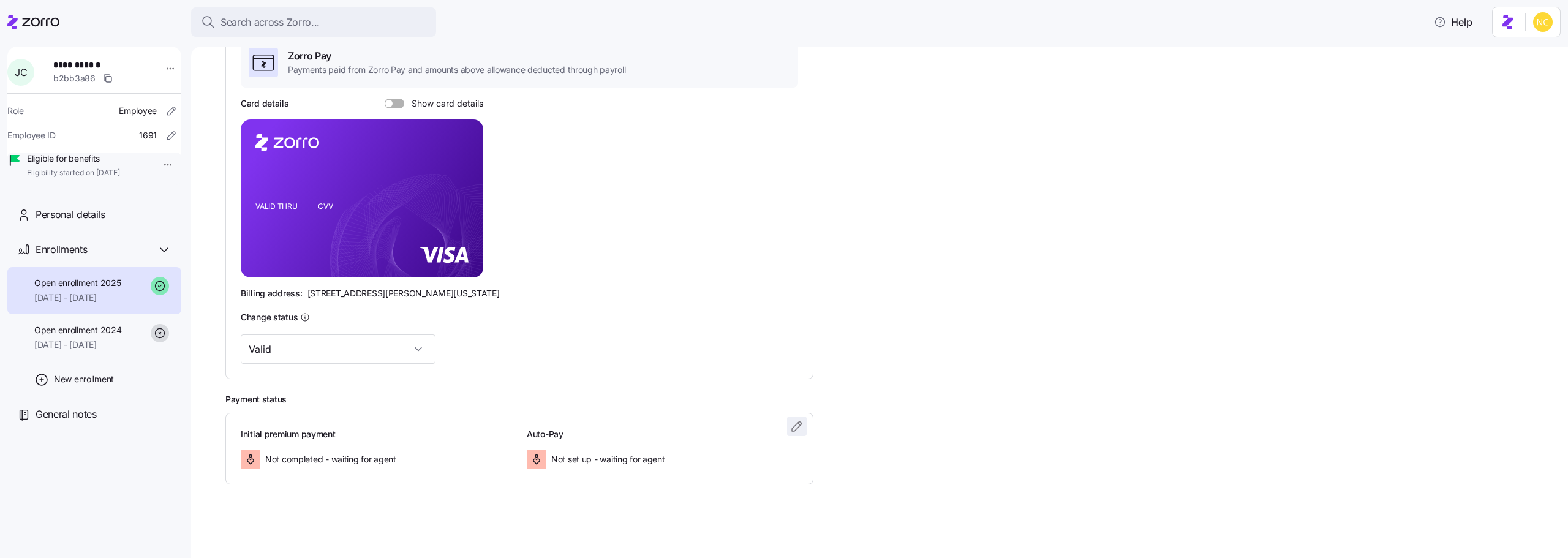
click at [788, 419] on span "button" at bounding box center [797, 426] width 19 height 19
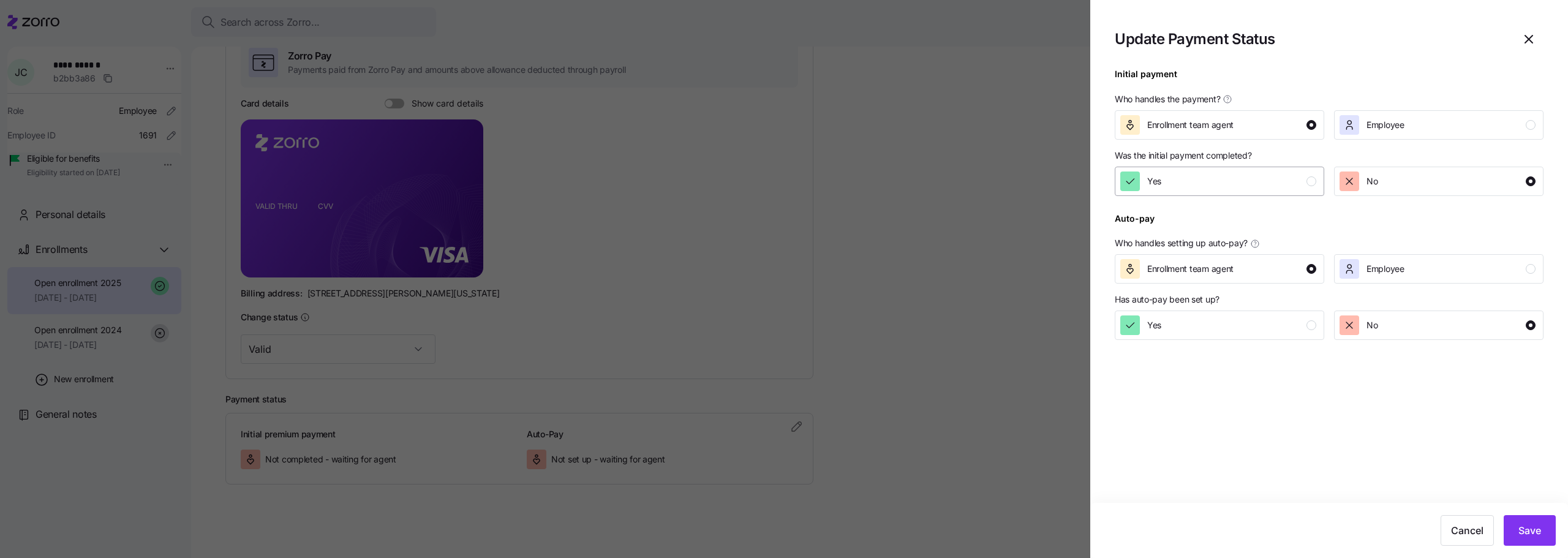
click at [1218, 182] on div "Yes" at bounding box center [1218, 181] width 196 height 19
click at [1533, 512] on div "Cancel Save" at bounding box center [1329, 530] width 478 height 55
click at [1522, 519] on button "Save" at bounding box center [1529, 530] width 52 height 30
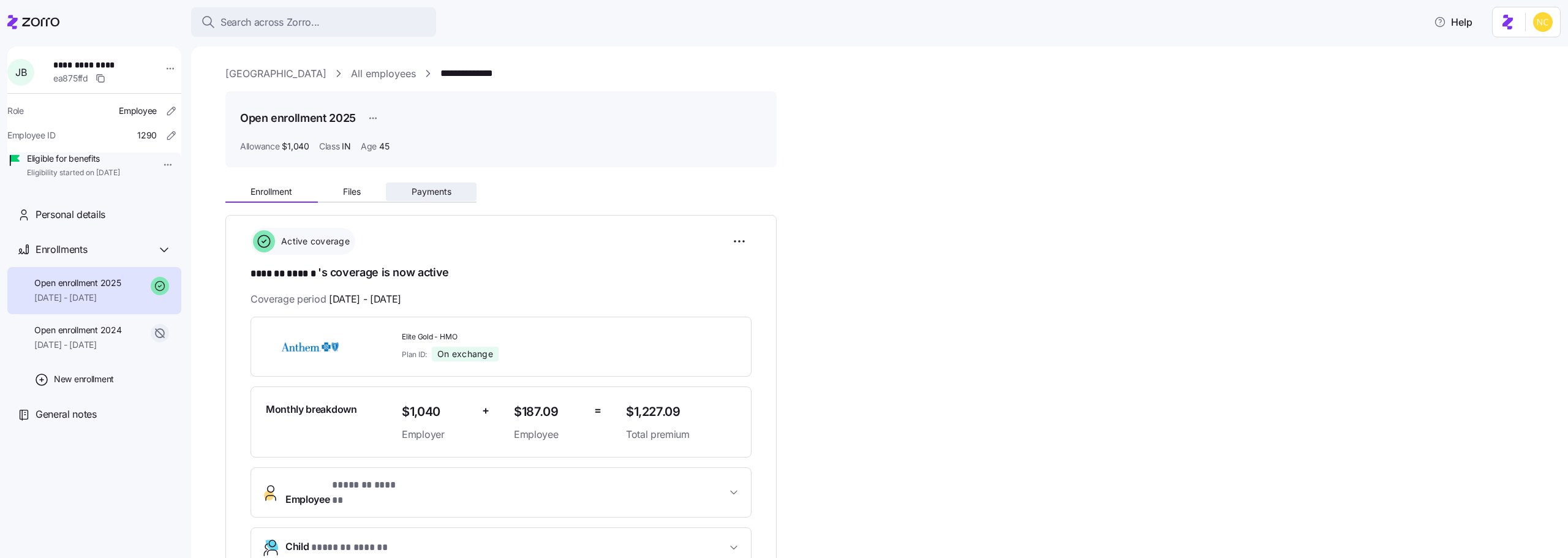
click at [454, 195] on button "Payments" at bounding box center [431, 192] width 91 height 19
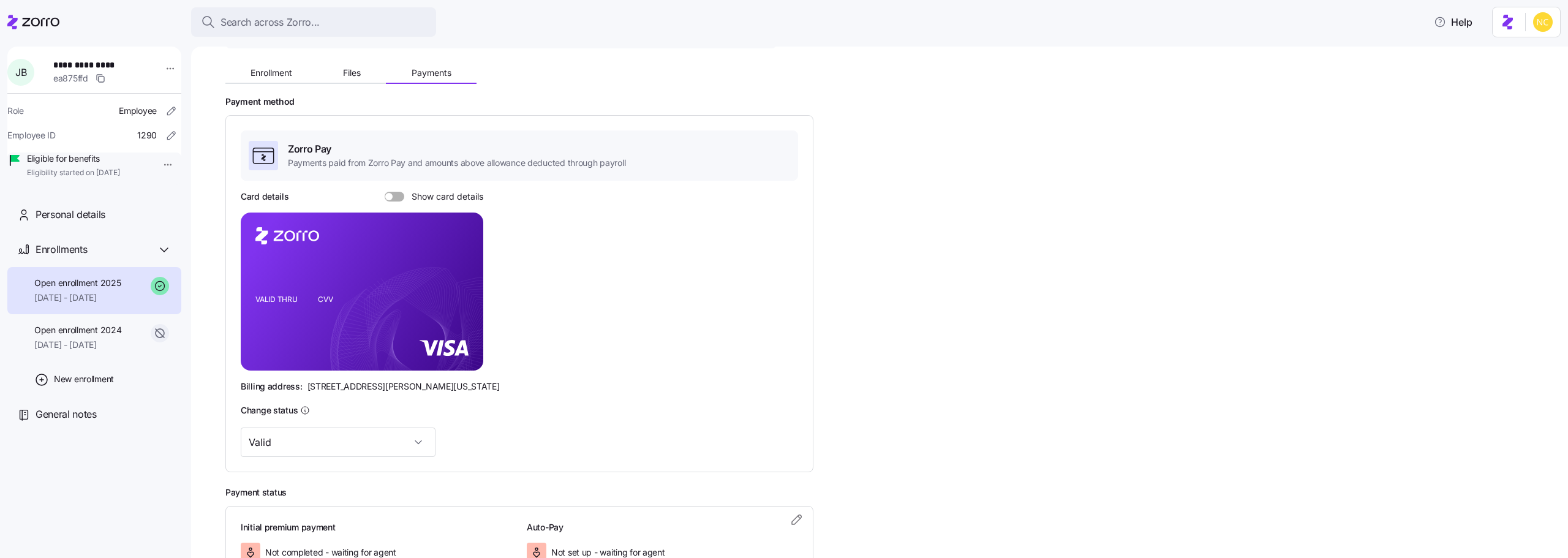
scroll to position [212, 0]
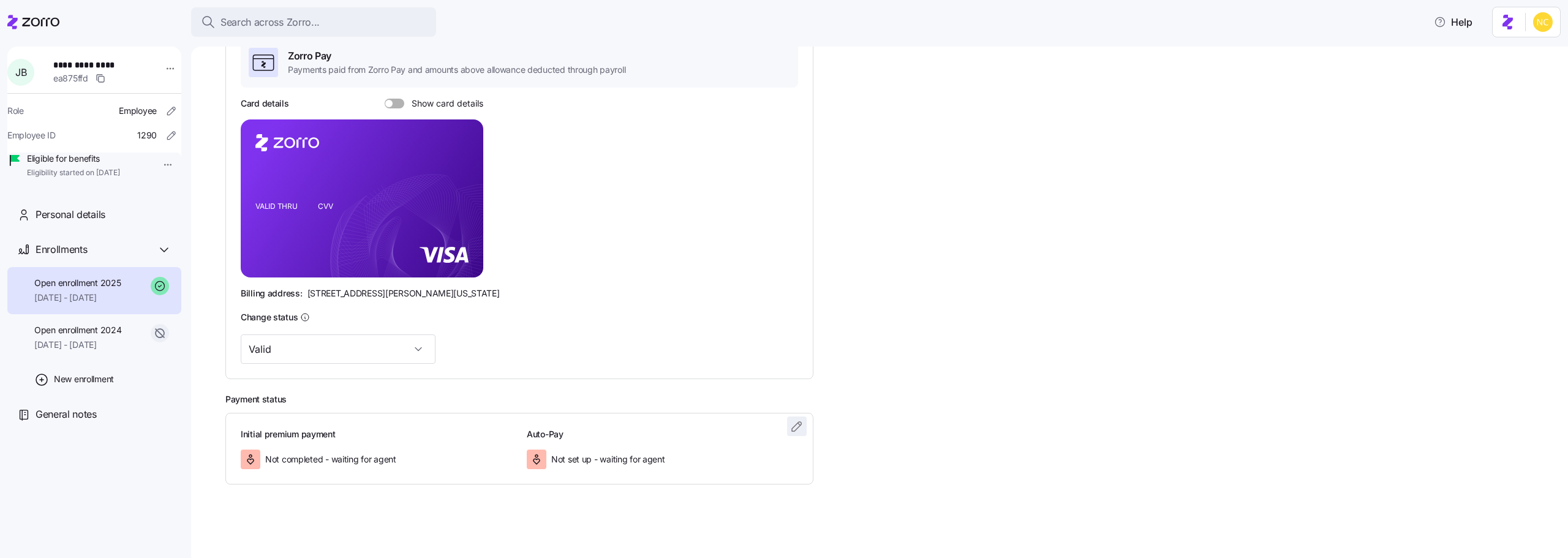
click at [801, 425] on icon "button" at bounding box center [797, 426] width 15 height 15
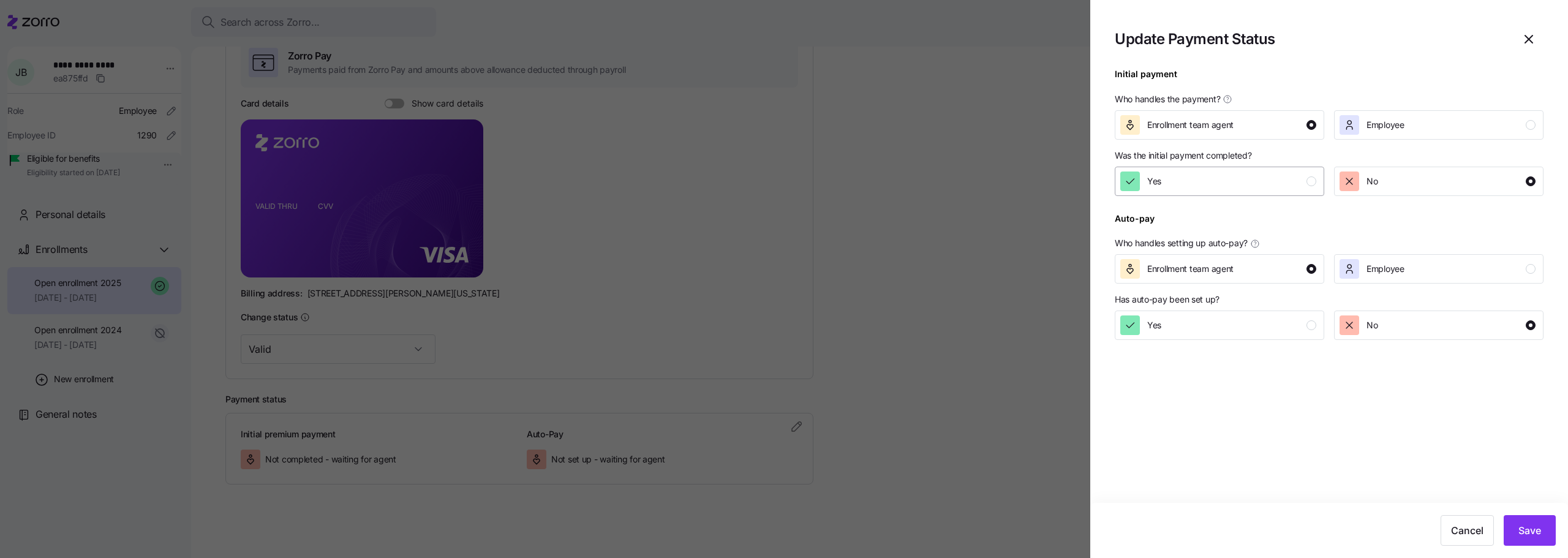
click at [1187, 186] on div "Yes" at bounding box center [1218, 181] width 196 height 19
click at [1531, 532] on span "Save" at bounding box center [1530, 530] width 23 height 15
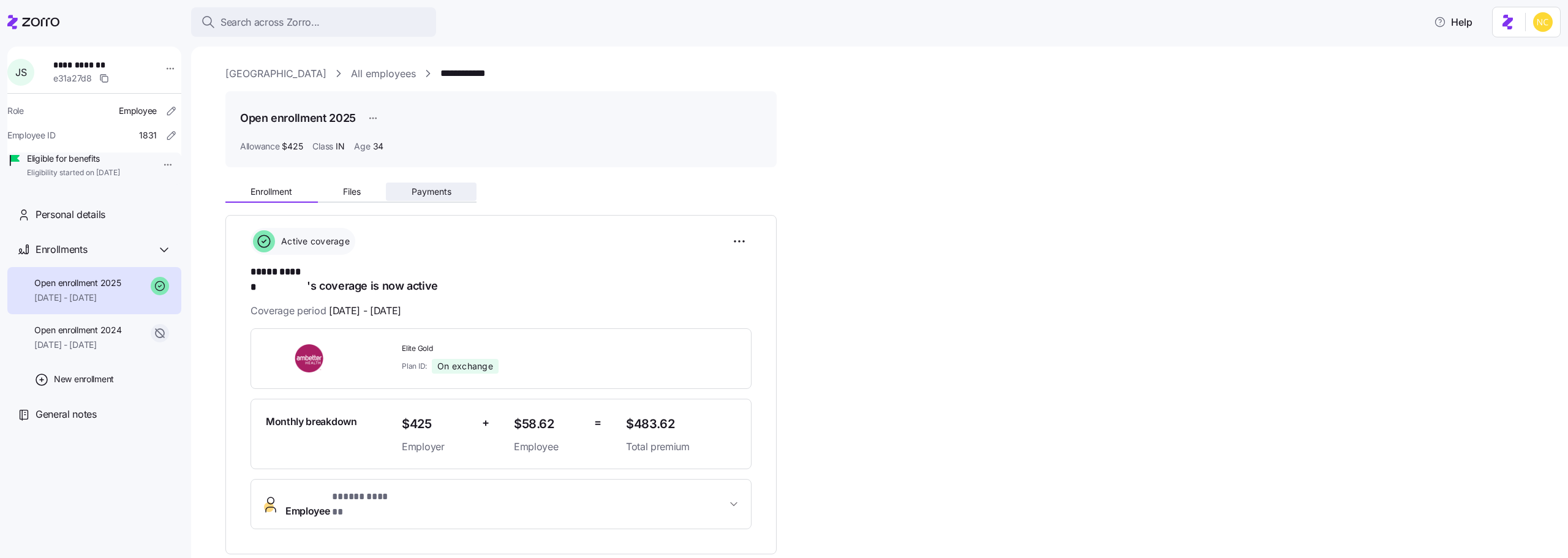
click at [421, 189] on span "Payments" at bounding box center [432, 192] width 40 height 8
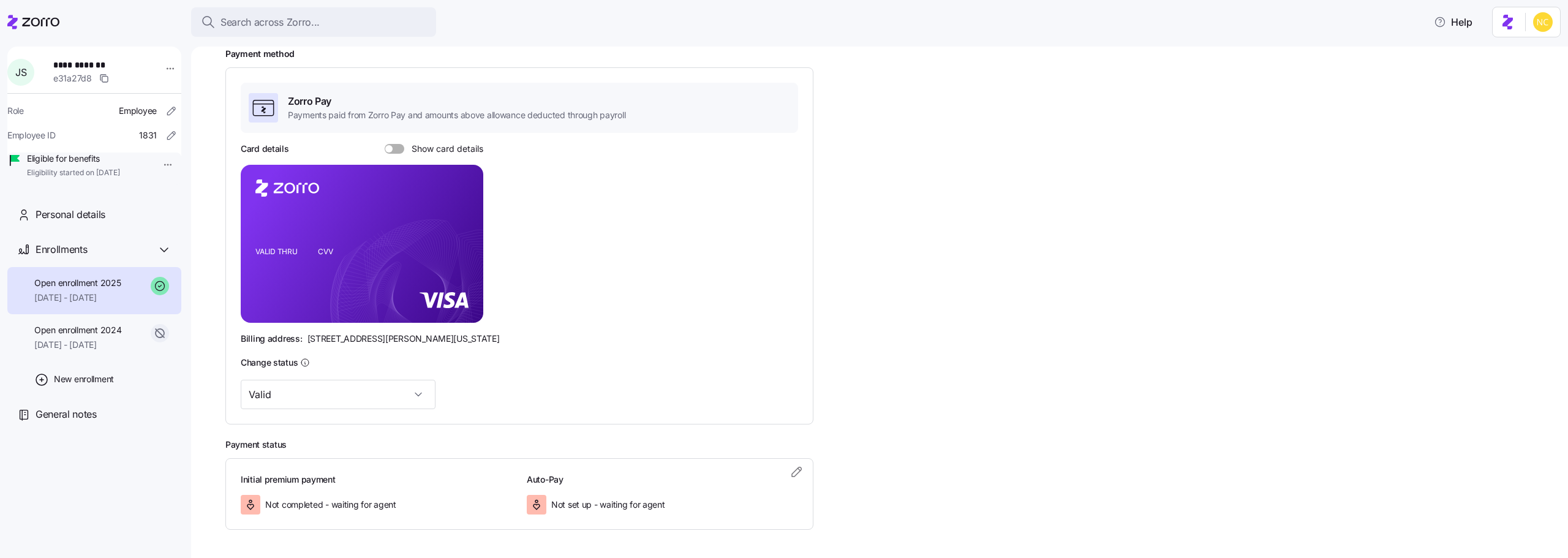
scroll to position [212, 0]
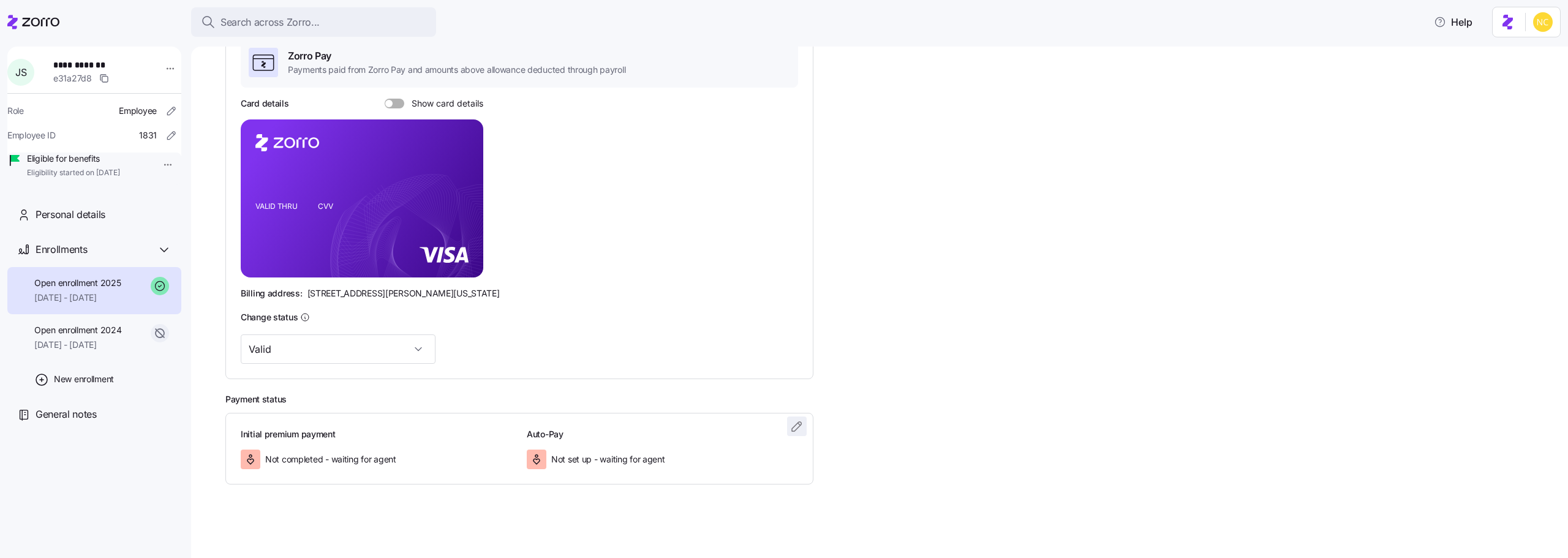
click at [806, 426] on button "button" at bounding box center [797, 426] width 19 height 19
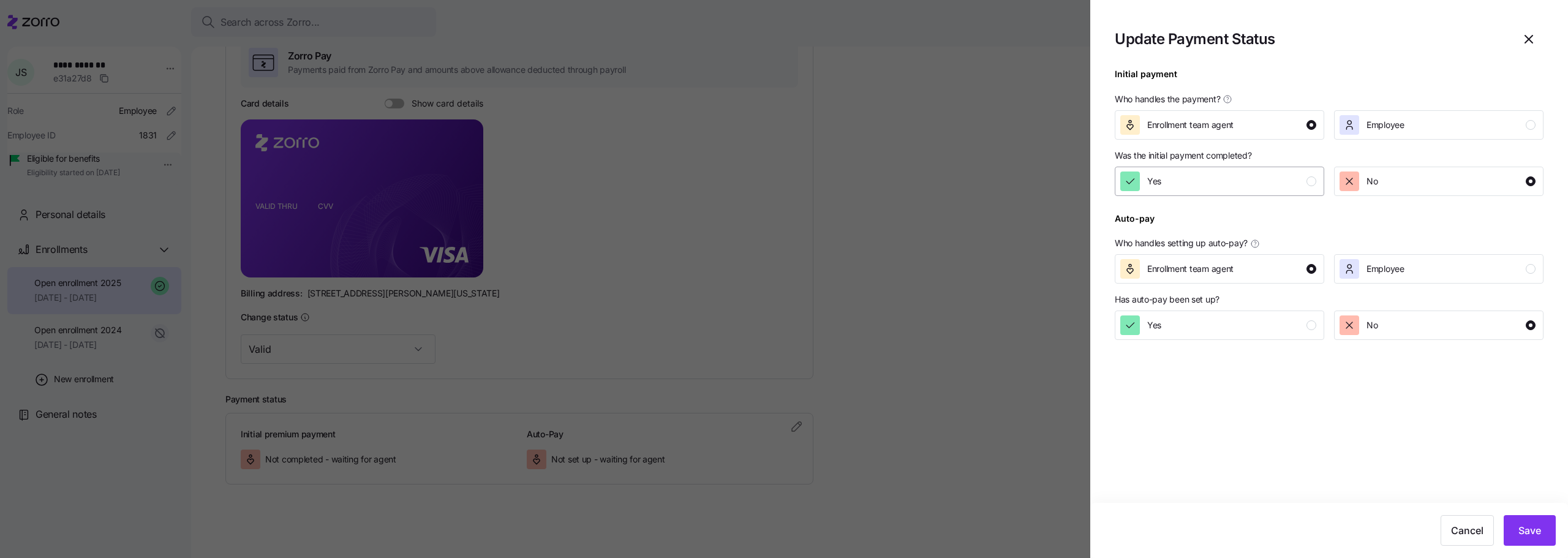
click at [1238, 192] on button "Yes" at bounding box center [1219, 181] width 210 height 29
click at [1515, 528] on button "Save" at bounding box center [1529, 530] width 52 height 30
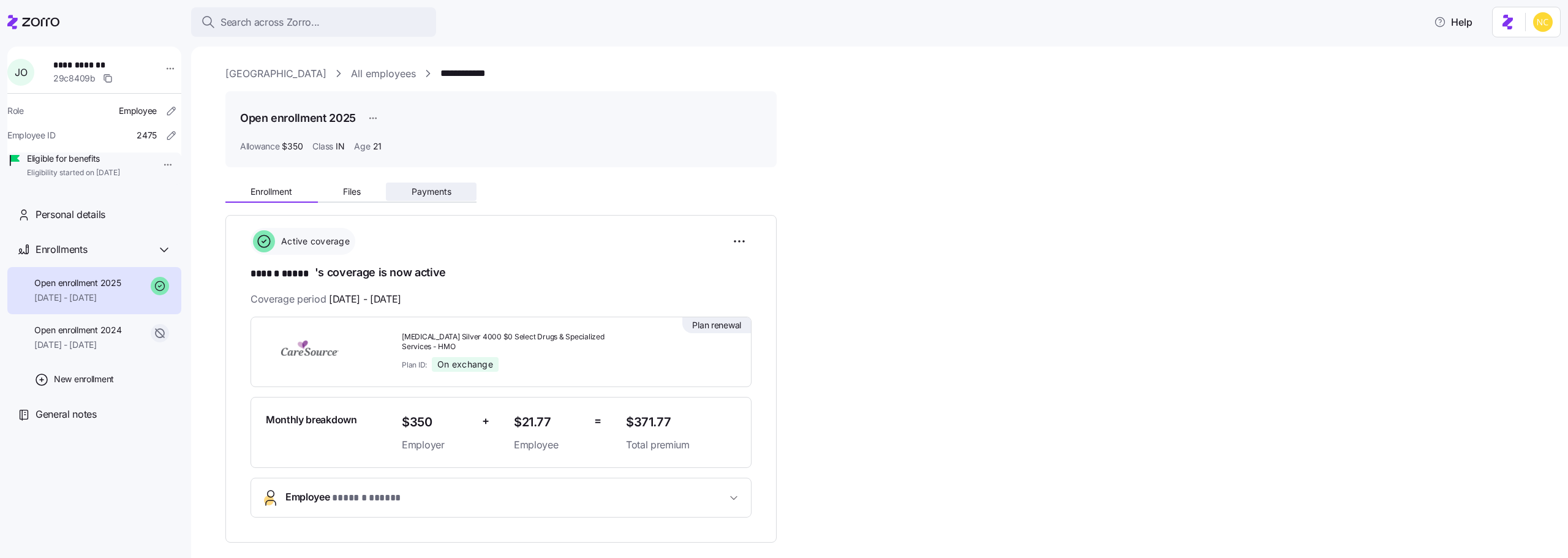
drag, startPoint x: 418, startPoint y: 210, endPoint x: 421, endPoint y: 195, distance: 15.3
click at [418, 207] on div "**********" at bounding box center [888, 436] width 1326 height 519
click at [421, 195] on span "Payments" at bounding box center [432, 192] width 40 height 8
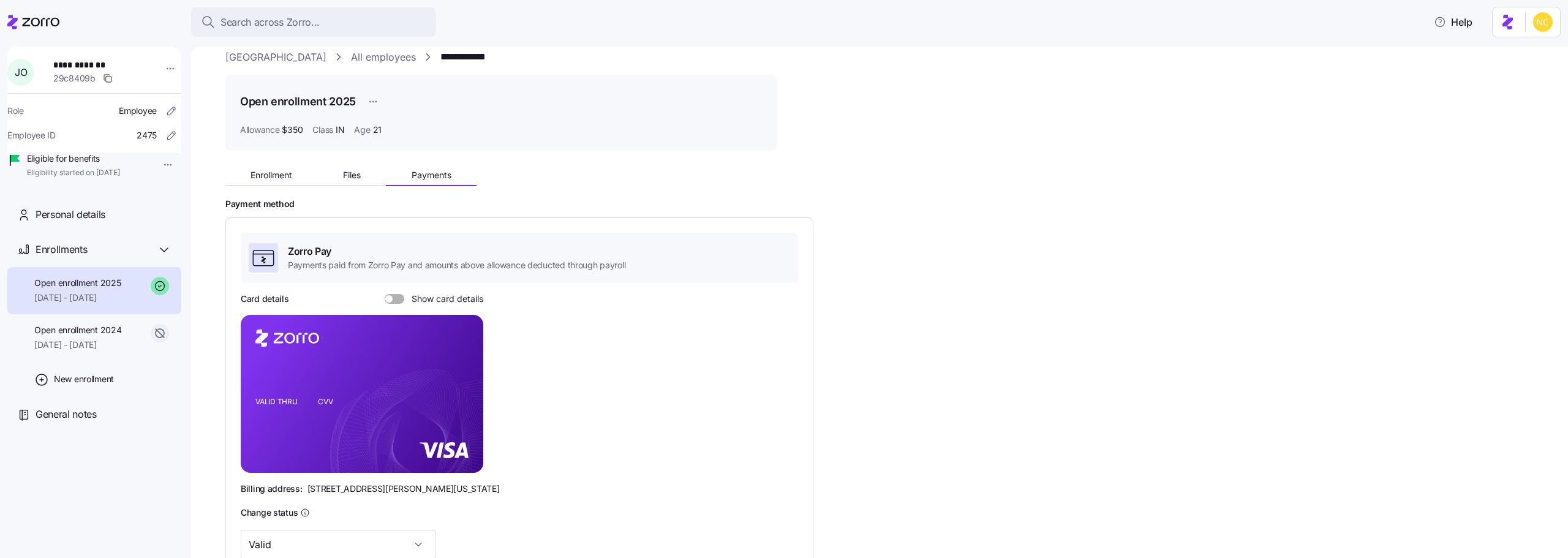
scroll to position [212, 0]
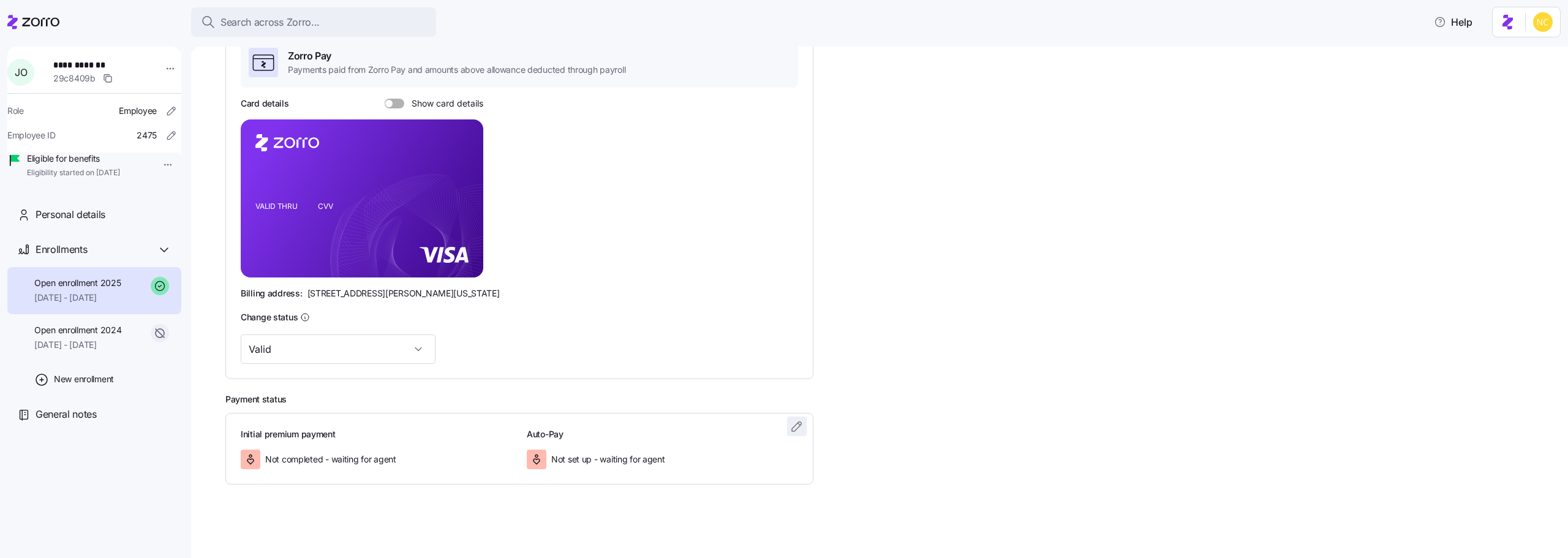
click at [789, 424] on span "button" at bounding box center [797, 426] width 19 height 19
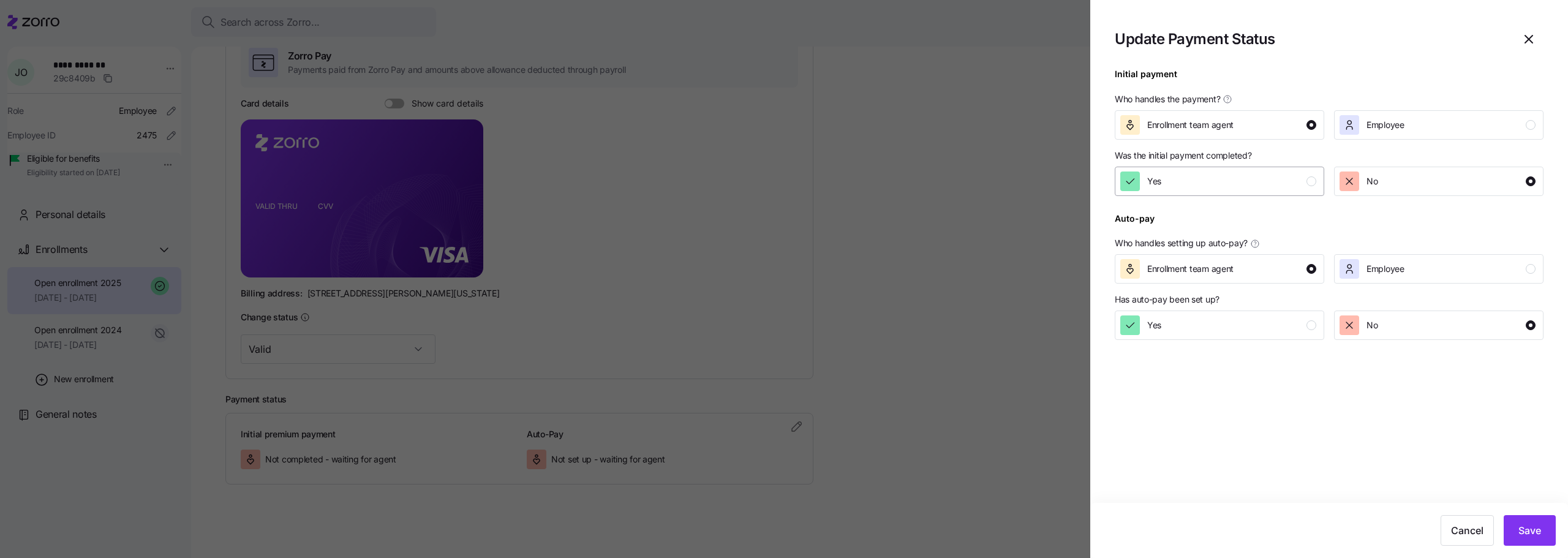
click at [1155, 195] on button "Yes" at bounding box center [1219, 181] width 210 height 29
click at [1521, 549] on div "Cancel Save" at bounding box center [1329, 530] width 478 height 55
click at [1521, 537] on span "Save" at bounding box center [1530, 530] width 23 height 15
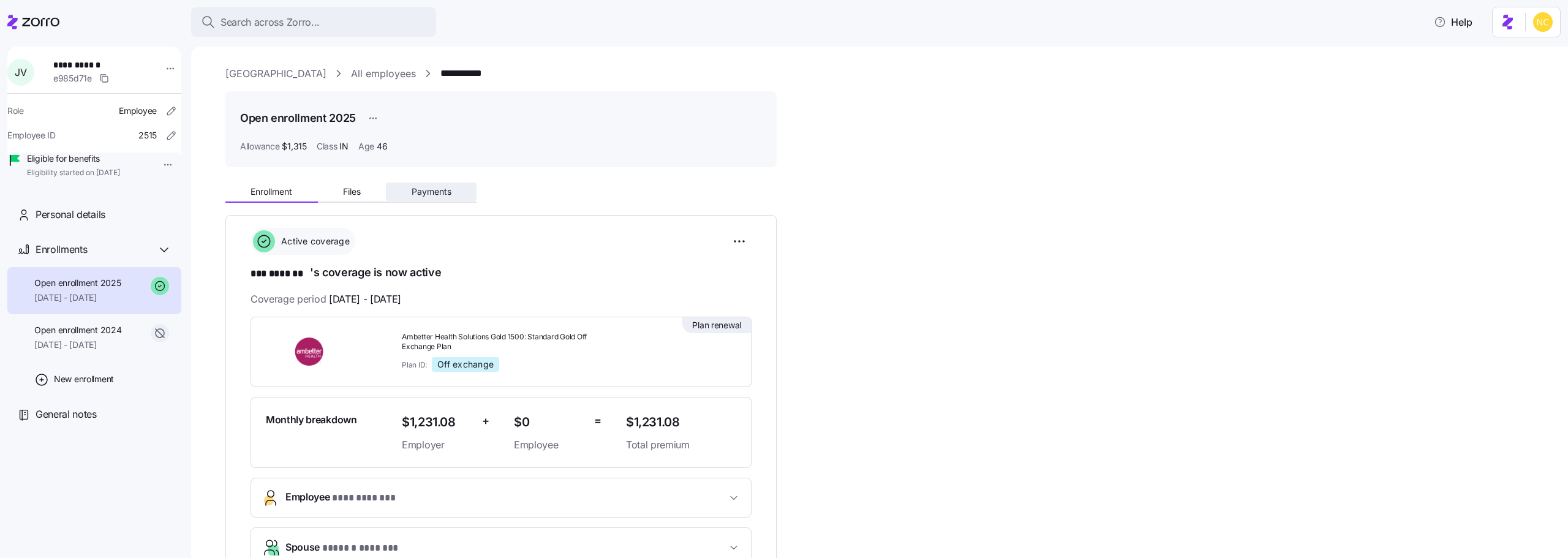
click at [471, 195] on button "Payments" at bounding box center [431, 192] width 91 height 19
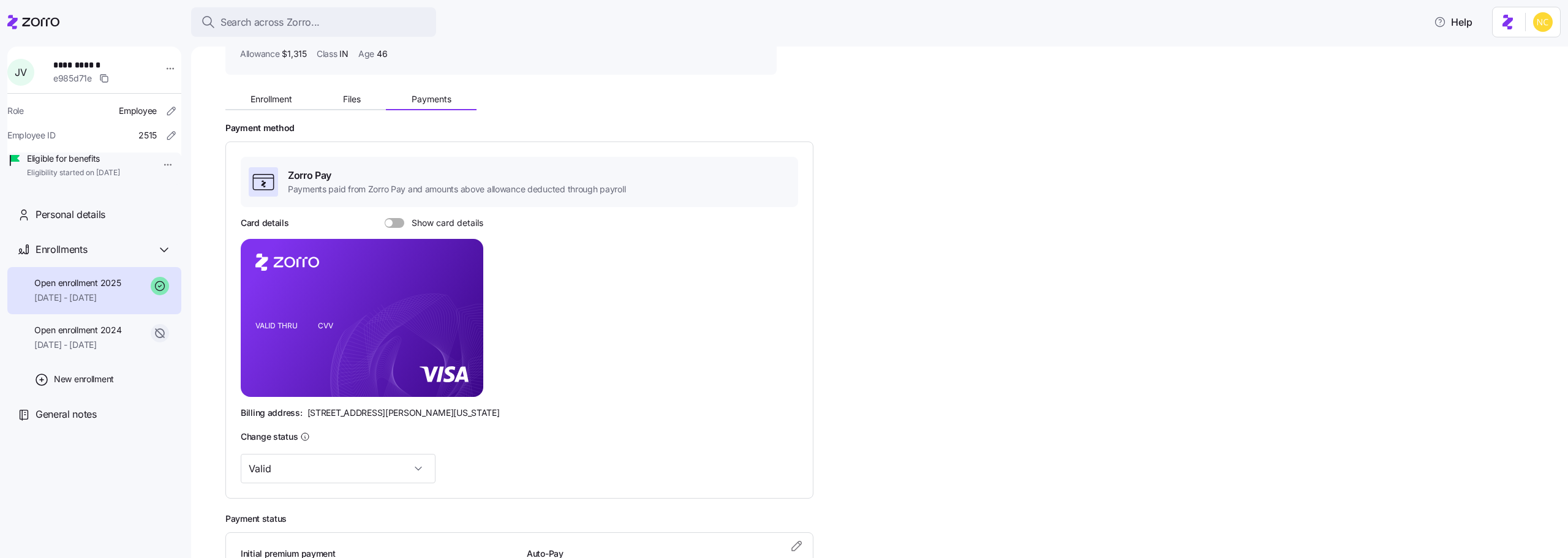
scroll to position [212, 0]
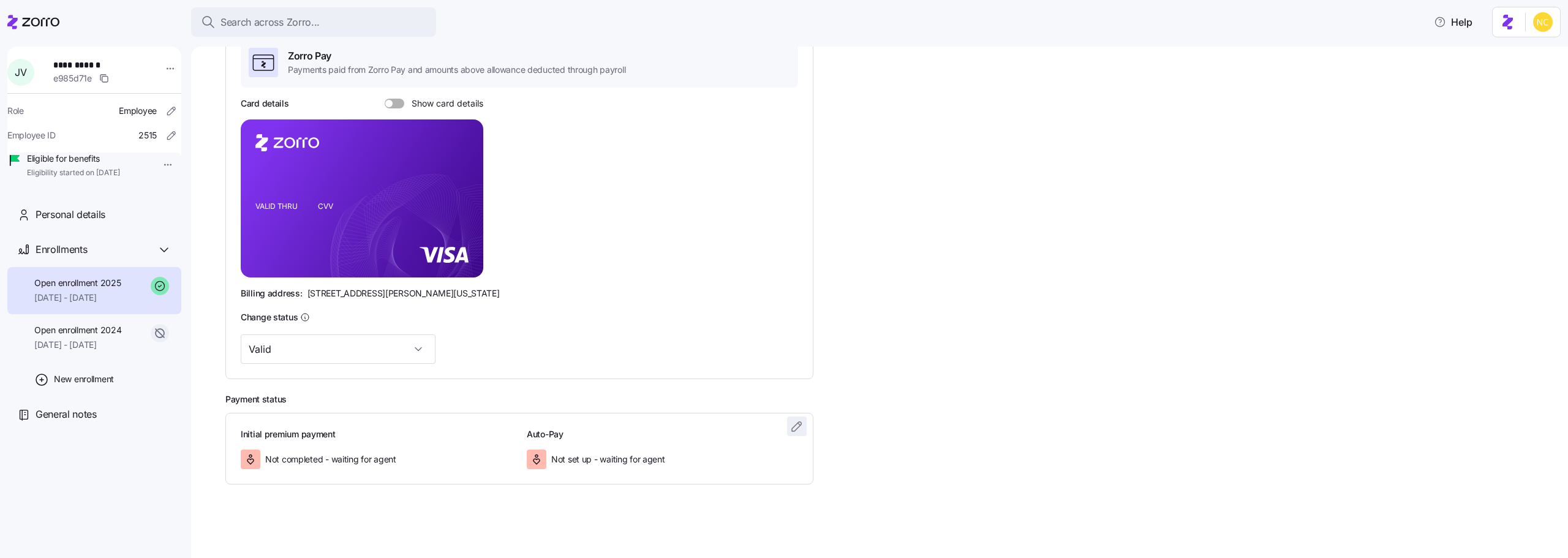
click at [794, 434] on span "button" at bounding box center [797, 426] width 19 height 19
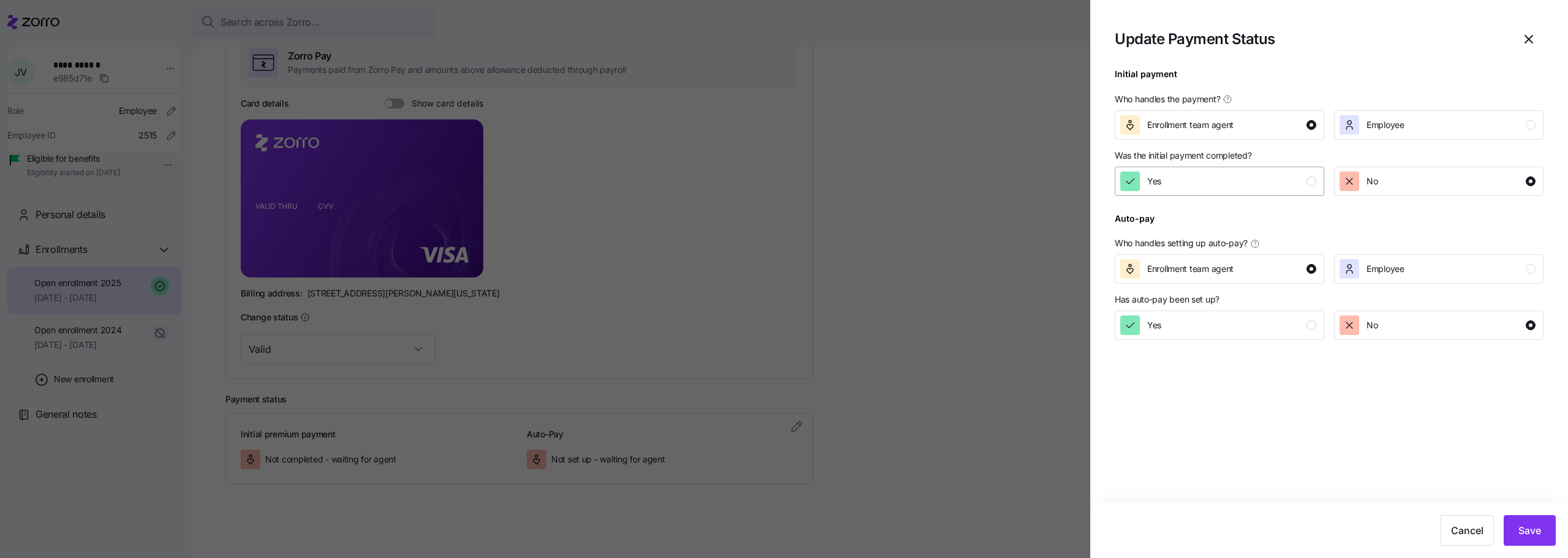
click at [1197, 175] on div "Yes" at bounding box center [1218, 181] width 196 height 19
click at [1522, 530] on span "Save" at bounding box center [1530, 530] width 23 height 15
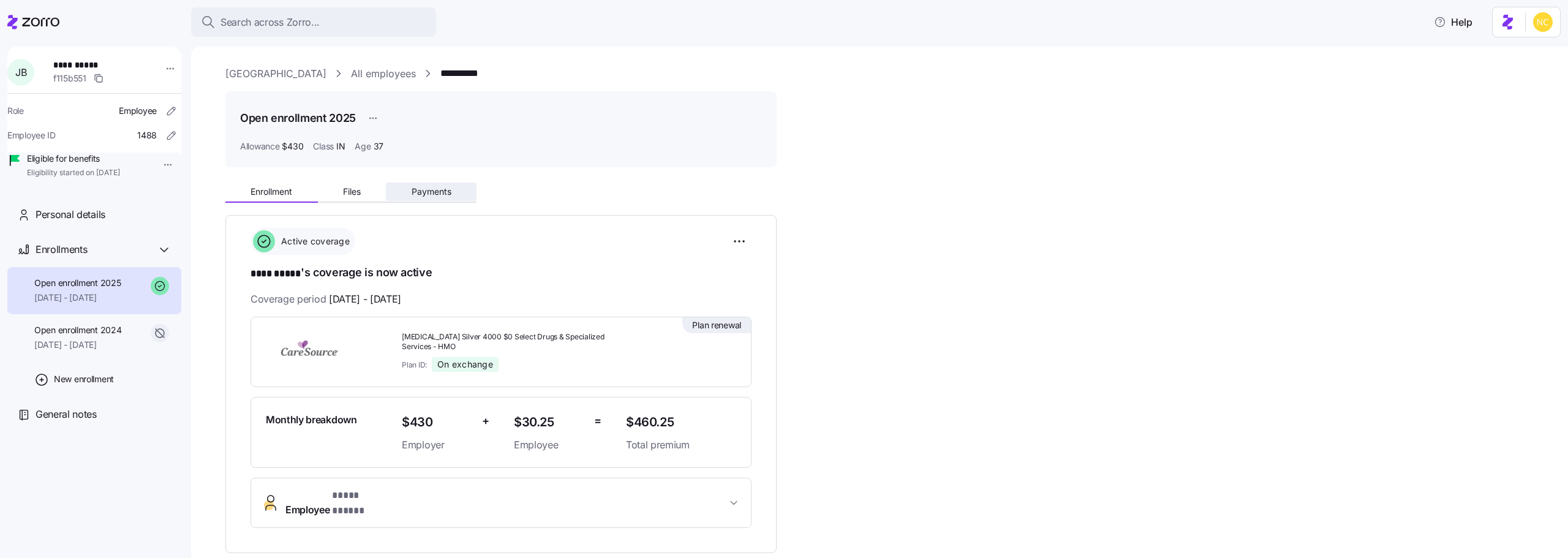
click at [443, 188] on span "Payments" at bounding box center [432, 192] width 40 height 8
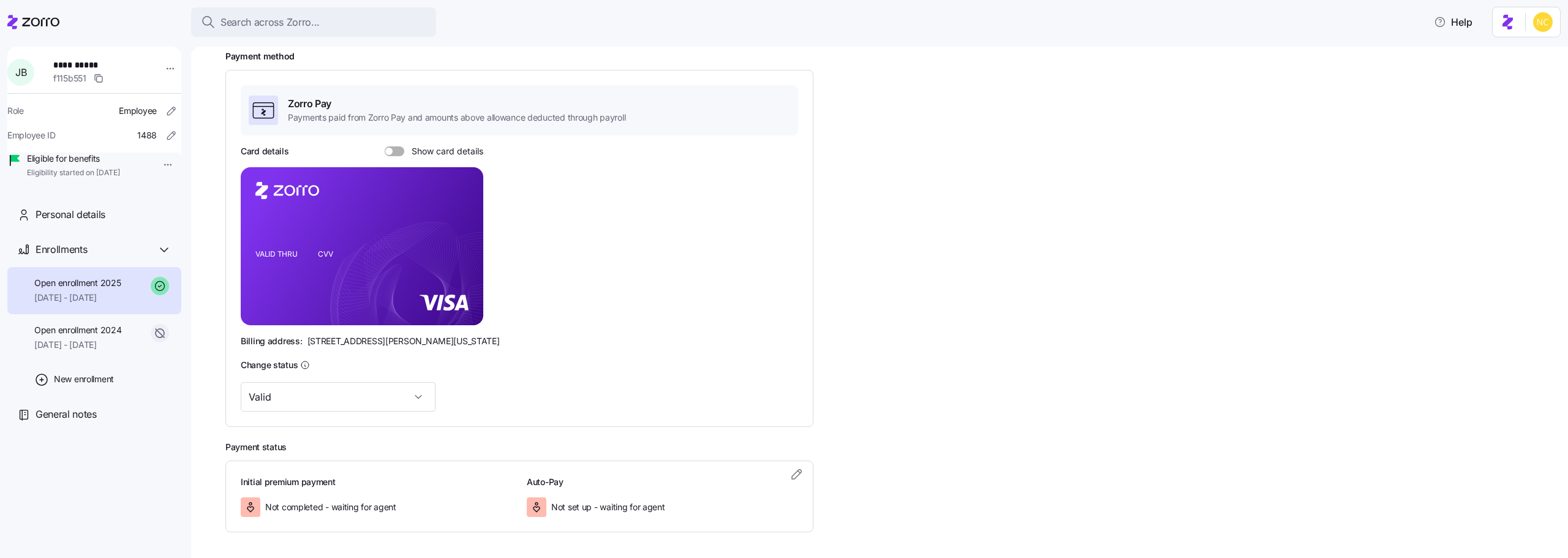
scroll to position [212, 0]
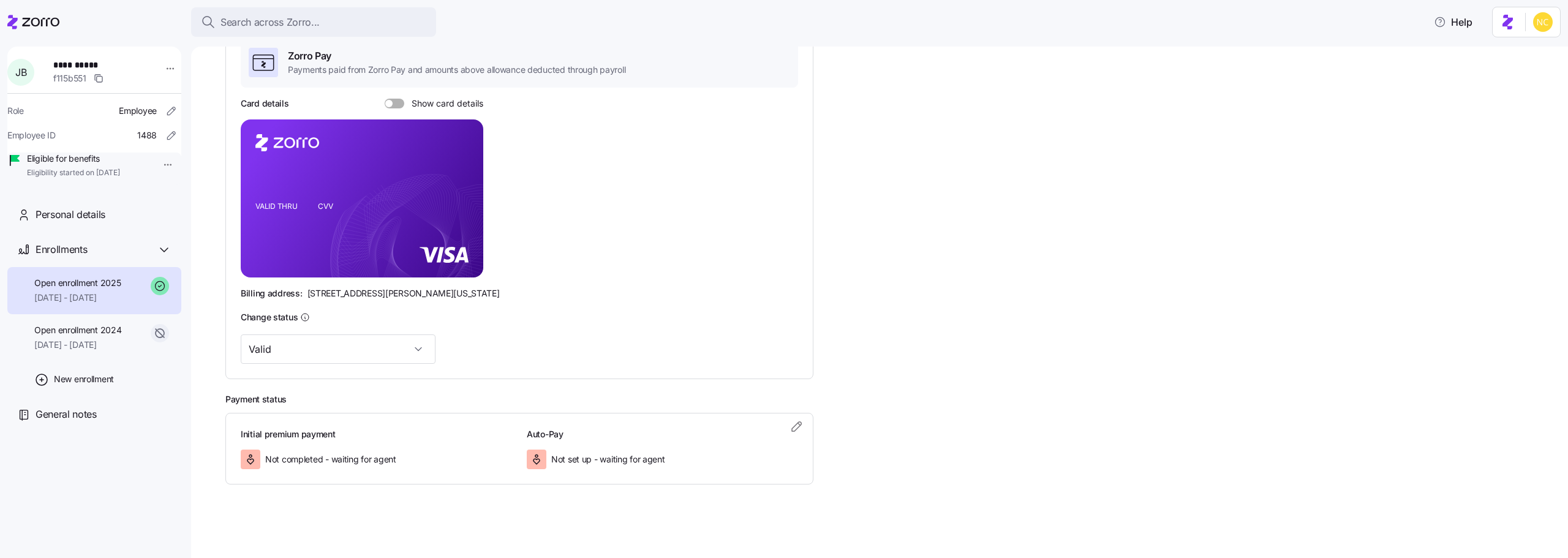
click at [786, 417] on div "Initial premium payment Not completed - waiting for agent Auto-Pay Not set up -…" at bounding box center [519, 449] width 588 height 72
click at [790, 420] on icon "button" at bounding box center [797, 426] width 15 height 15
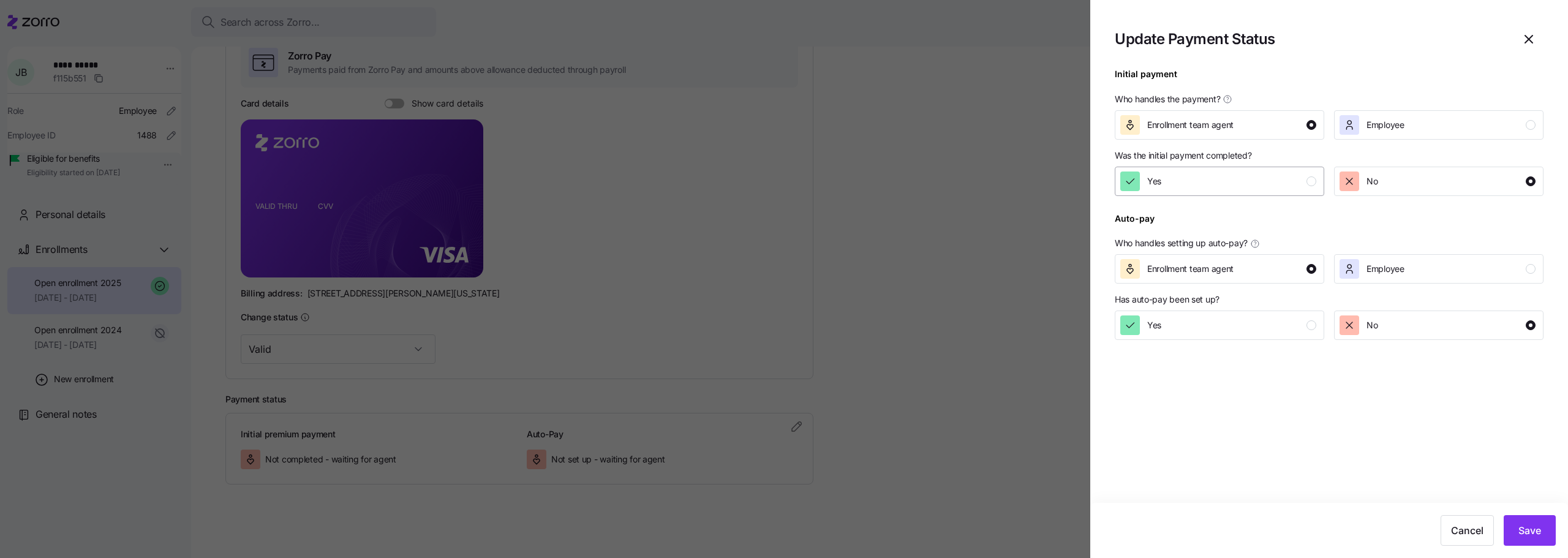
click at [1174, 173] on div "Yes" at bounding box center [1218, 181] width 196 height 19
click at [1513, 532] on button "Save" at bounding box center [1529, 530] width 52 height 30
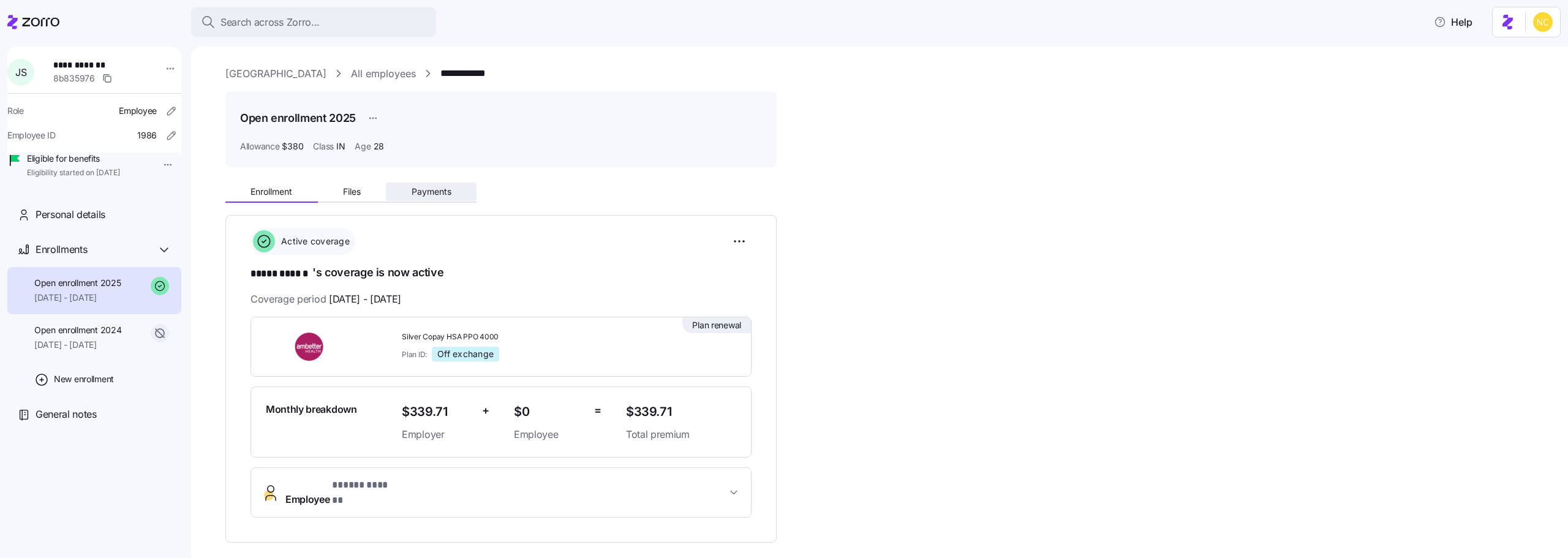
drag, startPoint x: 487, startPoint y: 206, endPoint x: 437, endPoint y: 188, distance: 53.1
click at [476, 206] on div "**********" at bounding box center [888, 436] width 1326 height 519
click at [437, 188] on span "Payments" at bounding box center [432, 192] width 40 height 8
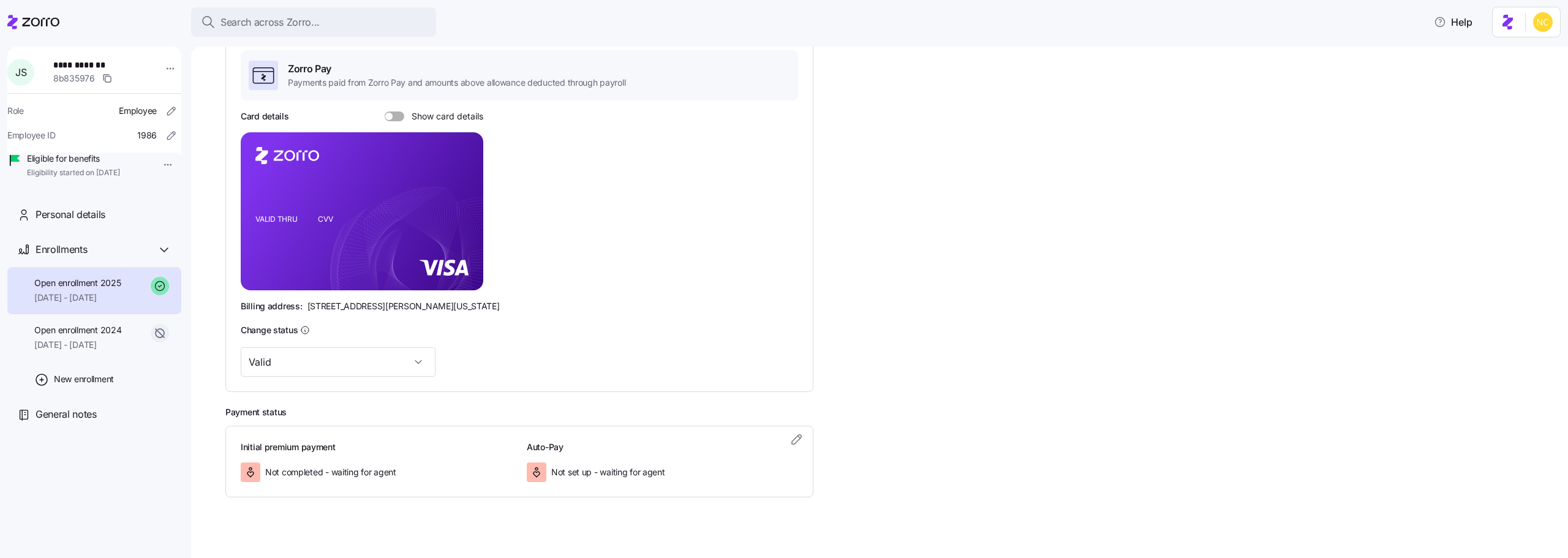
scroll to position [212, 0]
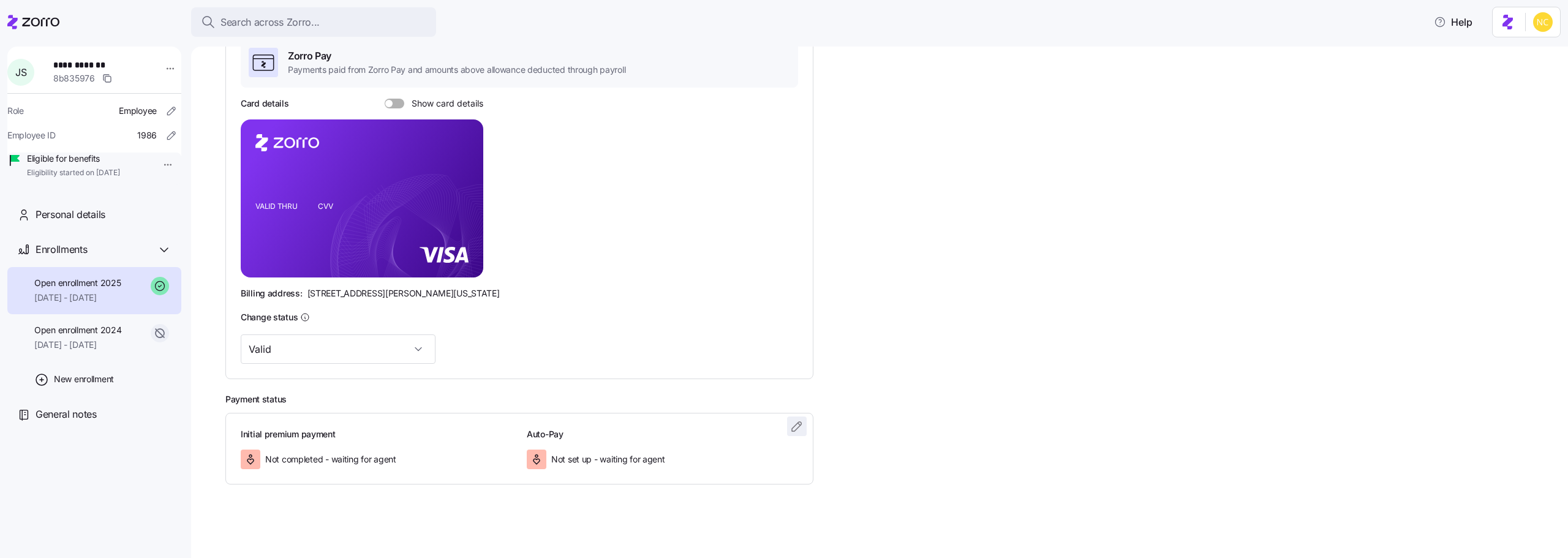
click at [793, 422] on icon "button" at bounding box center [797, 426] width 15 height 15
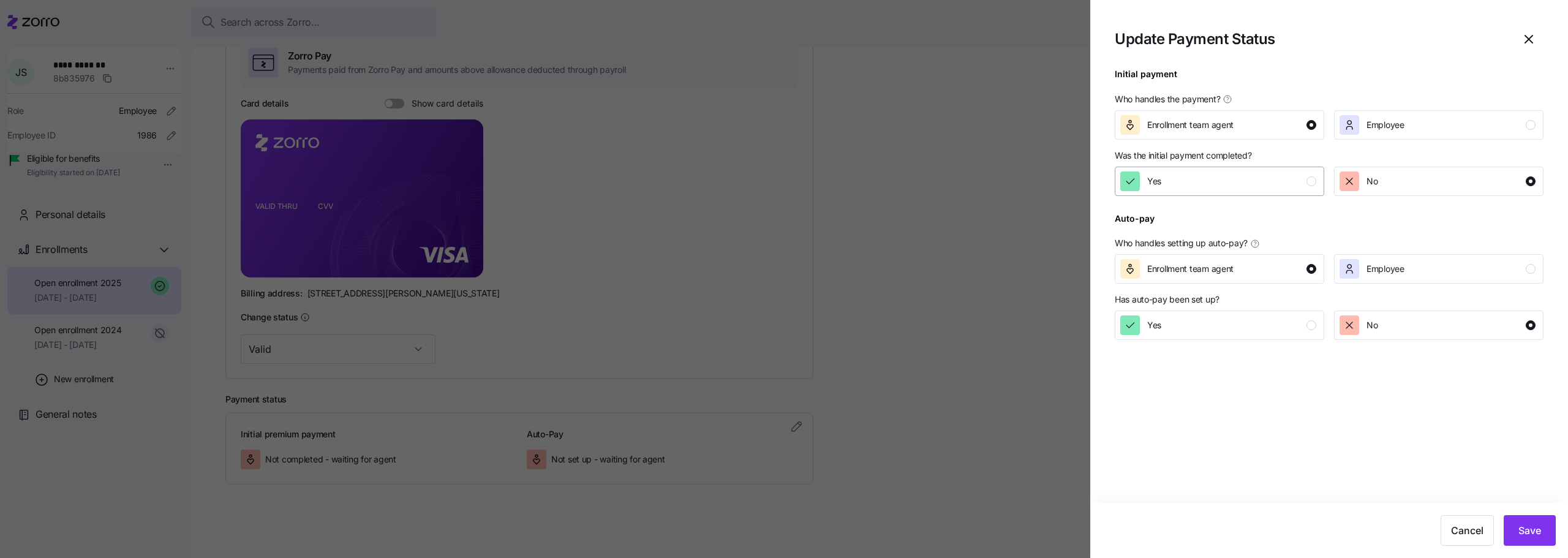
click at [1191, 170] on button "Yes" at bounding box center [1219, 181] width 210 height 29
click at [1519, 525] on span "Save" at bounding box center [1530, 530] width 23 height 15
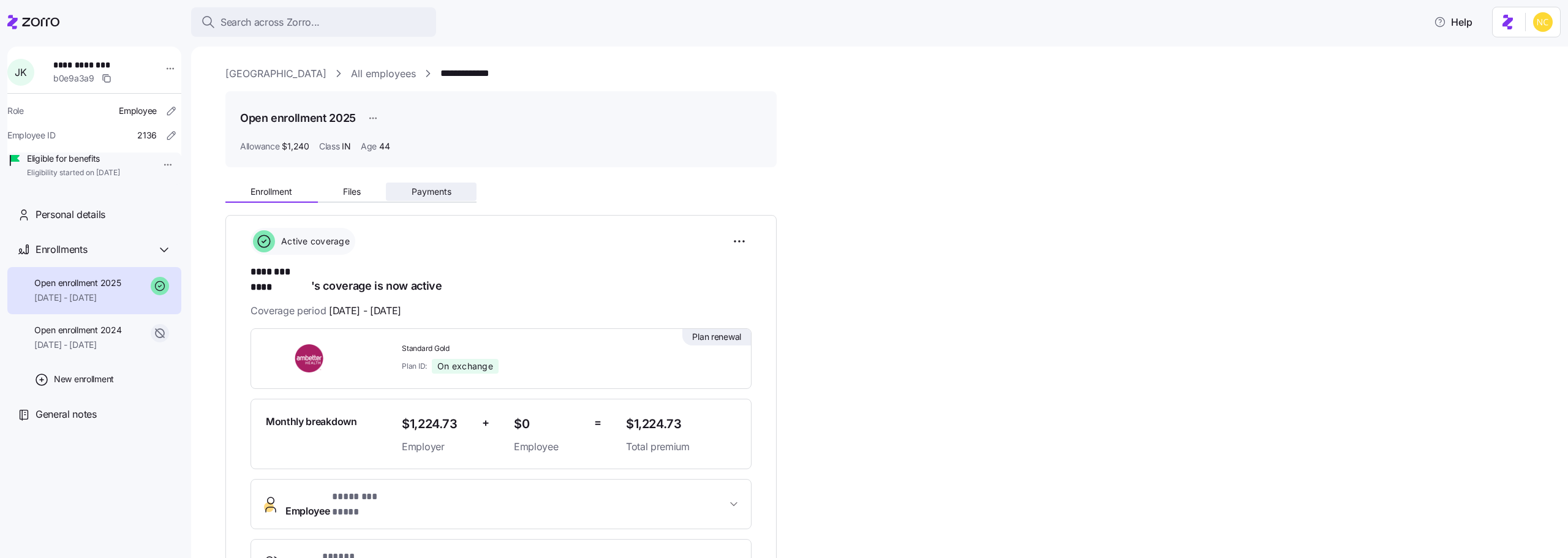
click at [399, 198] on button "Payments" at bounding box center [431, 192] width 91 height 19
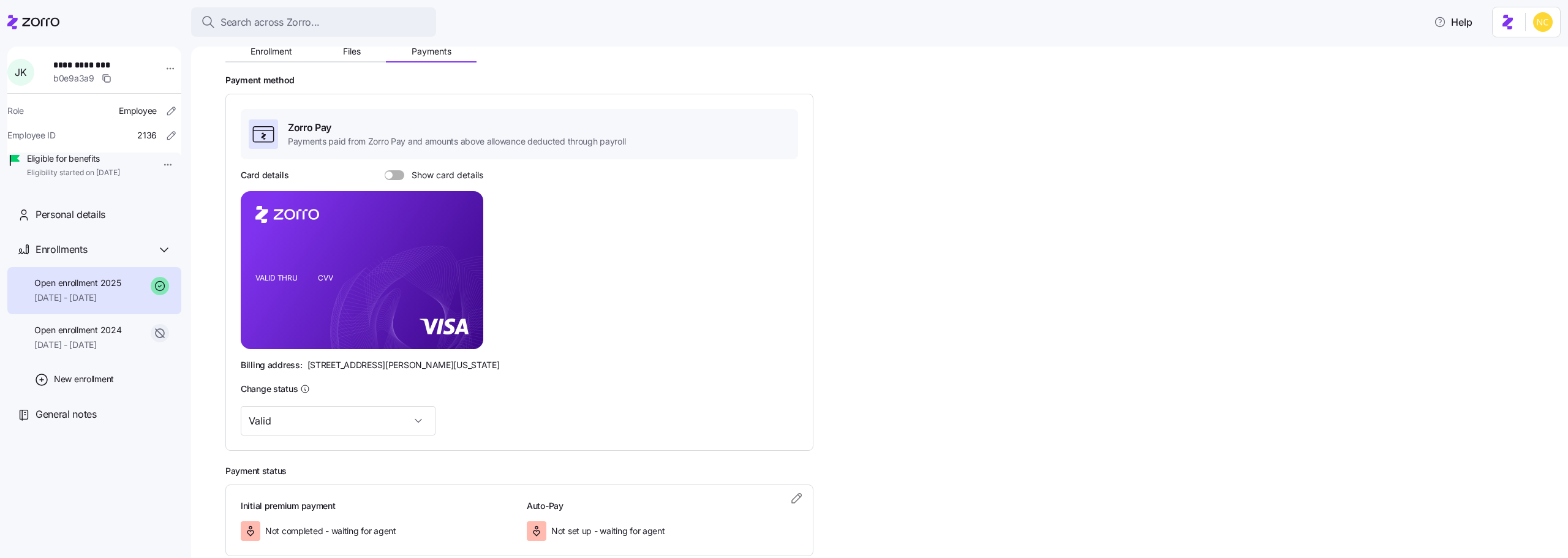
scroll to position [212, 0]
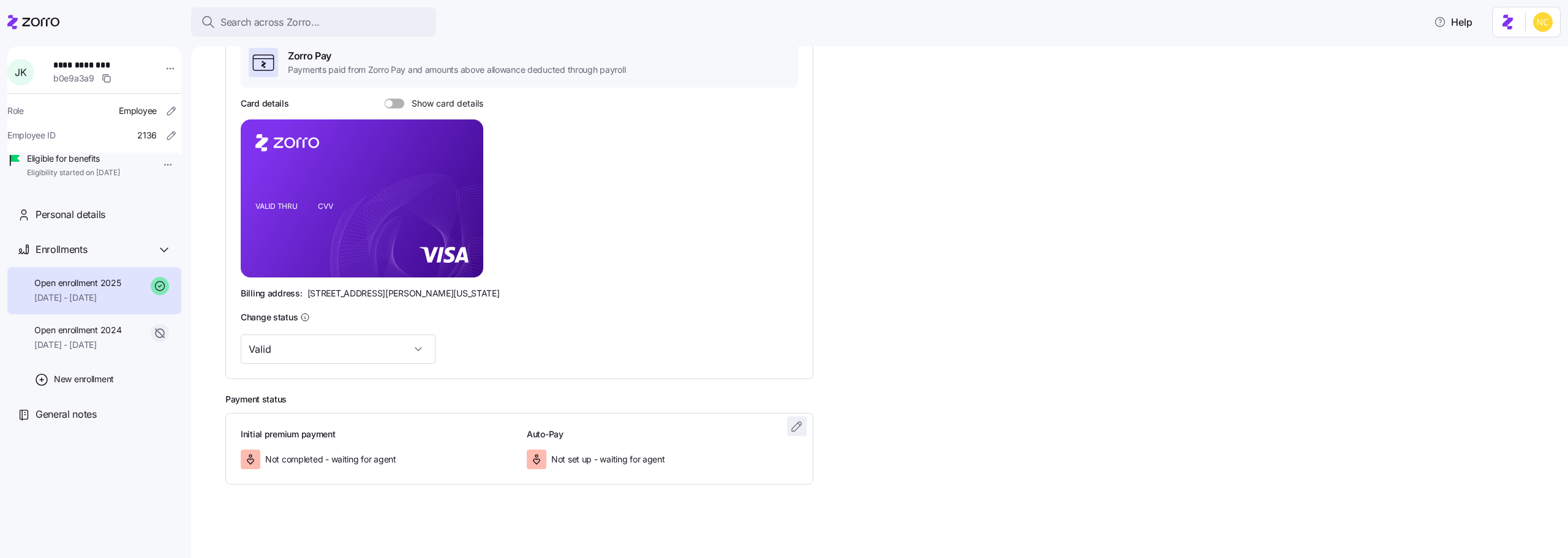
click at [796, 427] on icon "button" at bounding box center [797, 426] width 15 height 15
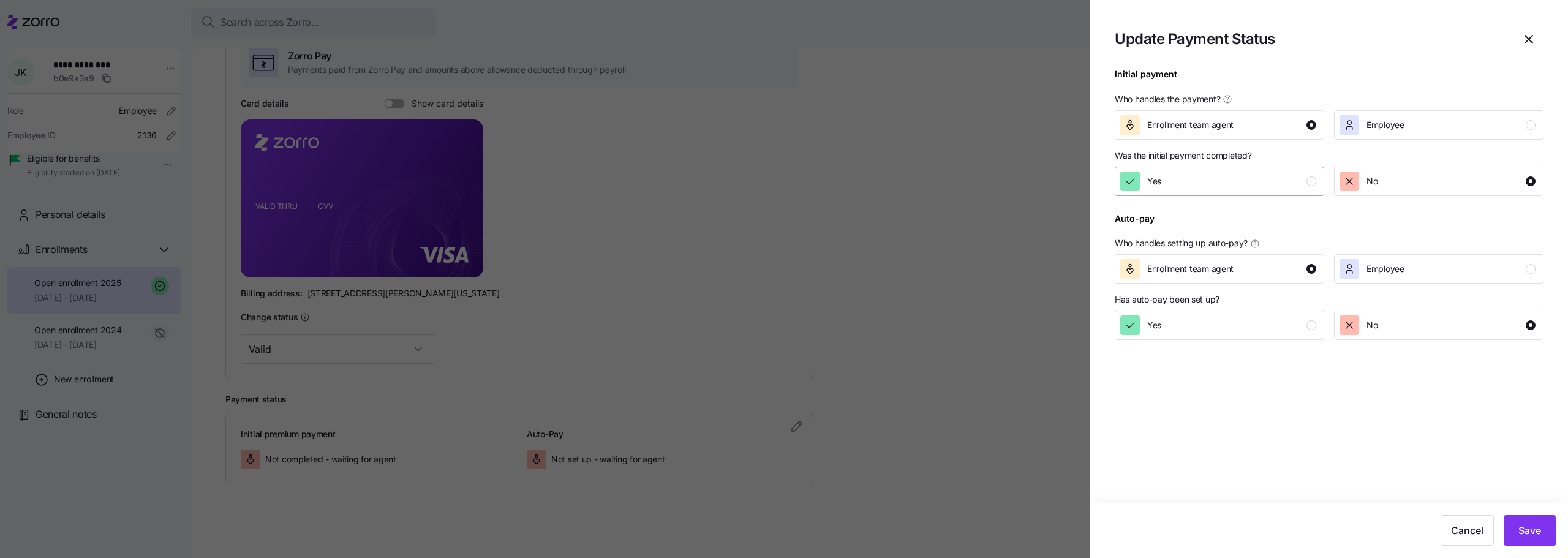
click at [1138, 184] on div "button" at bounding box center [1130, 181] width 19 height 19
click at [1528, 516] on button "Save" at bounding box center [1529, 530] width 52 height 30
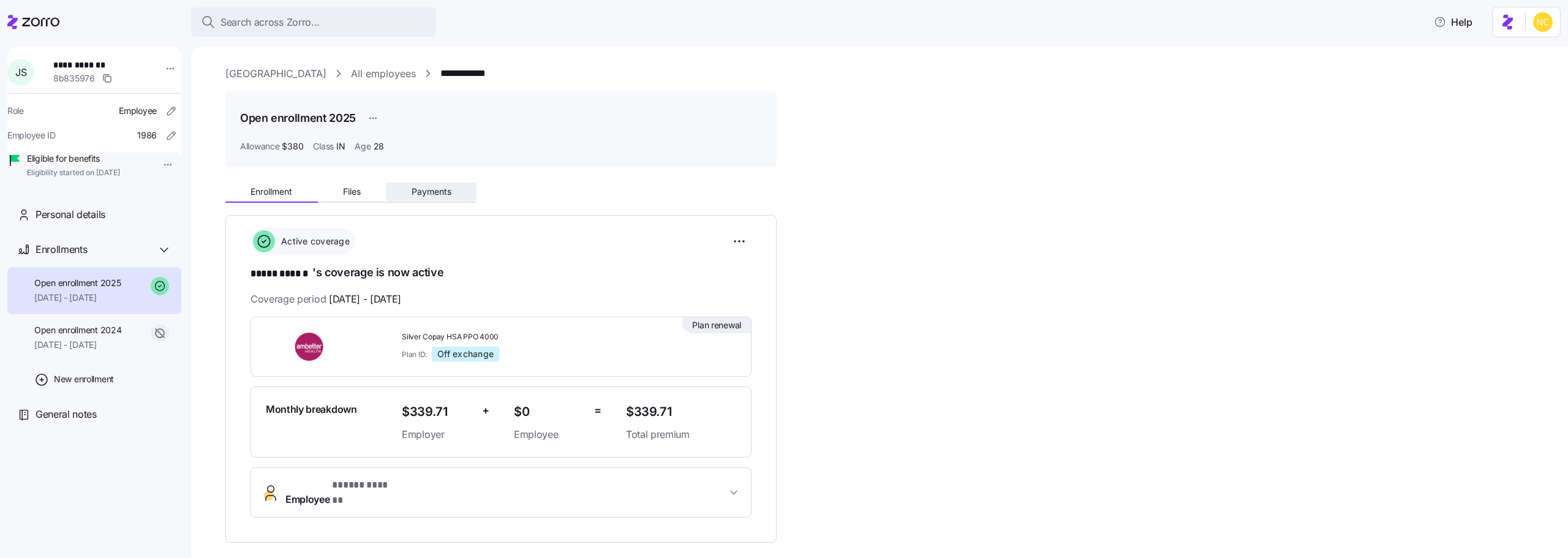
click at [428, 186] on button "Payments" at bounding box center [431, 192] width 91 height 19
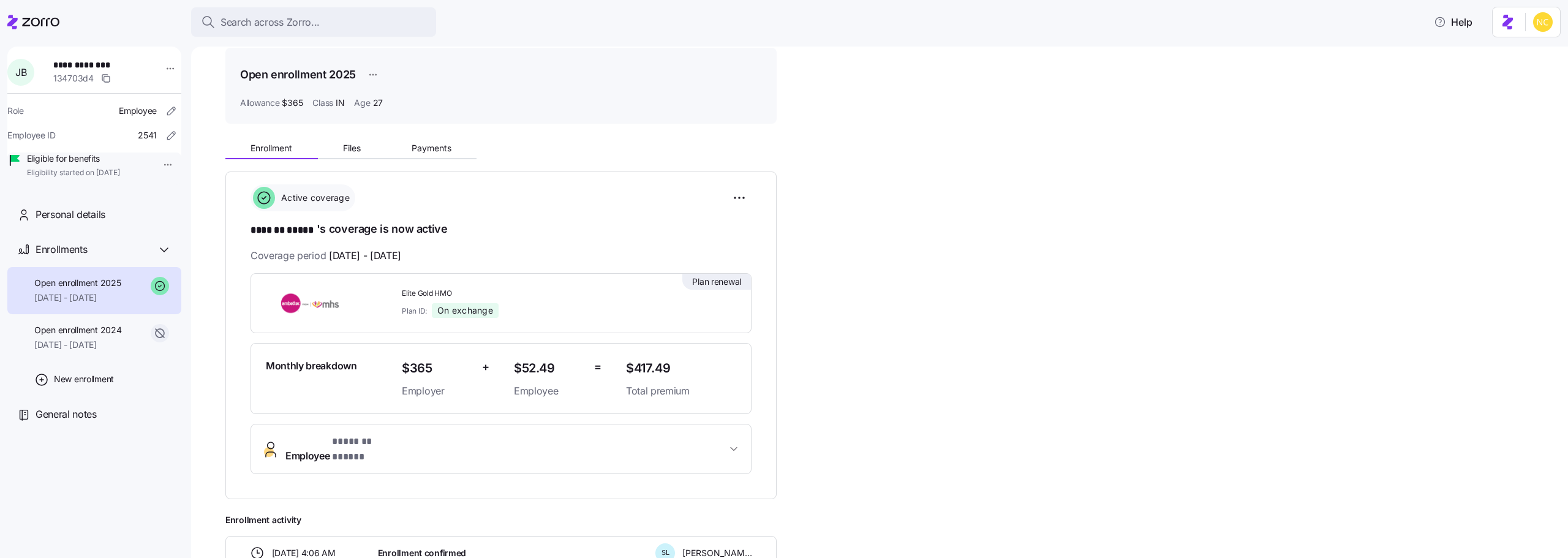
scroll to position [16, 0]
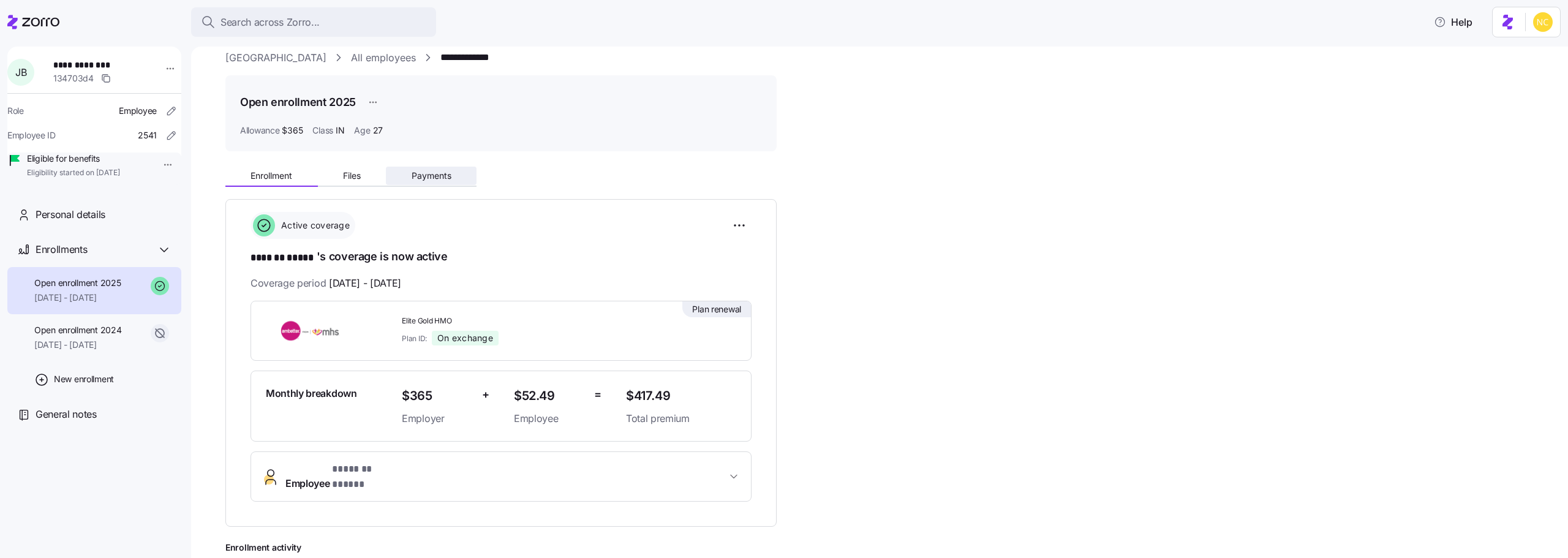
click at [423, 168] on button "Payments" at bounding box center [431, 176] width 91 height 19
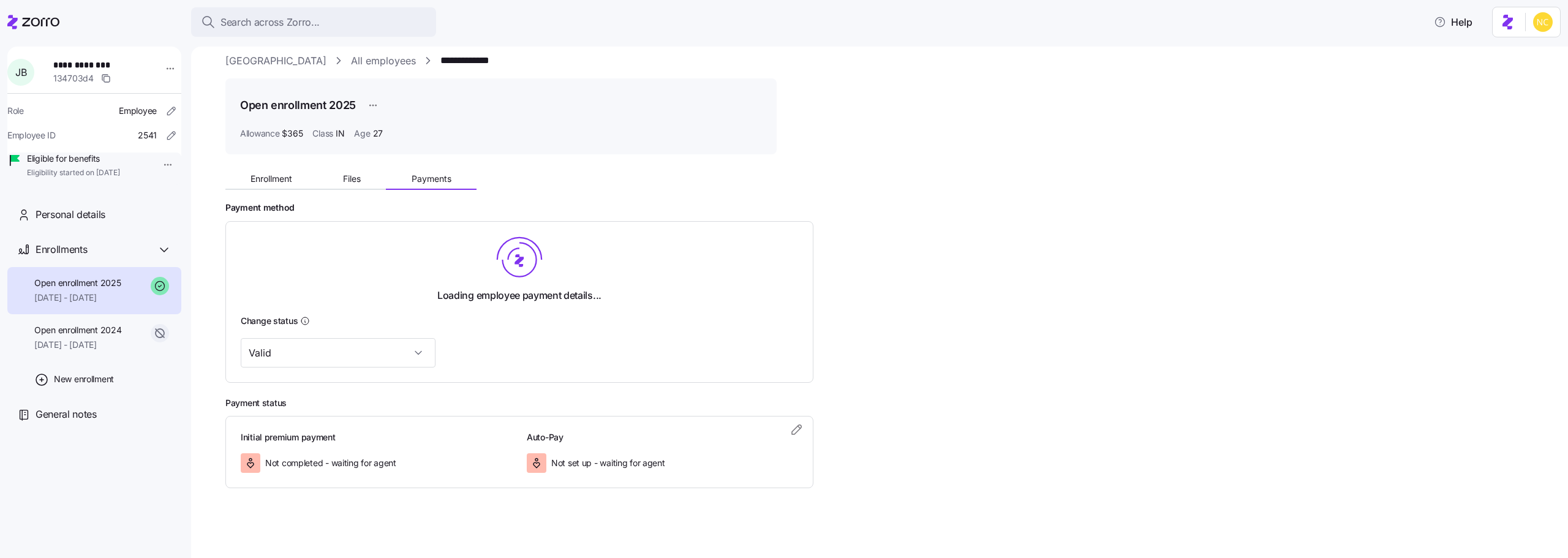
scroll to position [17, 0]
click at [797, 429] on icon "button" at bounding box center [797, 425] width 15 height 15
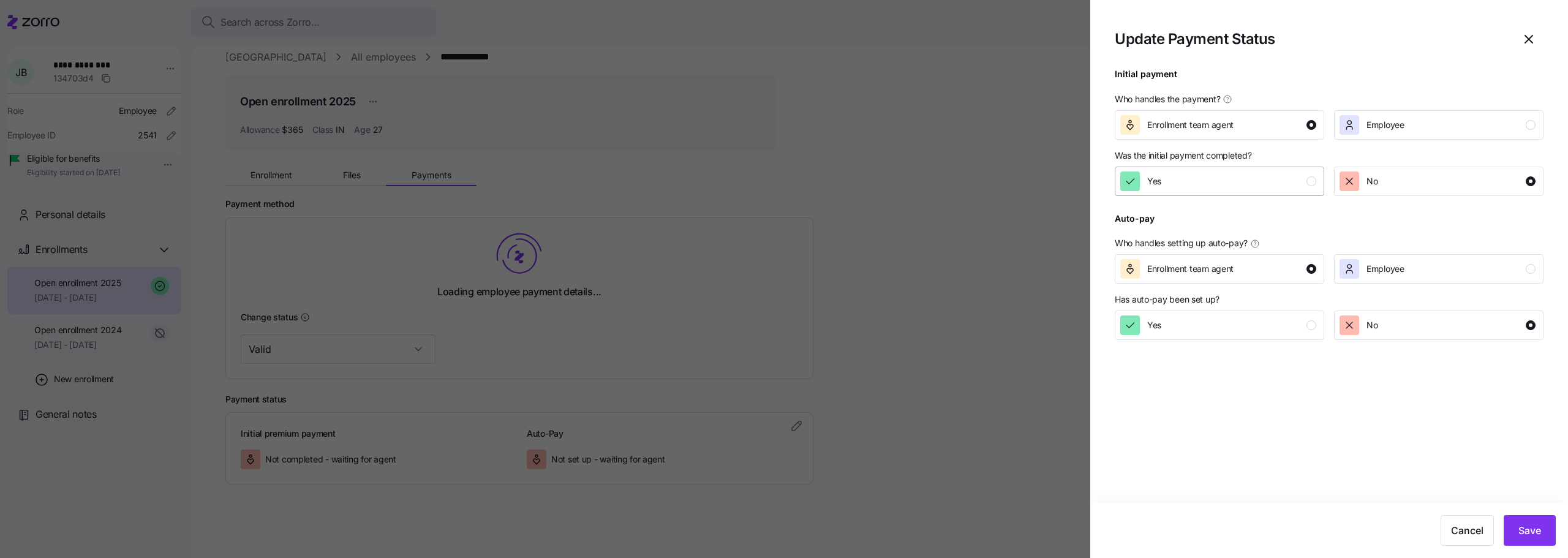
click at [1141, 195] on button "Yes" at bounding box center [1219, 181] width 210 height 29
click at [1530, 522] on button "Save" at bounding box center [1529, 530] width 52 height 30
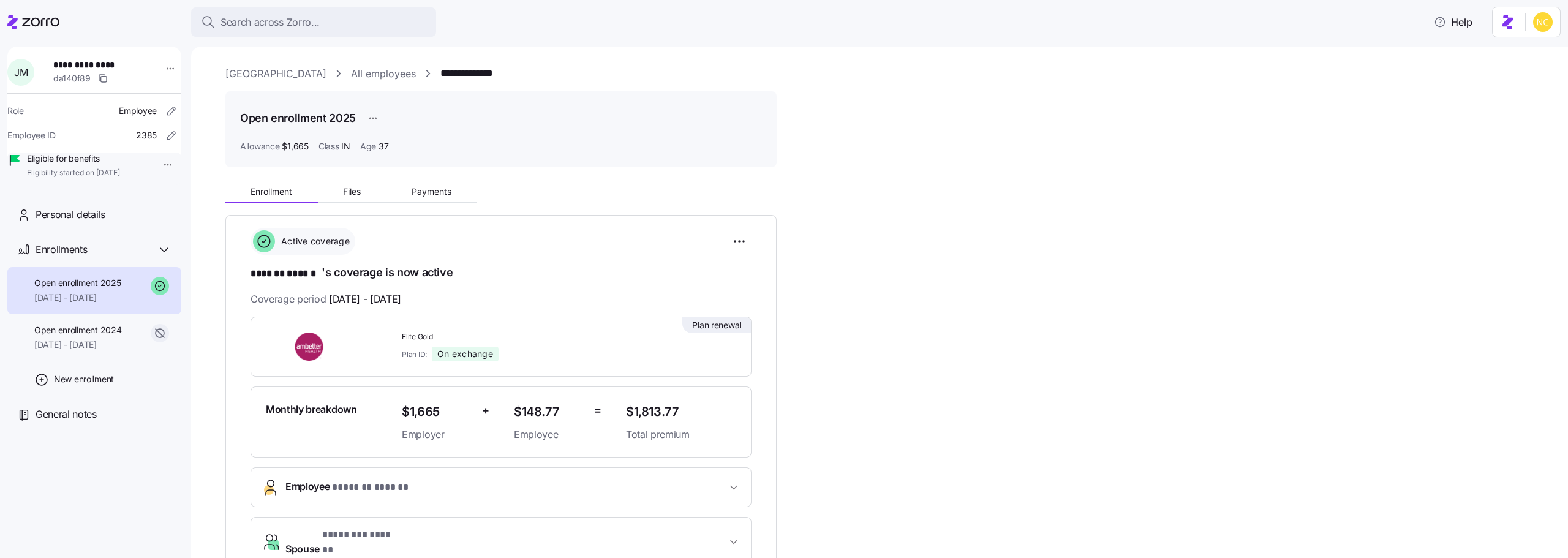
click at [493, 199] on div "Enrollment Files Payments" at bounding box center [501, 190] width 551 height 26
click at [462, 188] on button "Payments" at bounding box center [431, 192] width 91 height 19
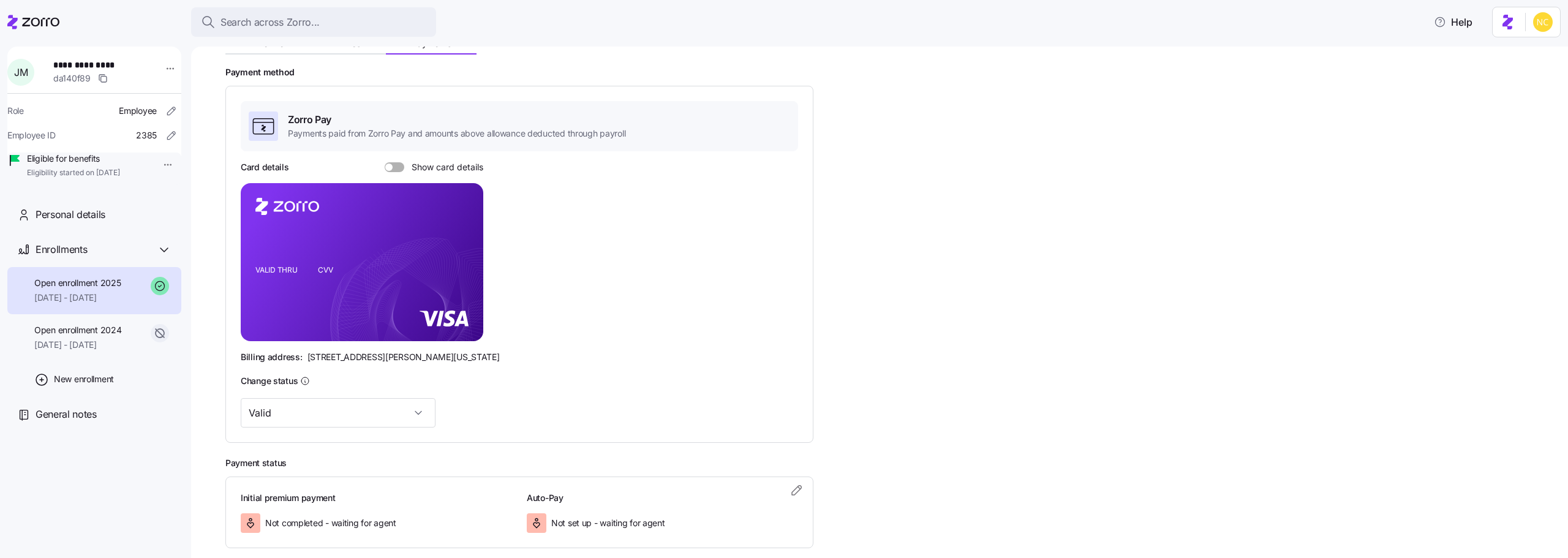
scroll to position [212, 0]
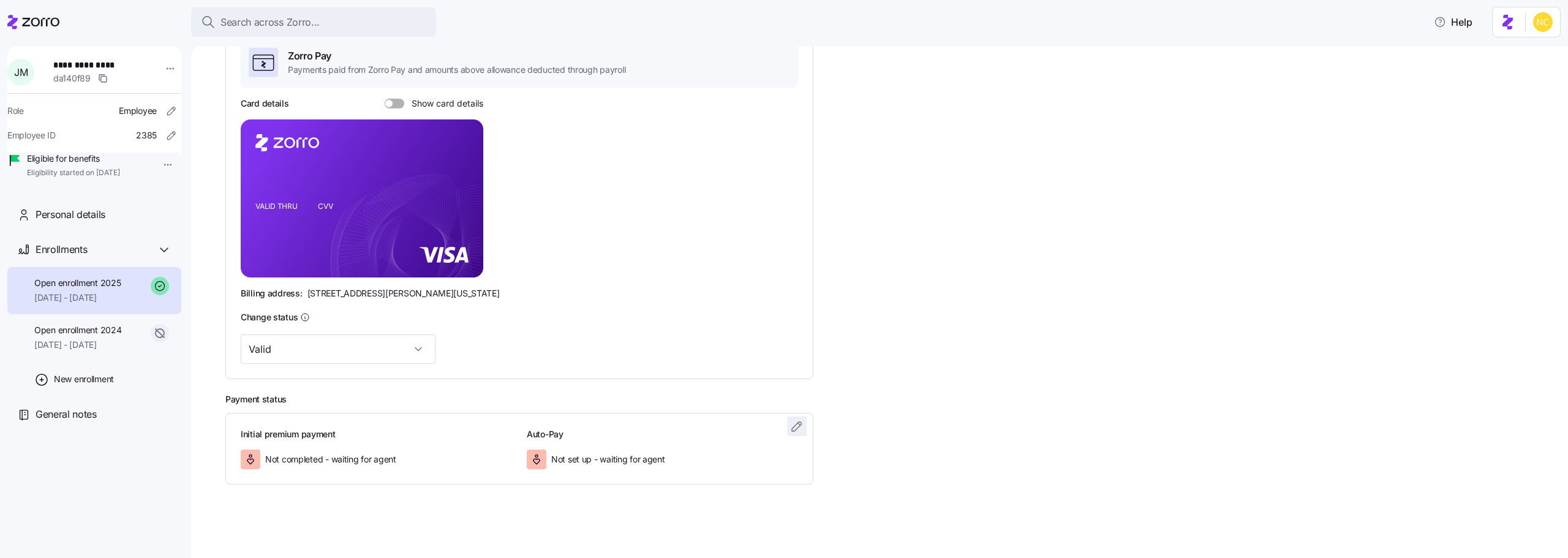
click at [797, 423] on icon "button" at bounding box center [797, 426] width 15 height 15
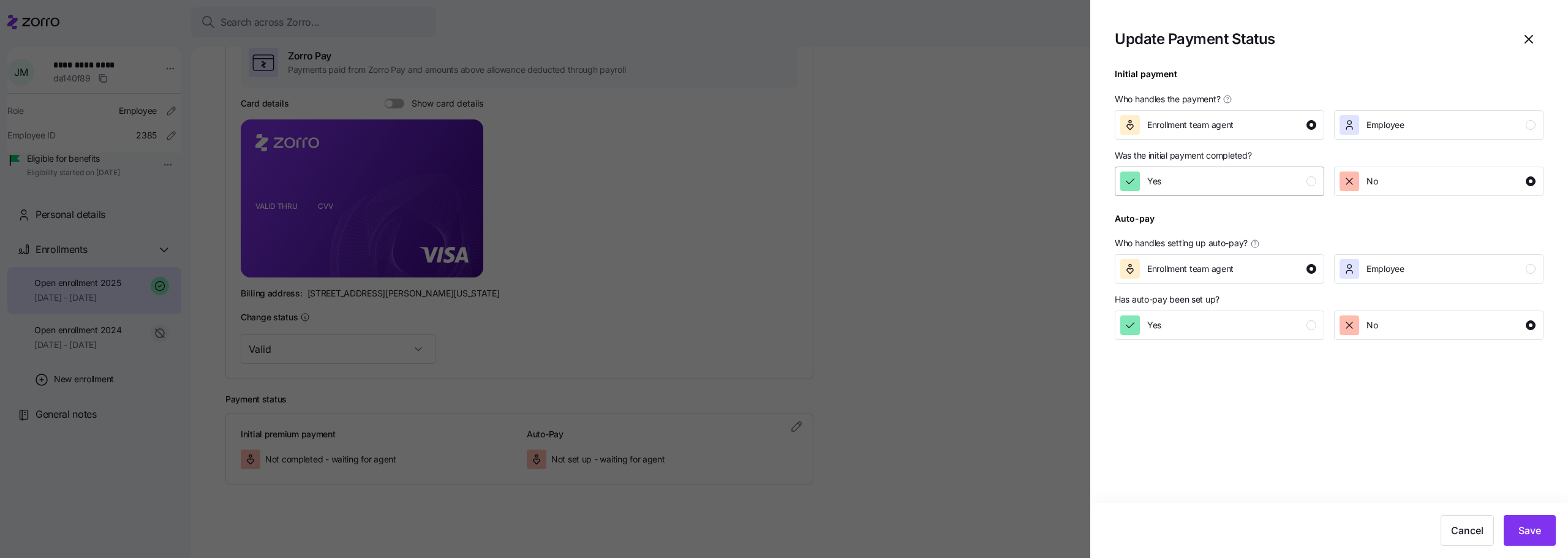
click at [1184, 185] on div "Yes" at bounding box center [1218, 181] width 196 height 19
click at [1514, 524] on button "Save" at bounding box center [1529, 530] width 52 height 30
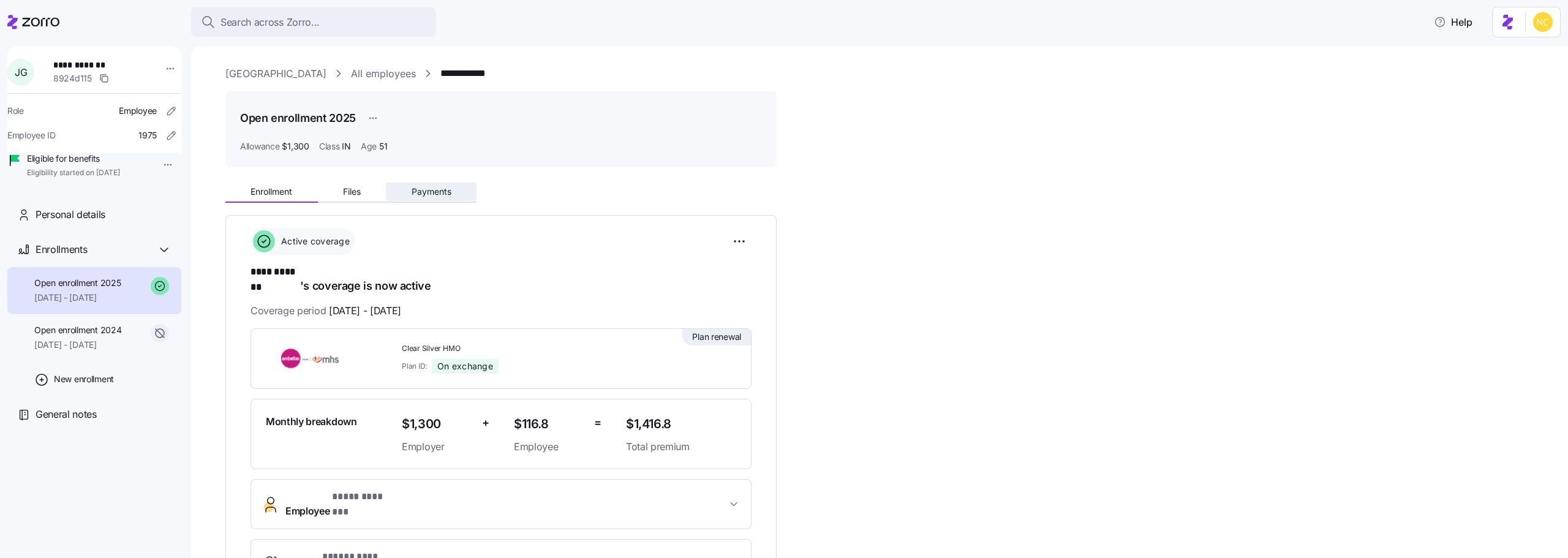
click at [400, 189] on button "Payments" at bounding box center [431, 192] width 91 height 19
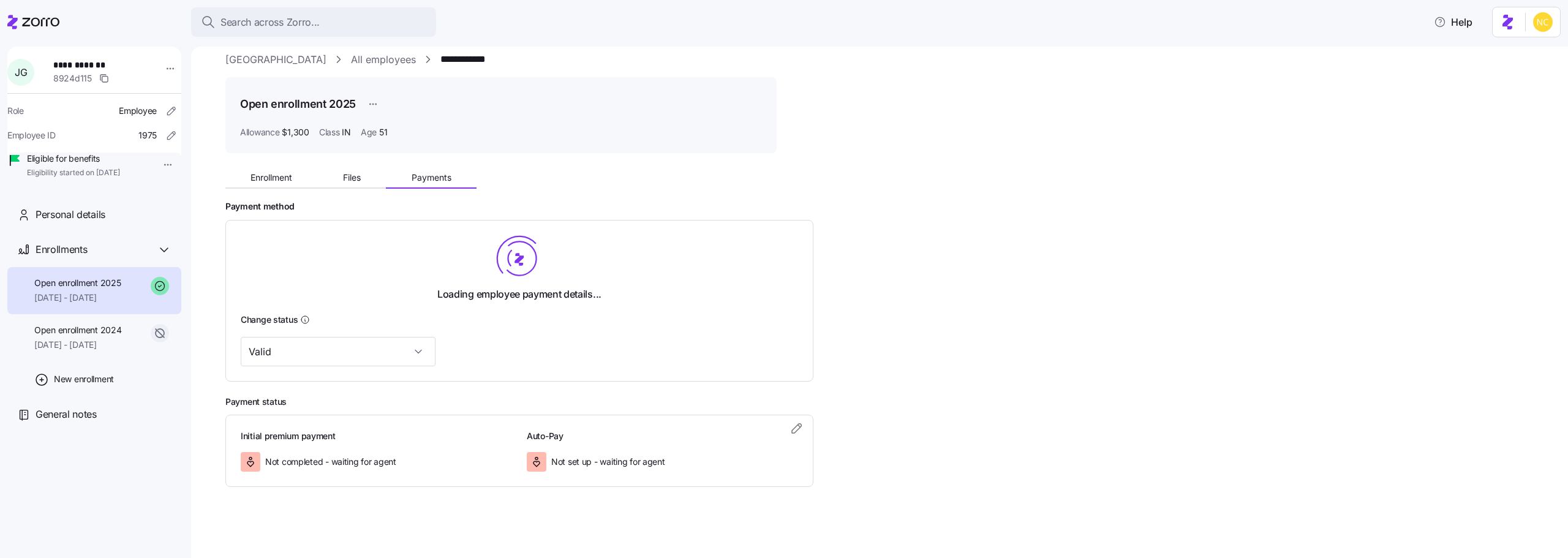
scroll to position [17, 0]
click at [801, 430] on div "Payment method Loading employee payment details... Change status Valid Payment …" at bounding box center [888, 341] width 1326 height 286
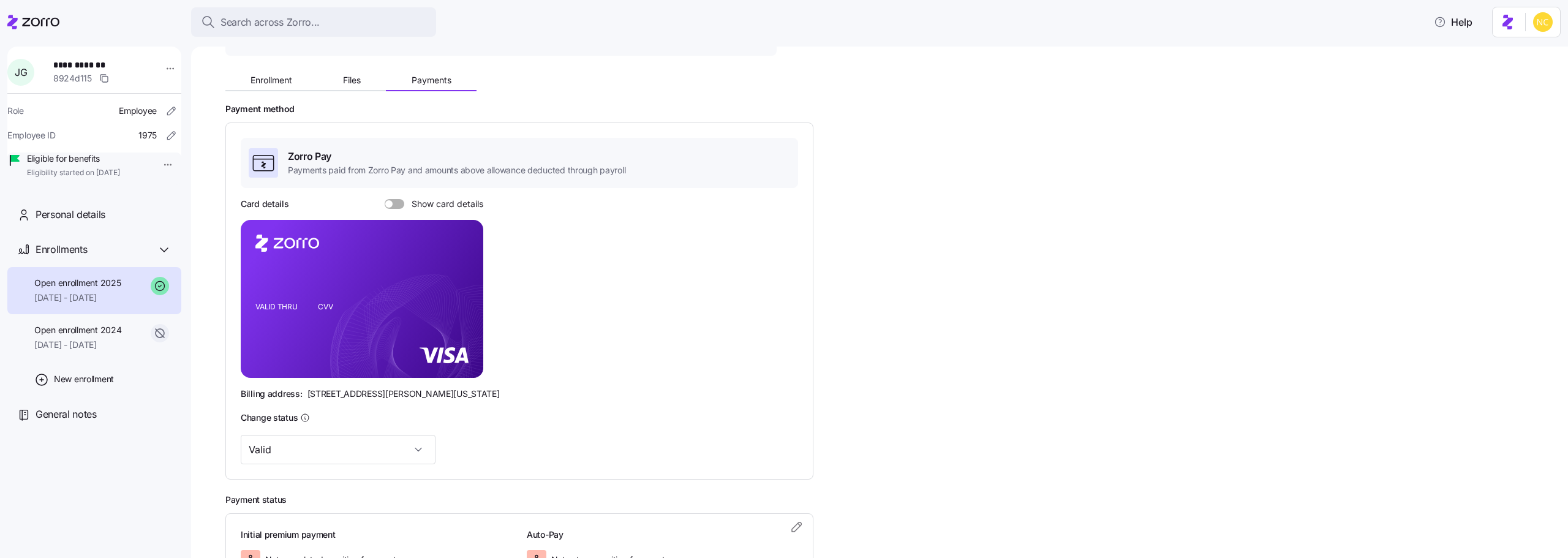
scroll to position [212, 0]
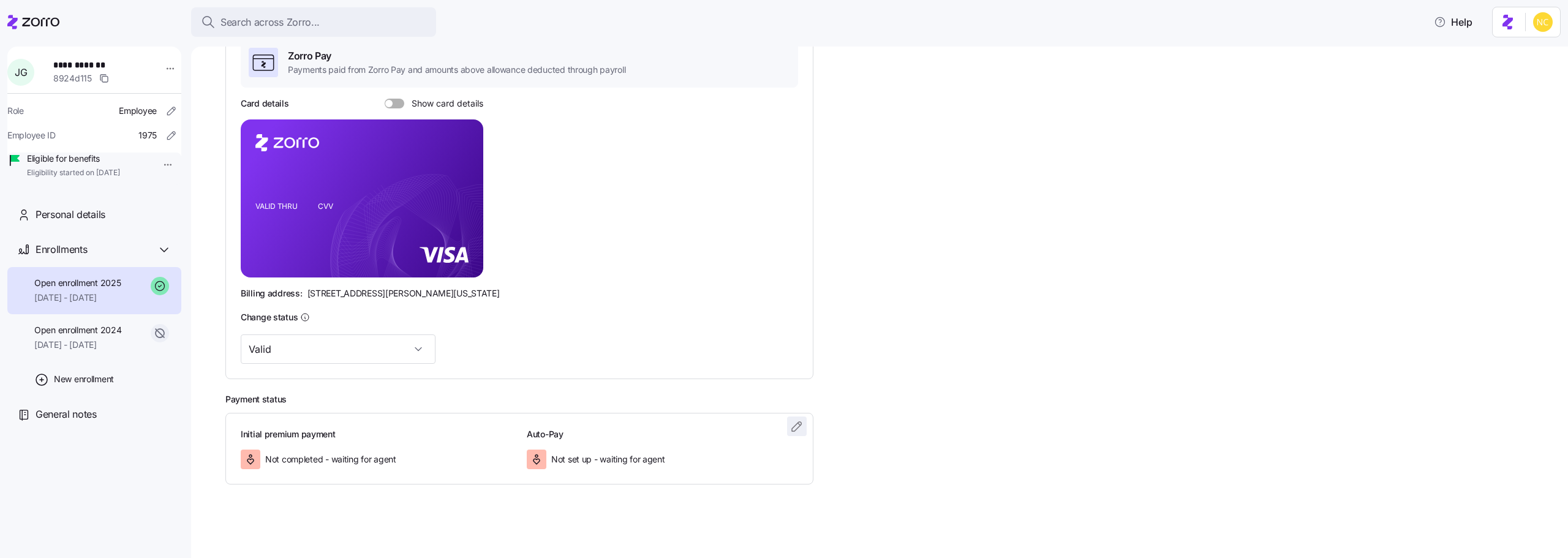
click at [793, 434] on span "button" at bounding box center [797, 426] width 19 height 19
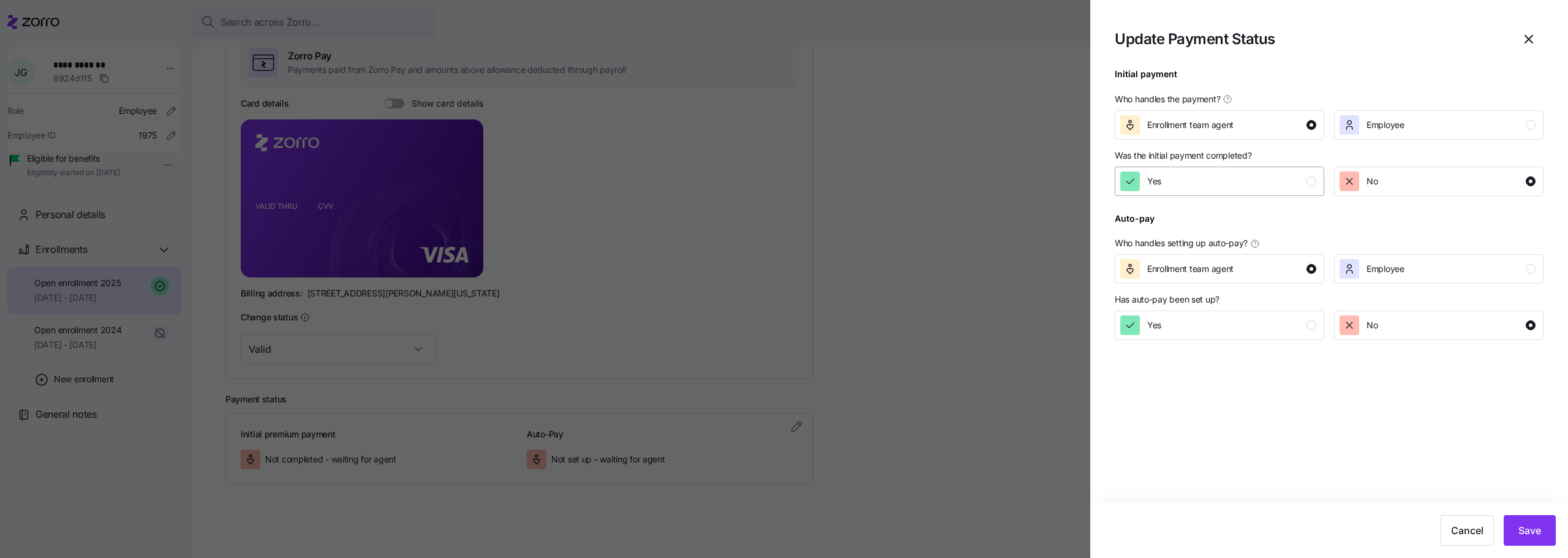
click at [1193, 177] on div "Yes" at bounding box center [1218, 181] width 196 height 19
click at [1531, 534] on span "Save" at bounding box center [1530, 530] width 23 height 15
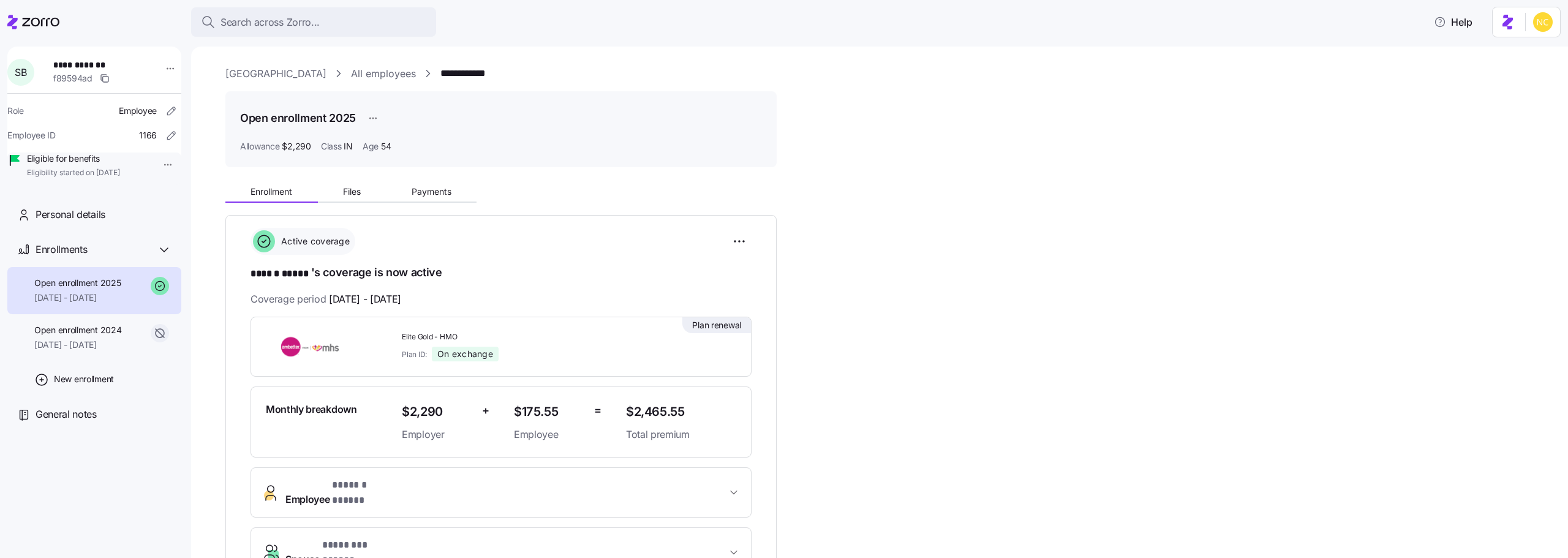
click at [393, 202] on div "Enrollment Files Payments" at bounding box center [351, 193] width 251 height 19
click at [397, 197] on button "Payments" at bounding box center [431, 192] width 91 height 19
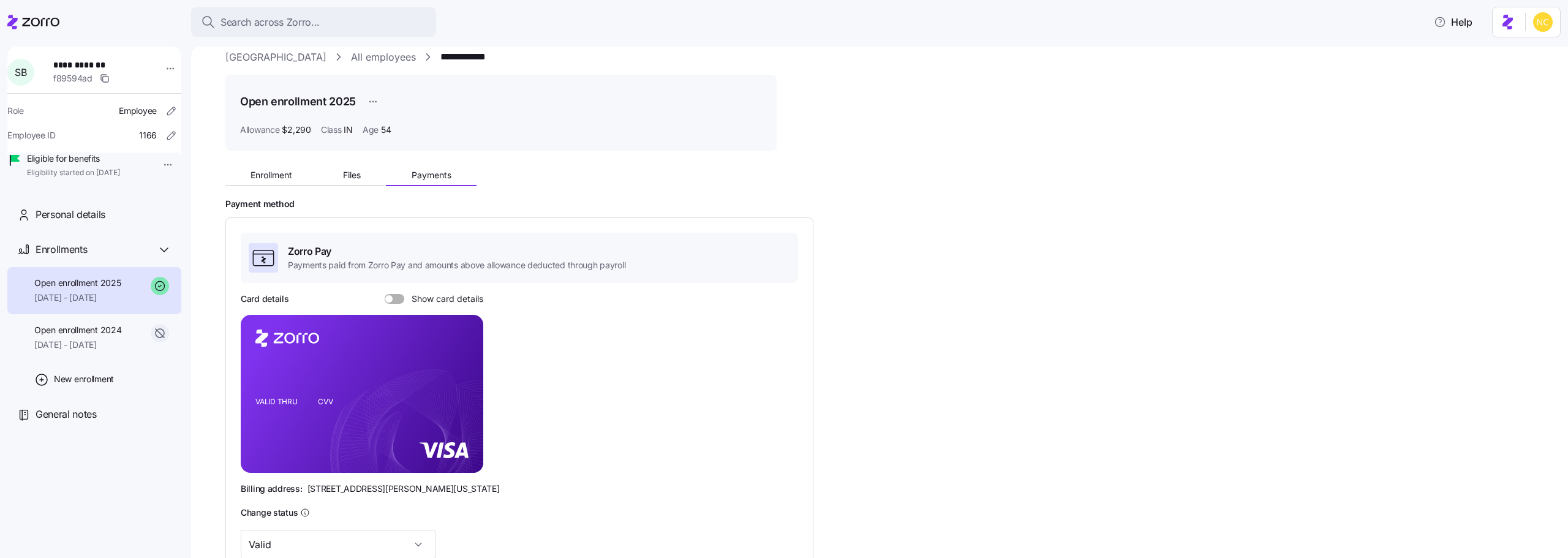
scroll to position [212, 0]
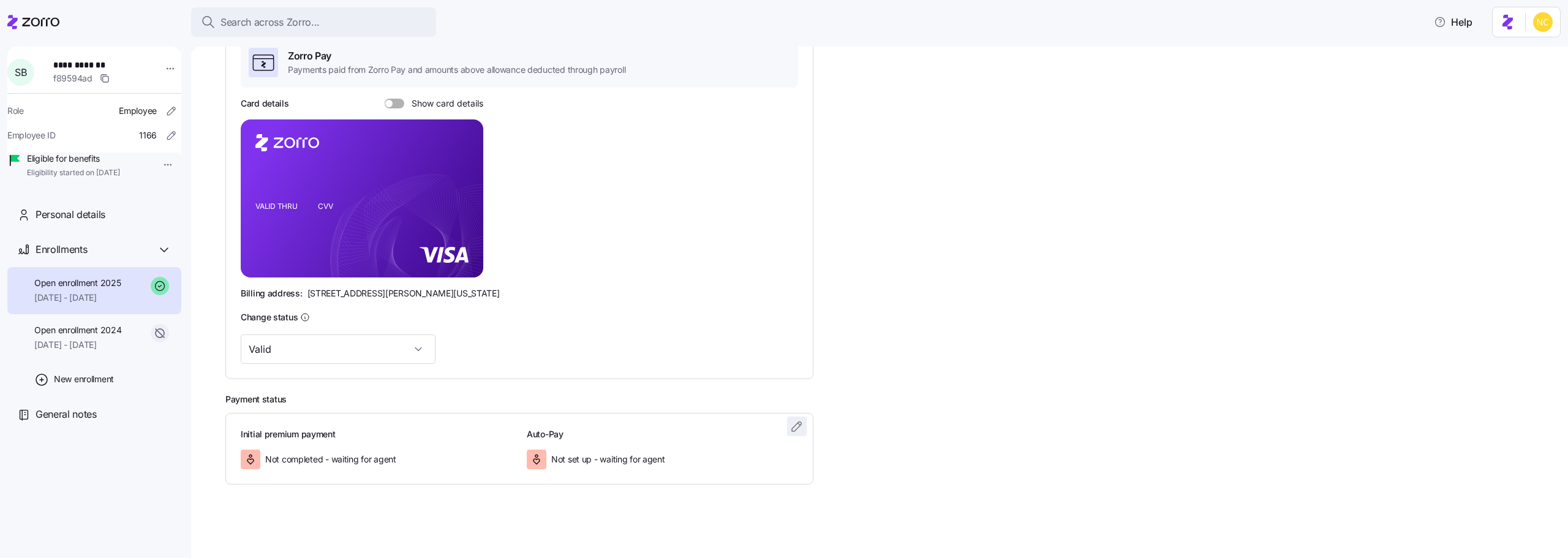
click at [806, 427] on span "button" at bounding box center [797, 426] width 19 height 19
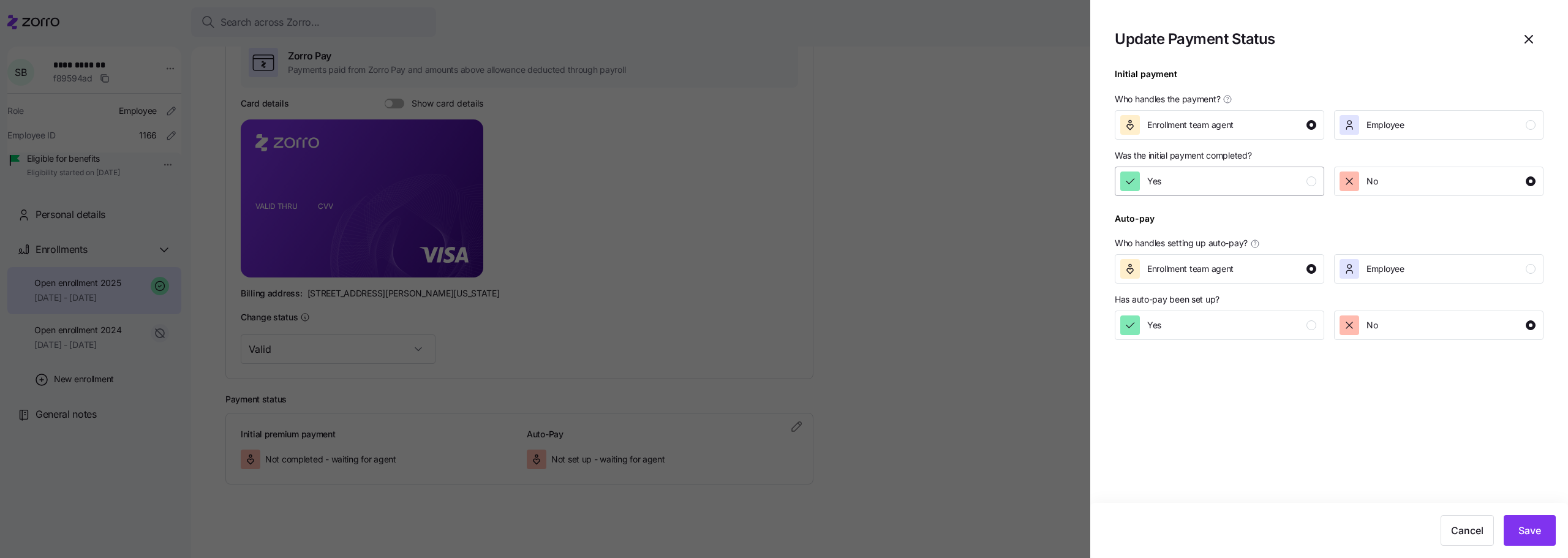
click at [1202, 178] on div "Yes" at bounding box center [1218, 181] width 196 height 19
click at [1514, 528] on button "Save" at bounding box center [1529, 530] width 52 height 30
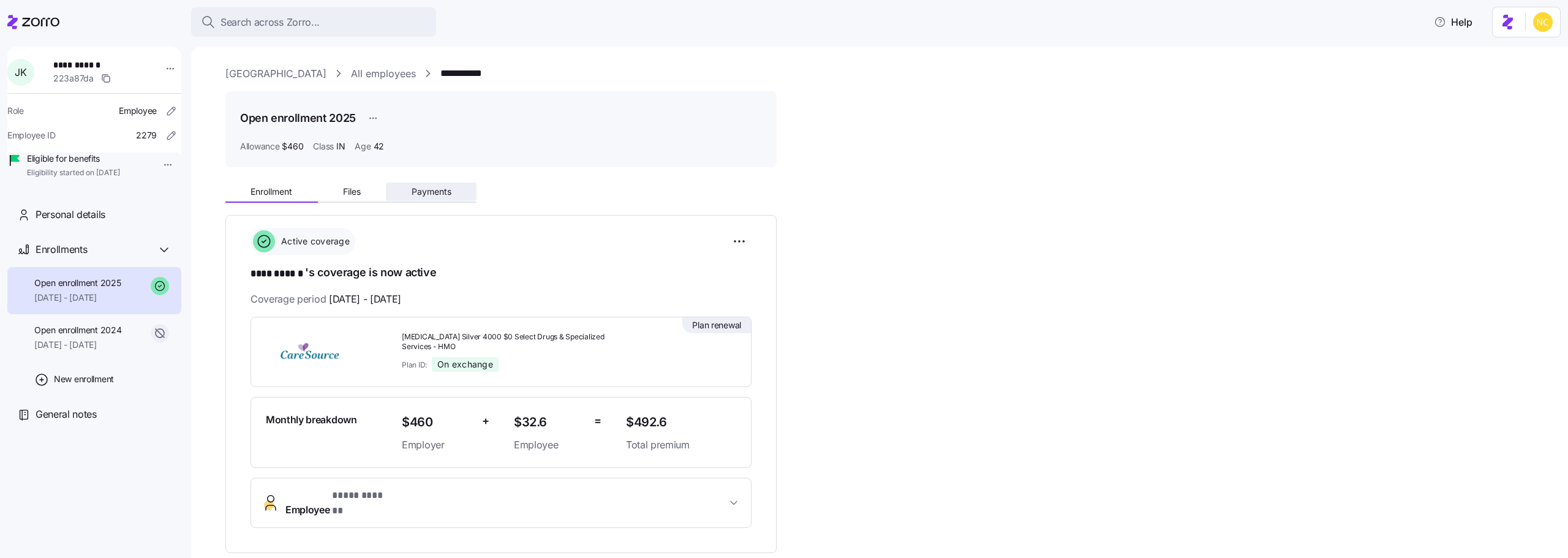
click at [402, 190] on button "Payments" at bounding box center [431, 192] width 91 height 19
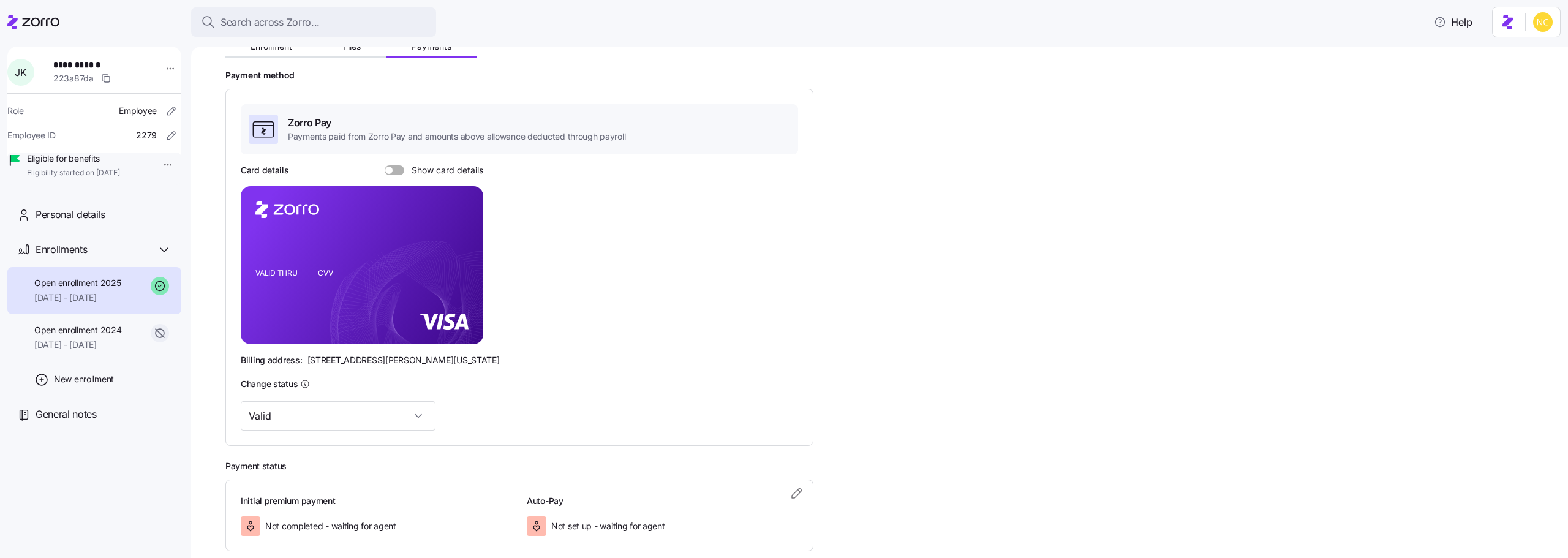
scroll to position [212, 0]
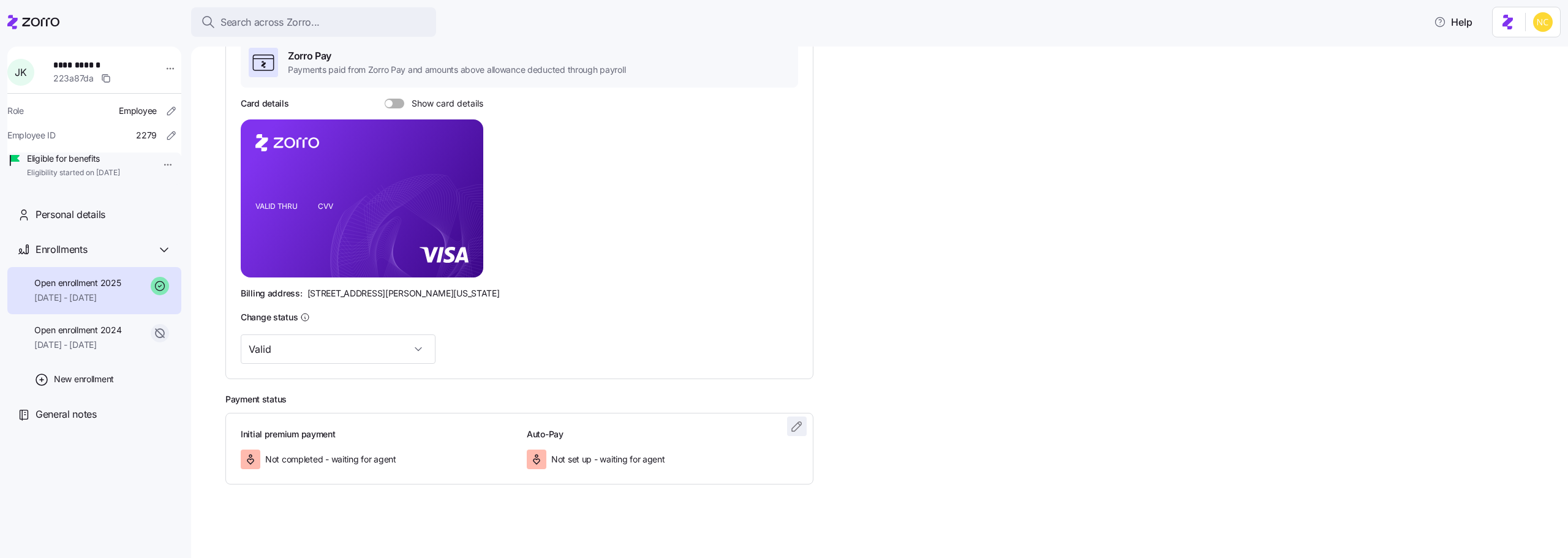
click at [801, 424] on icon "button" at bounding box center [796, 426] width 9 height 9
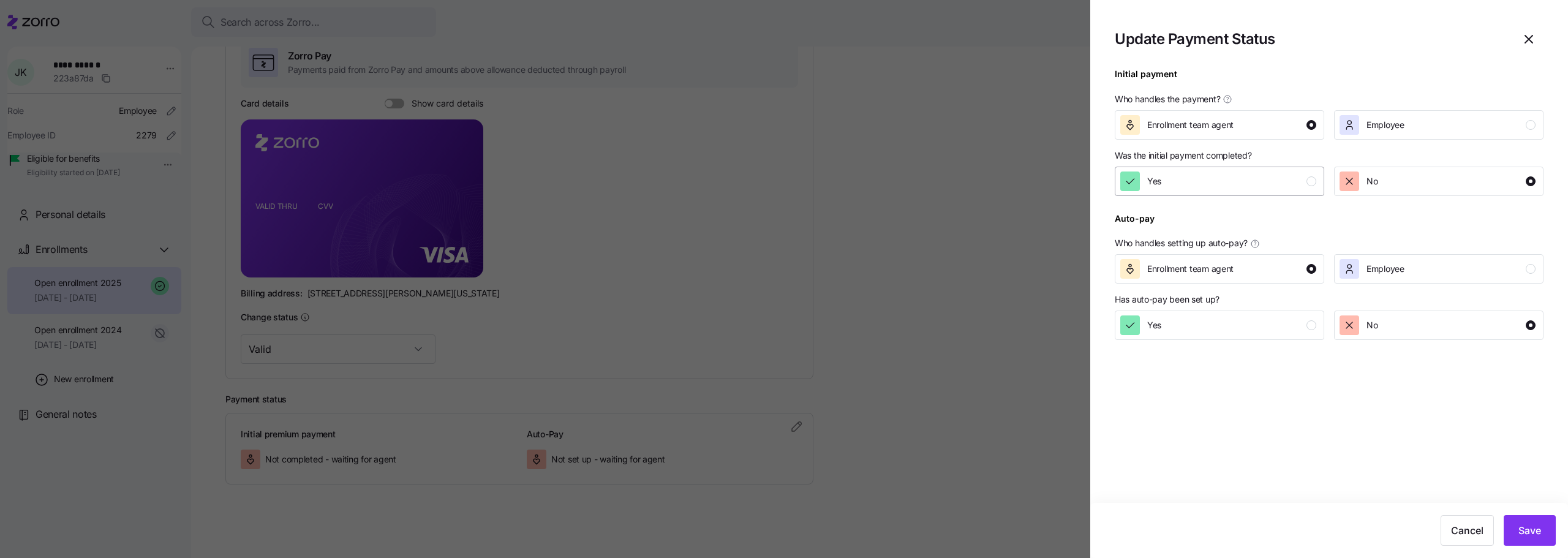
click at [1211, 177] on div "Yes" at bounding box center [1218, 181] width 196 height 19
click at [1520, 526] on span "Save" at bounding box center [1530, 530] width 23 height 15
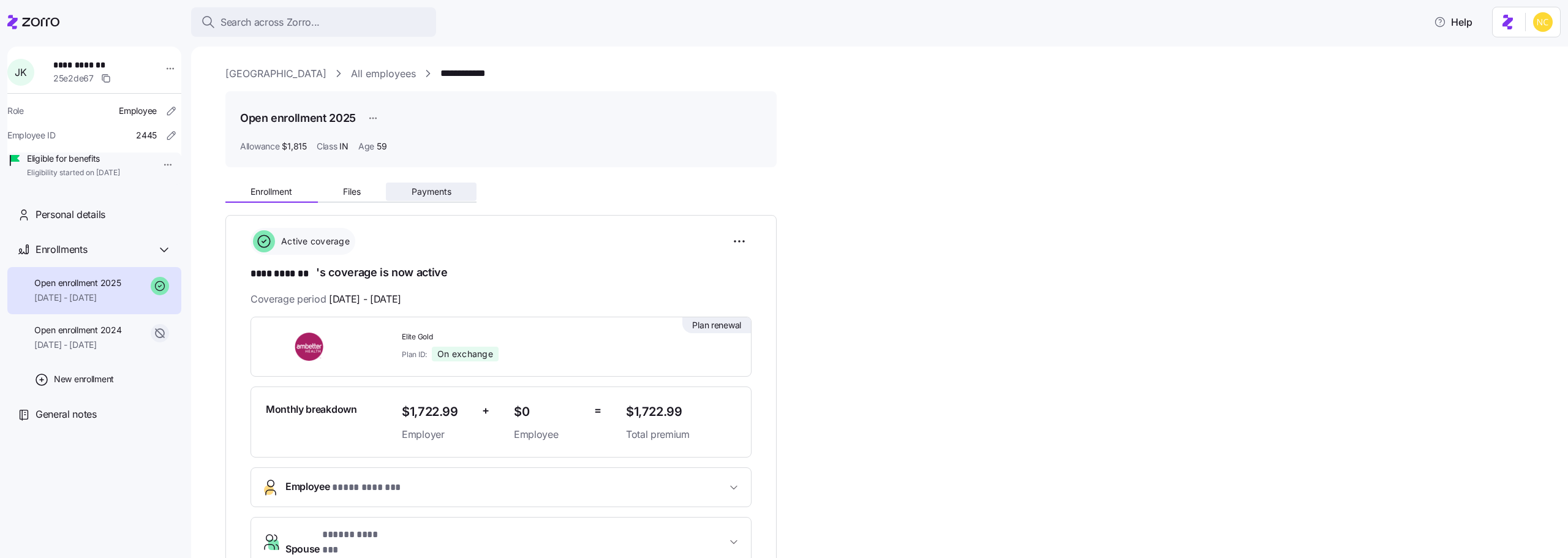
click at [406, 195] on button "Payments" at bounding box center [431, 192] width 91 height 19
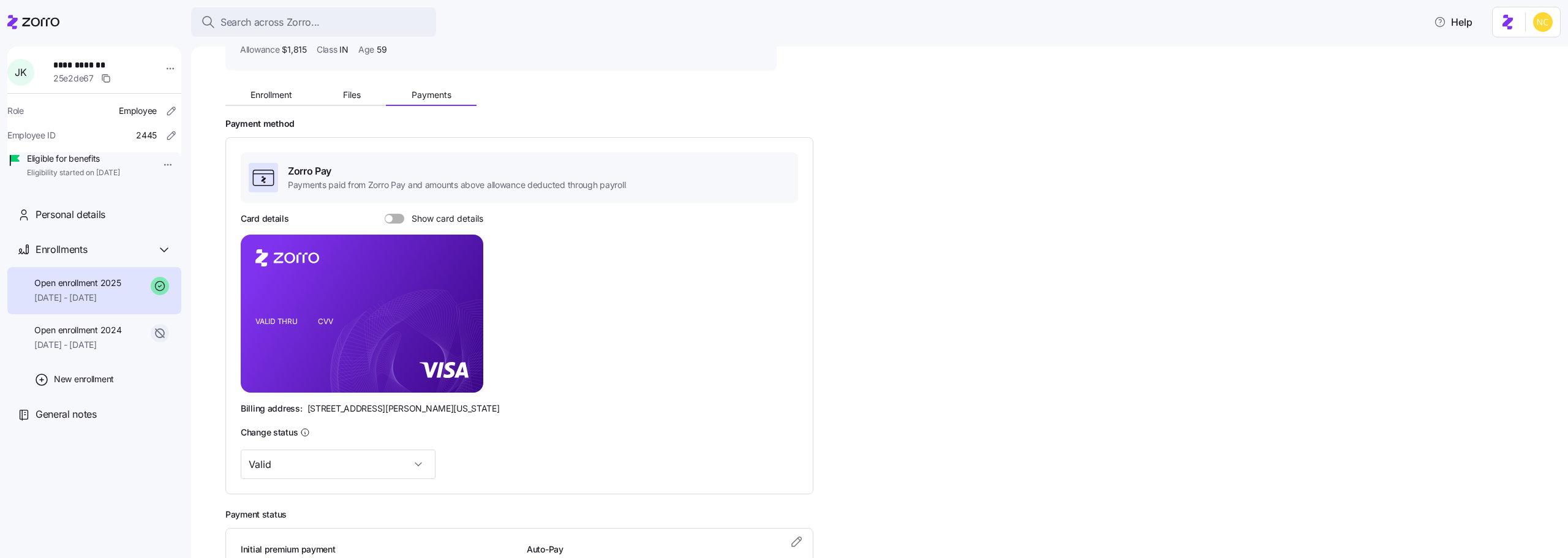
scroll to position [212, 0]
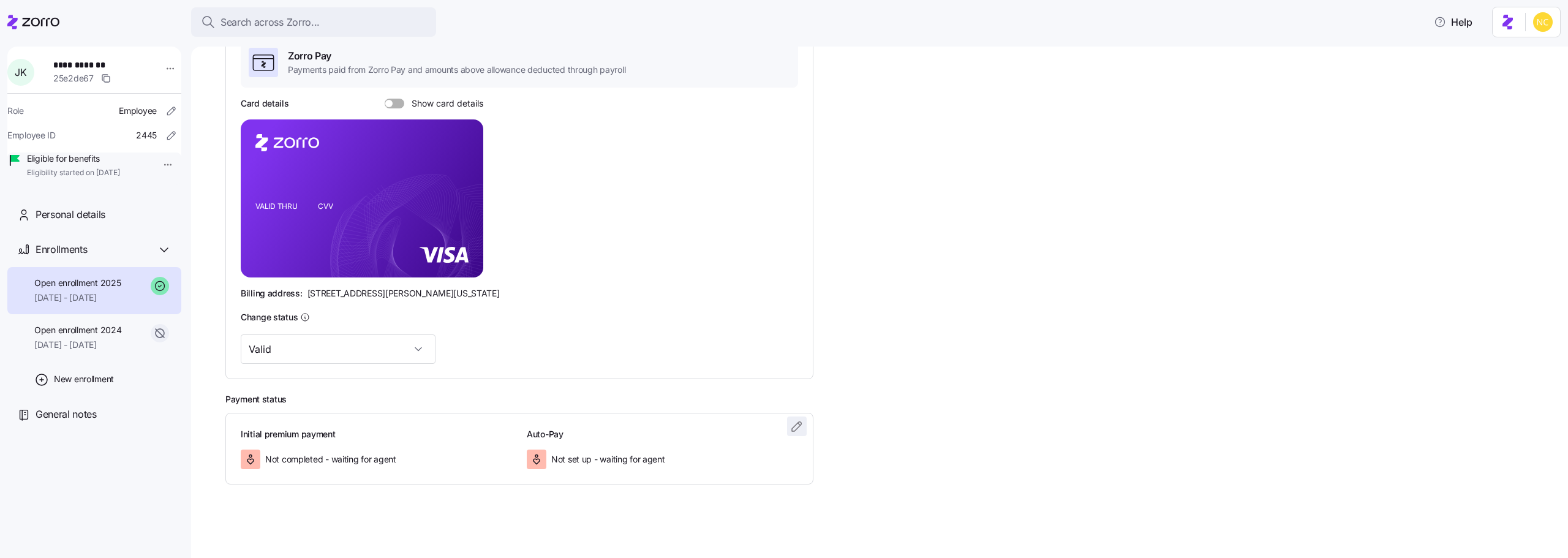
click at [792, 423] on icon "button" at bounding box center [797, 426] width 15 height 15
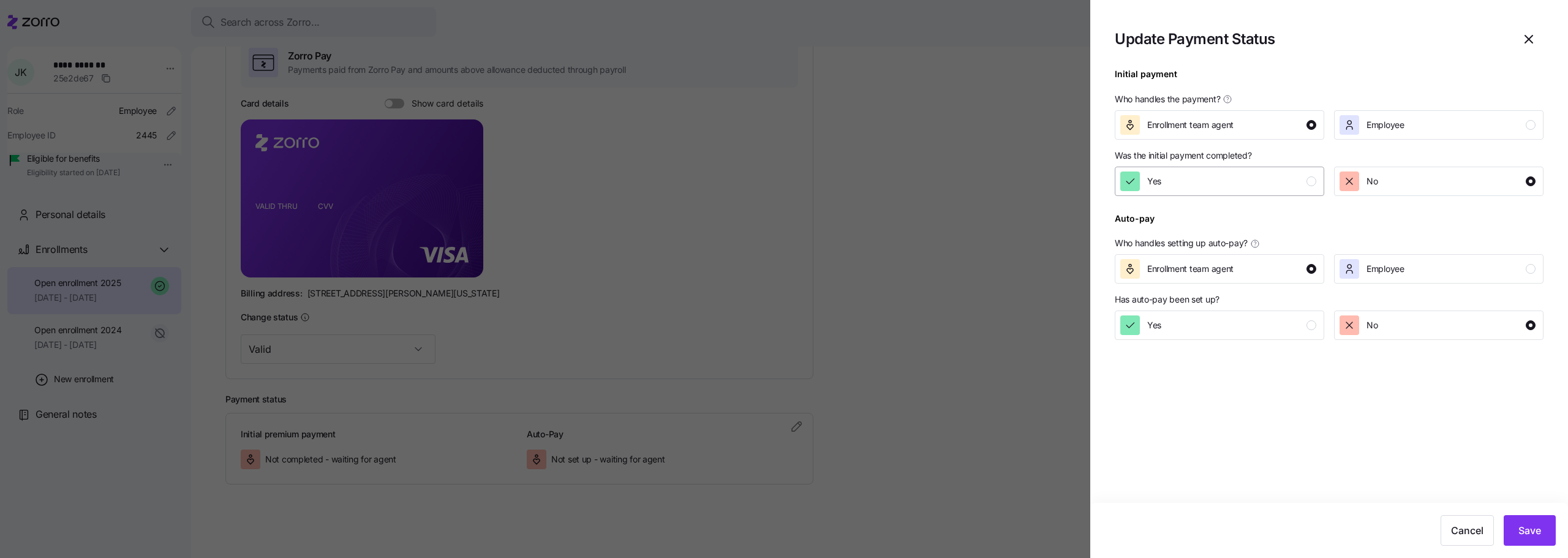
click at [1194, 172] on div "Yes" at bounding box center [1218, 181] width 196 height 19
click at [1520, 523] on button "Save" at bounding box center [1529, 530] width 52 height 30
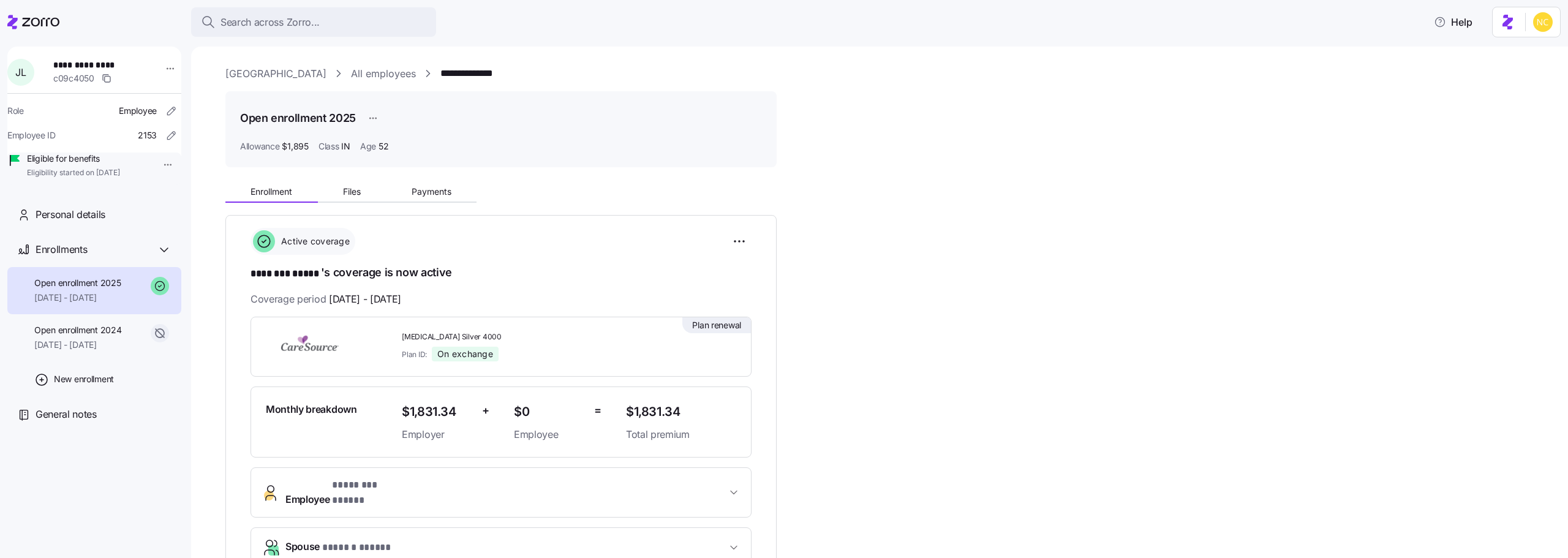
click at [436, 180] on div "**********" at bounding box center [888, 495] width 1326 height 858
click at [438, 188] on span "Payments" at bounding box center [432, 192] width 40 height 8
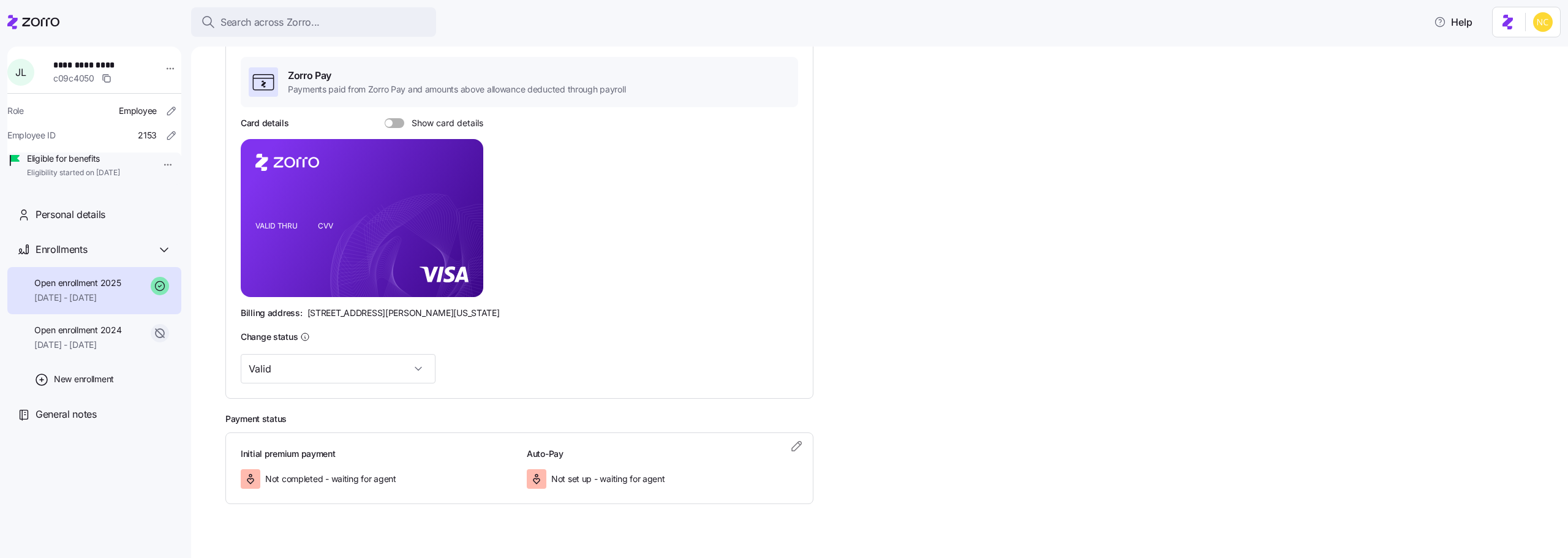
scroll to position [212, 0]
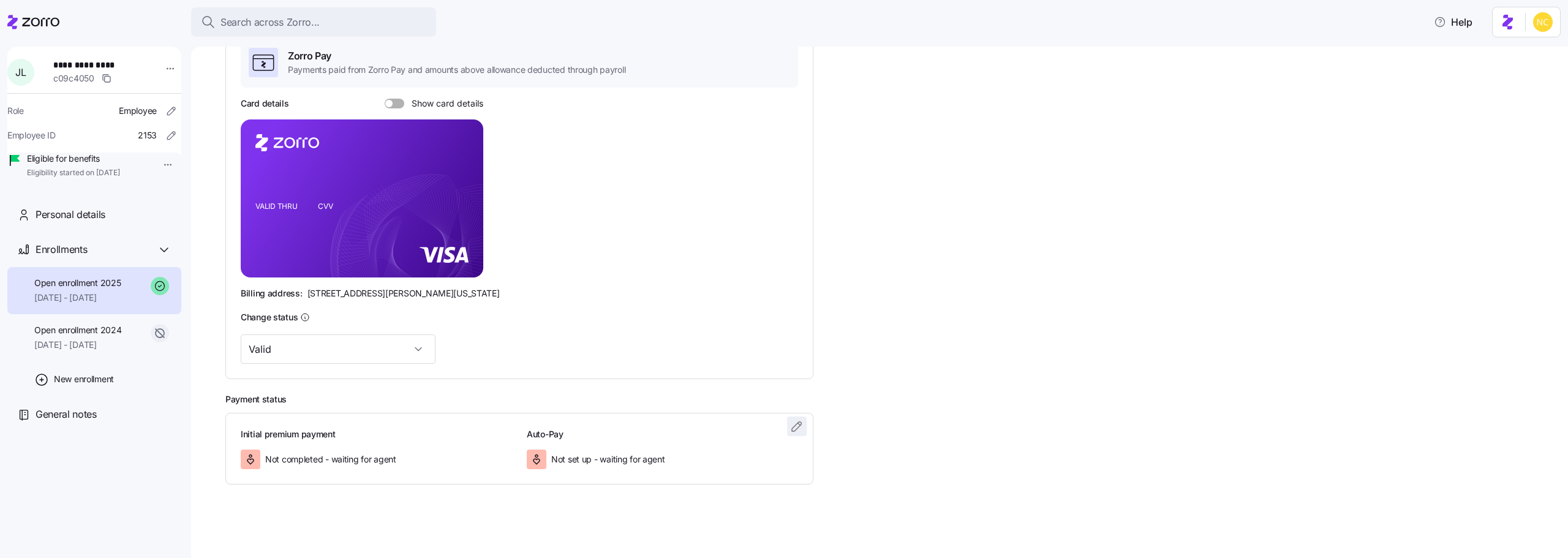
click at [793, 420] on icon "button" at bounding box center [797, 426] width 15 height 15
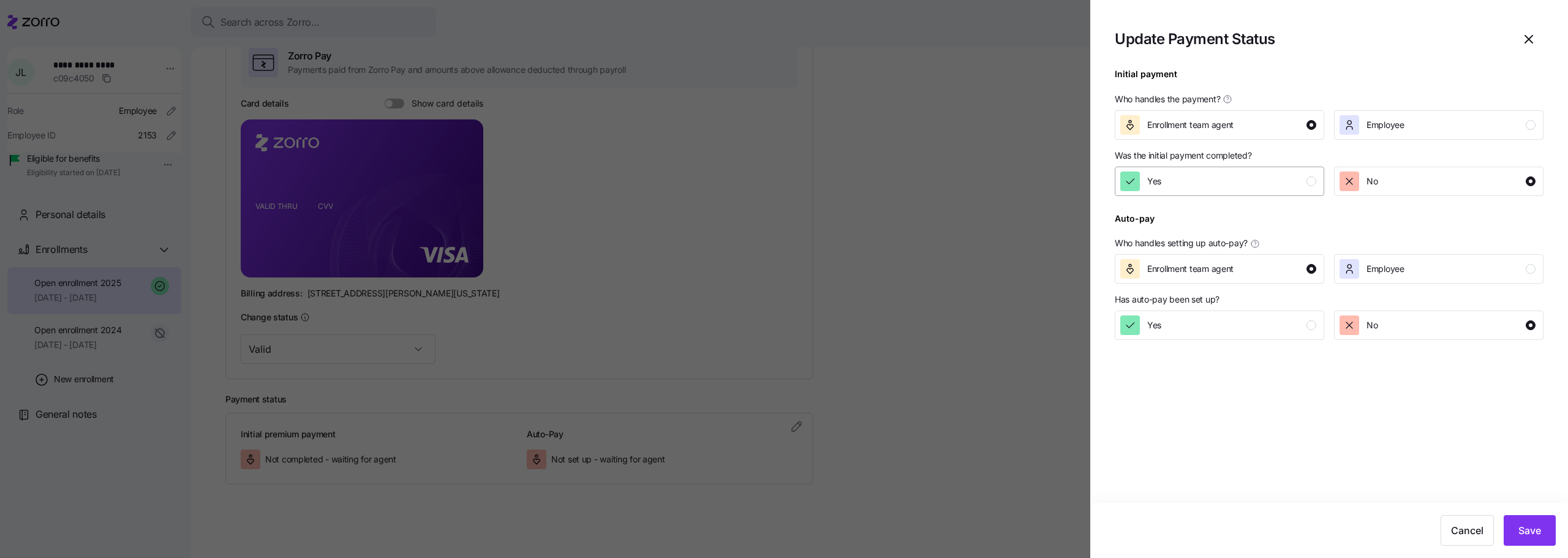
click at [1159, 176] on span "Yes" at bounding box center [1154, 181] width 14 height 12
click at [1526, 530] on span "Save" at bounding box center [1530, 530] width 23 height 15
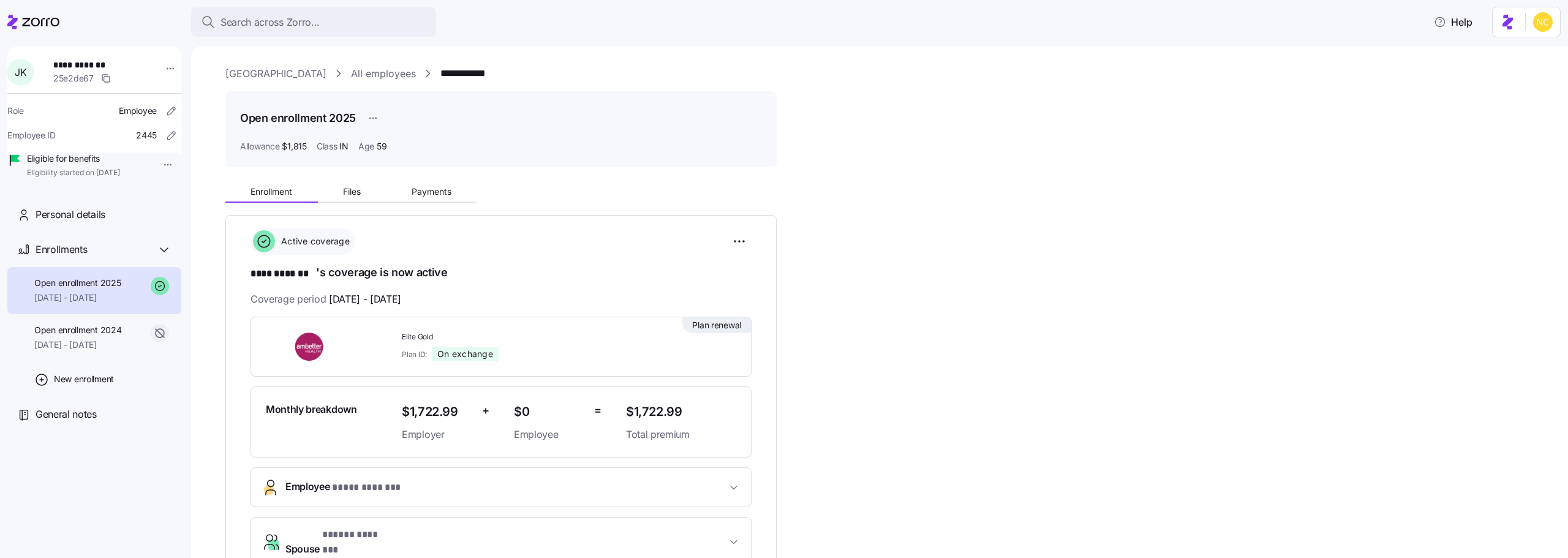
scroll to position [123, 0]
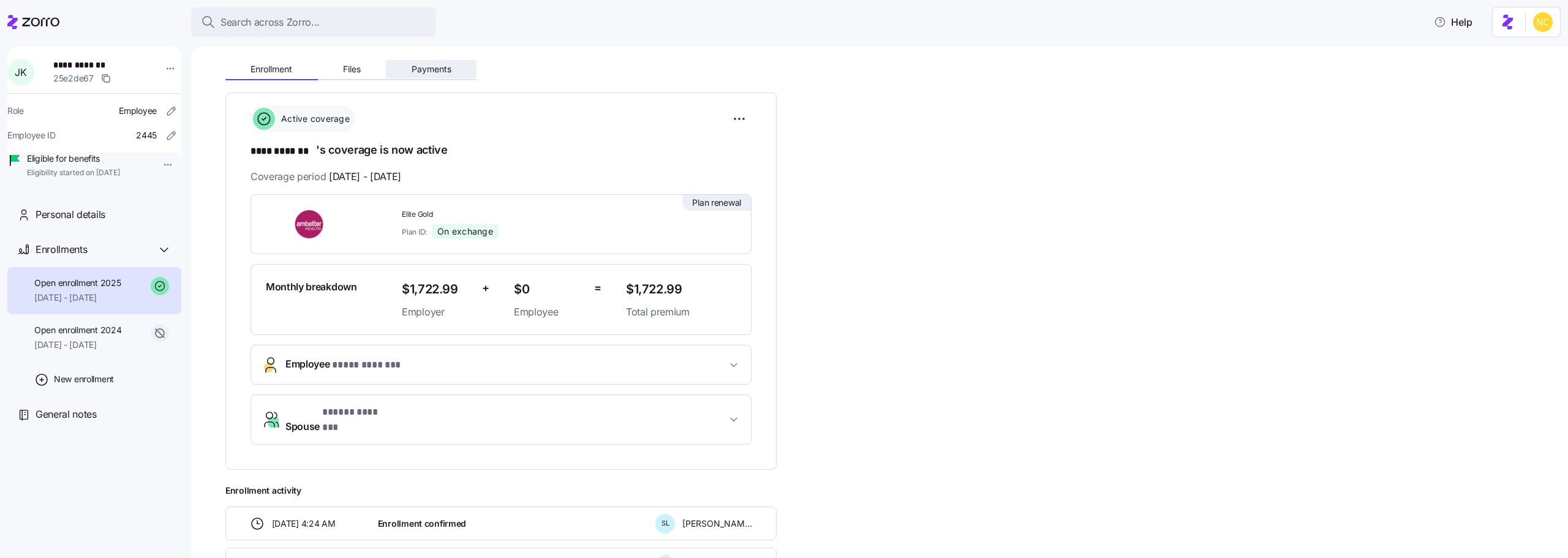
drag, startPoint x: 426, startPoint y: 88, endPoint x: 424, endPoint y: 64, distance: 24.1
click at [424, 71] on div "**********" at bounding box center [888, 339] width 1326 height 568
click at [424, 65] on span "Payments" at bounding box center [432, 69] width 40 height 8
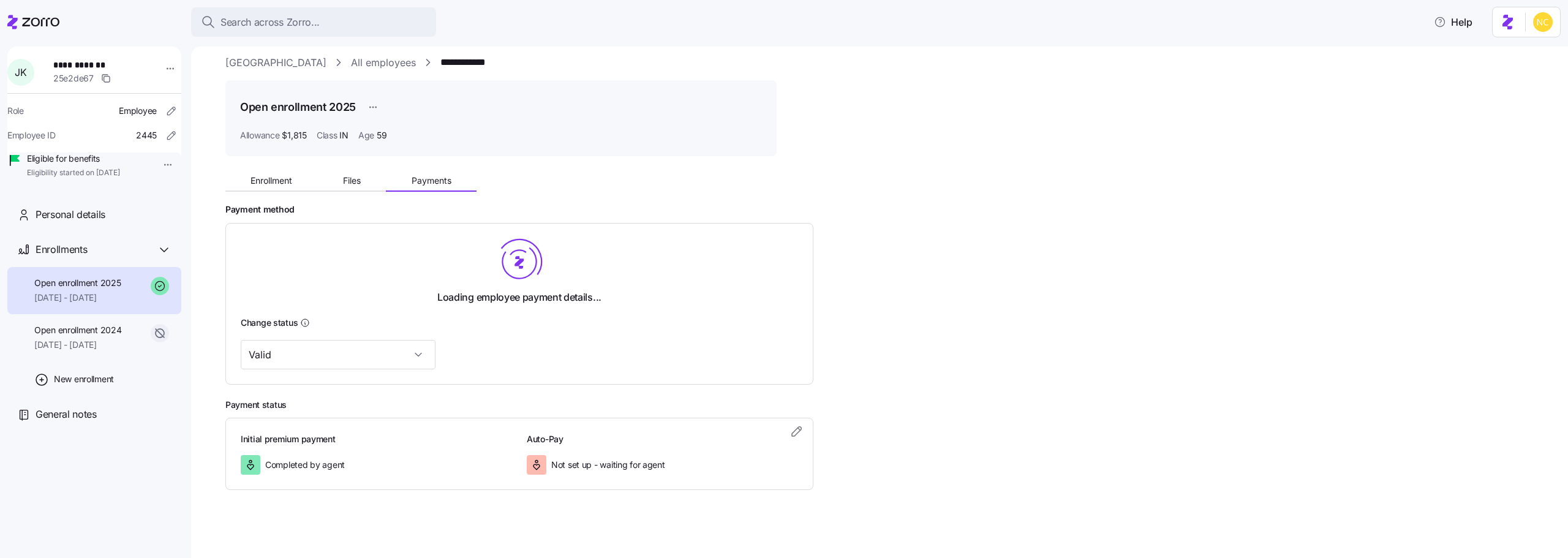
scroll to position [17, 0]
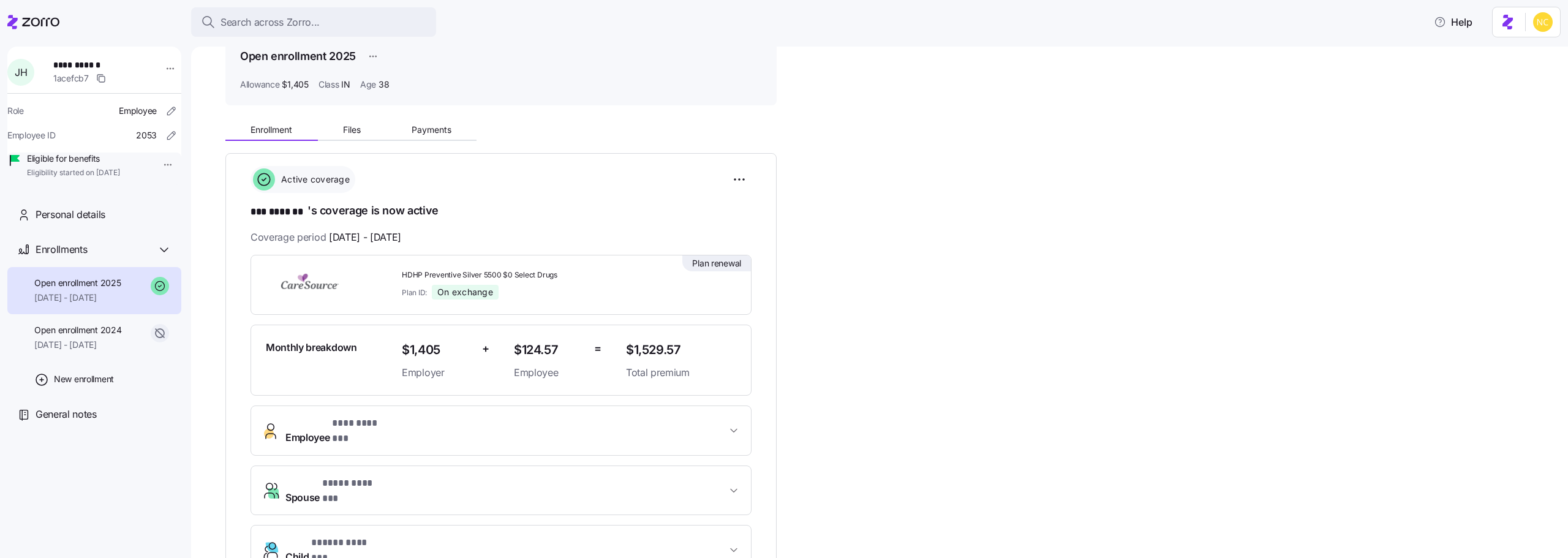
scroll to position [61, 0]
click at [442, 130] on span "Payments" at bounding box center [432, 130] width 40 height 8
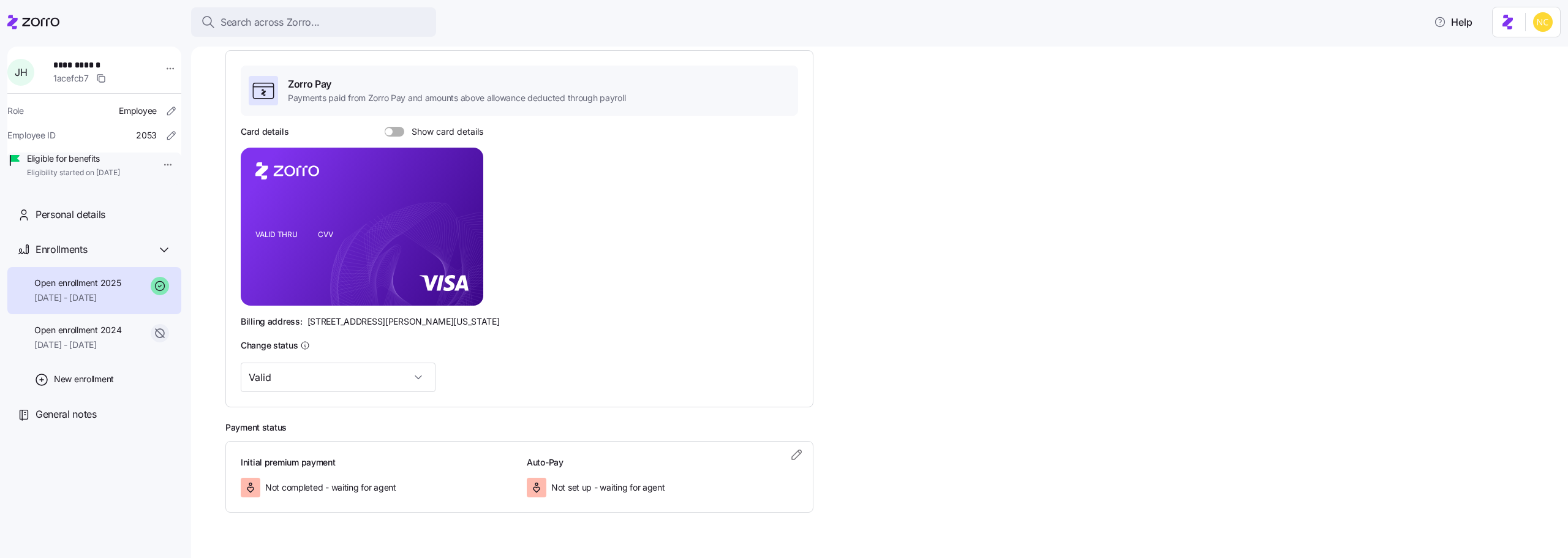
scroll to position [212, 0]
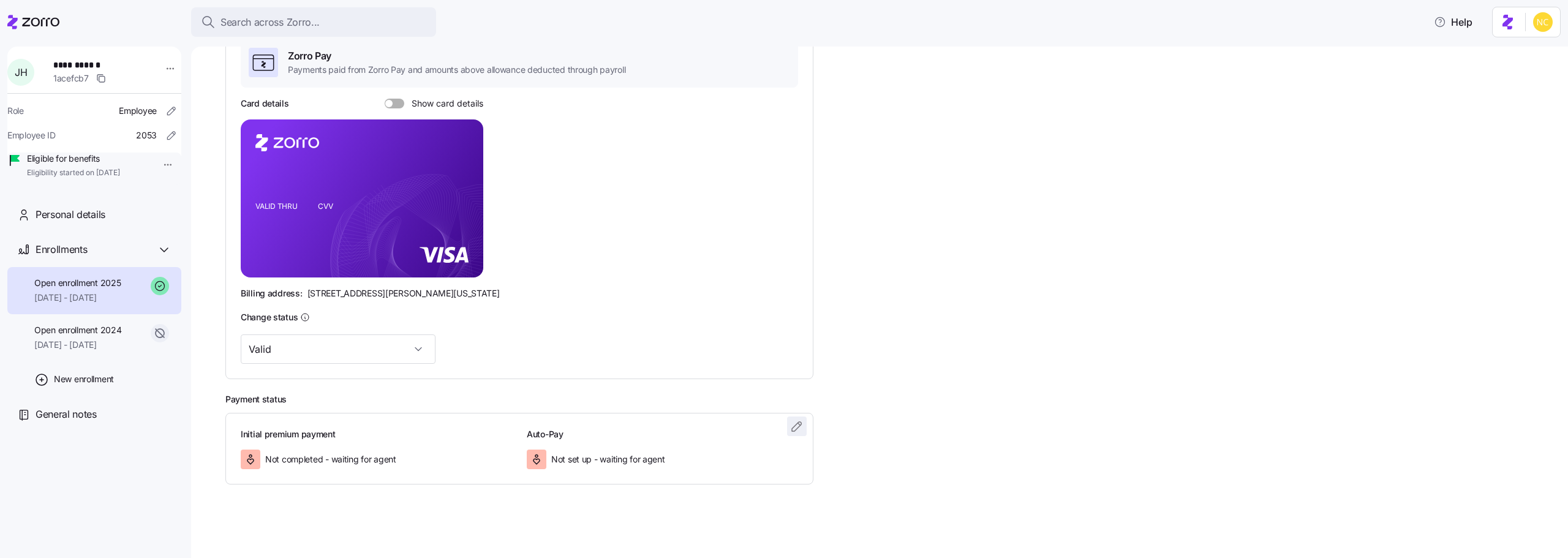
click at [799, 427] on icon "button" at bounding box center [796, 426] width 9 height 9
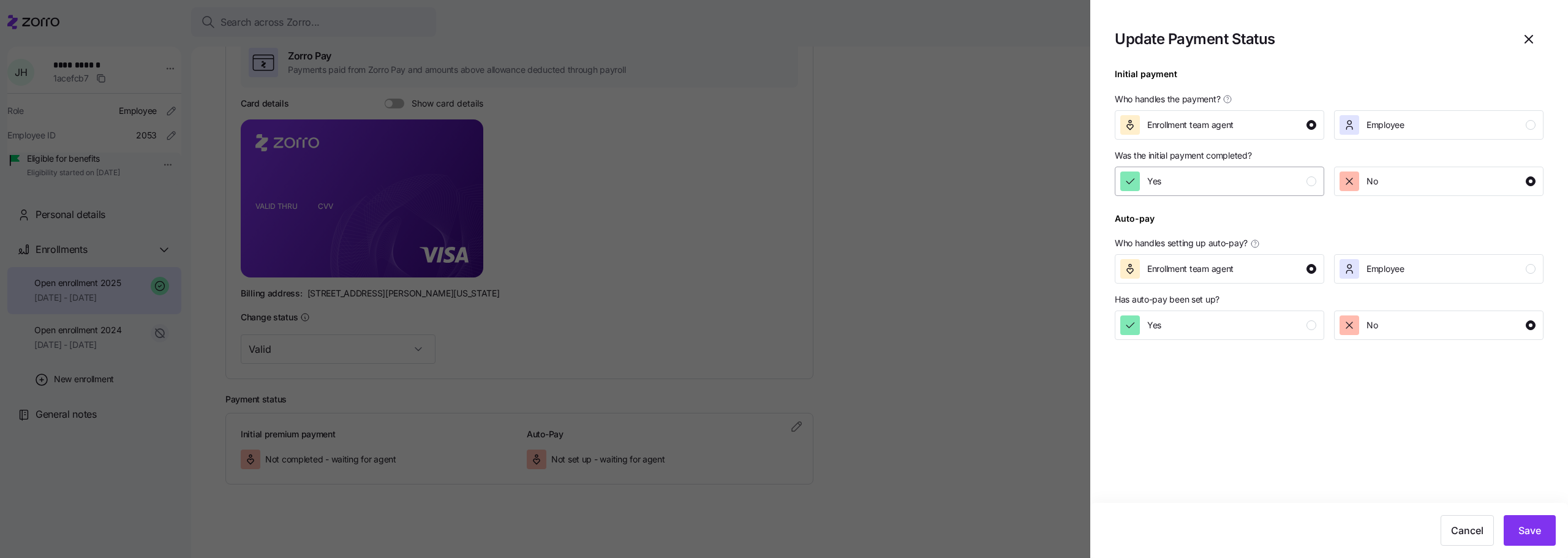
click at [1259, 168] on button "Yes" at bounding box center [1219, 181] width 210 height 29
click at [1531, 518] on button "Save" at bounding box center [1529, 530] width 52 height 30
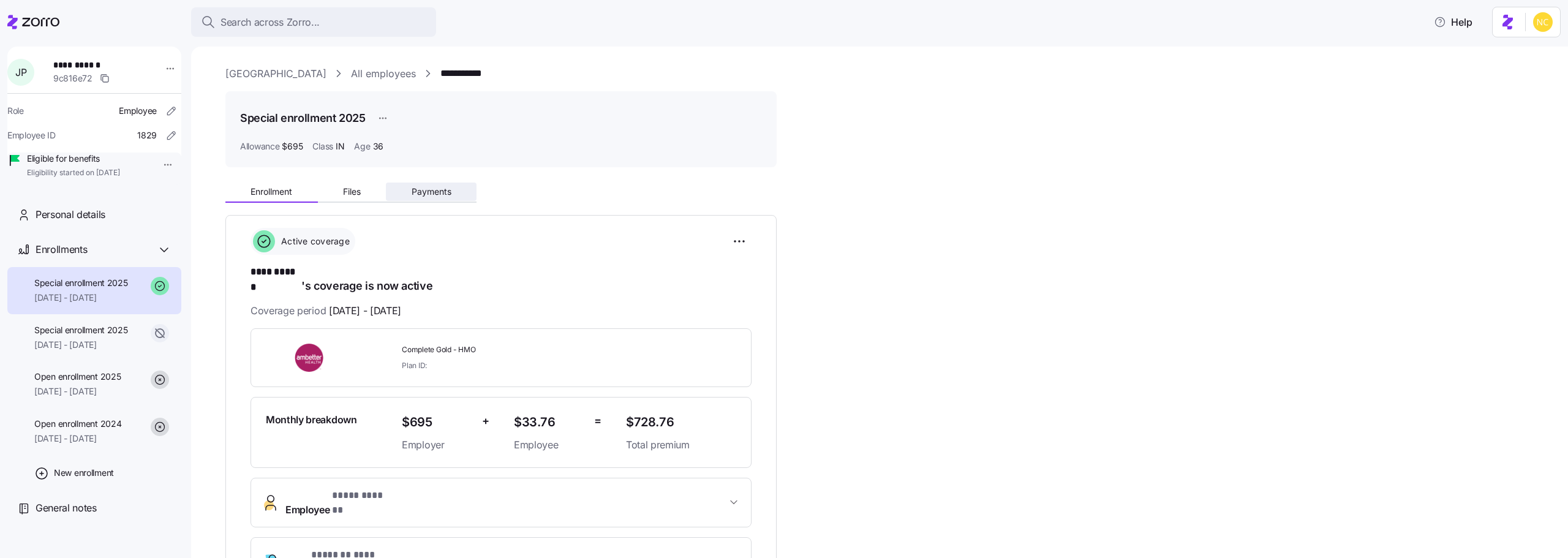
click at [396, 199] on button "Payments" at bounding box center [431, 192] width 91 height 19
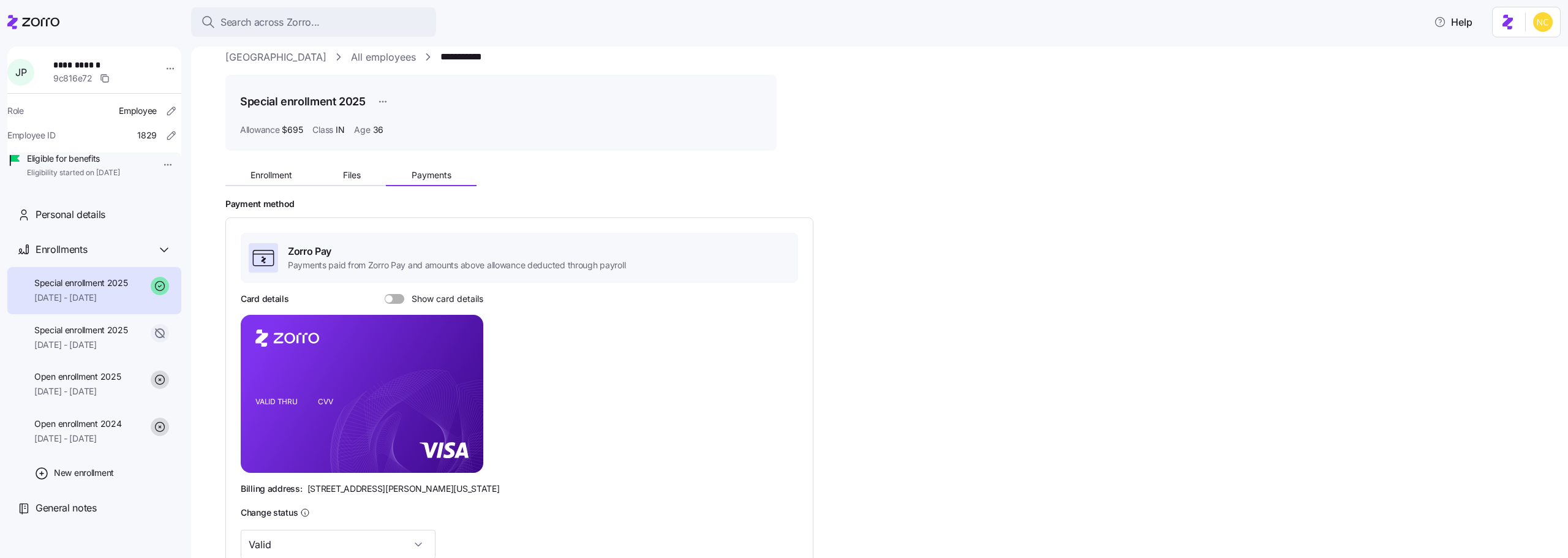
scroll to position [212, 0]
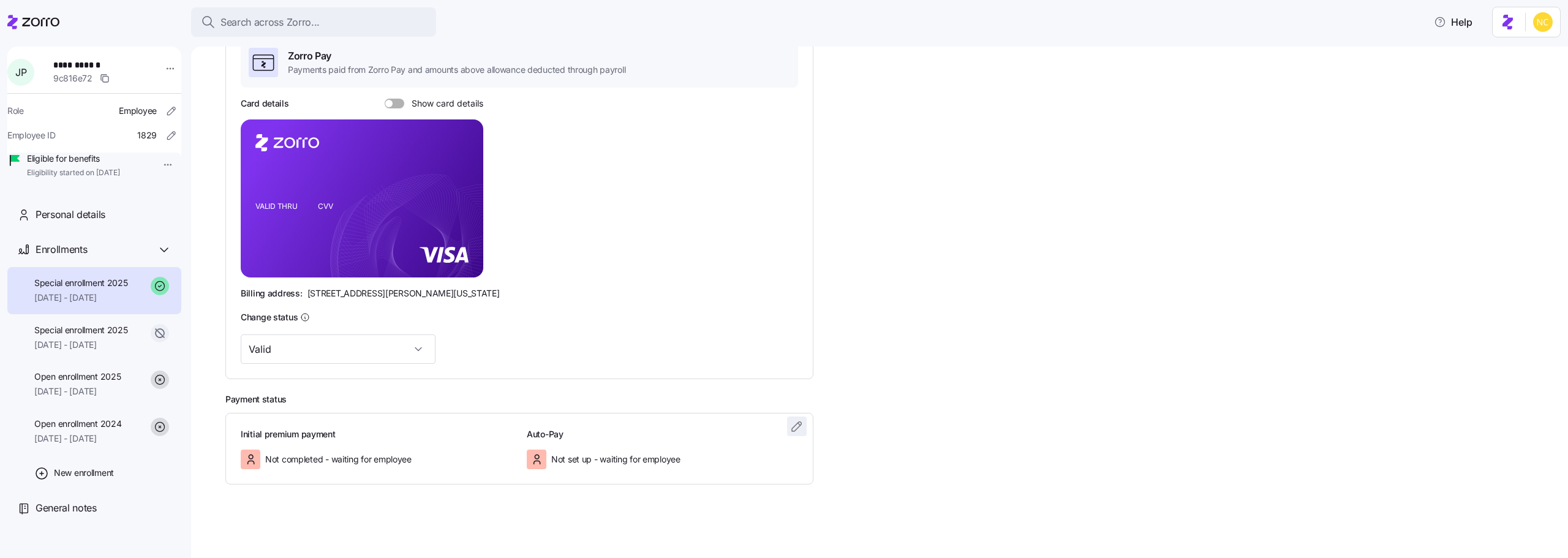
click at [797, 427] on icon "button" at bounding box center [797, 426] width 15 height 15
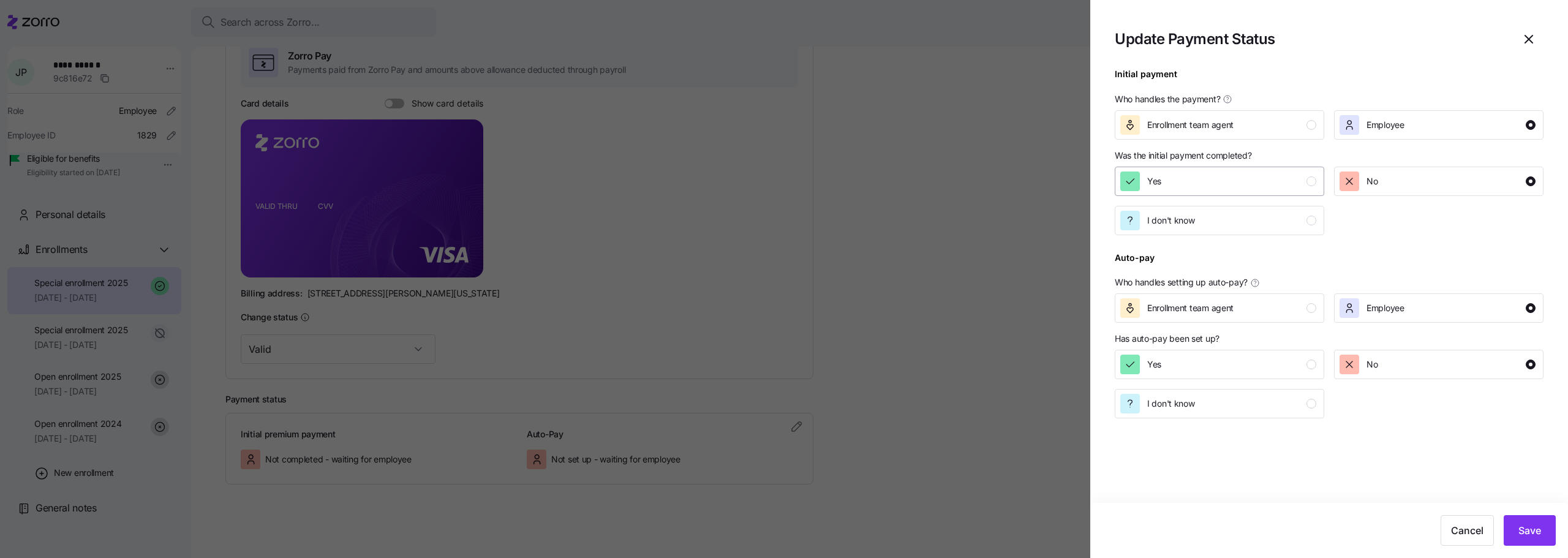
click at [1203, 169] on button "Yes" at bounding box center [1219, 181] width 210 height 29
click at [1513, 527] on button "Save" at bounding box center [1529, 530] width 52 height 30
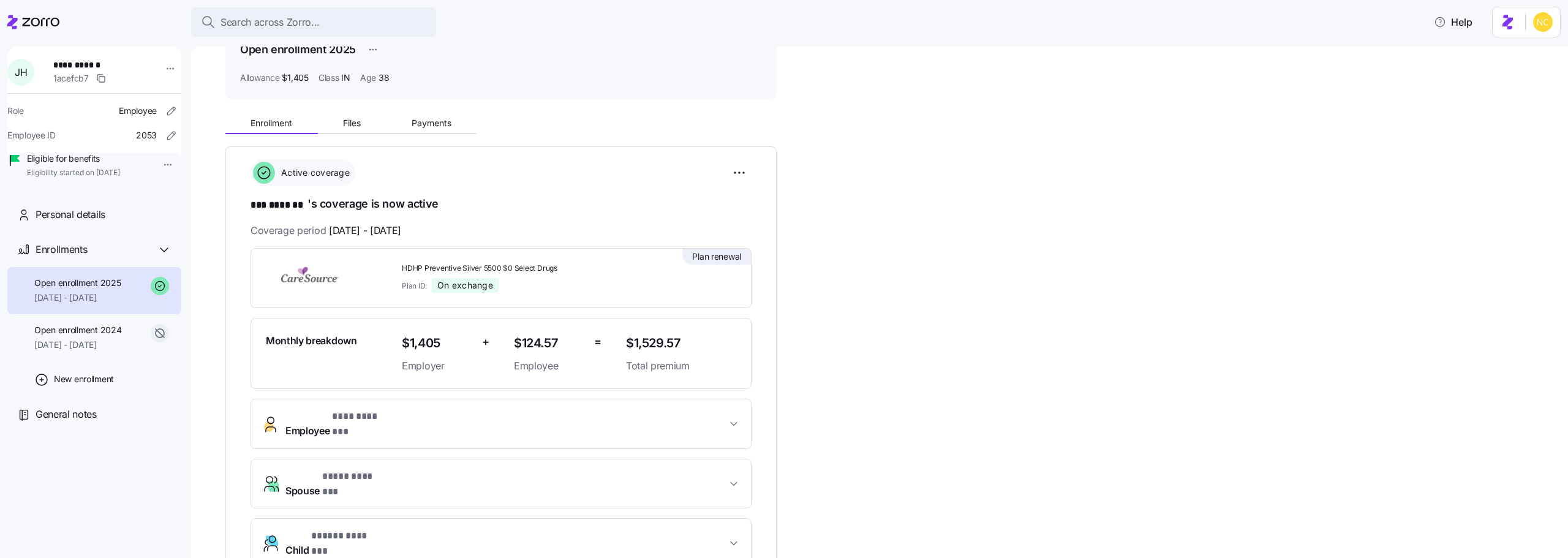
scroll to position [123, 0]
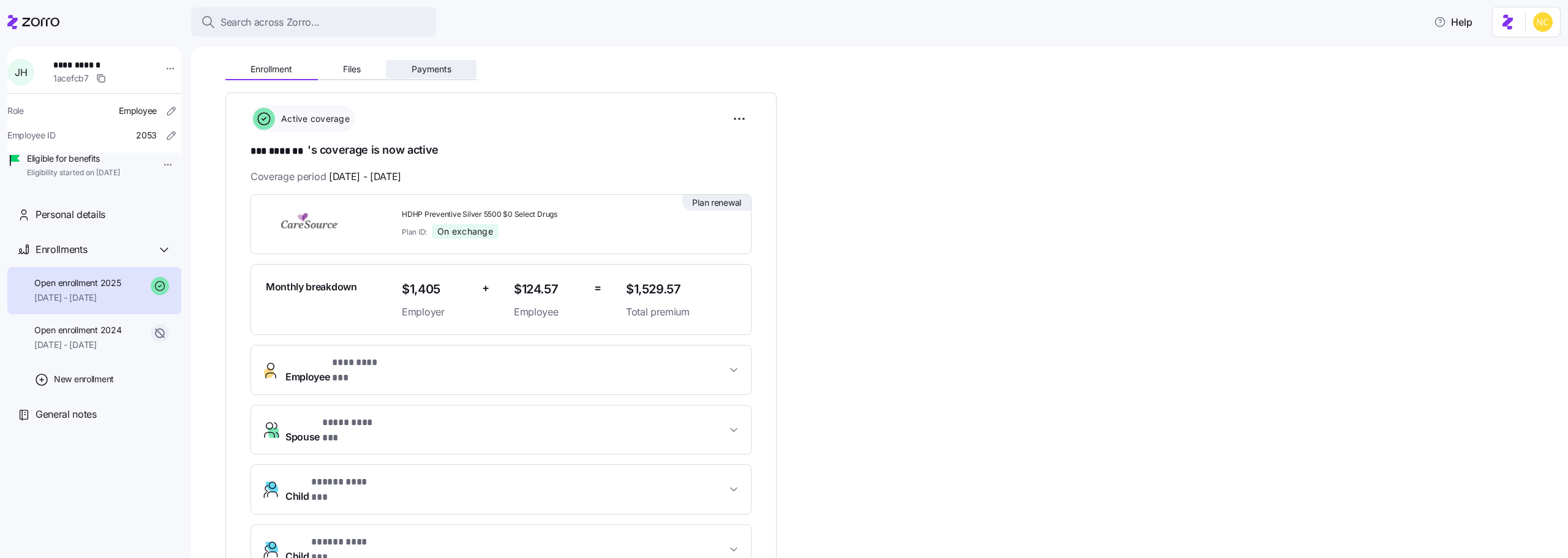
click at [424, 65] on span "Payments" at bounding box center [432, 69] width 40 height 8
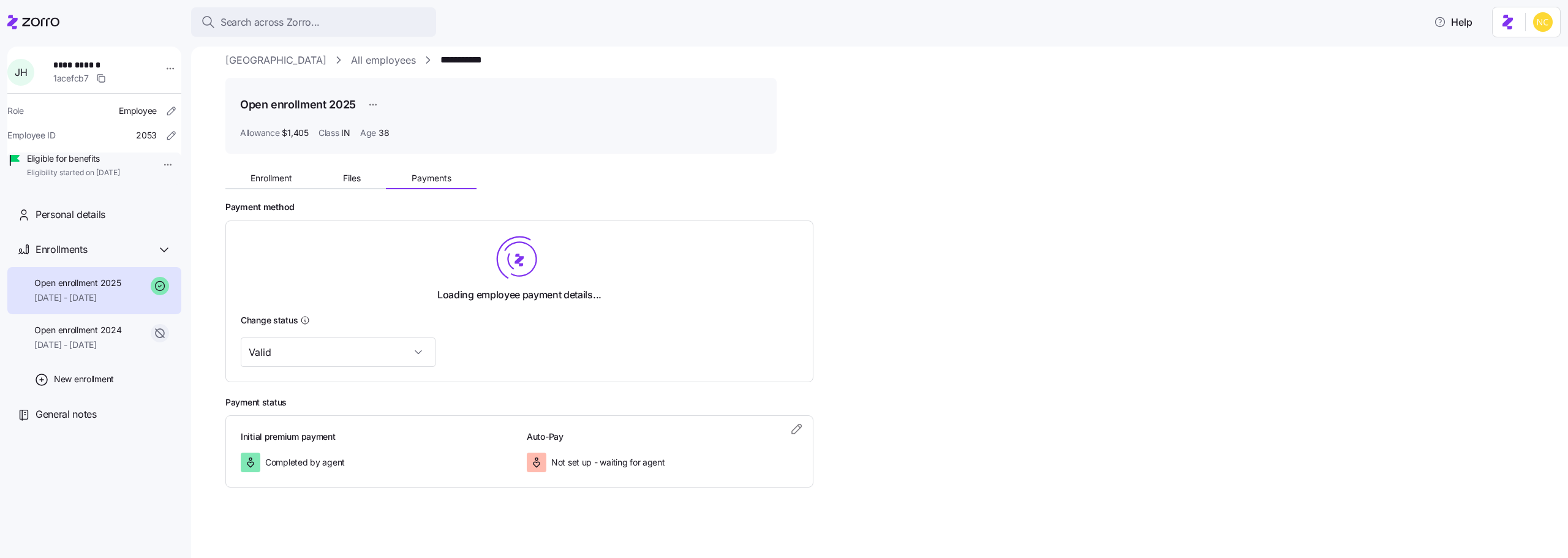
scroll to position [17, 0]
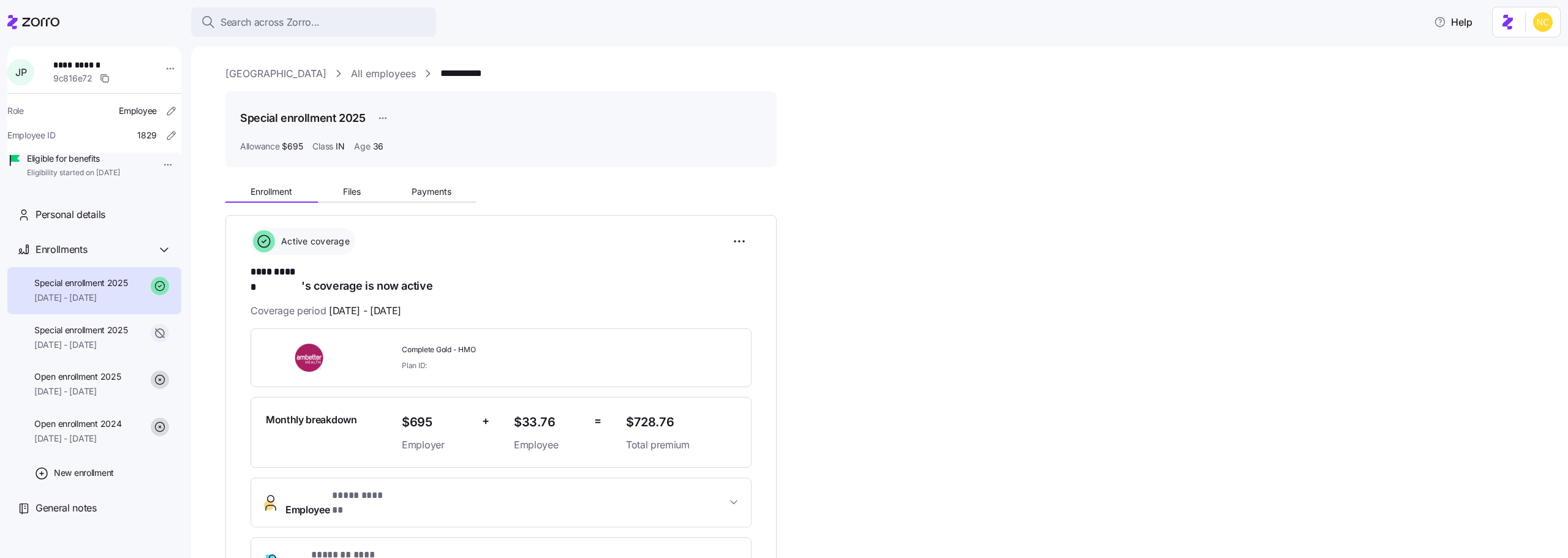
click at [453, 178] on div "Enrollment Files Payments" at bounding box center [501, 190] width 551 height 26
click at [449, 179] on div "Enrollment Files Payments" at bounding box center [501, 190] width 551 height 26
click at [447, 183] on button "Payments" at bounding box center [431, 192] width 91 height 19
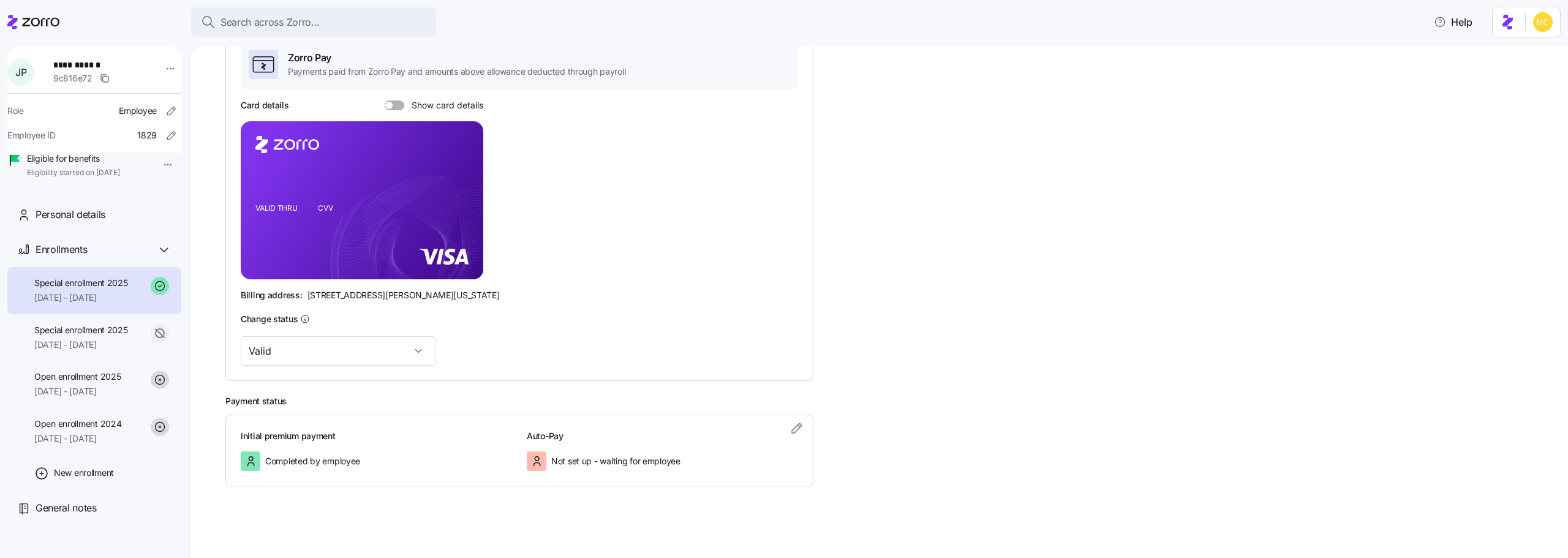
scroll to position [212, 0]
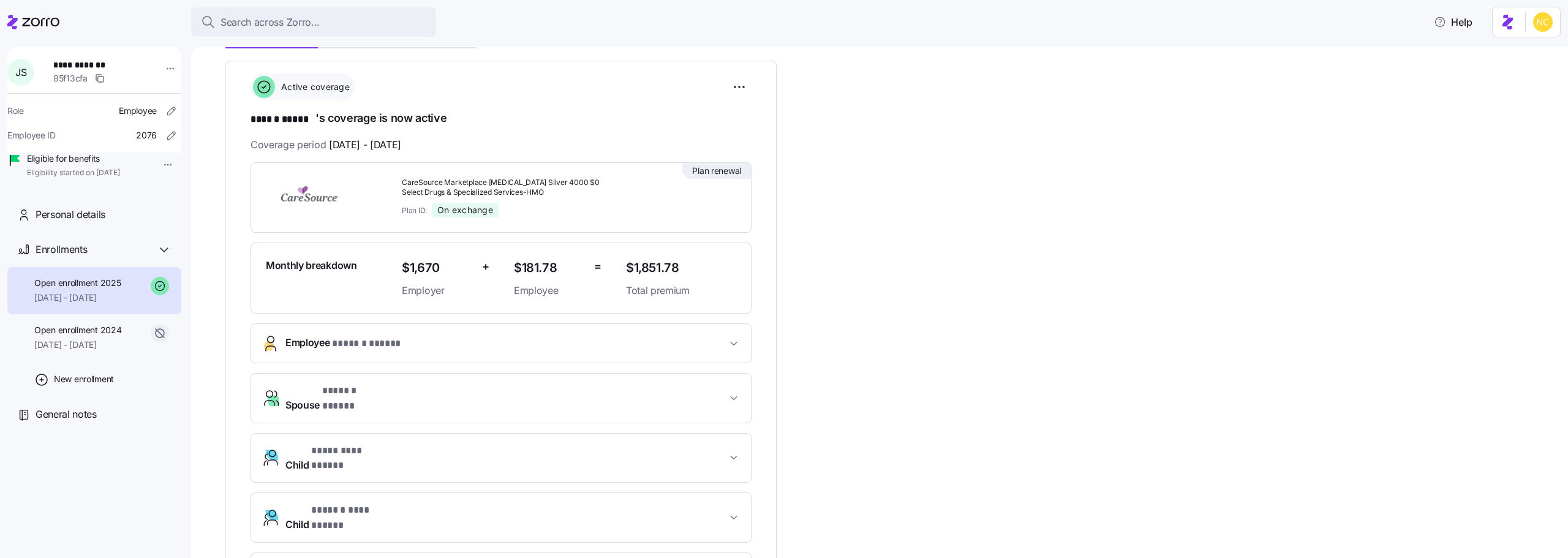
scroll to position [61, 0]
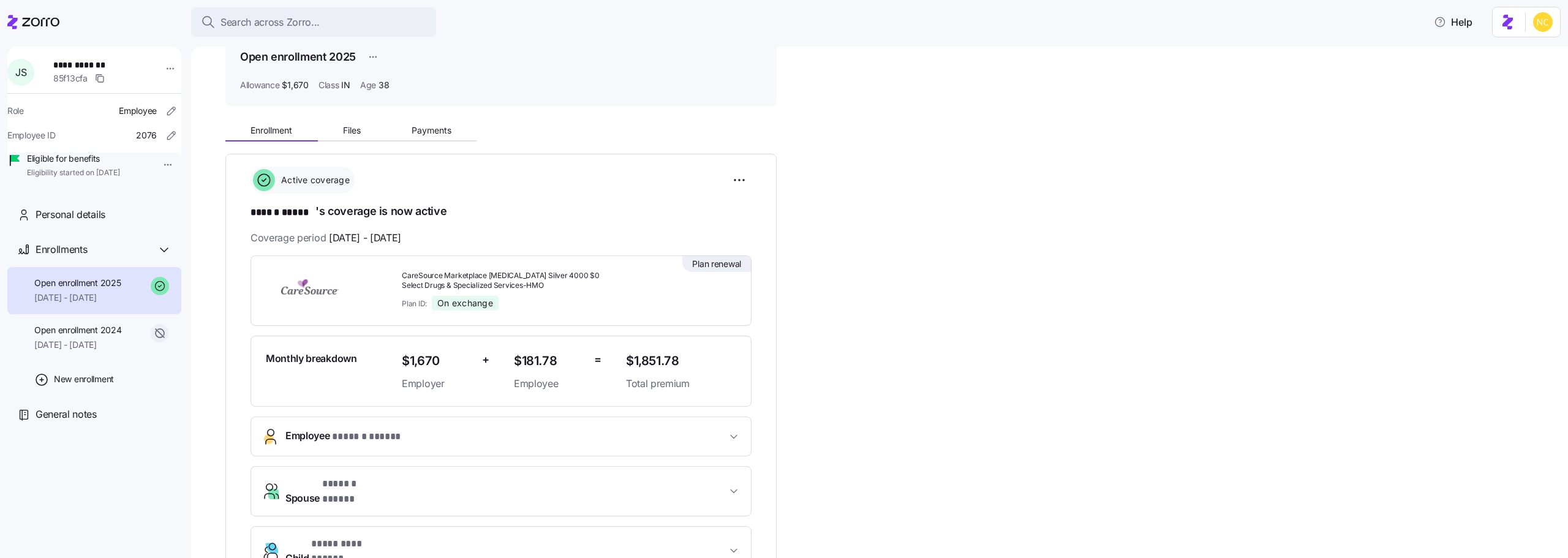
click at [424, 143] on div "**********" at bounding box center [888, 515] width 1326 height 799
click at [426, 135] on span "Payments" at bounding box center [432, 130] width 40 height 8
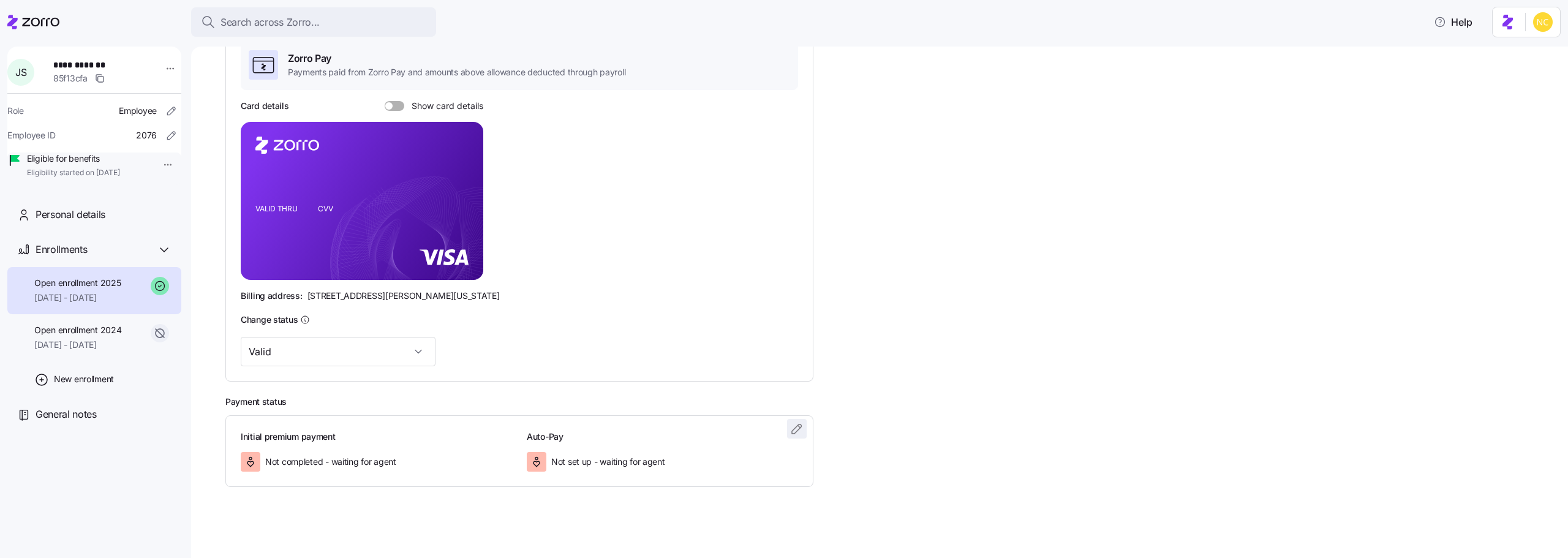
scroll to position [212, 0]
click at [795, 422] on icon "button" at bounding box center [797, 426] width 15 height 15
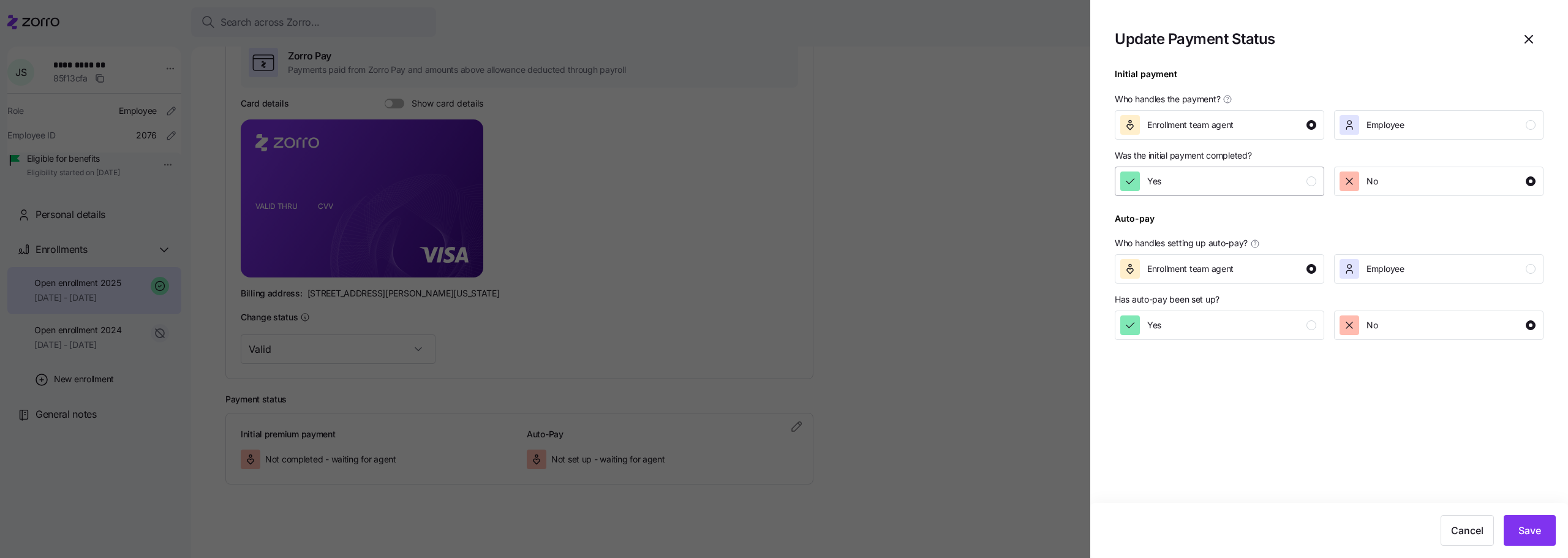
click at [1190, 177] on div "Yes" at bounding box center [1218, 181] width 196 height 19
click at [1535, 532] on span "Save" at bounding box center [1530, 530] width 23 height 15
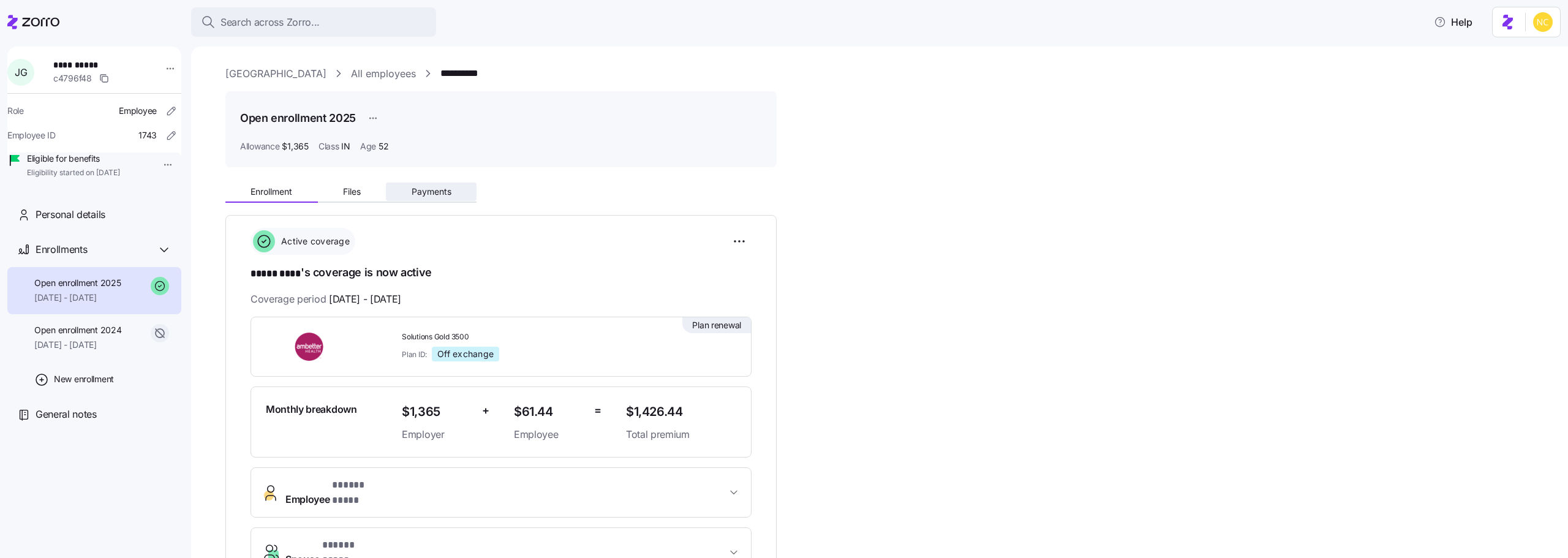
click at [426, 199] on button "Payments" at bounding box center [431, 192] width 91 height 19
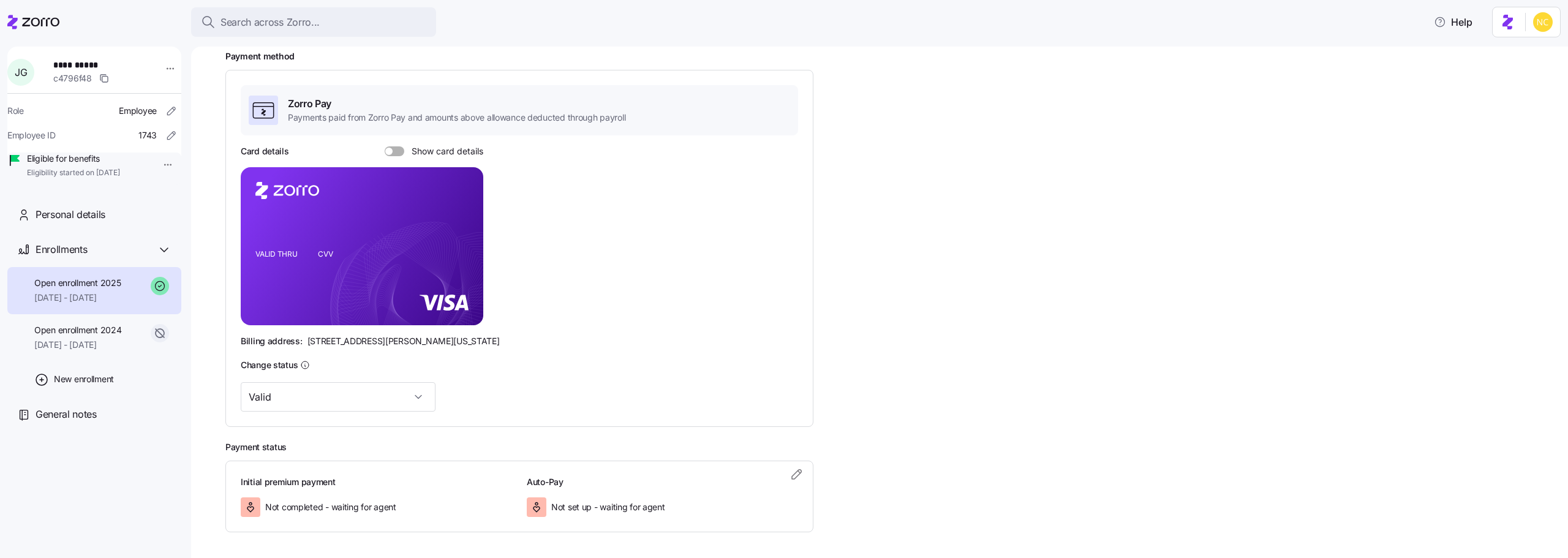
scroll to position [212, 0]
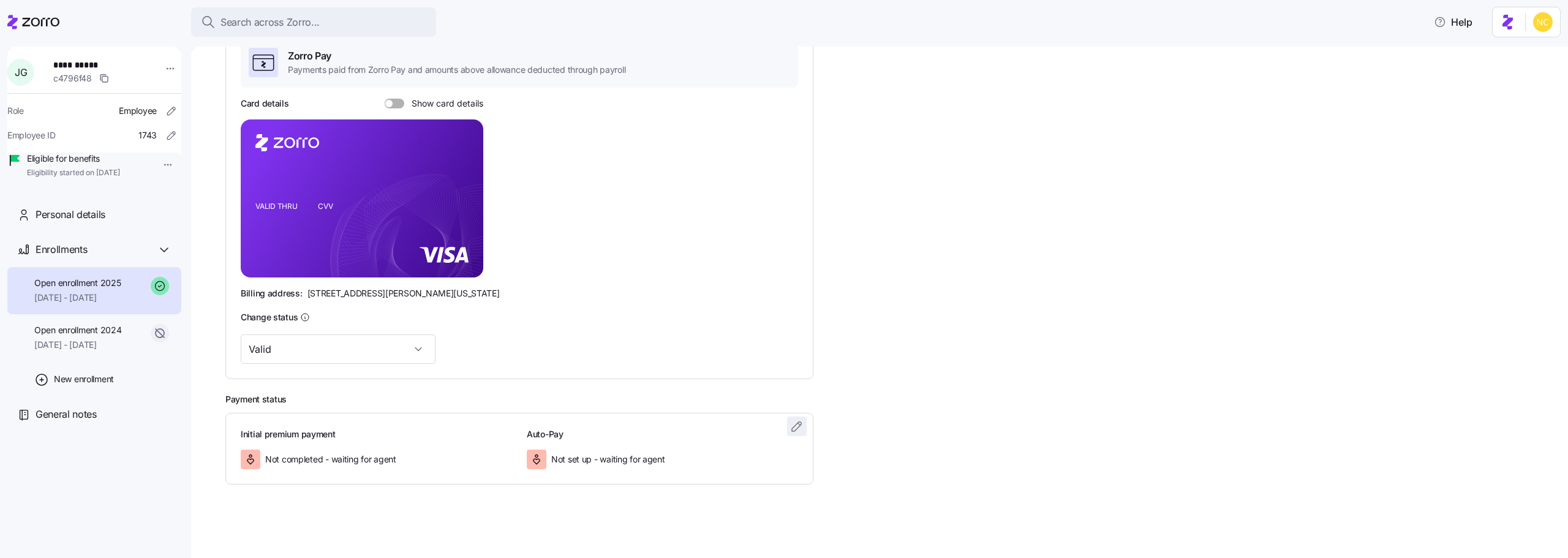
click at [790, 435] on button "button" at bounding box center [797, 426] width 19 height 19
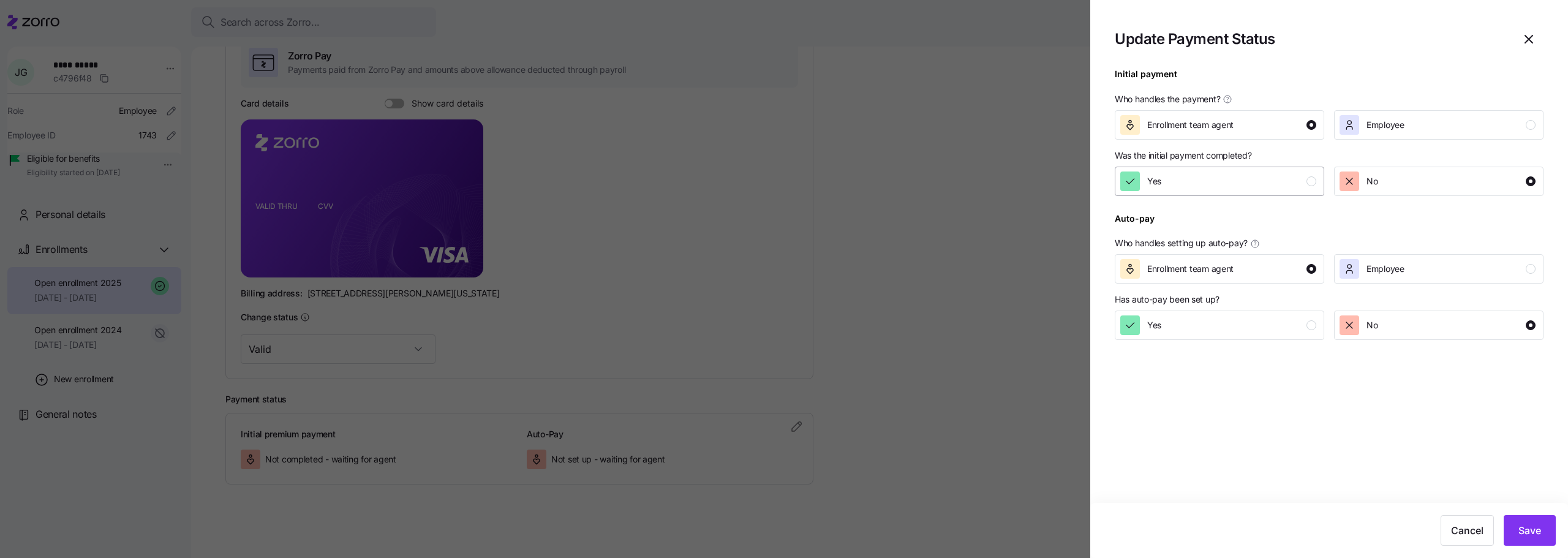
click at [1160, 177] on span "Yes" at bounding box center [1154, 181] width 14 height 12
click at [1550, 513] on div "Cancel Save" at bounding box center [1329, 530] width 478 height 55
click at [1544, 518] on button "Save" at bounding box center [1529, 530] width 52 height 30
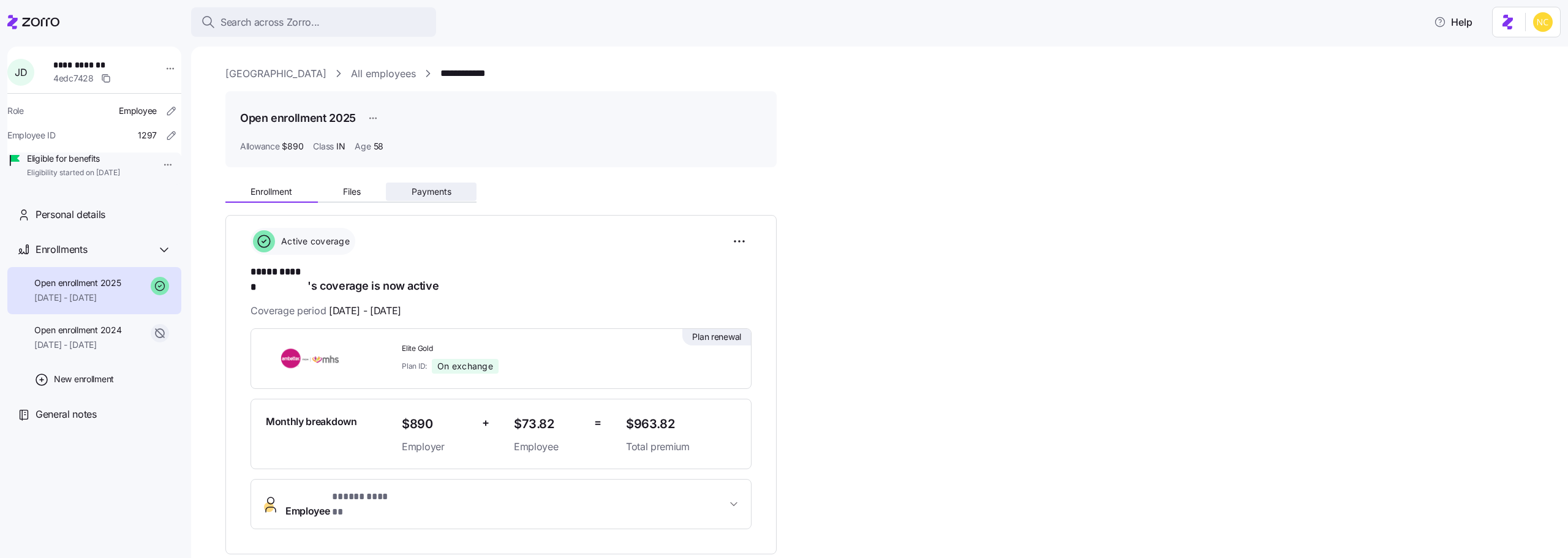
click at [427, 196] on span "Payments" at bounding box center [432, 192] width 40 height 8
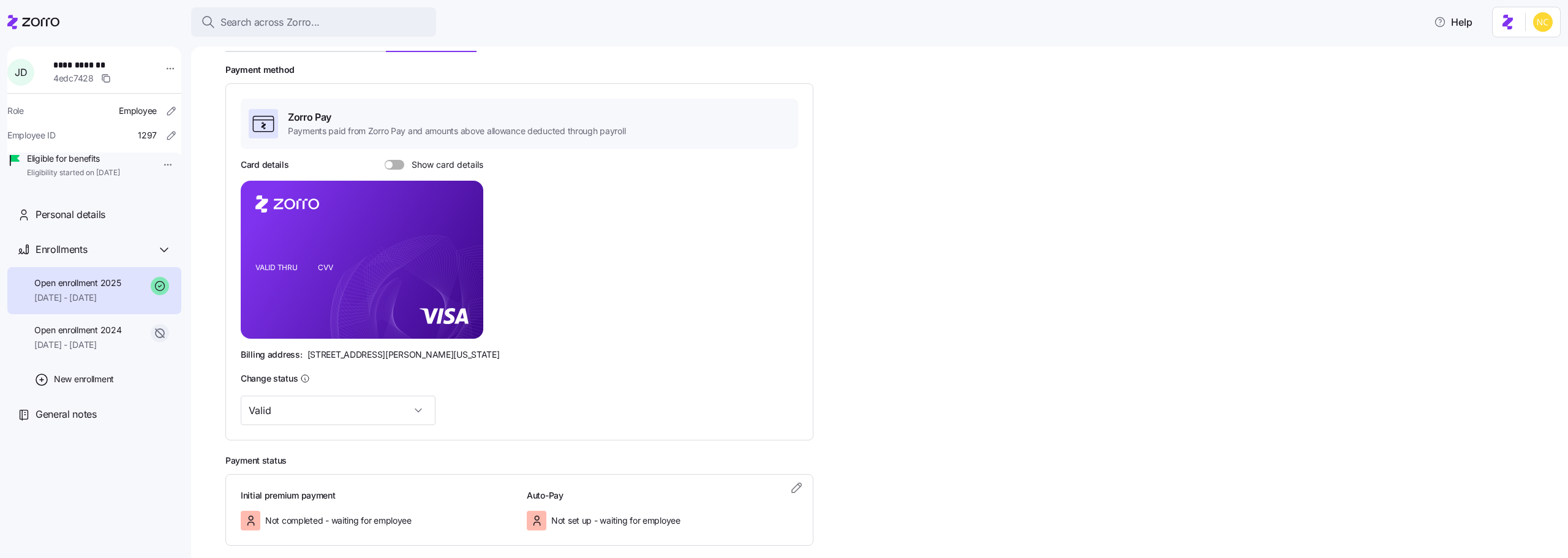
scroll to position [212, 0]
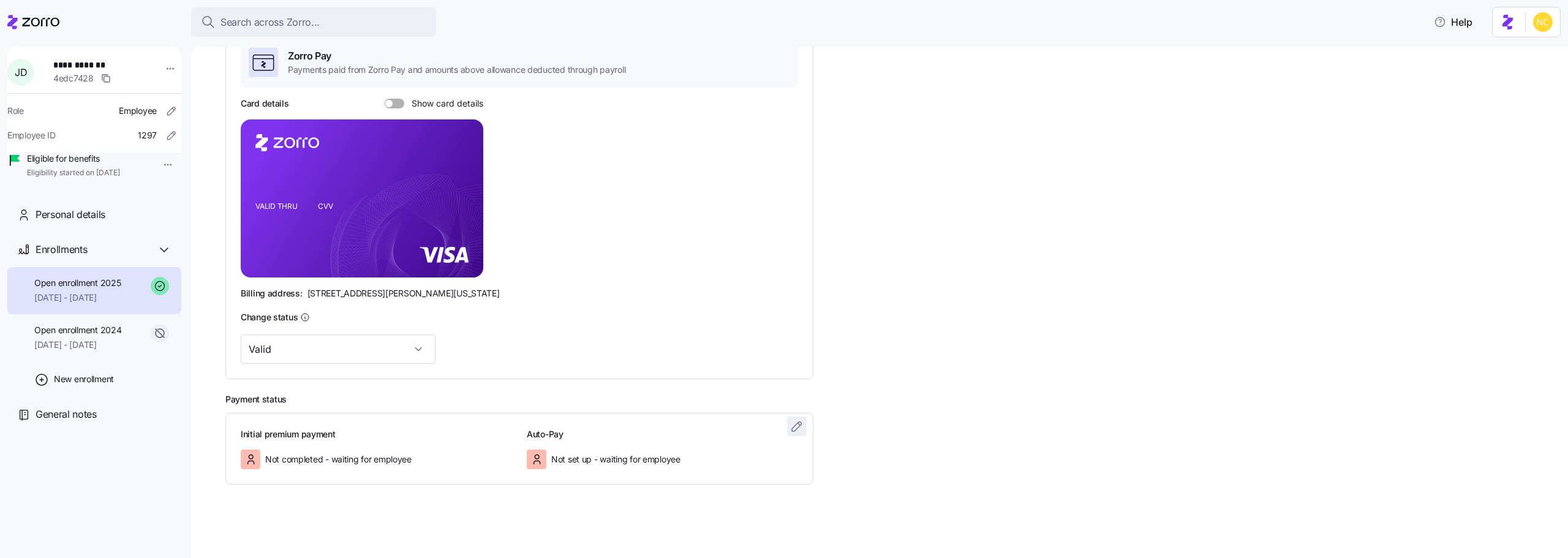
click at [804, 420] on icon "button" at bounding box center [797, 426] width 15 height 15
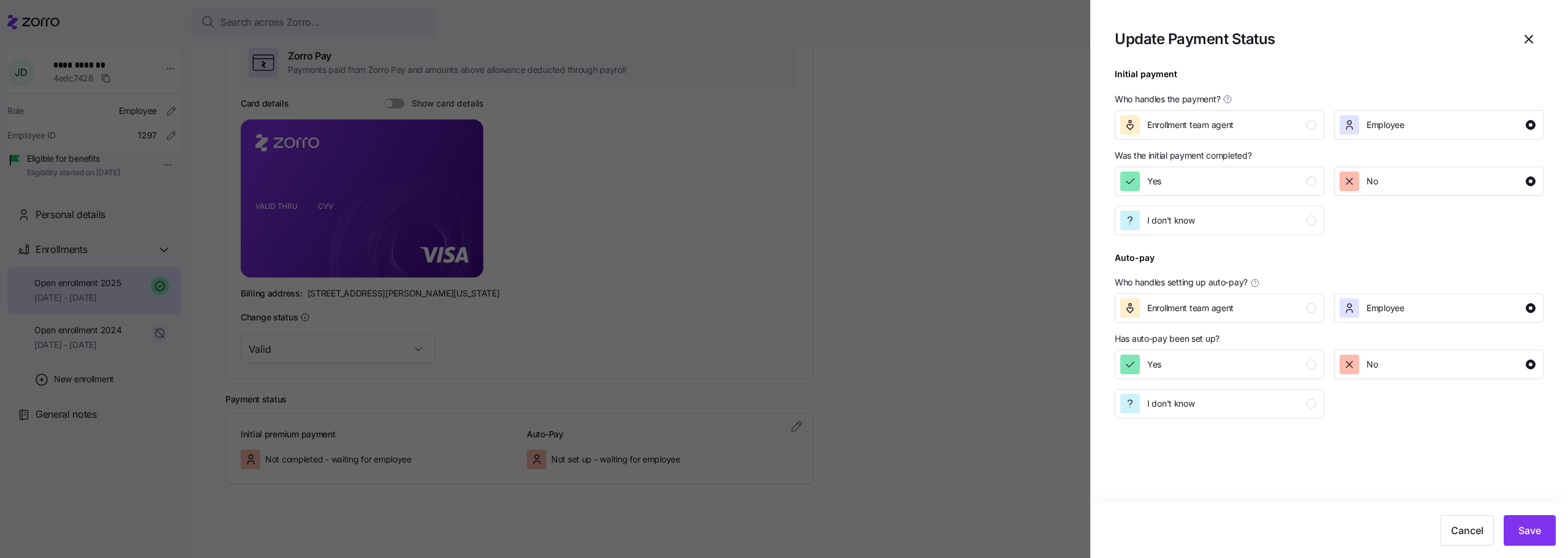
click at [1211, 163] on p "Was the initial payment completed?" at bounding box center [1328, 158] width 429 height 17
click at [1211, 170] on button "Yes" at bounding box center [1219, 181] width 210 height 29
click at [1522, 528] on span "Save" at bounding box center [1530, 530] width 23 height 15
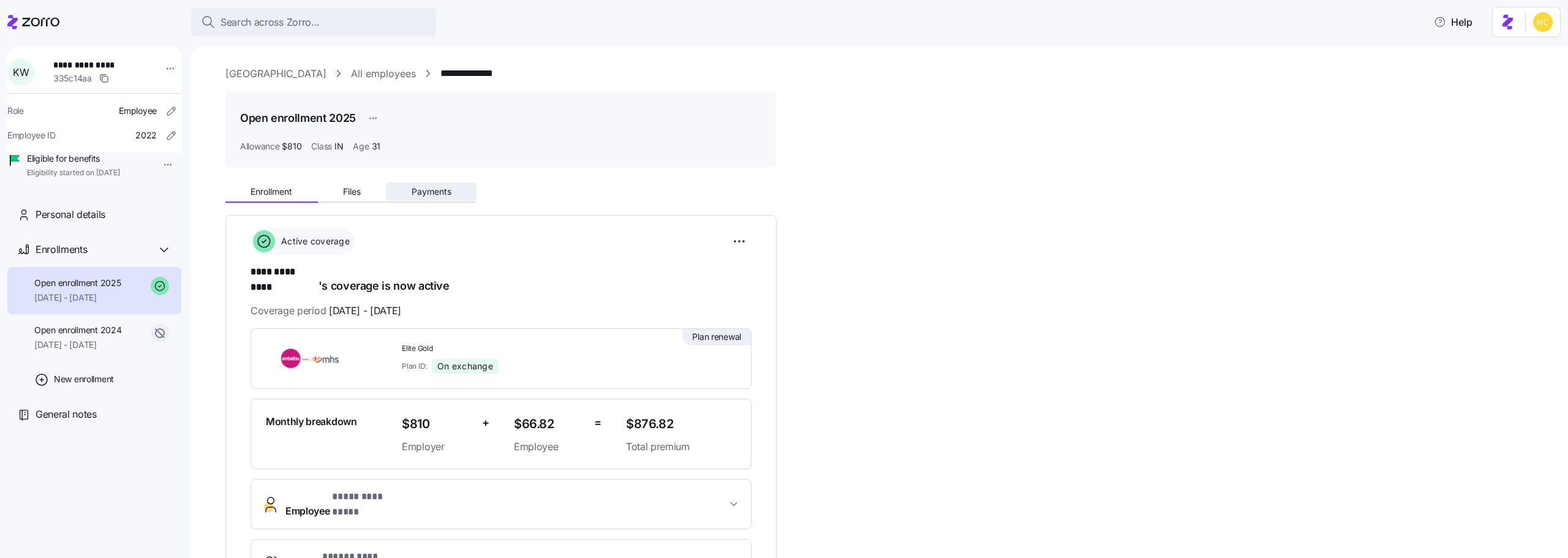
click at [435, 190] on span "Payments" at bounding box center [432, 192] width 40 height 8
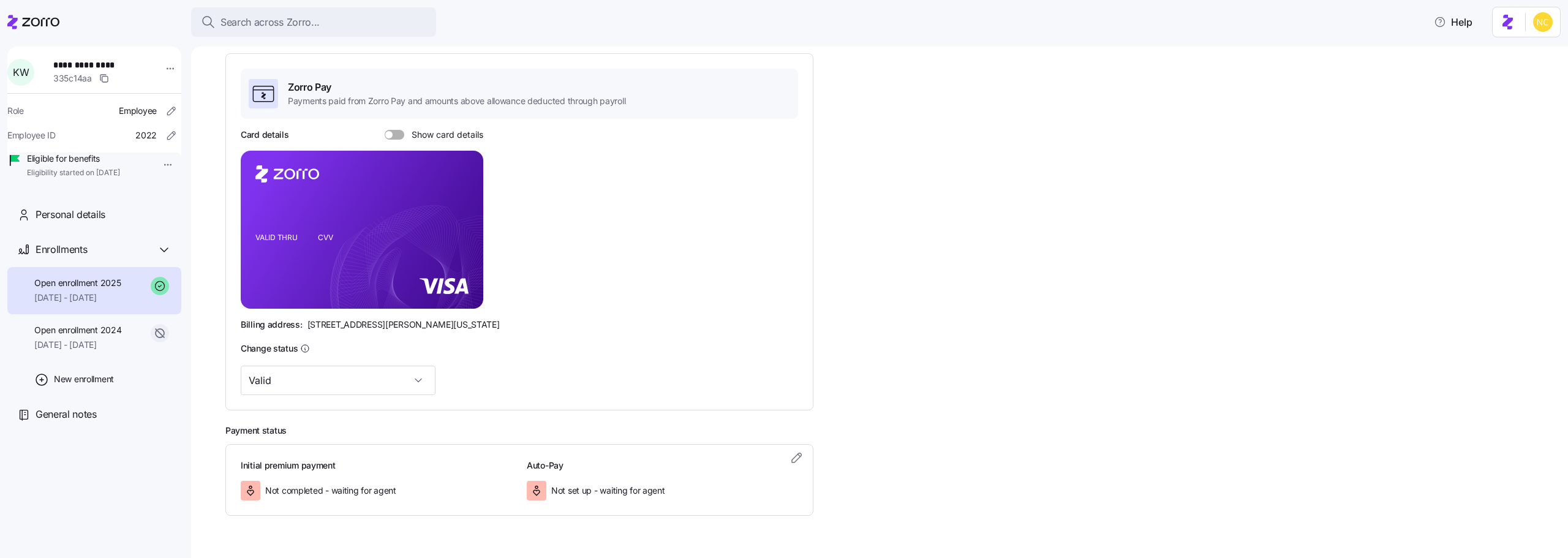
scroll to position [212, 0]
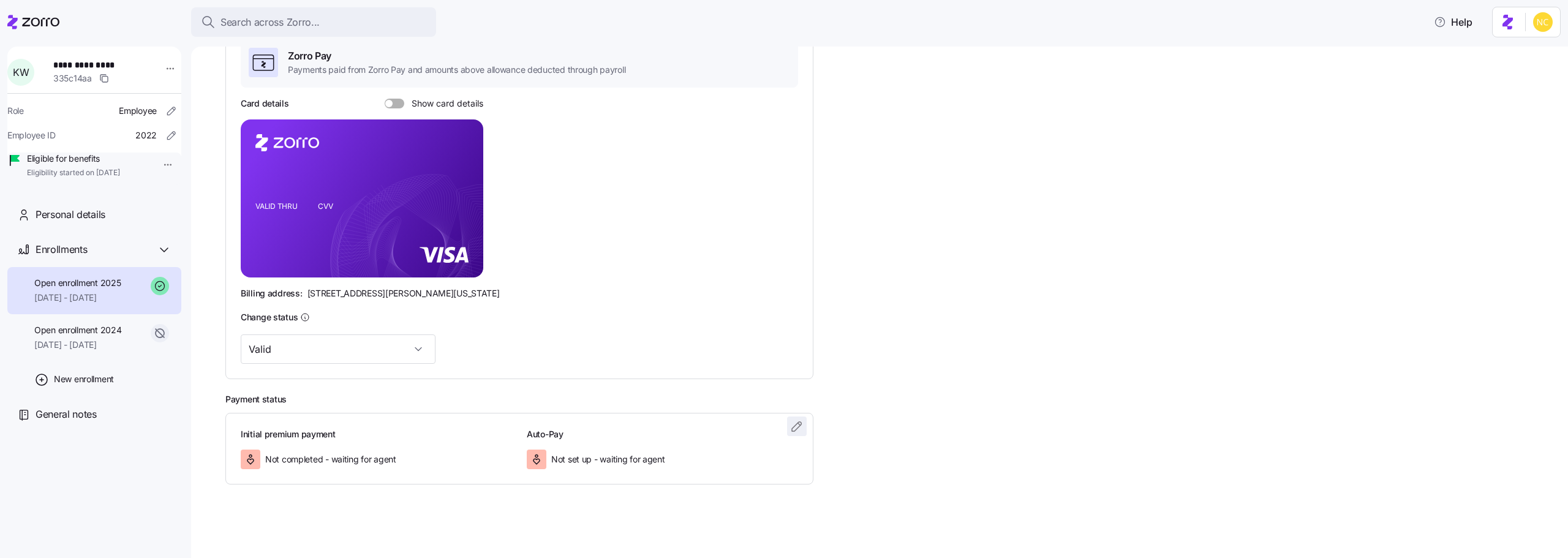
click at [797, 431] on icon "button" at bounding box center [797, 426] width 15 height 15
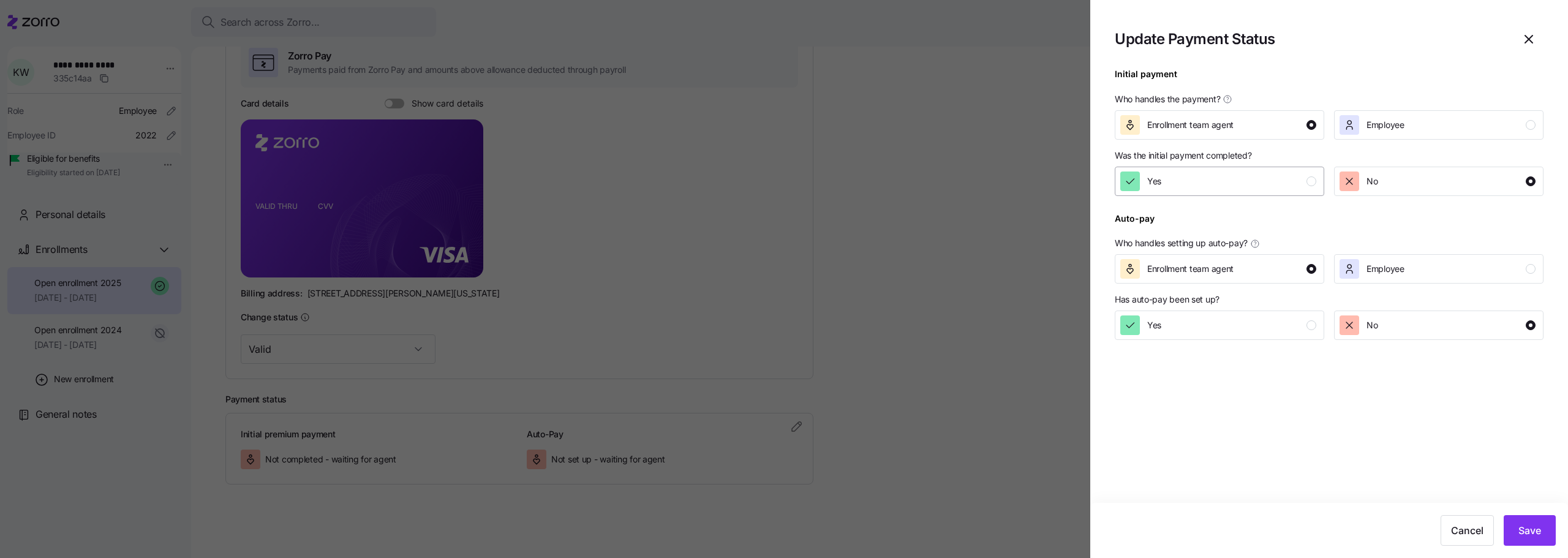
click at [1209, 177] on div "Yes" at bounding box center [1218, 181] width 196 height 19
click at [1532, 538] on button "Save" at bounding box center [1529, 530] width 52 height 30
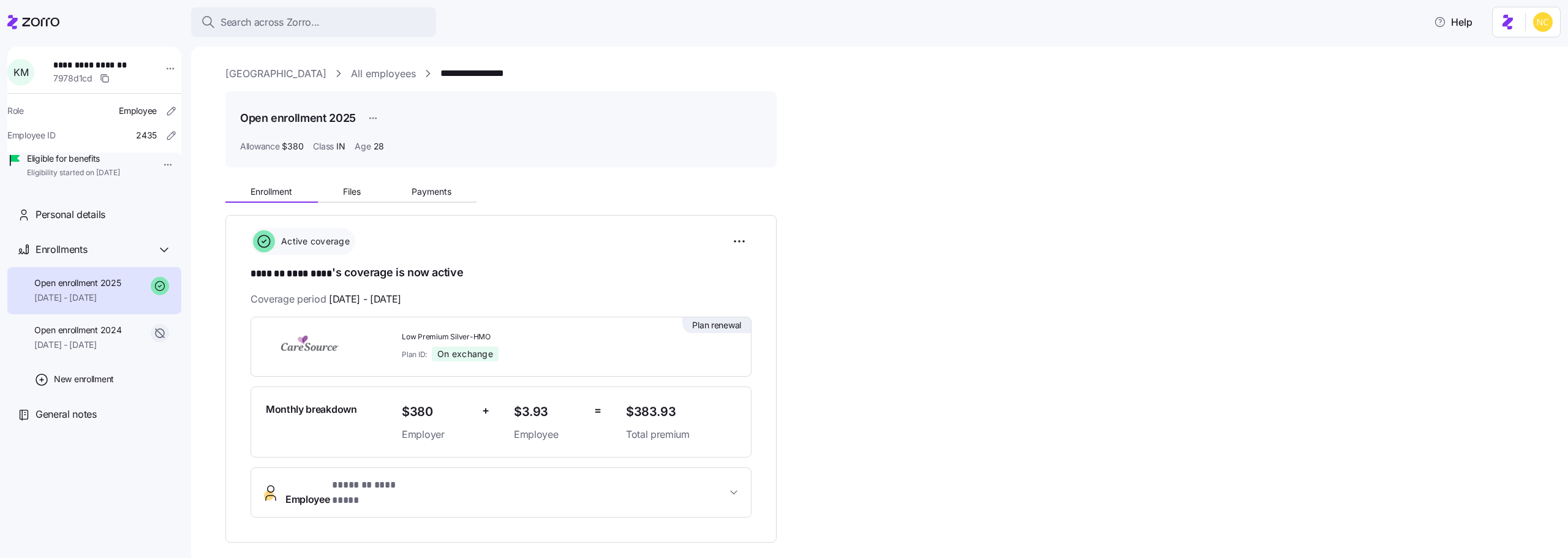
click at [435, 204] on div "**********" at bounding box center [888, 477] width 1326 height 600
click at [433, 193] on span "Payments" at bounding box center [432, 192] width 40 height 8
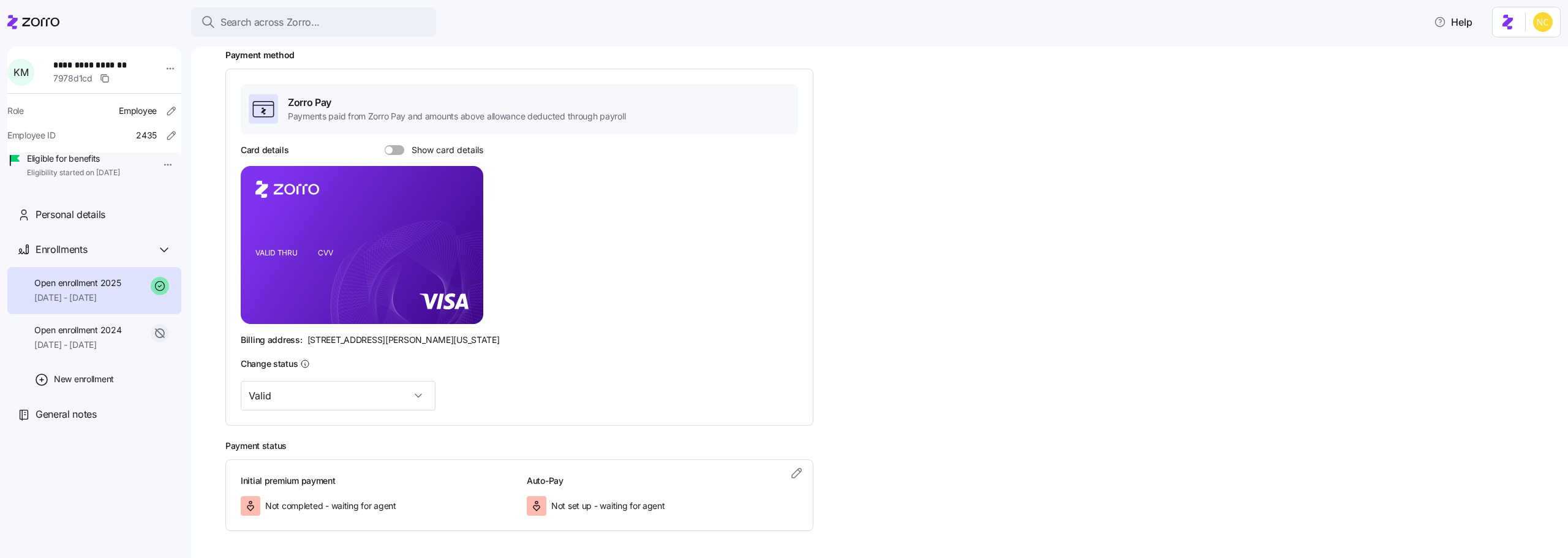
scroll to position [212, 0]
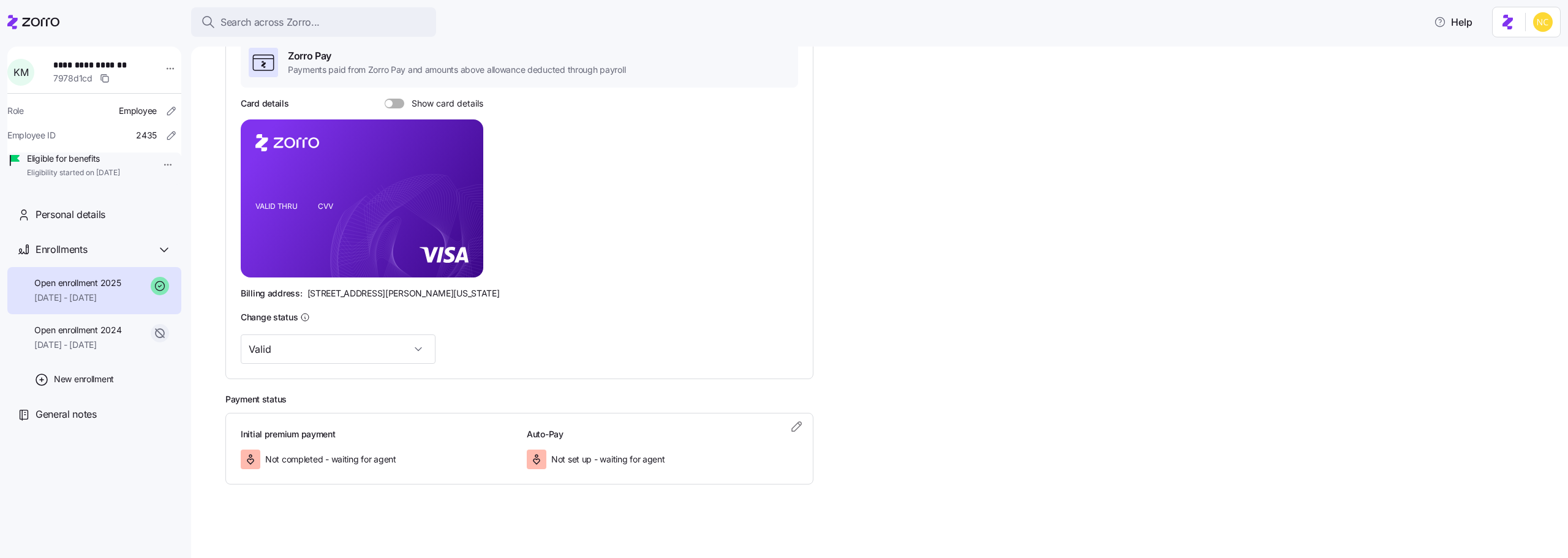
click at [785, 416] on div "Initial premium payment Not completed - waiting for agent Auto-Pay Not set up -…" at bounding box center [519, 449] width 588 height 72
click at [800, 429] on icon "button" at bounding box center [797, 426] width 15 height 15
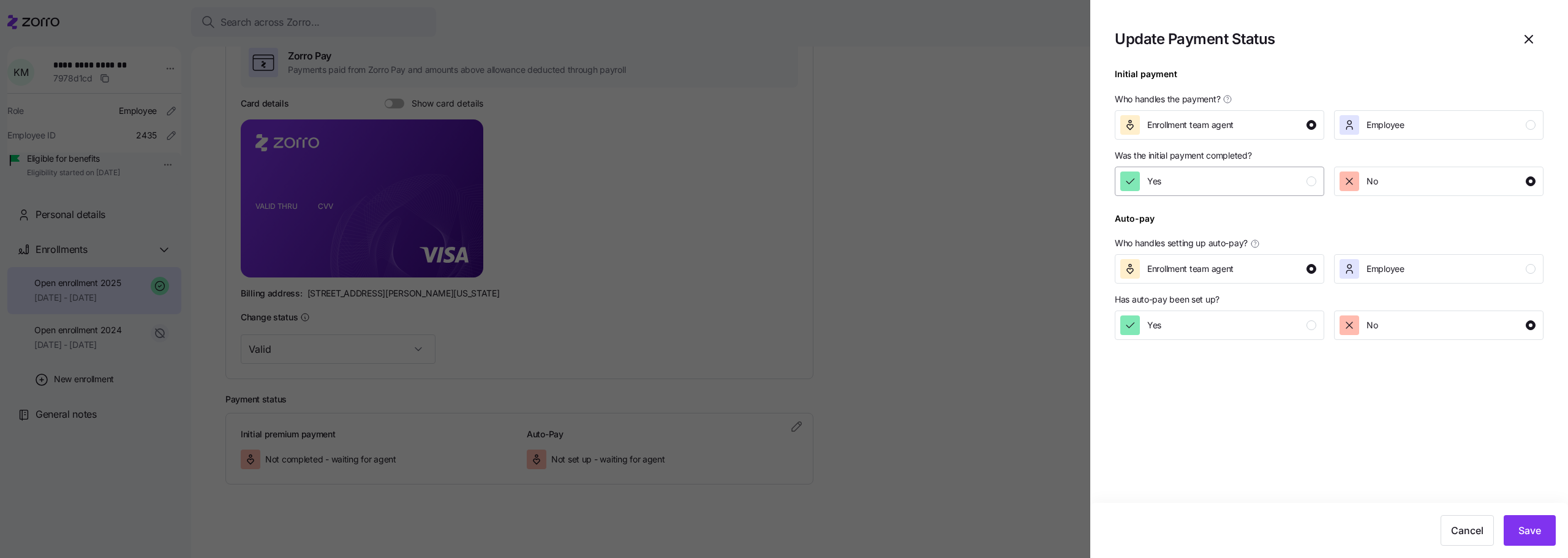
click at [1145, 187] on div "Yes" at bounding box center [1140, 181] width 41 height 19
click at [1516, 536] on button "Save" at bounding box center [1529, 530] width 52 height 30
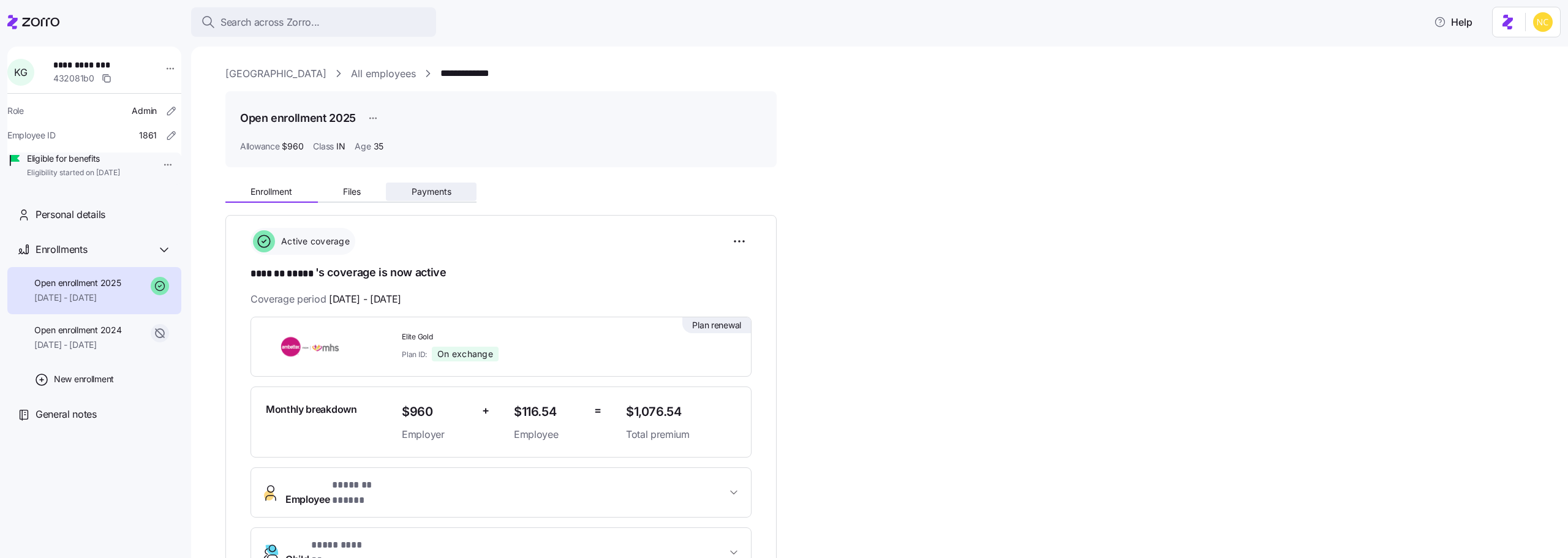
click at [434, 193] on span "Payments" at bounding box center [432, 192] width 40 height 8
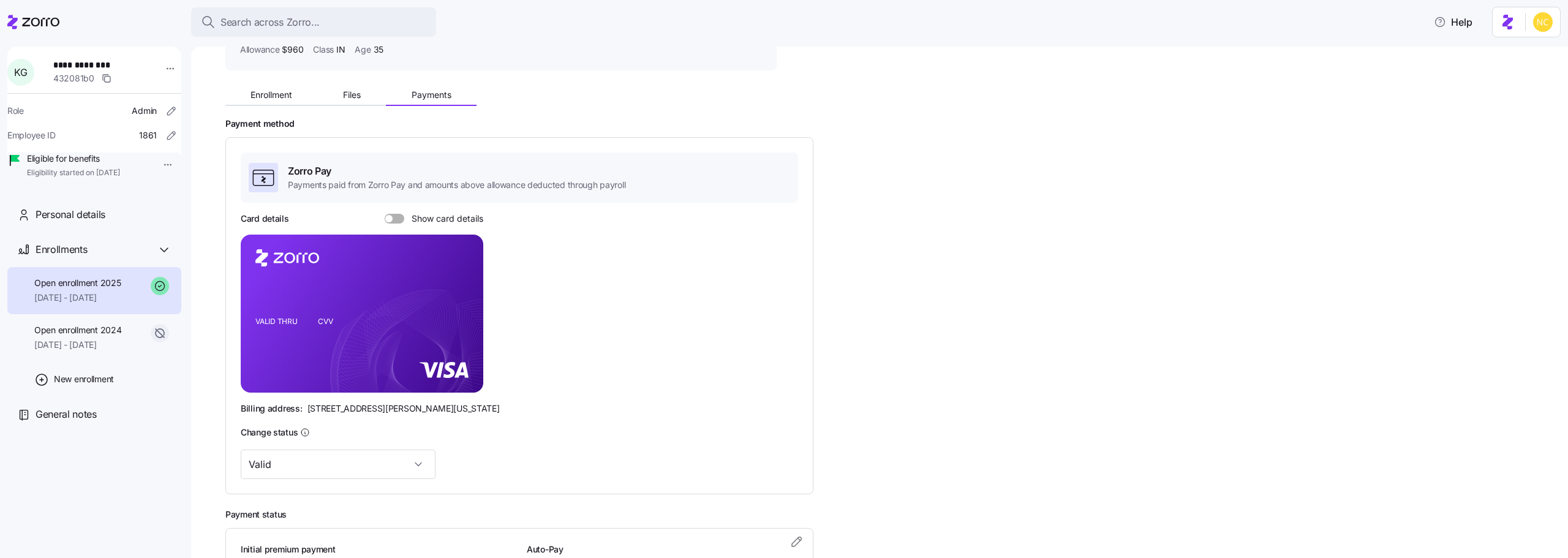
scroll to position [212, 0]
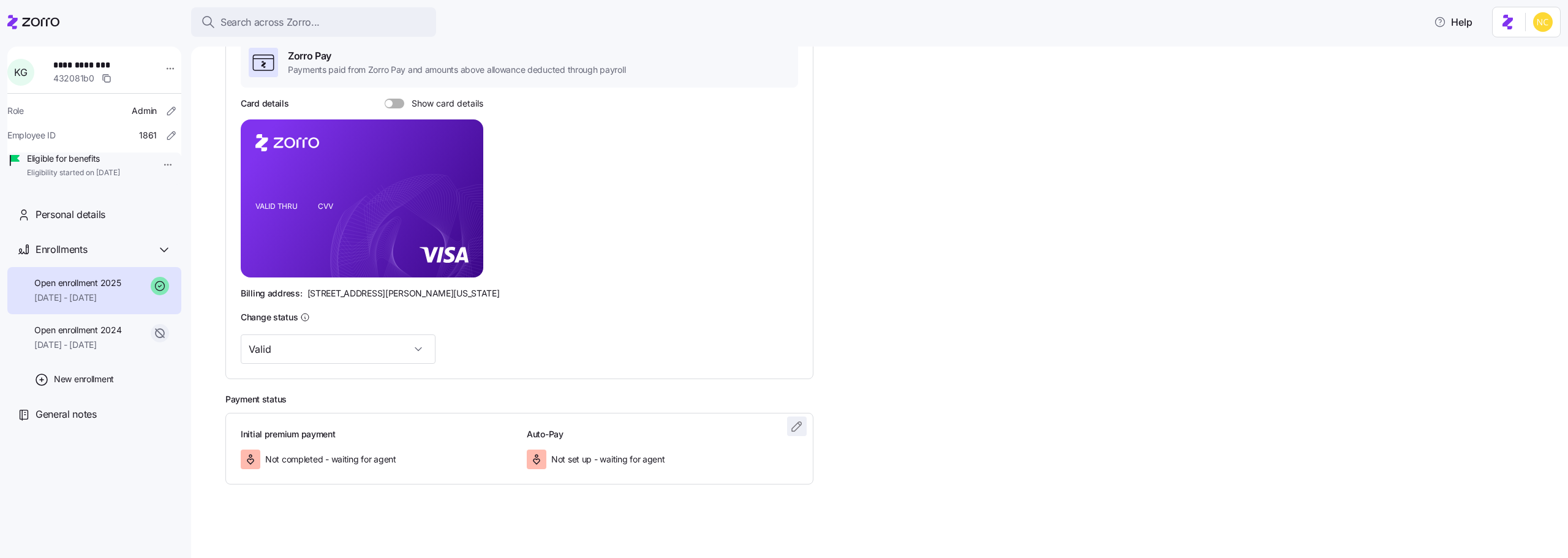
click at [795, 427] on icon "button" at bounding box center [797, 426] width 15 height 15
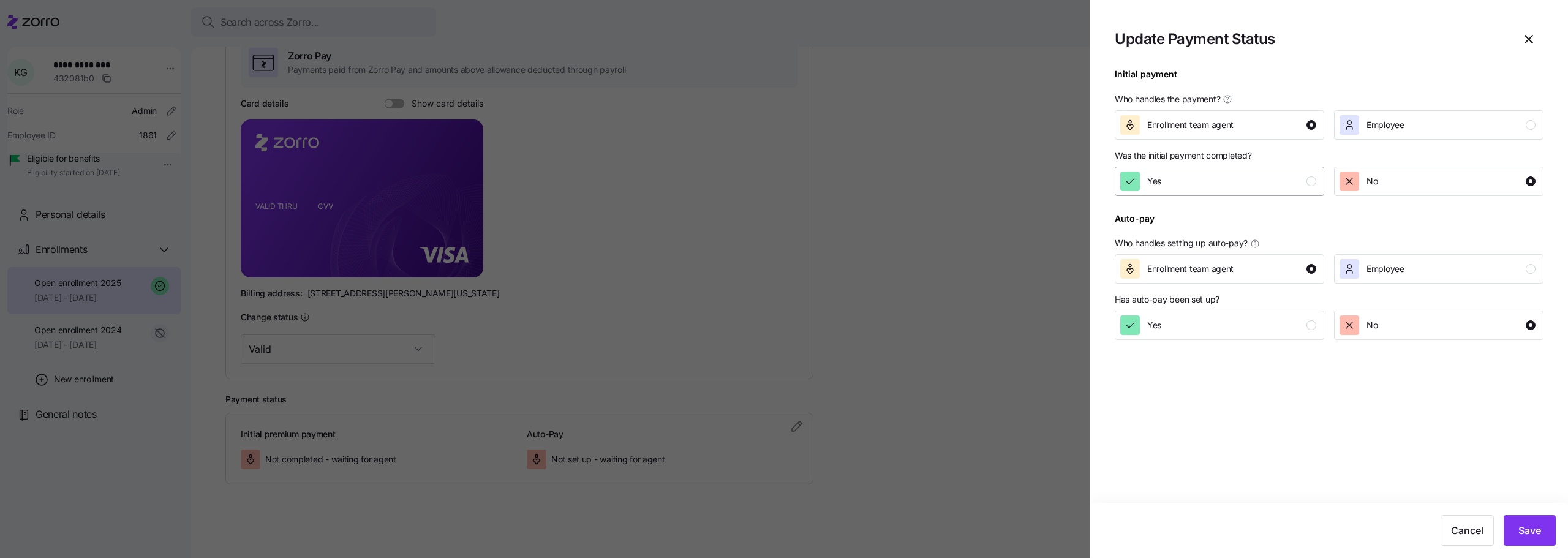
click at [1176, 180] on div "Yes" at bounding box center [1218, 181] width 196 height 19
click at [1546, 527] on button "Save" at bounding box center [1529, 530] width 52 height 30
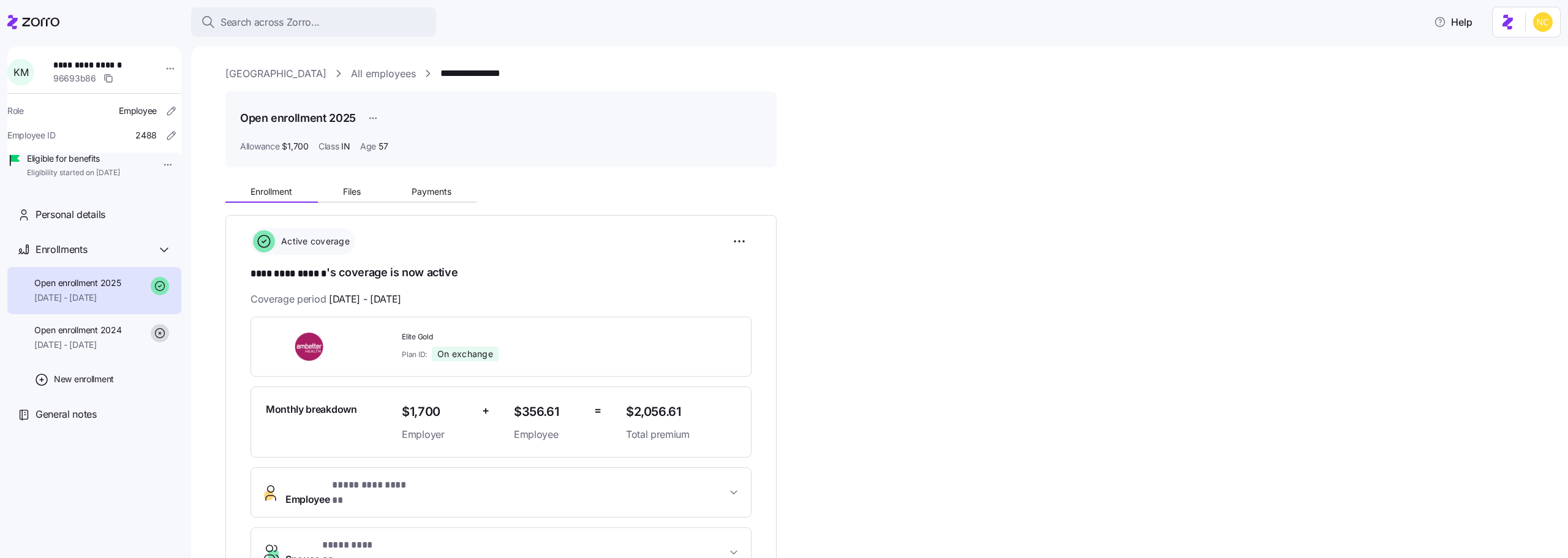
click at [435, 167] on div "Open enrollment 2025 Allowance $1,700 Class IN Age 57" at bounding box center [501, 129] width 551 height 76
click at [435, 183] on button "Payments" at bounding box center [431, 192] width 91 height 19
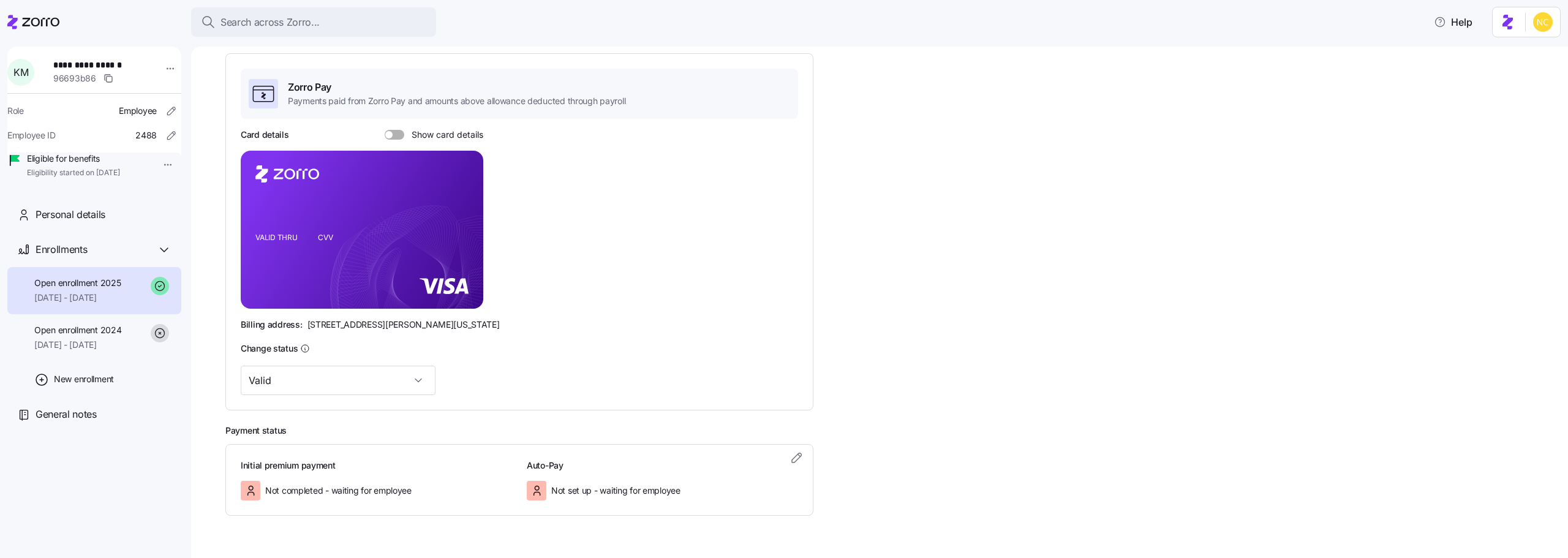
scroll to position [212, 0]
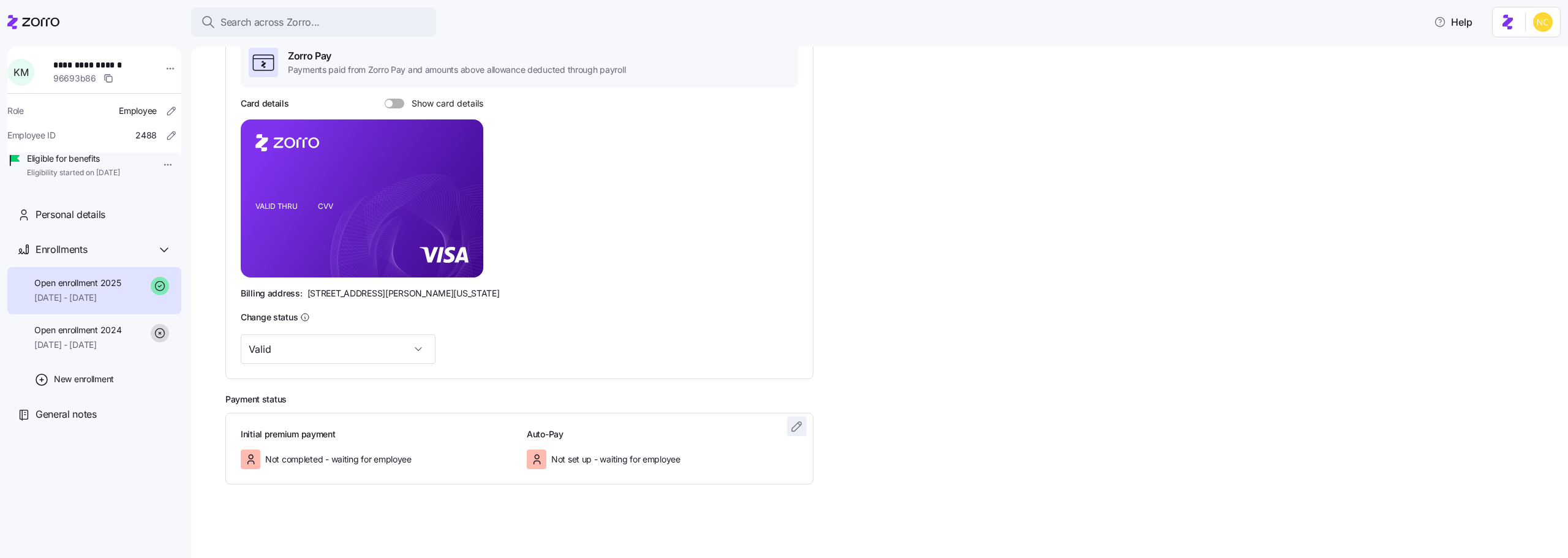
click at [792, 418] on span "button" at bounding box center [797, 426] width 19 height 19
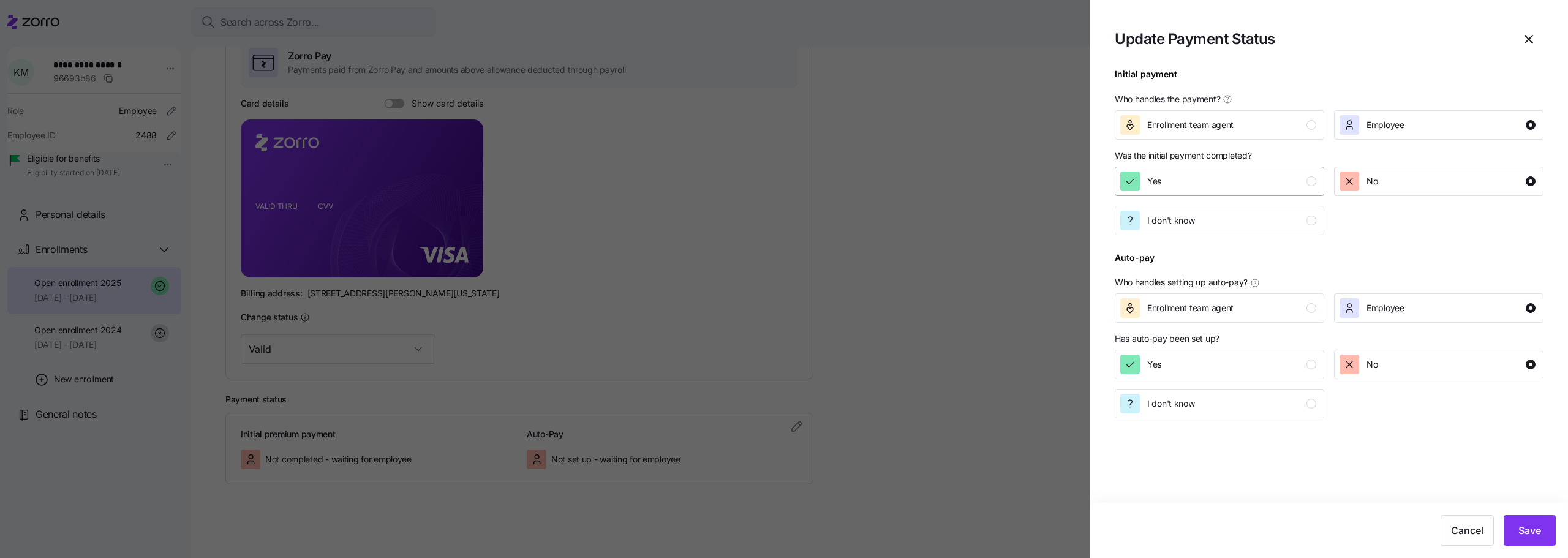
click at [1226, 185] on div "Yes" at bounding box center [1218, 181] width 196 height 19
click at [1528, 532] on span "Save" at bounding box center [1530, 530] width 23 height 15
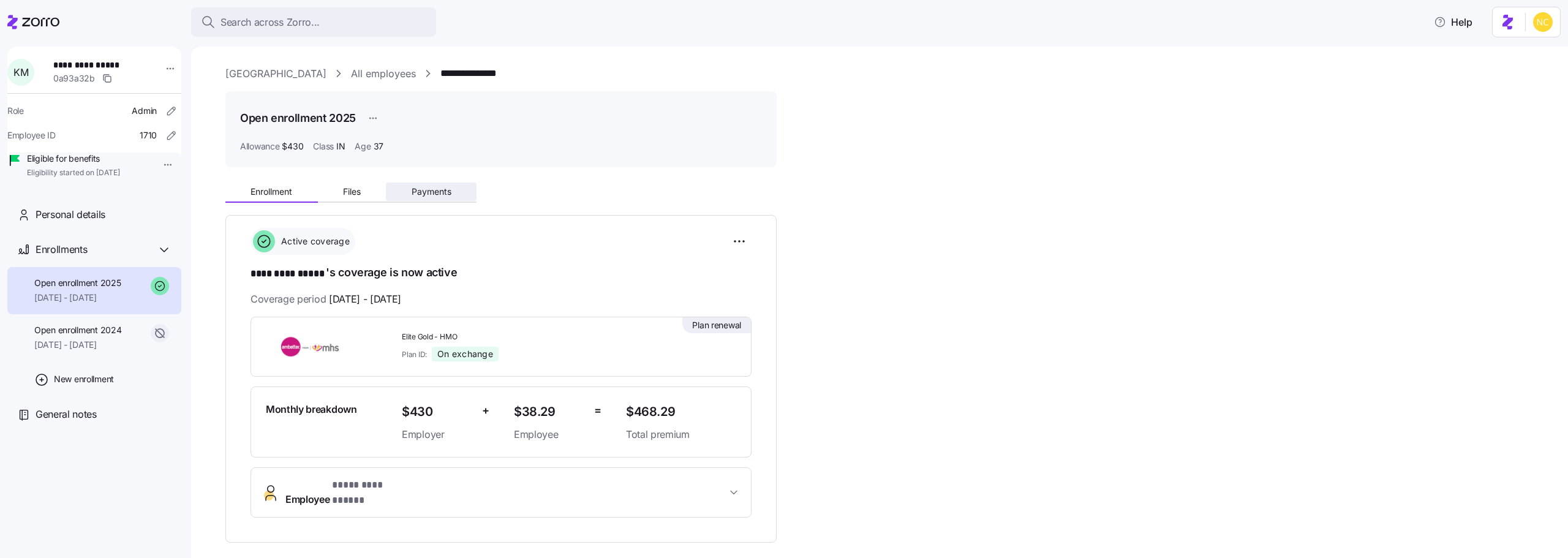
click at [426, 196] on span "Payments" at bounding box center [432, 192] width 40 height 8
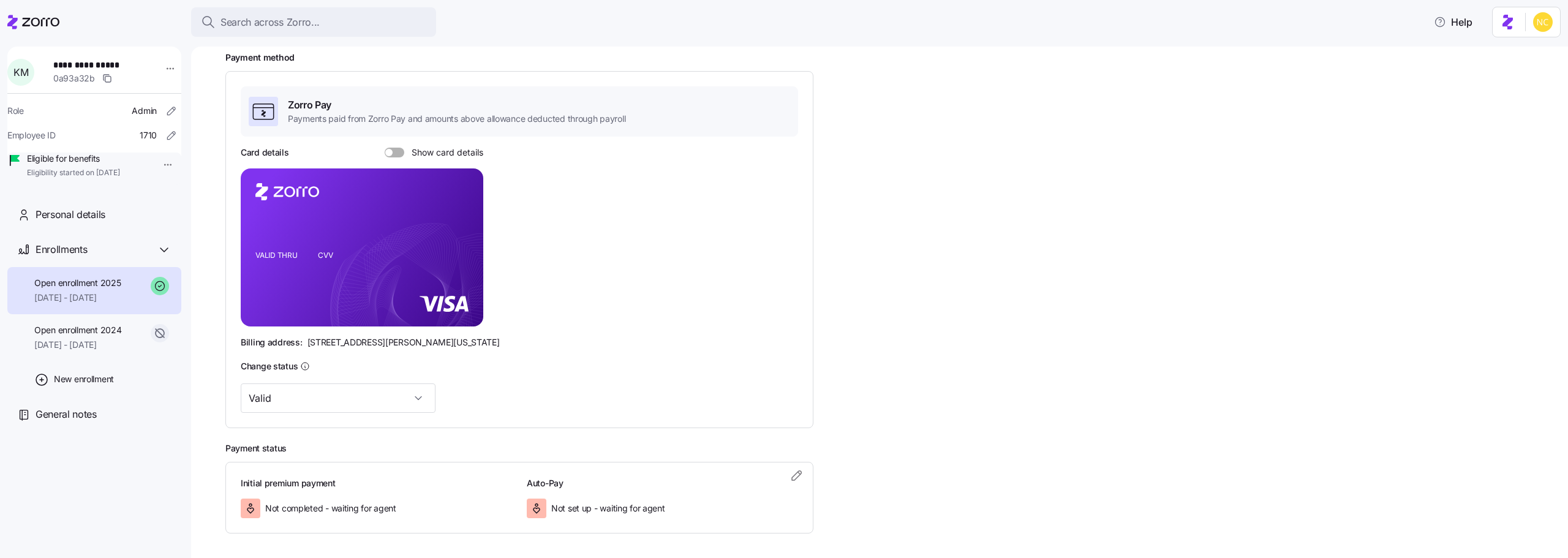
scroll to position [212, 0]
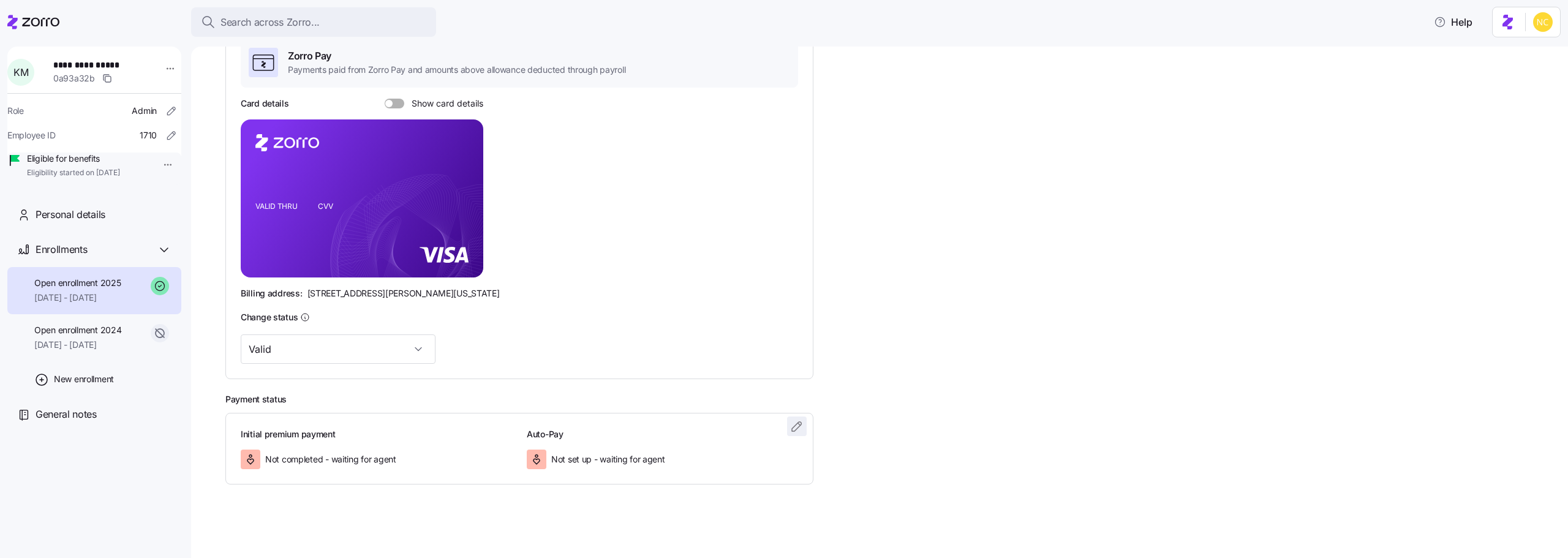
click at [800, 429] on icon "button" at bounding box center [797, 426] width 15 height 15
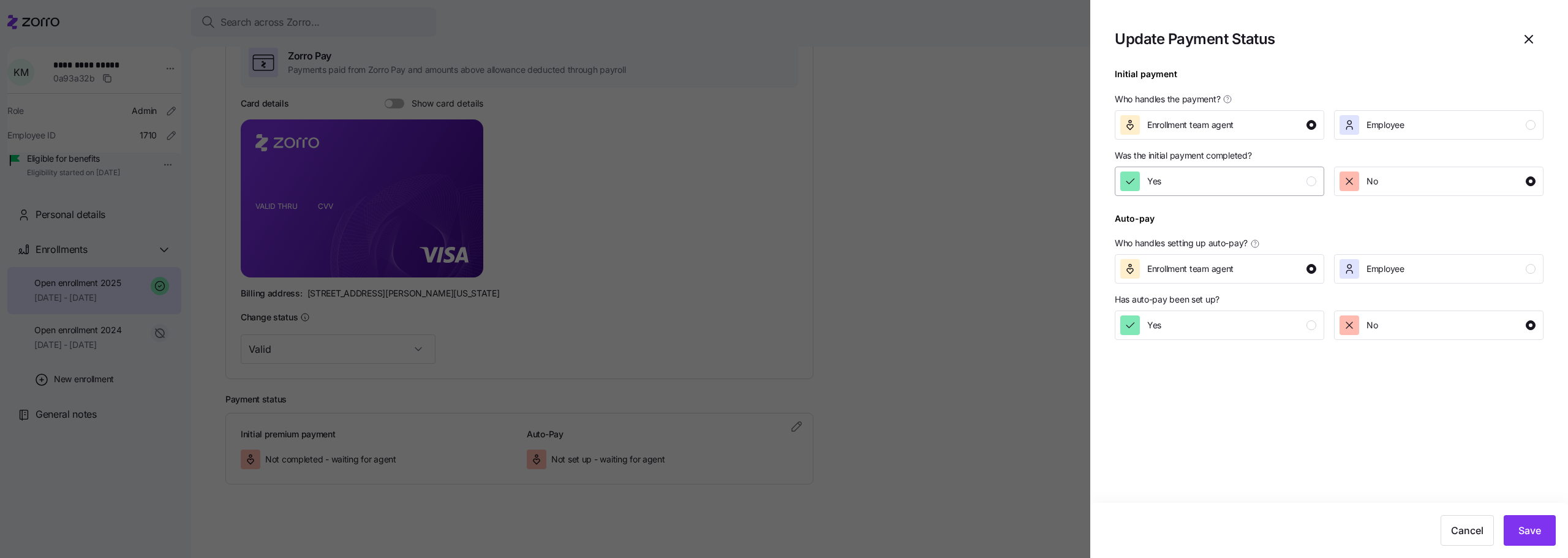
click at [1245, 176] on div "Yes" at bounding box center [1218, 181] width 196 height 19
click at [1528, 522] on button "Save" at bounding box center [1529, 530] width 52 height 30
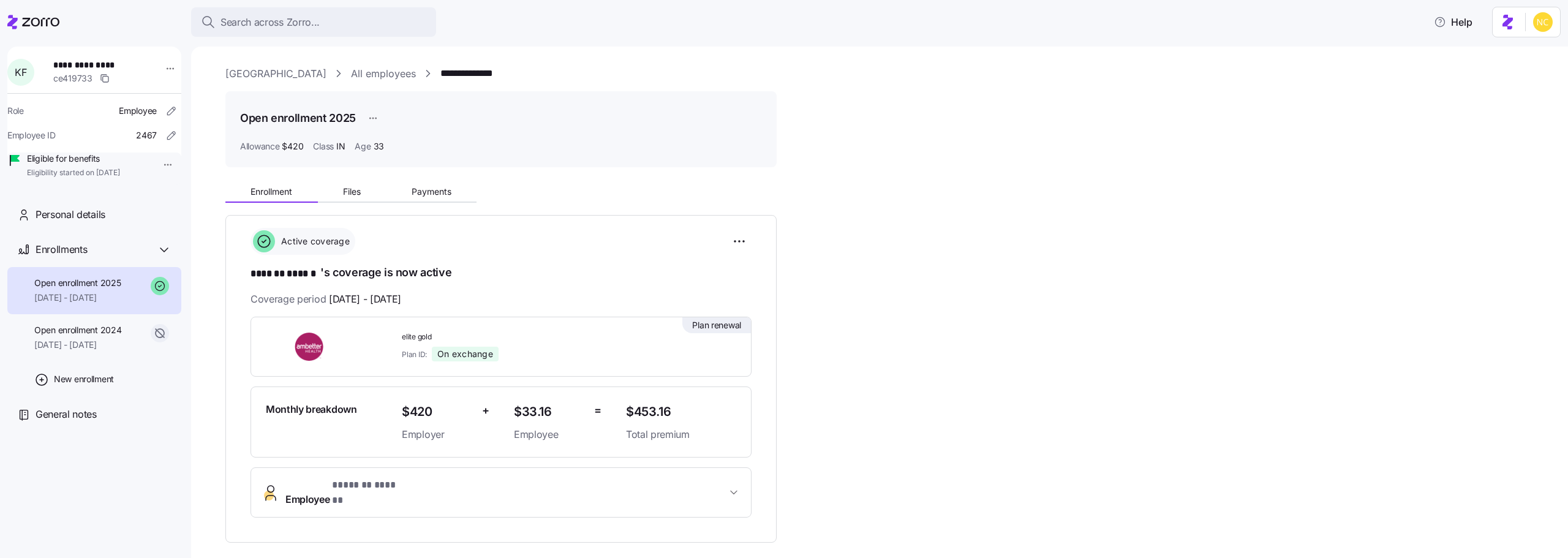
click at [407, 201] on div "Enrollment Files Payments" at bounding box center [351, 193] width 251 height 19
click at [414, 195] on span "Payments" at bounding box center [432, 192] width 40 height 8
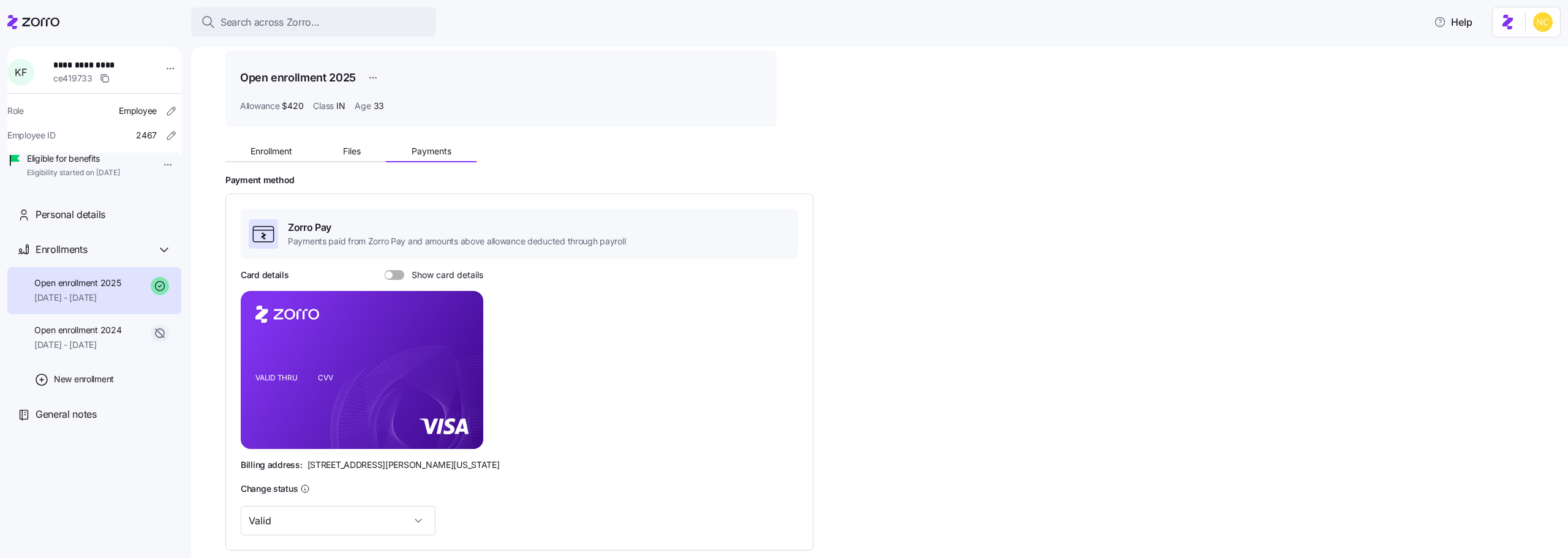
scroll to position [212, 0]
